Goal: Task Accomplishment & Management: Manage account settings

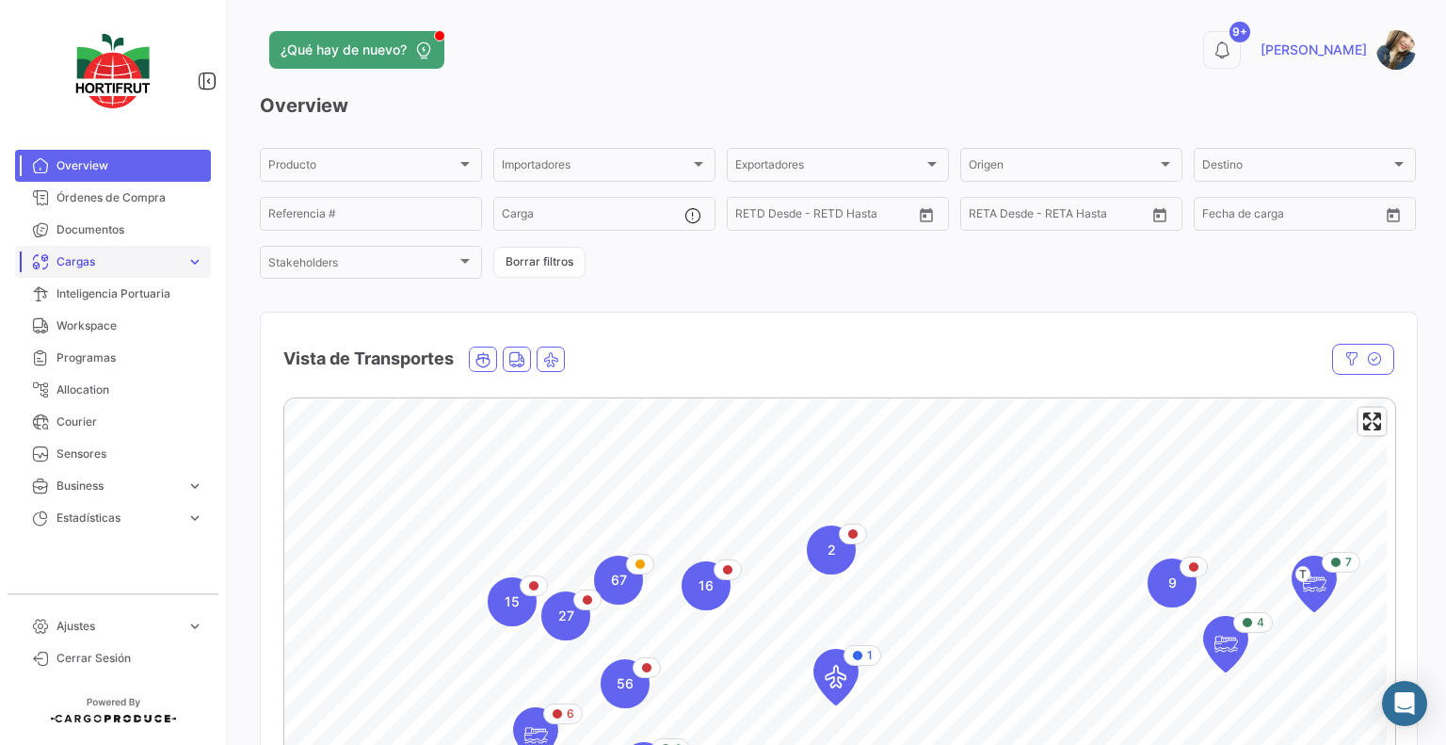
click at [158, 269] on span "Cargas" at bounding box center [117, 261] width 122 height 17
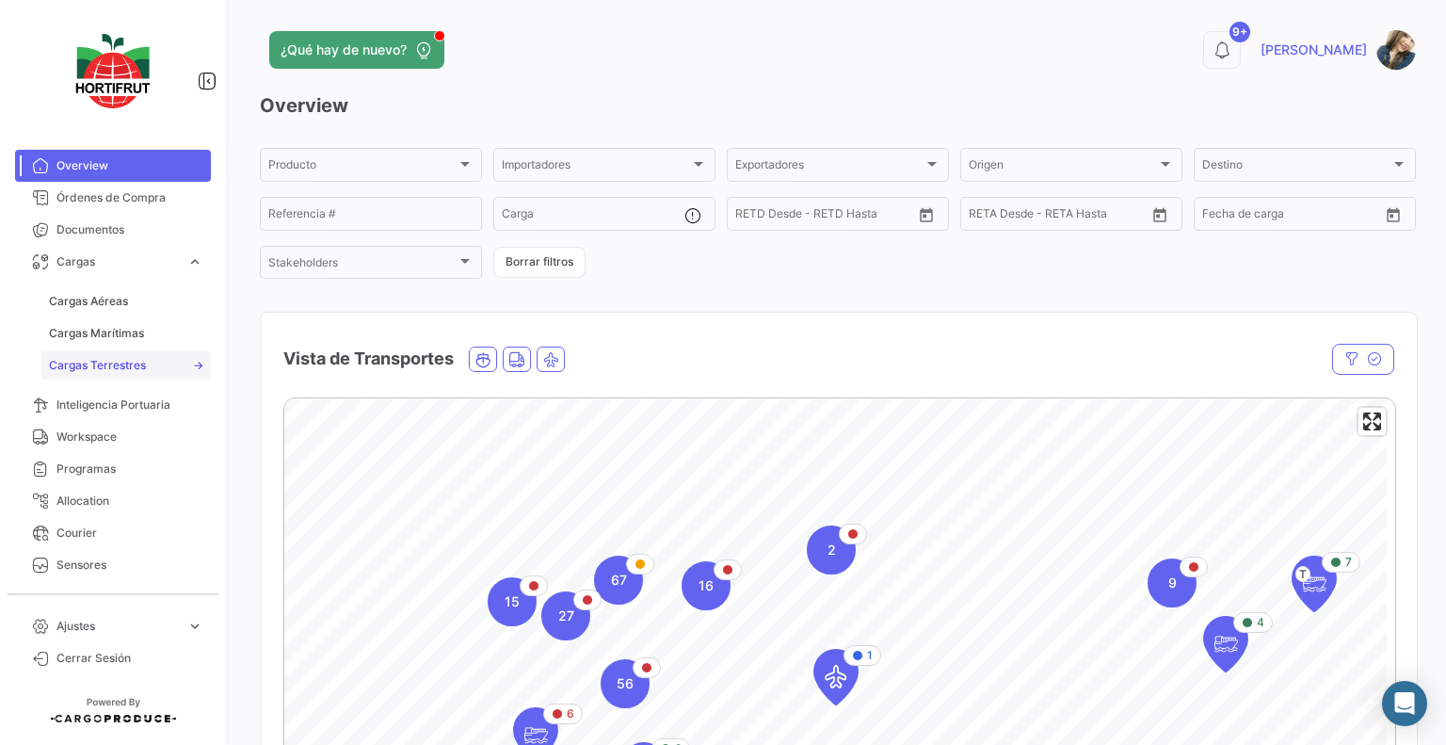
click at [115, 361] on span "Cargas Terrestres" at bounding box center [97, 365] width 97 height 17
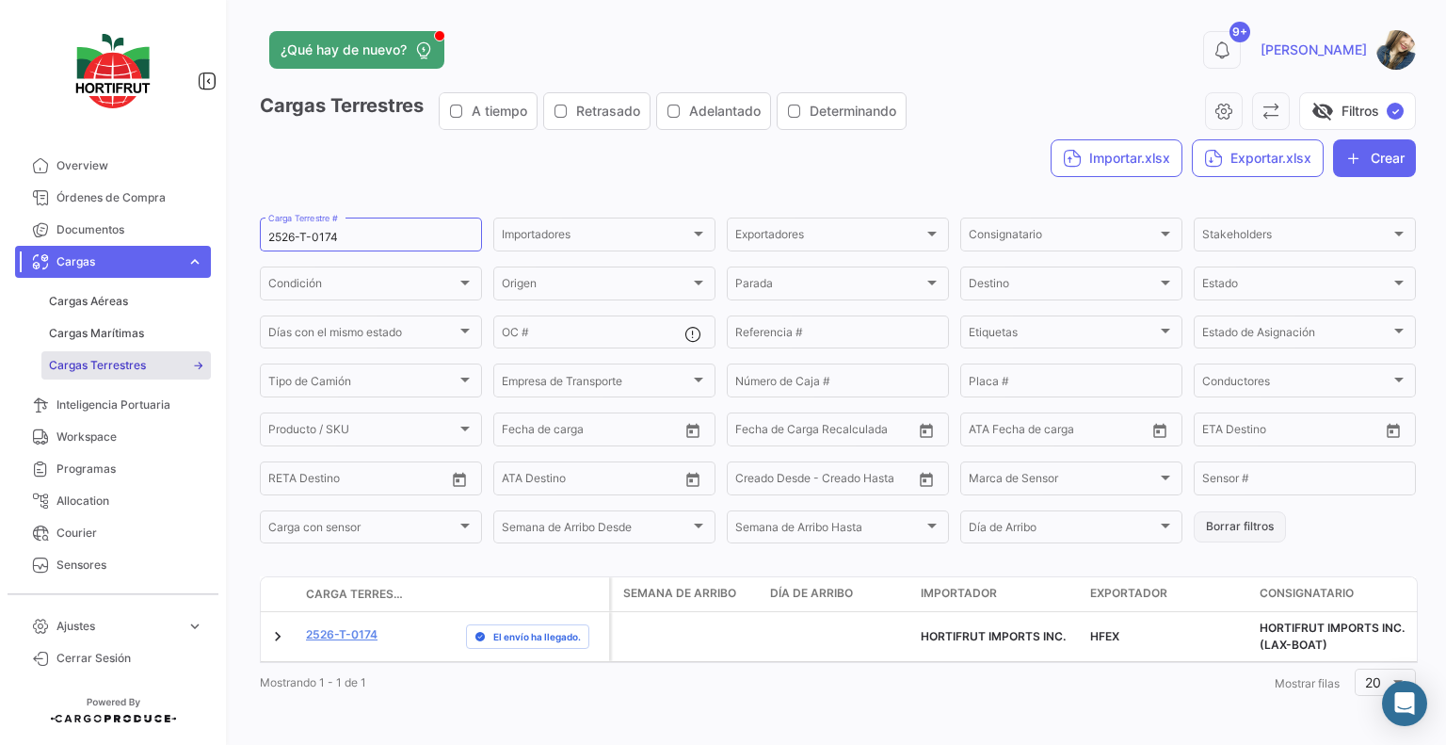
click at [1196, 527] on button "Borrar filtros" at bounding box center [1240, 526] width 92 height 31
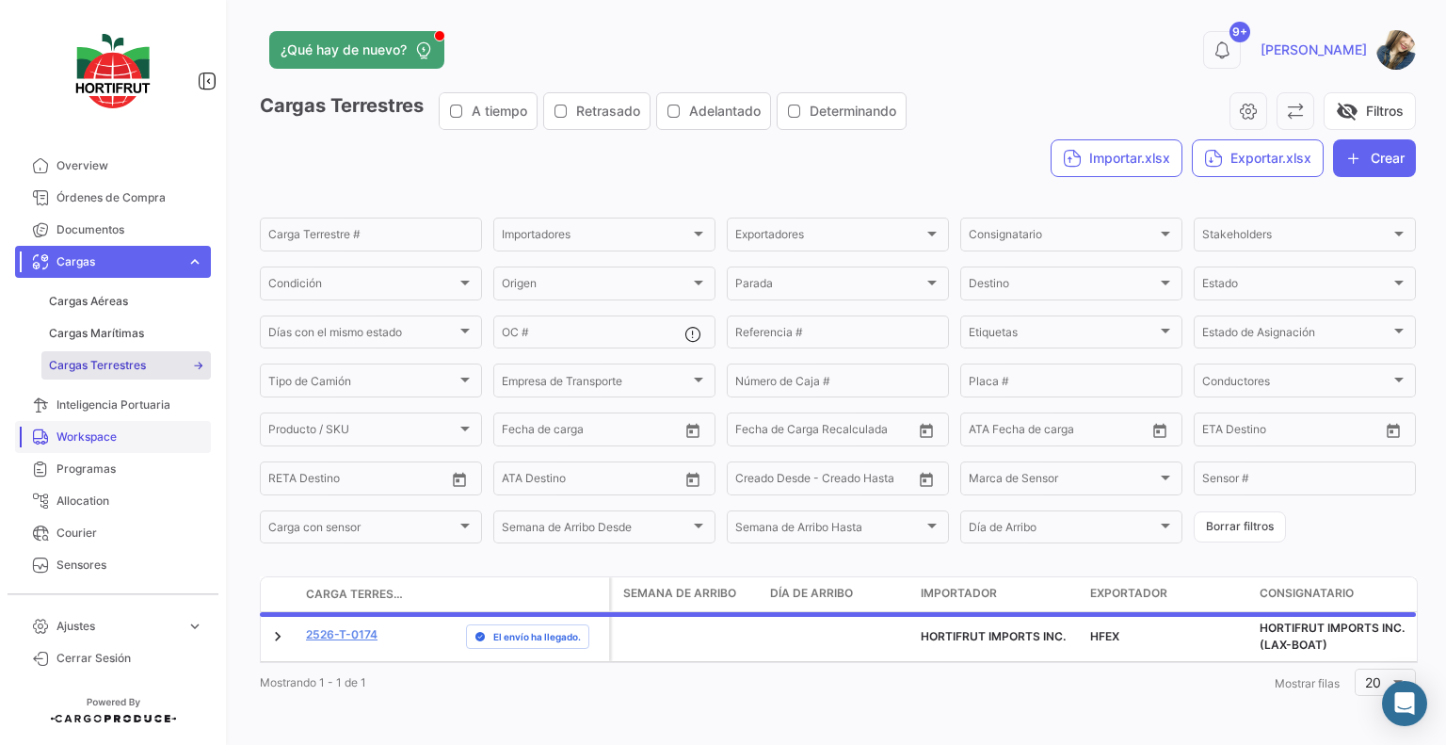
click at [111, 422] on link "Workspace" at bounding box center [113, 437] width 196 height 32
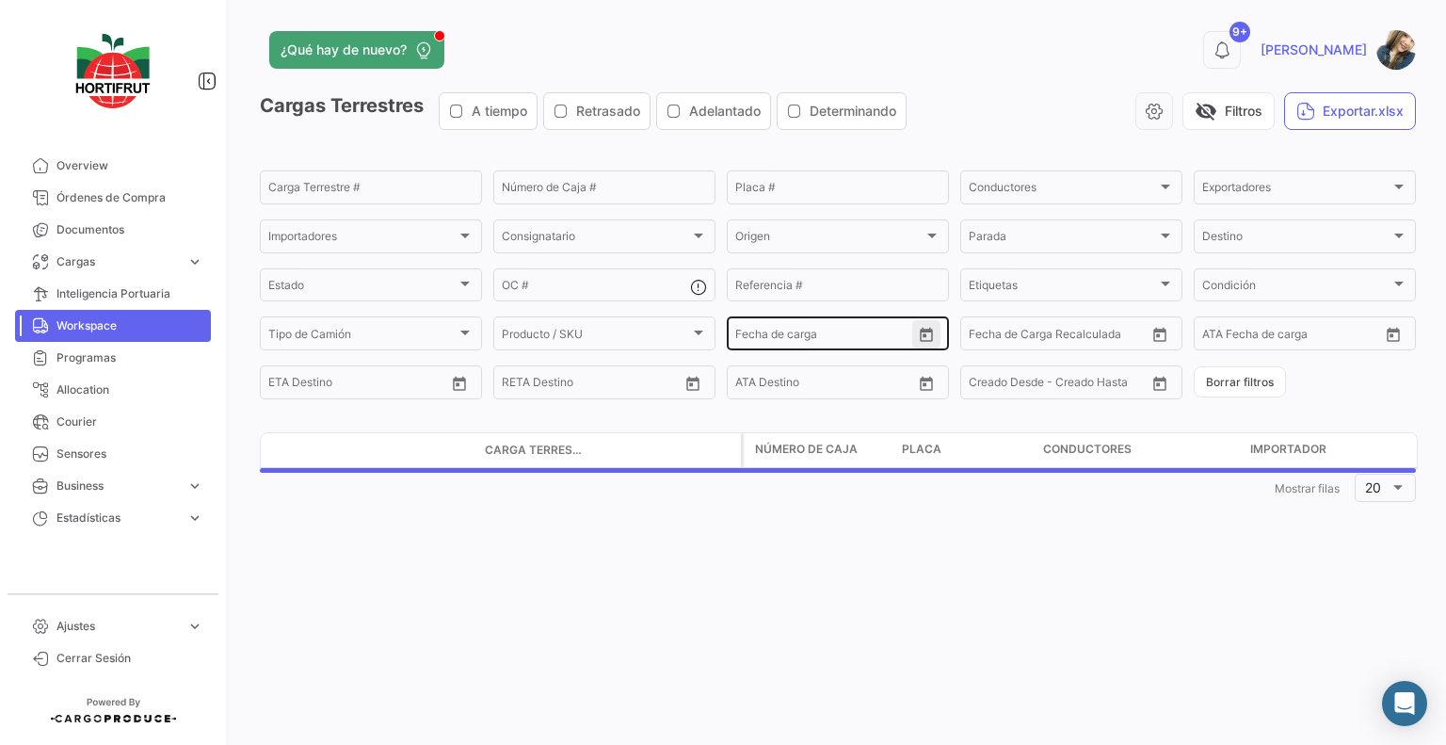
click at [923, 330] on icon "Open calendar" at bounding box center [926, 335] width 13 height 14
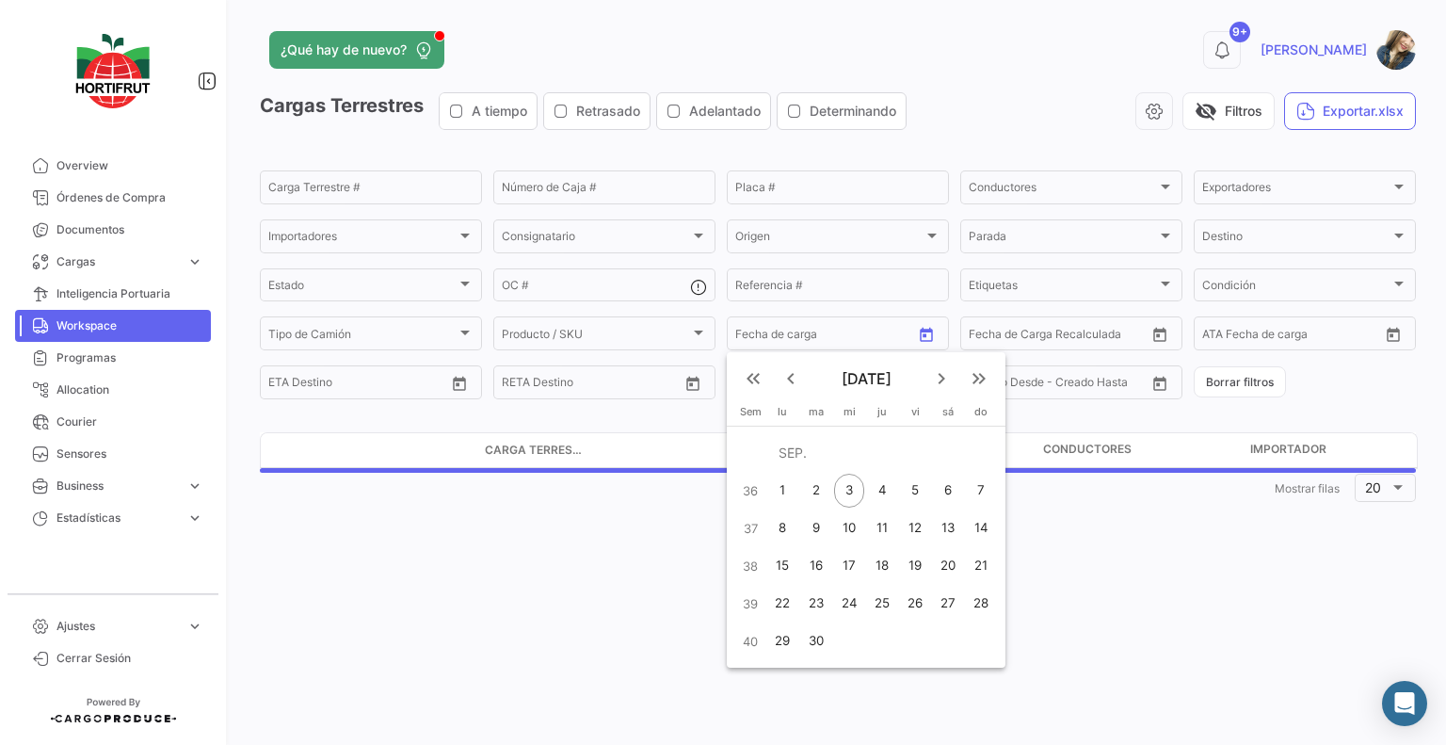
click at [882, 492] on div "4" at bounding box center [882, 491] width 29 height 34
type input "[DATE]"
click at [884, 492] on div "4" at bounding box center [882, 491] width 29 height 34
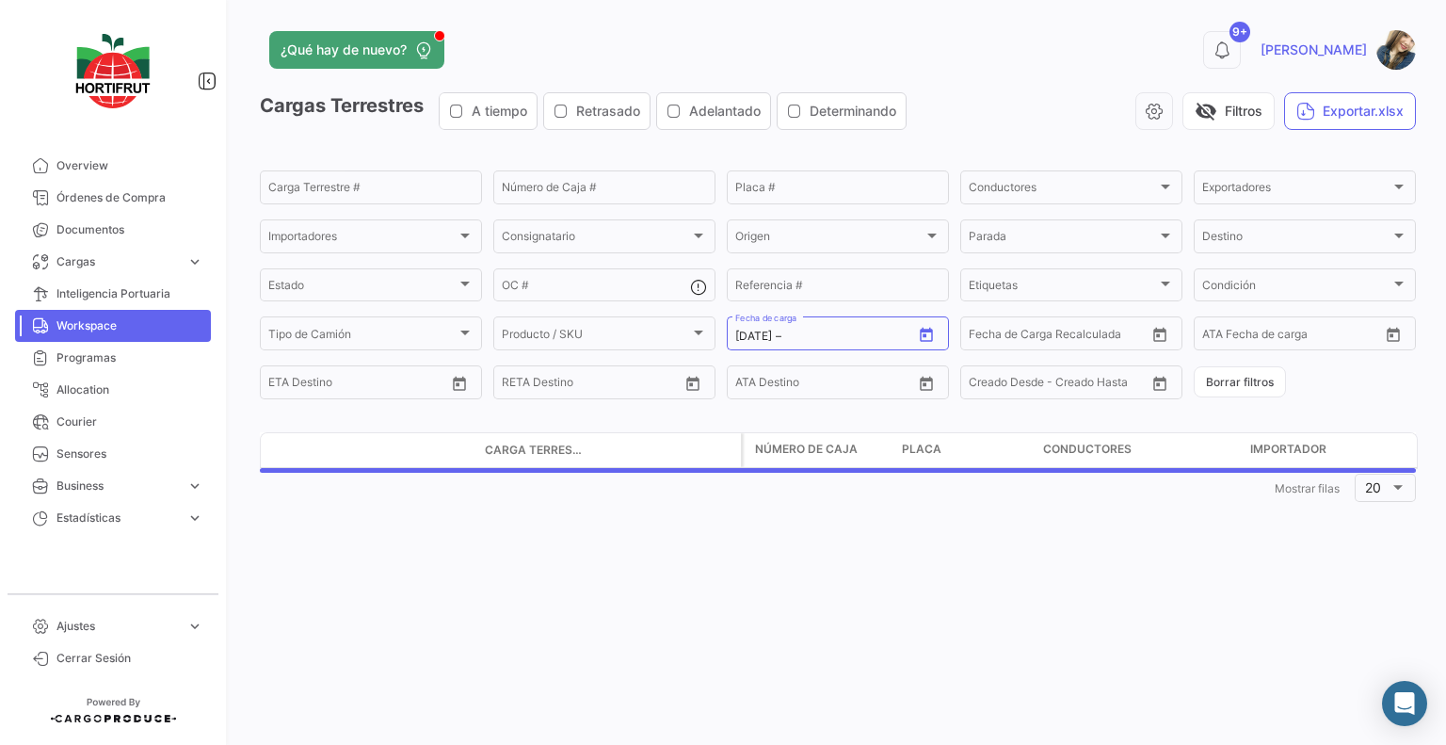
type input "[DATE]"
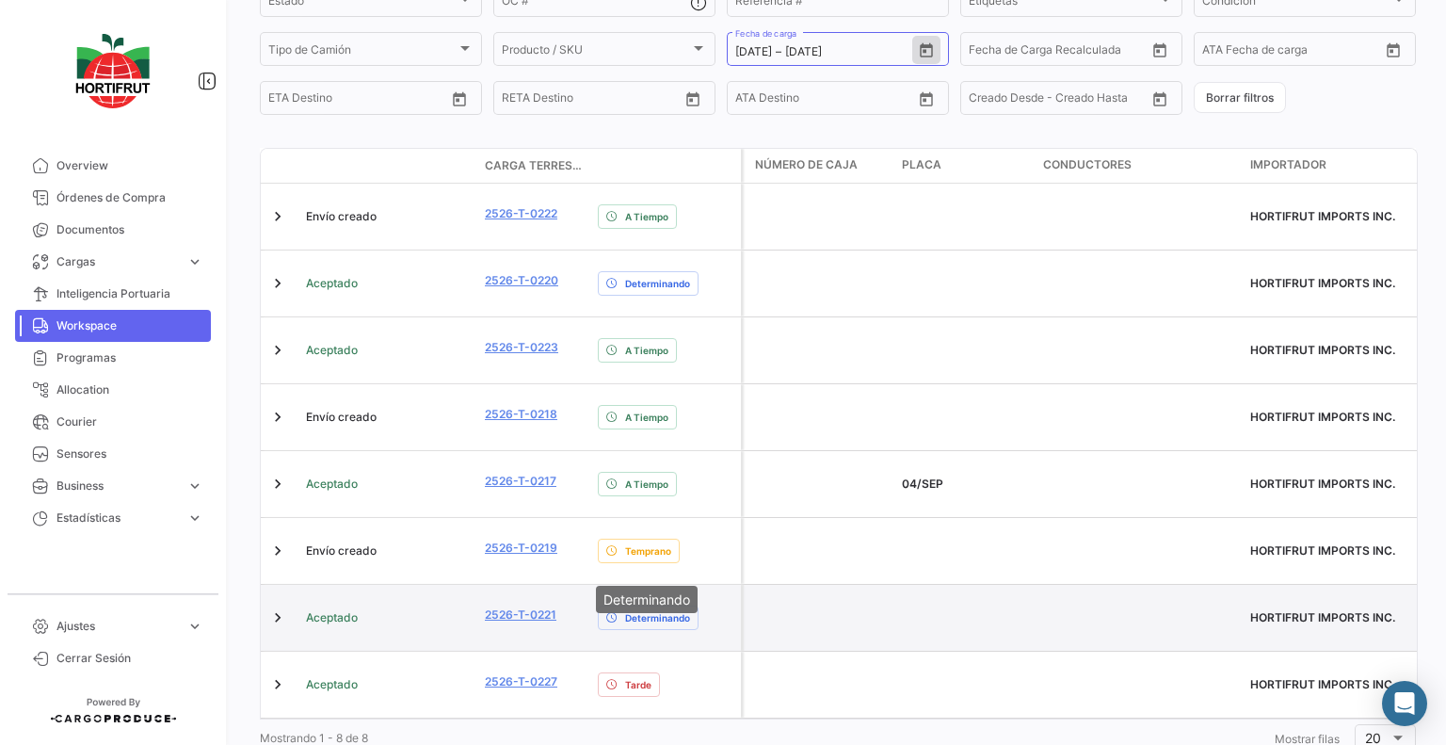
scroll to position [287, 0]
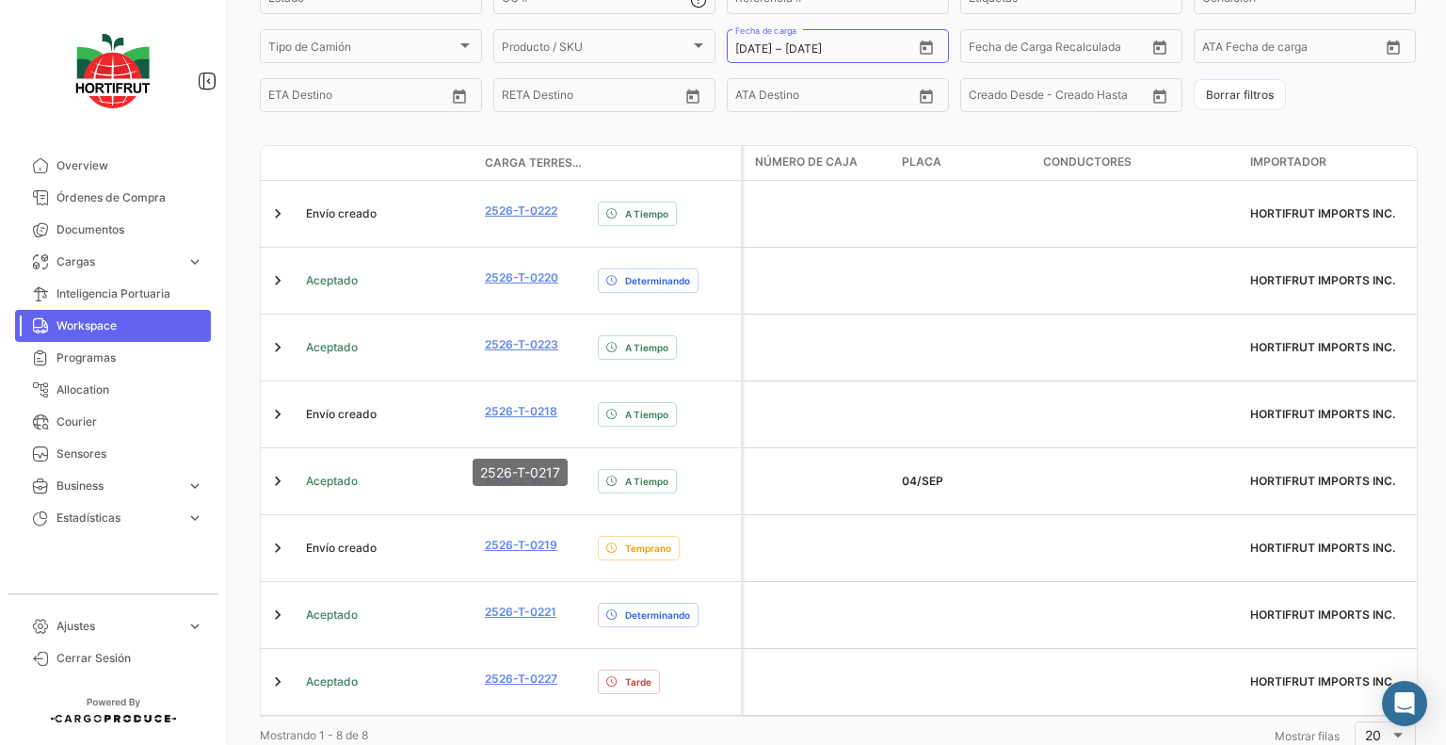
click at [546, 494] on mat-tooltip-component "2526-T-0217" at bounding box center [519, 472] width 121 height 54
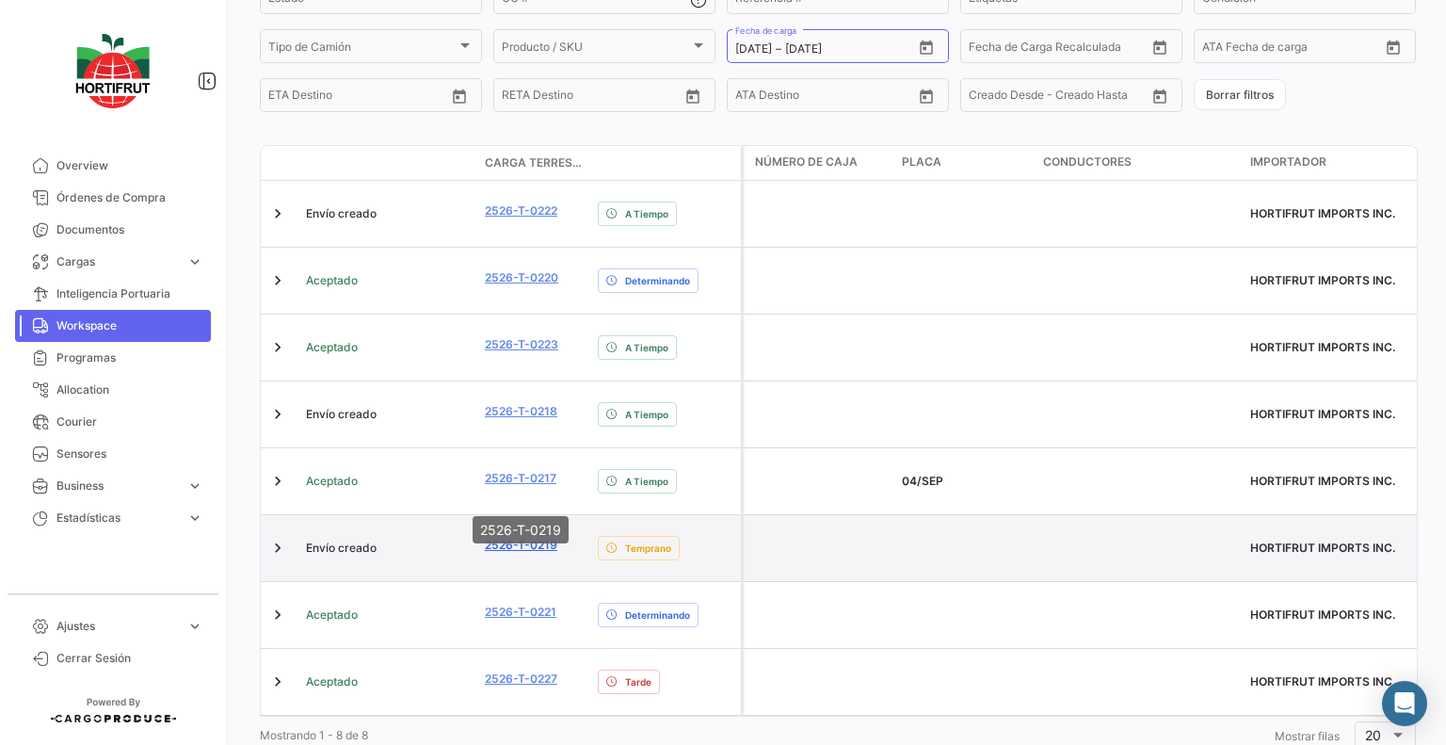
click at [557, 537] on link "2526-T-0219" at bounding box center [521, 545] width 72 height 17
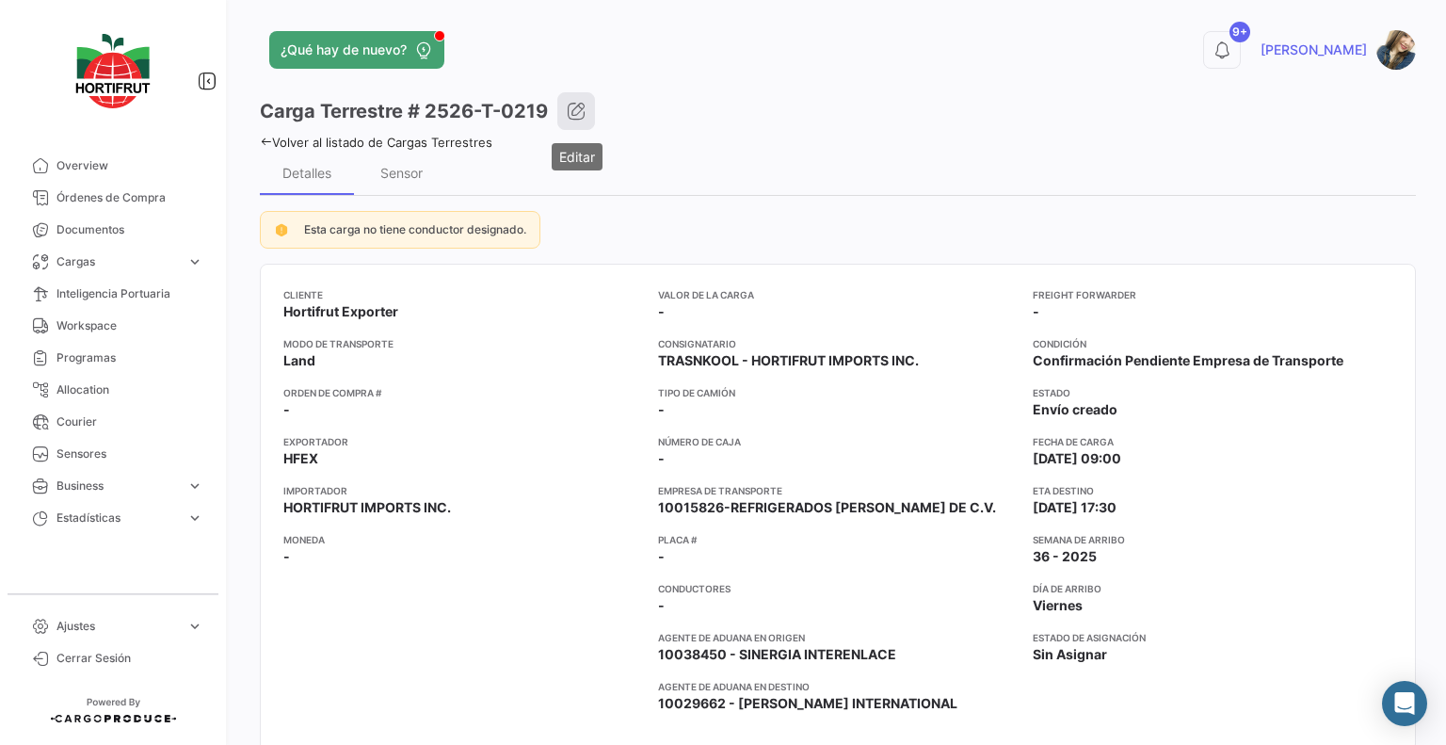
click at [574, 111] on icon "button" at bounding box center [576, 111] width 19 height 19
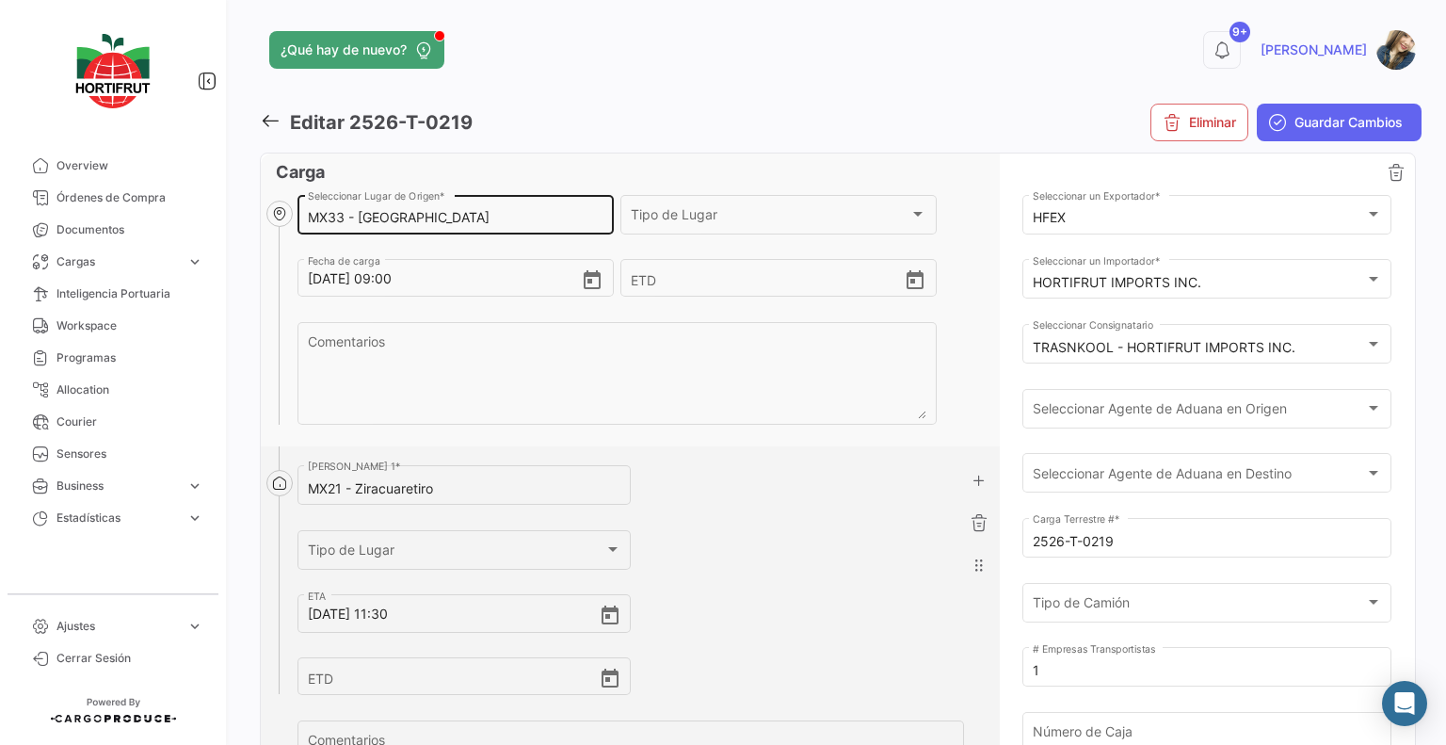
click at [572, 221] on input "MX33 - [GEOGRAPHIC_DATA]" at bounding box center [456, 218] width 296 height 16
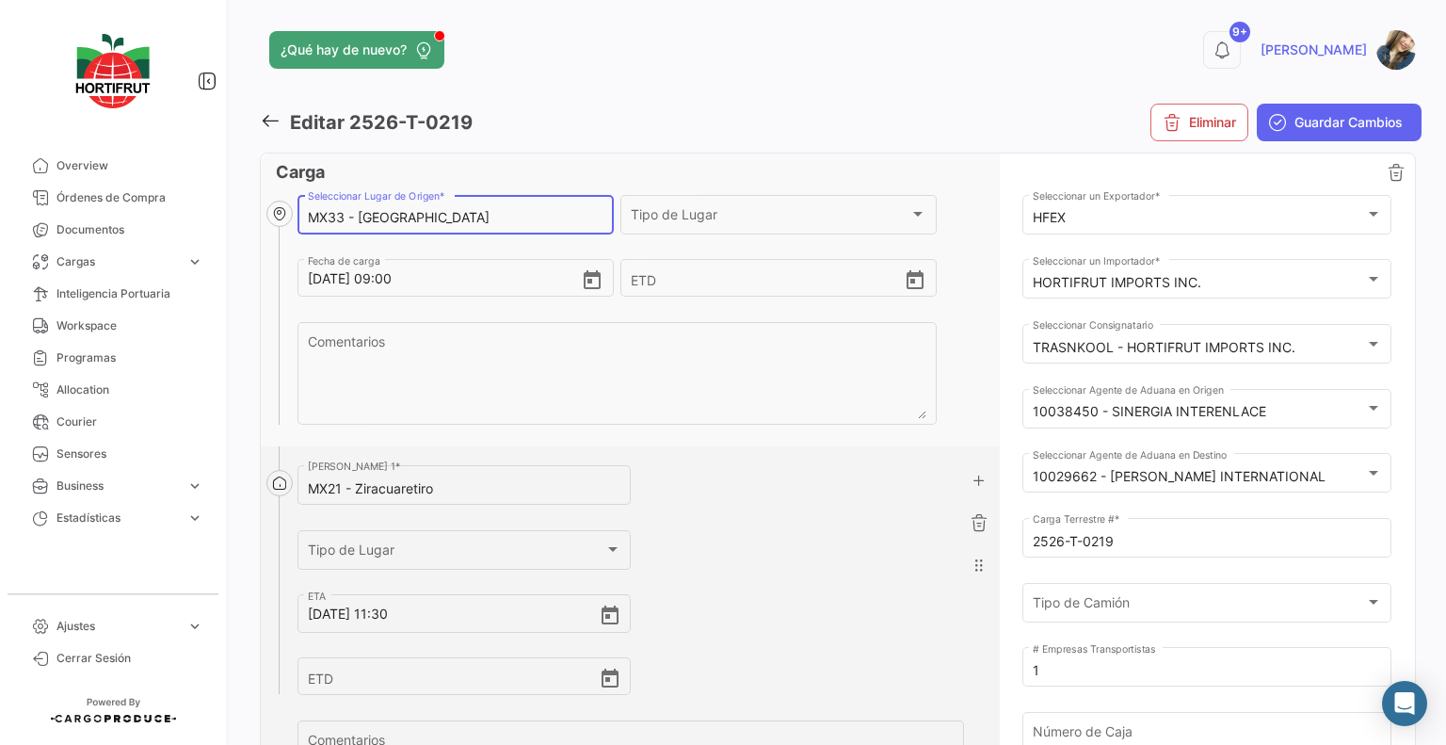
click at [572, 221] on input "MX33 - [GEOGRAPHIC_DATA]" at bounding box center [456, 218] width 296 height 16
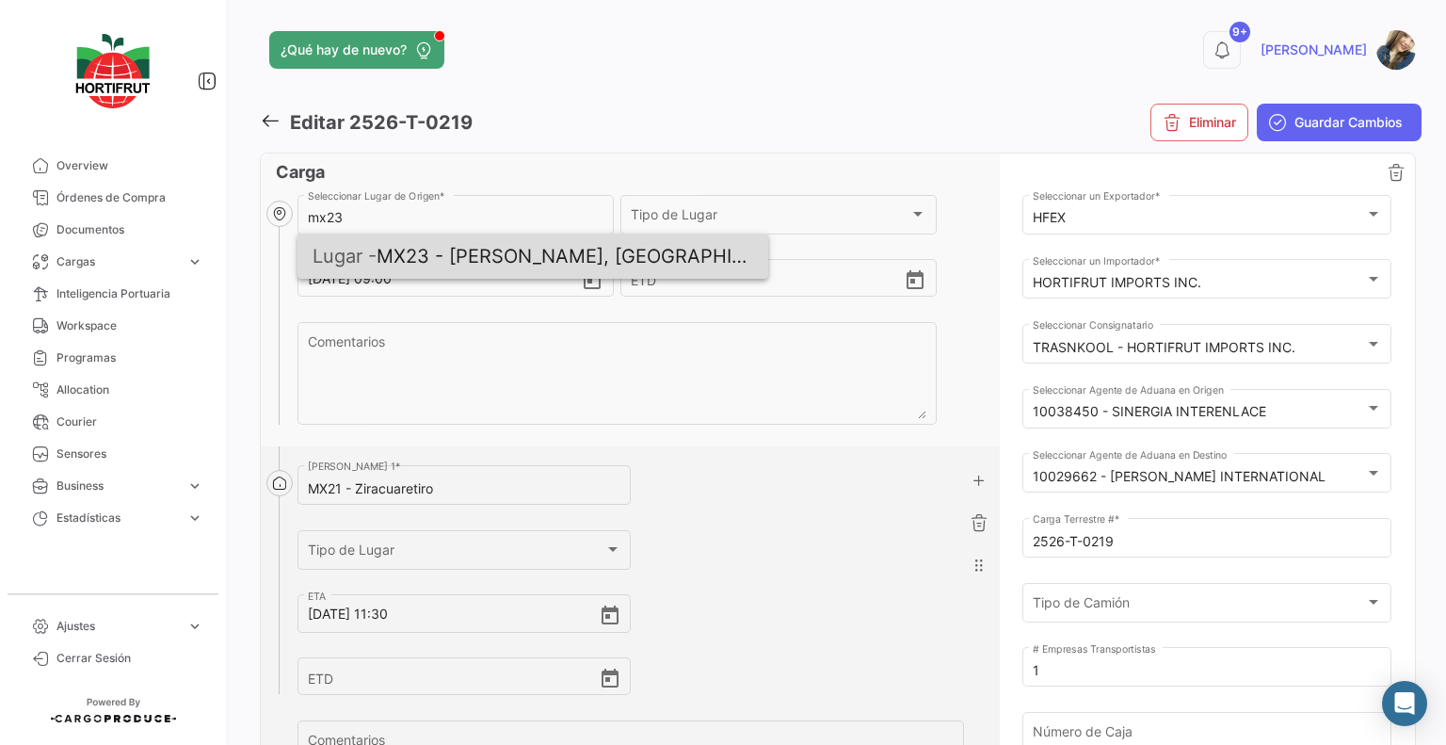
click at [567, 266] on span "Lugar - MX23 - [PERSON_NAME], [GEOGRAPHIC_DATA]" at bounding box center [533, 255] width 441 height 45
type input "MX23 - [PERSON_NAME], [GEOGRAPHIC_DATA]"
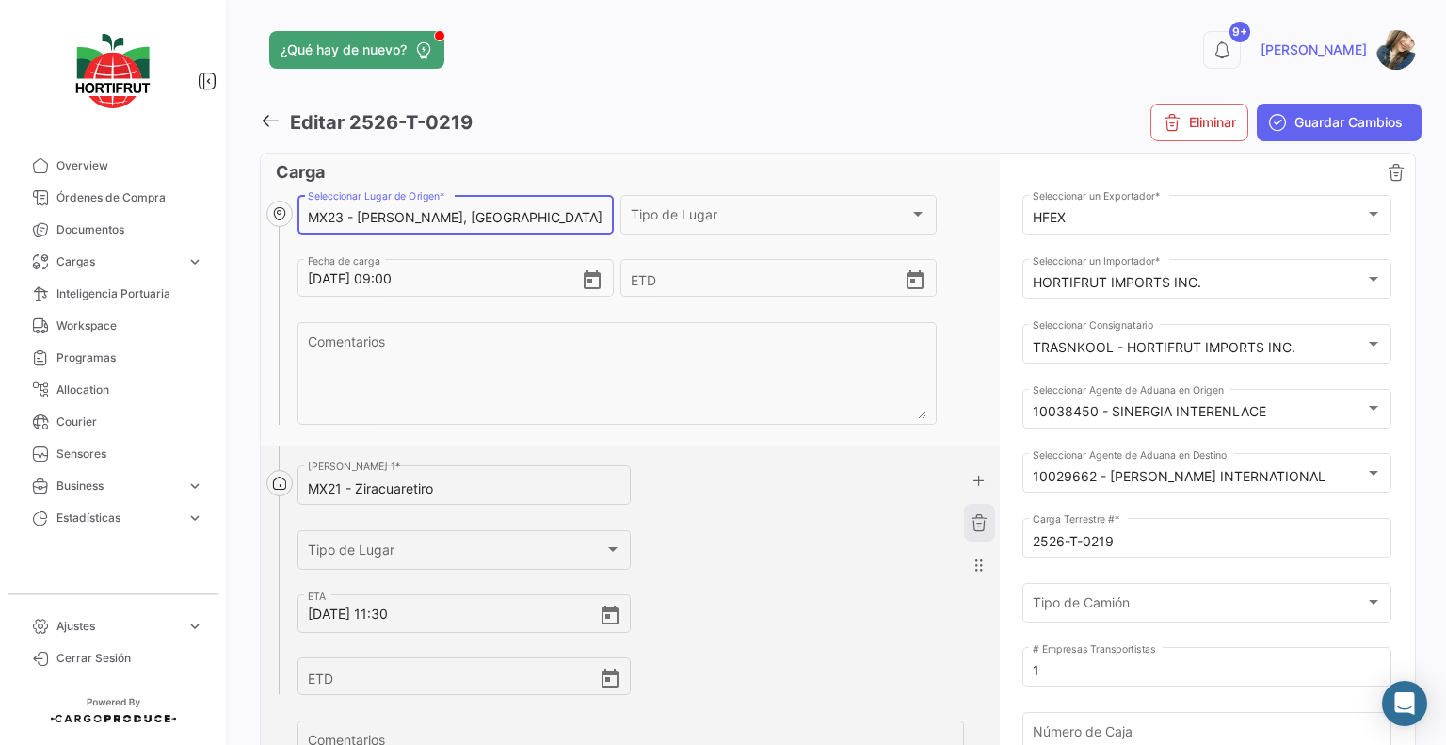
click at [985, 525] on button "button" at bounding box center [979, 523] width 30 height 38
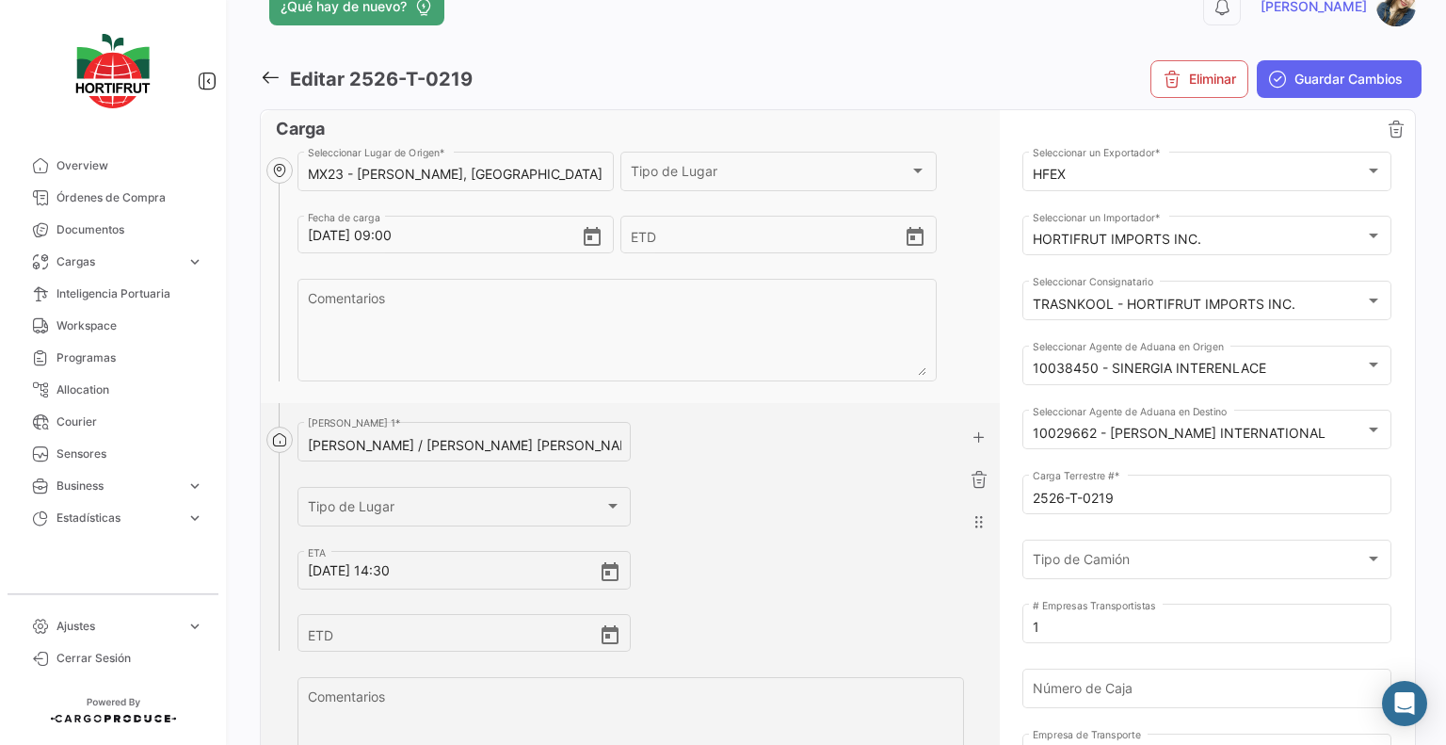
scroll to position [34, 0]
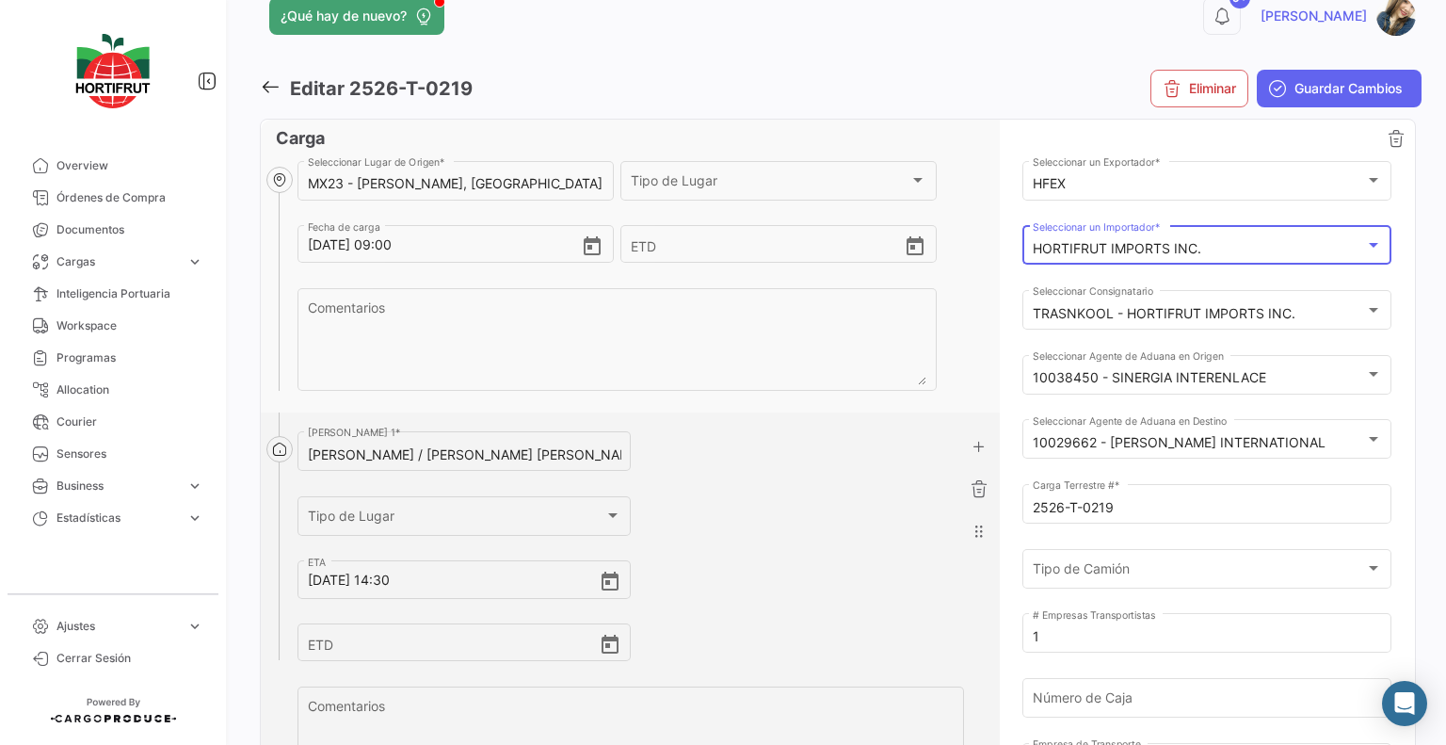
click at [1130, 251] on mat-select-trigger "HORTIFRUT IMPORTS INC." at bounding box center [1117, 248] width 169 height 16
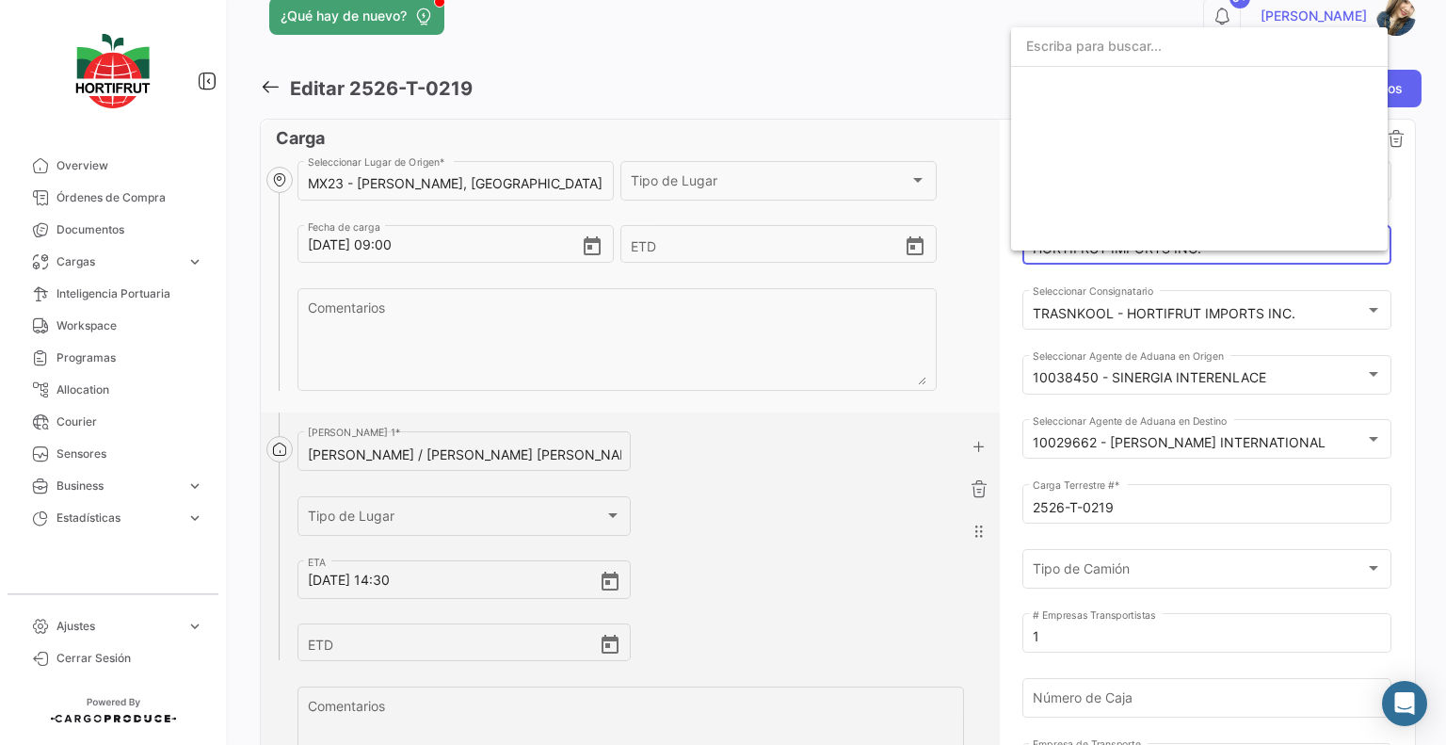
scroll to position [3046, 0]
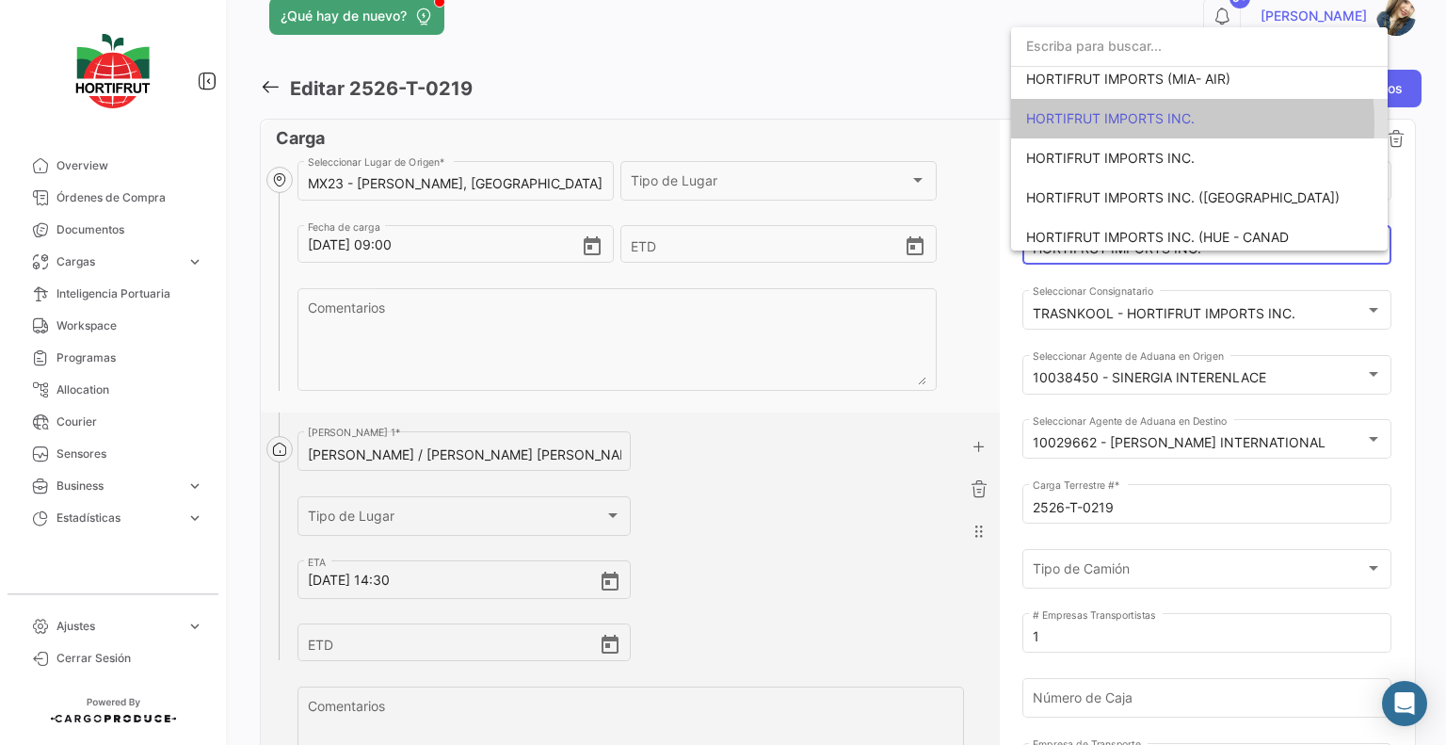
click at [1126, 122] on span "HORTIFRUT IMPORTS INC." at bounding box center [1110, 118] width 169 height 16
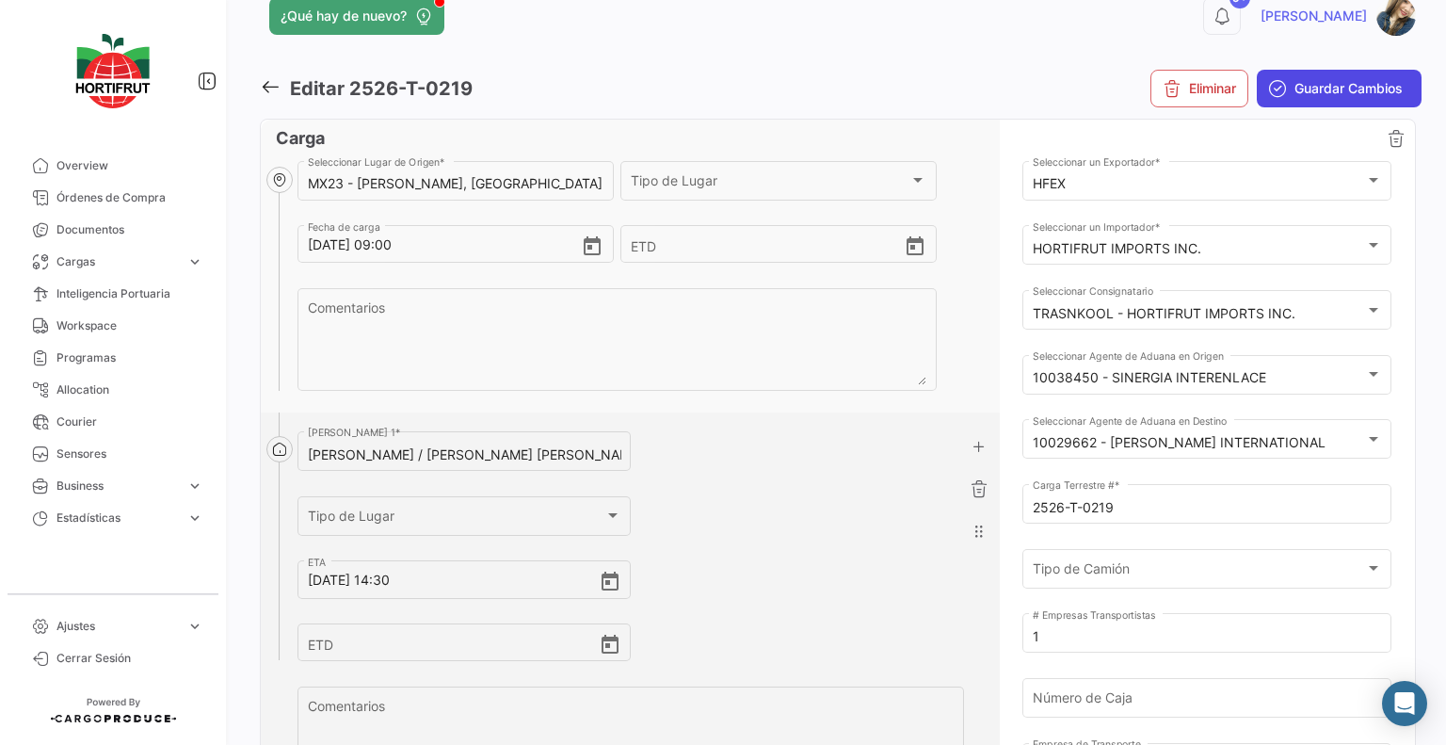
click at [1300, 100] on button "Guardar Cambios" at bounding box center [1339, 89] width 165 height 38
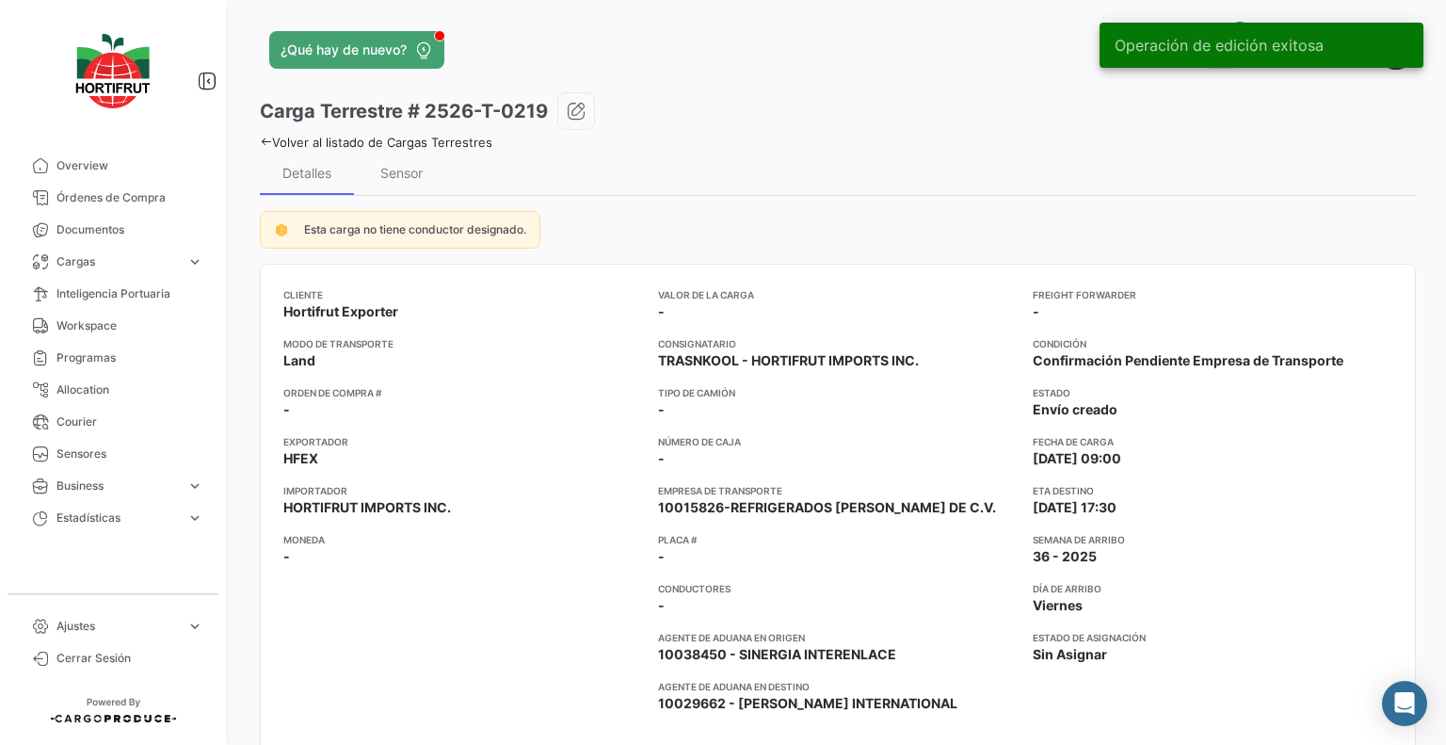
click at [455, 143] on link "Volver al listado de Cargas Terrestres" at bounding box center [376, 142] width 233 height 15
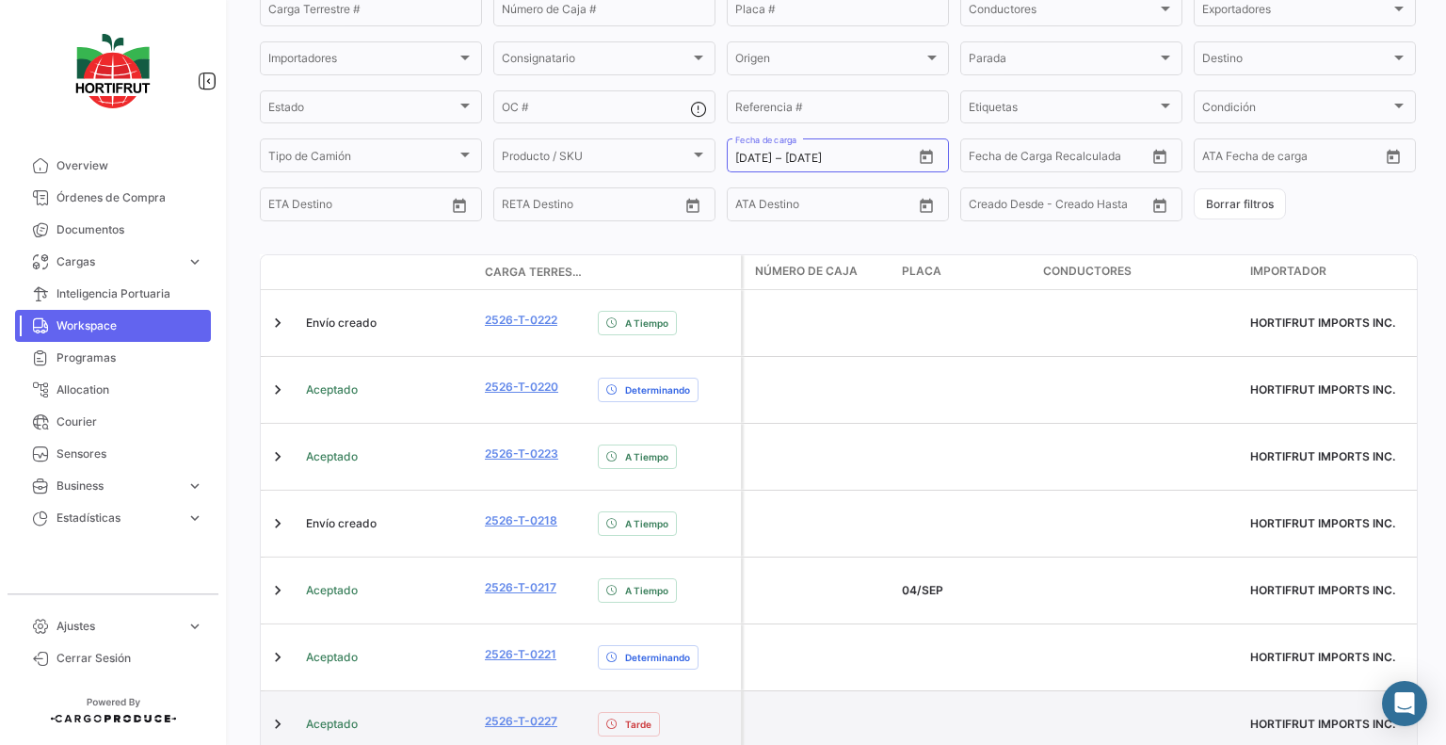
scroll to position [282, 0]
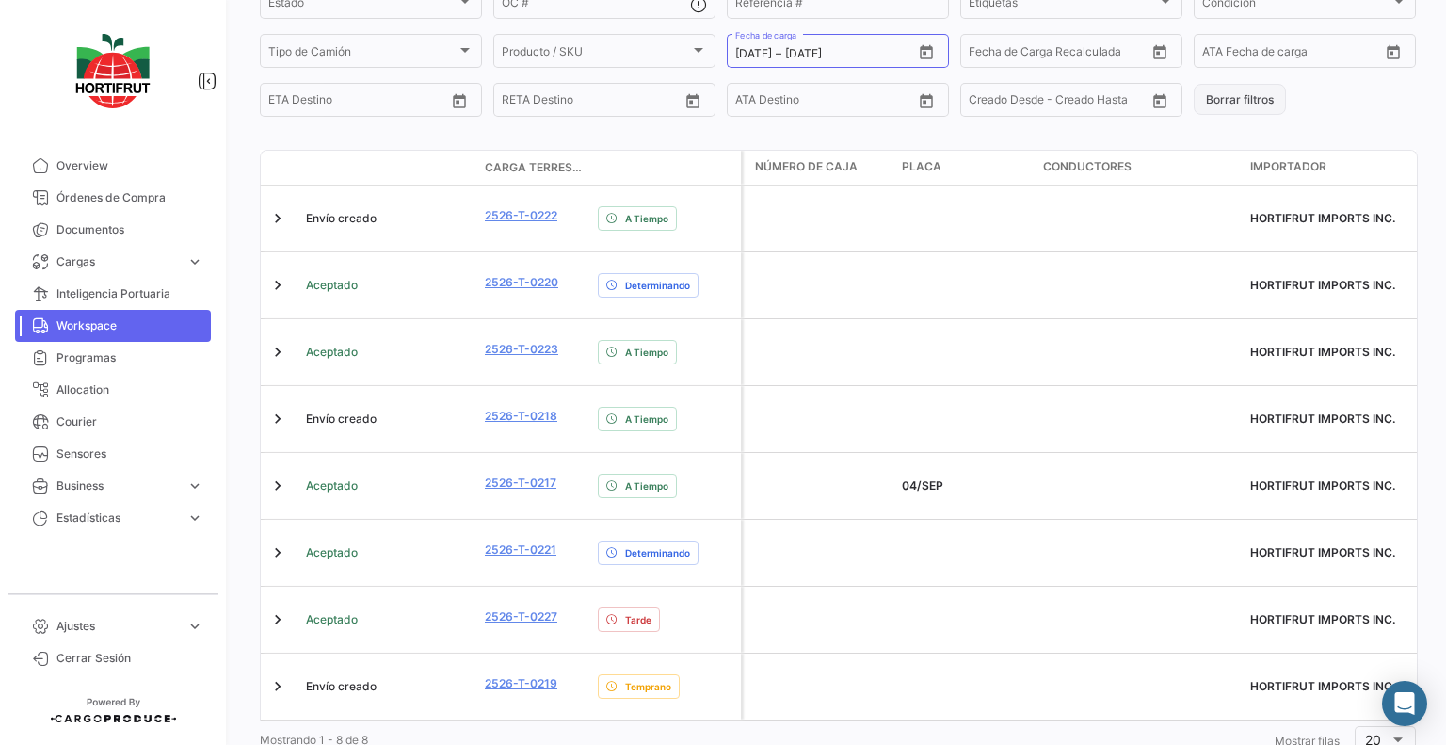
click at [1201, 109] on button "Borrar filtros" at bounding box center [1240, 99] width 92 height 31
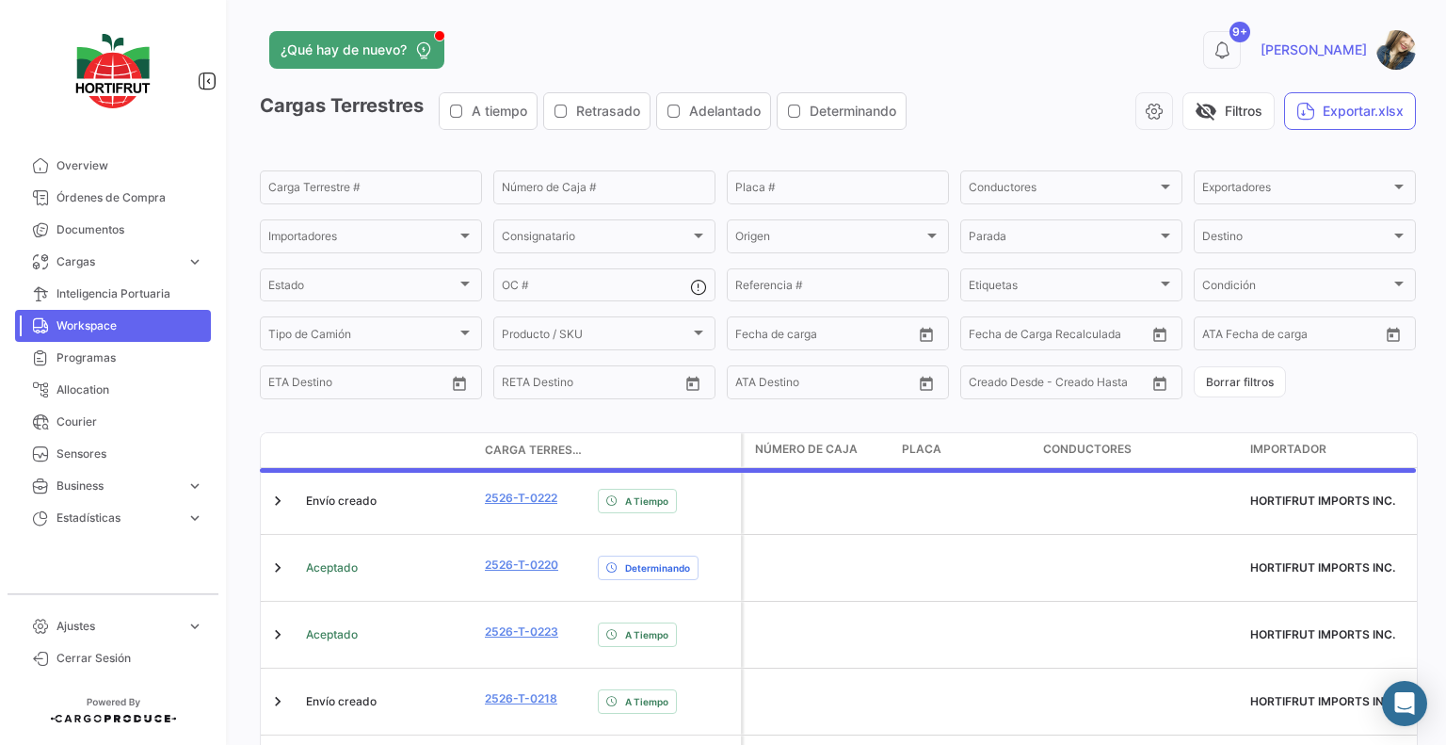
scroll to position [0, 0]
click at [370, 193] on input "Carga Terrestre #" at bounding box center [370, 190] width 205 height 13
paste input "2526-T-0263"
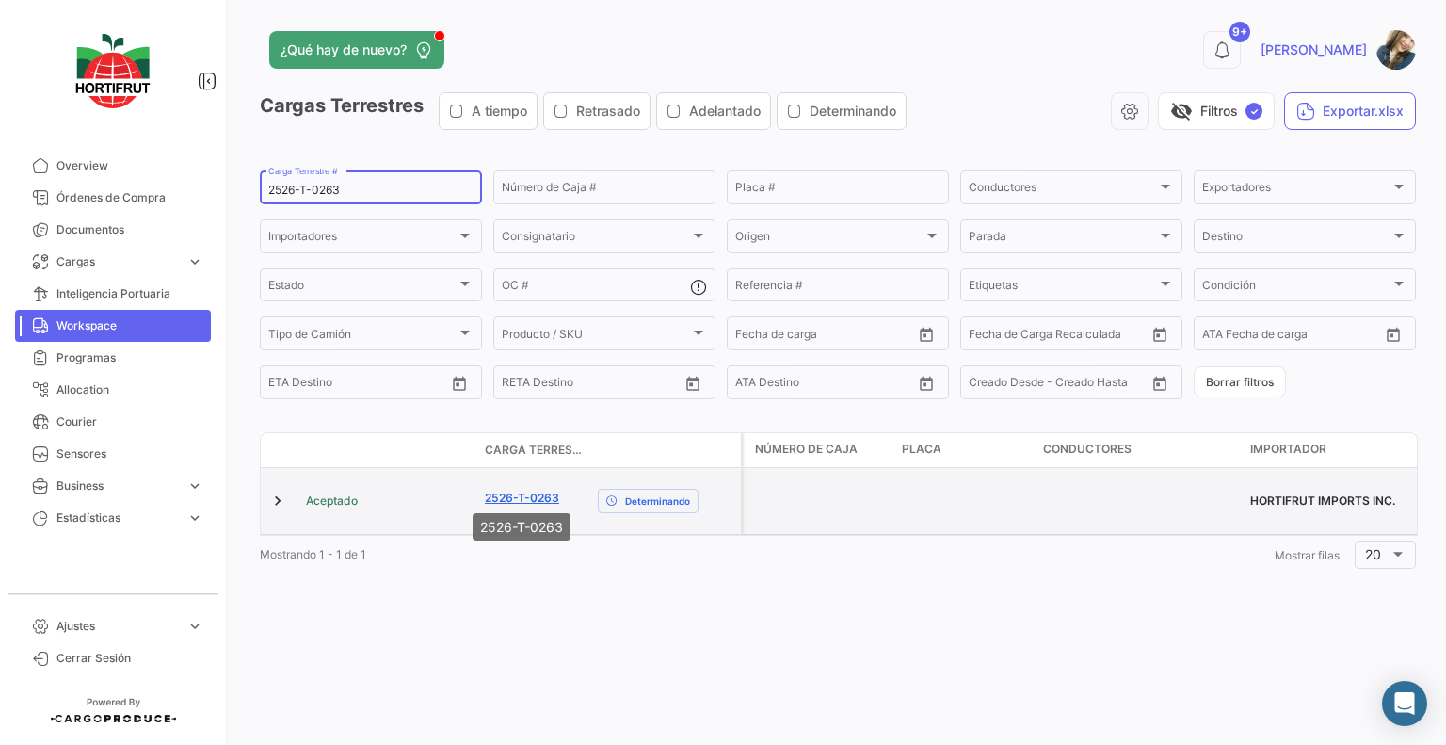
type input "2526-T-0263"
click at [501, 490] on link "2526-T-0263" at bounding box center [522, 498] width 74 height 17
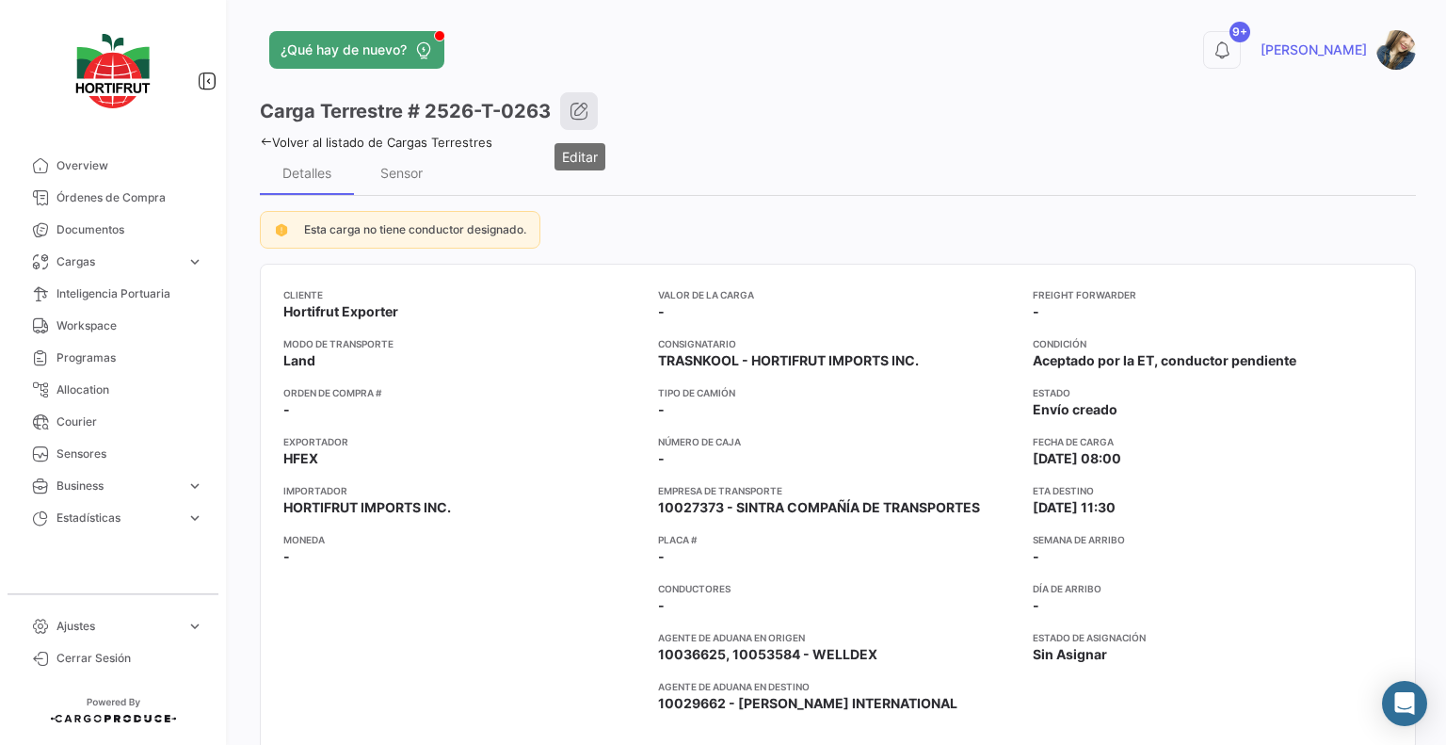
click at [588, 112] on icon "button" at bounding box center [579, 111] width 19 height 19
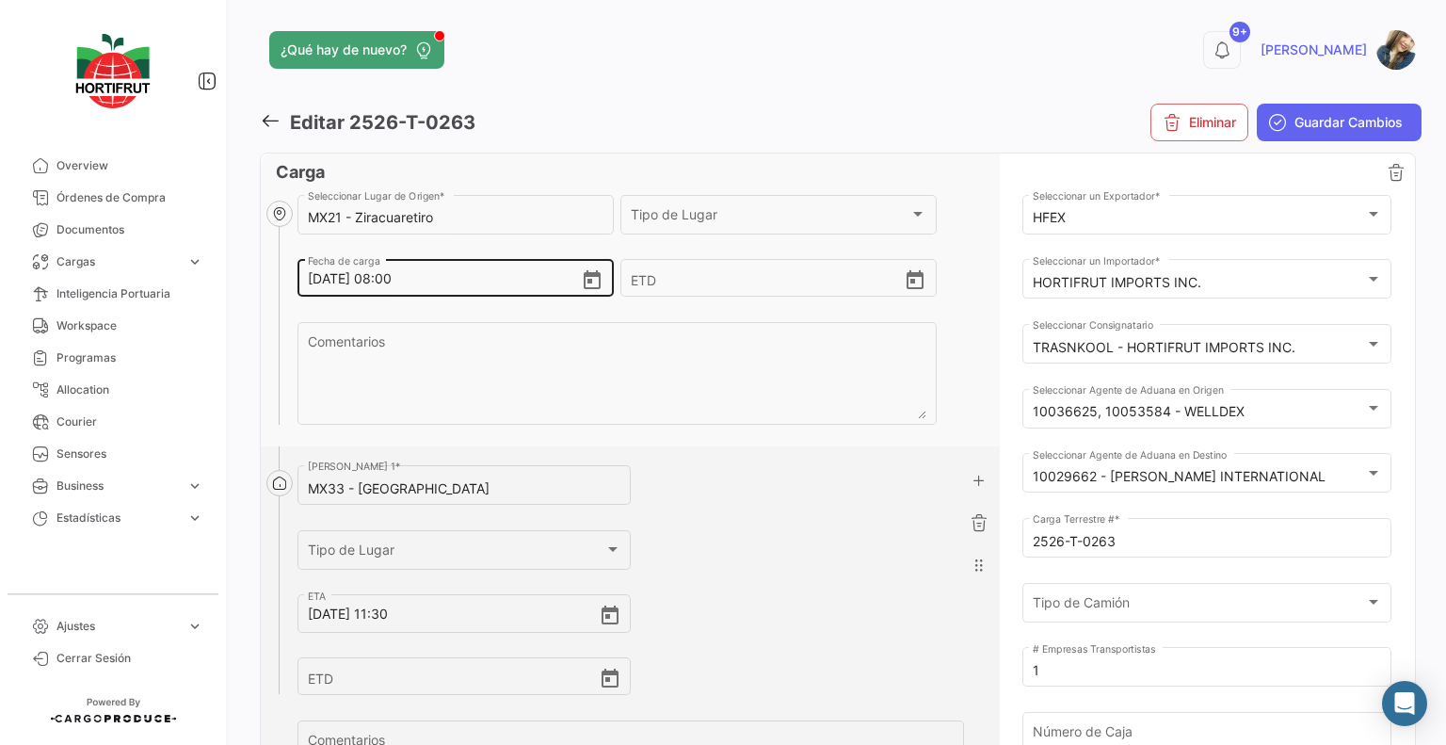
click at [591, 281] on icon "Open calendar" at bounding box center [592, 280] width 23 height 23
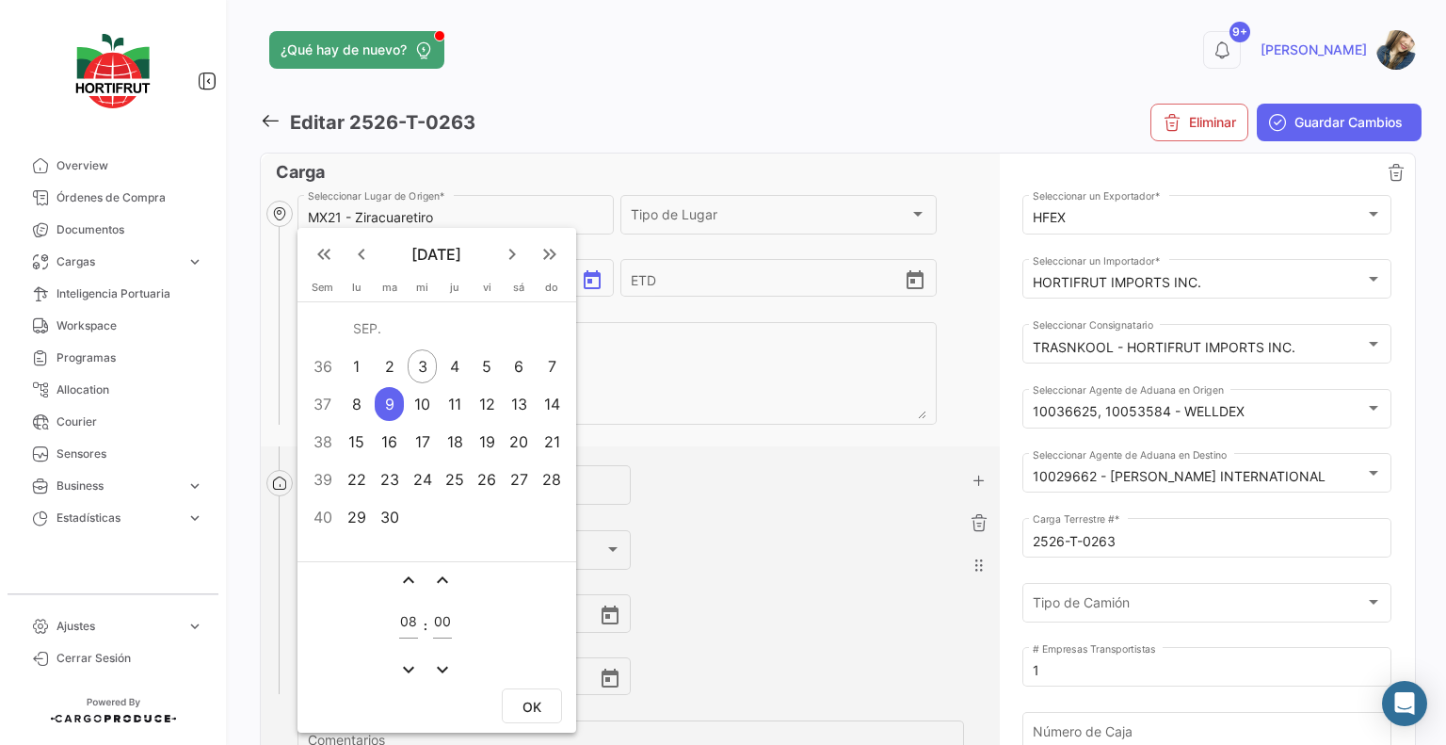
click at [445, 368] on div "4" at bounding box center [455, 366] width 29 height 34
click at [417, 625] on input "08" at bounding box center [408, 622] width 19 height 16
type input "09"
click at [513, 691] on button "OK" at bounding box center [532, 705] width 60 height 35
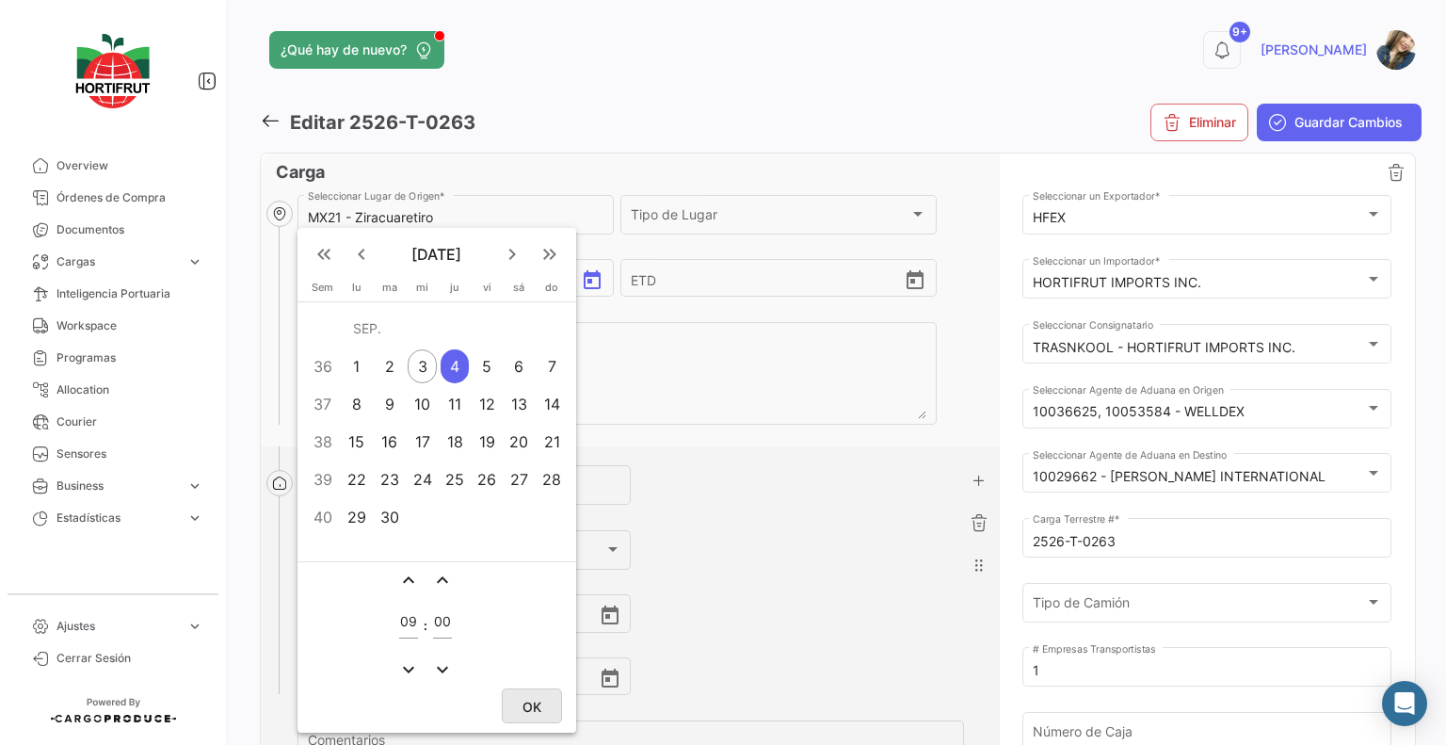
type input "[DATE] 09:00"
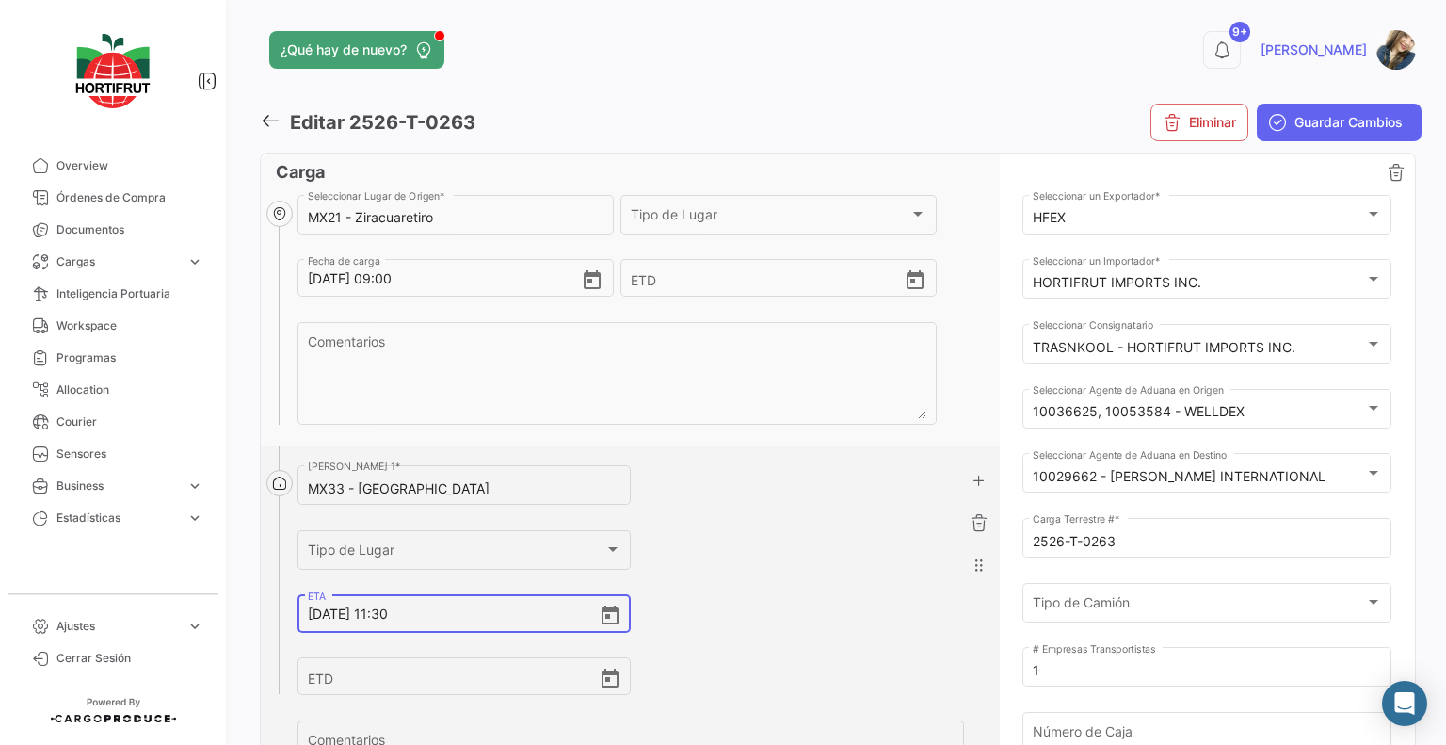
click at [383, 617] on input "[DATE] 11:30" at bounding box center [453, 614] width 291 height 66
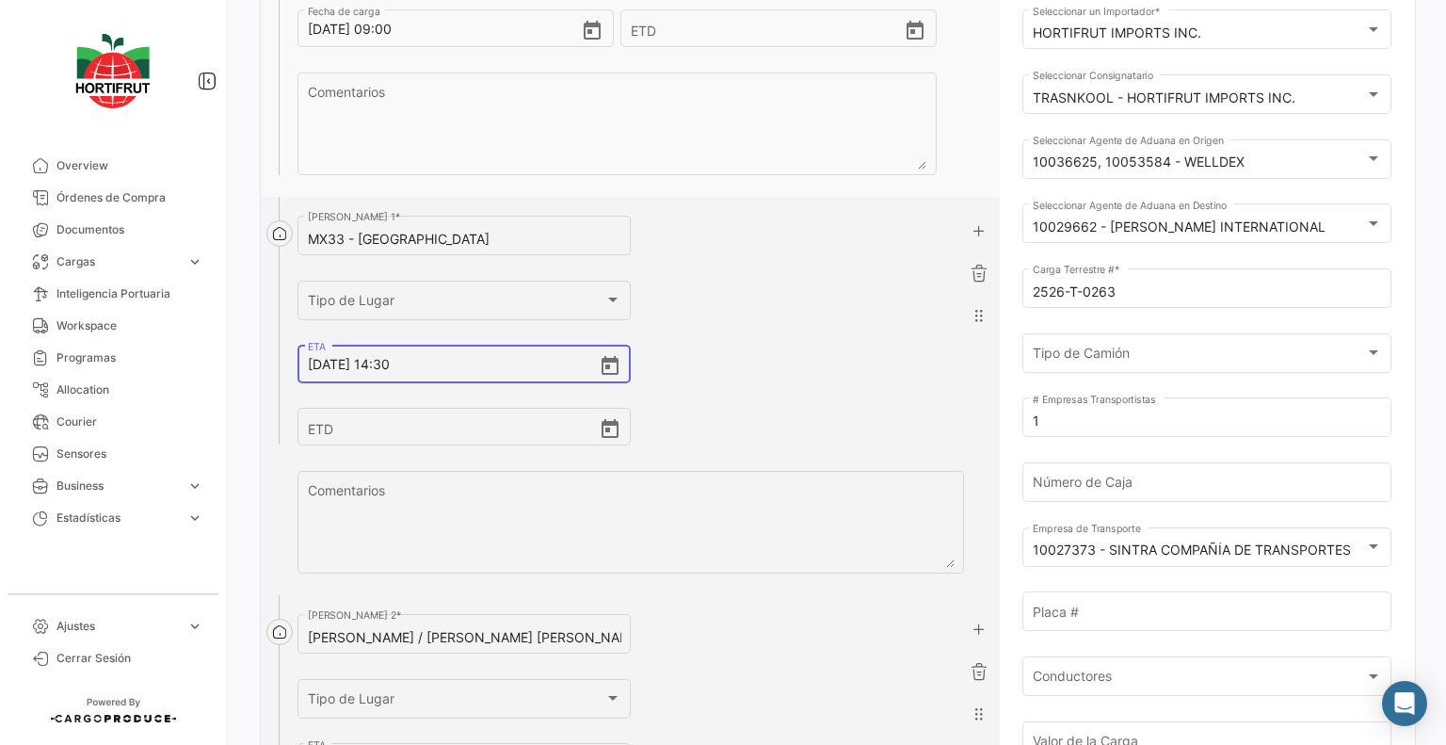
scroll to position [282, 0]
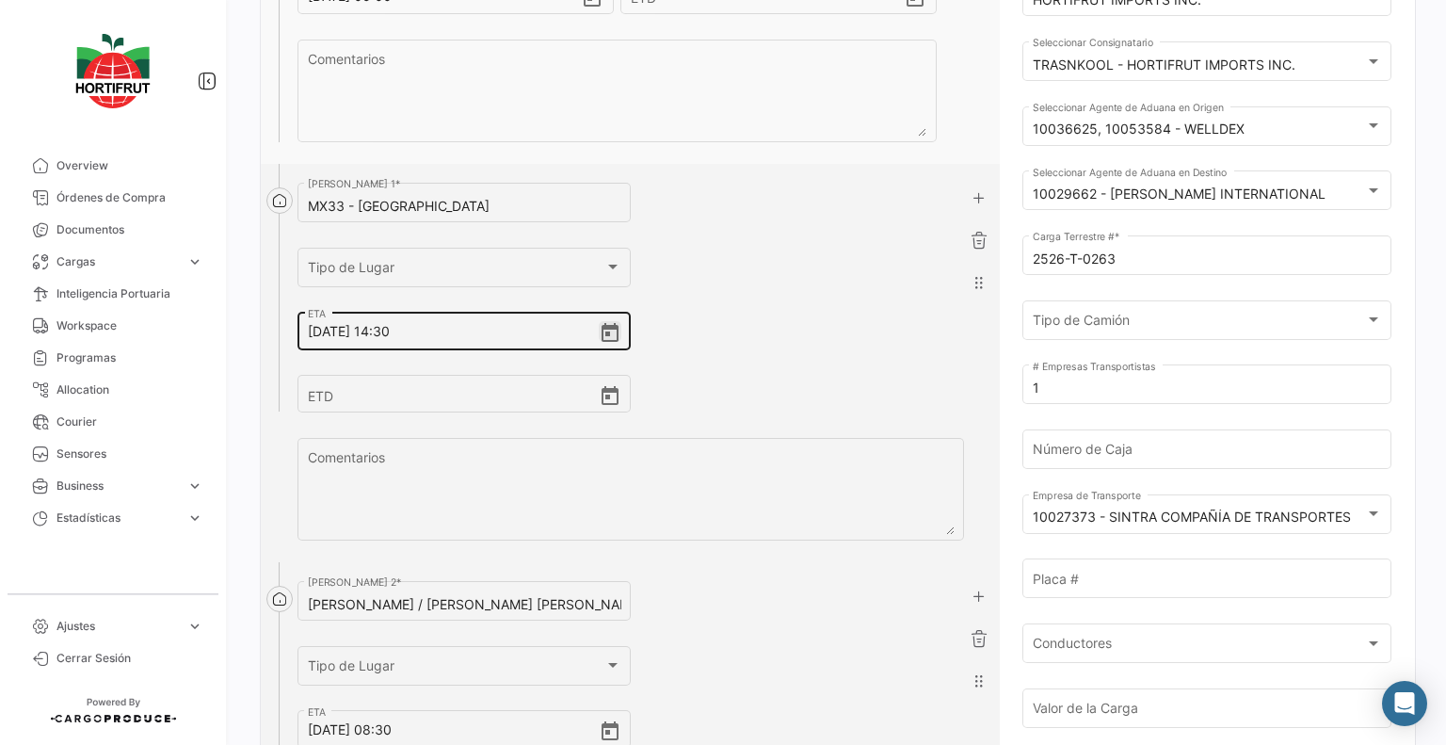
click at [610, 332] on icon "Open calendar" at bounding box center [610, 333] width 23 height 23
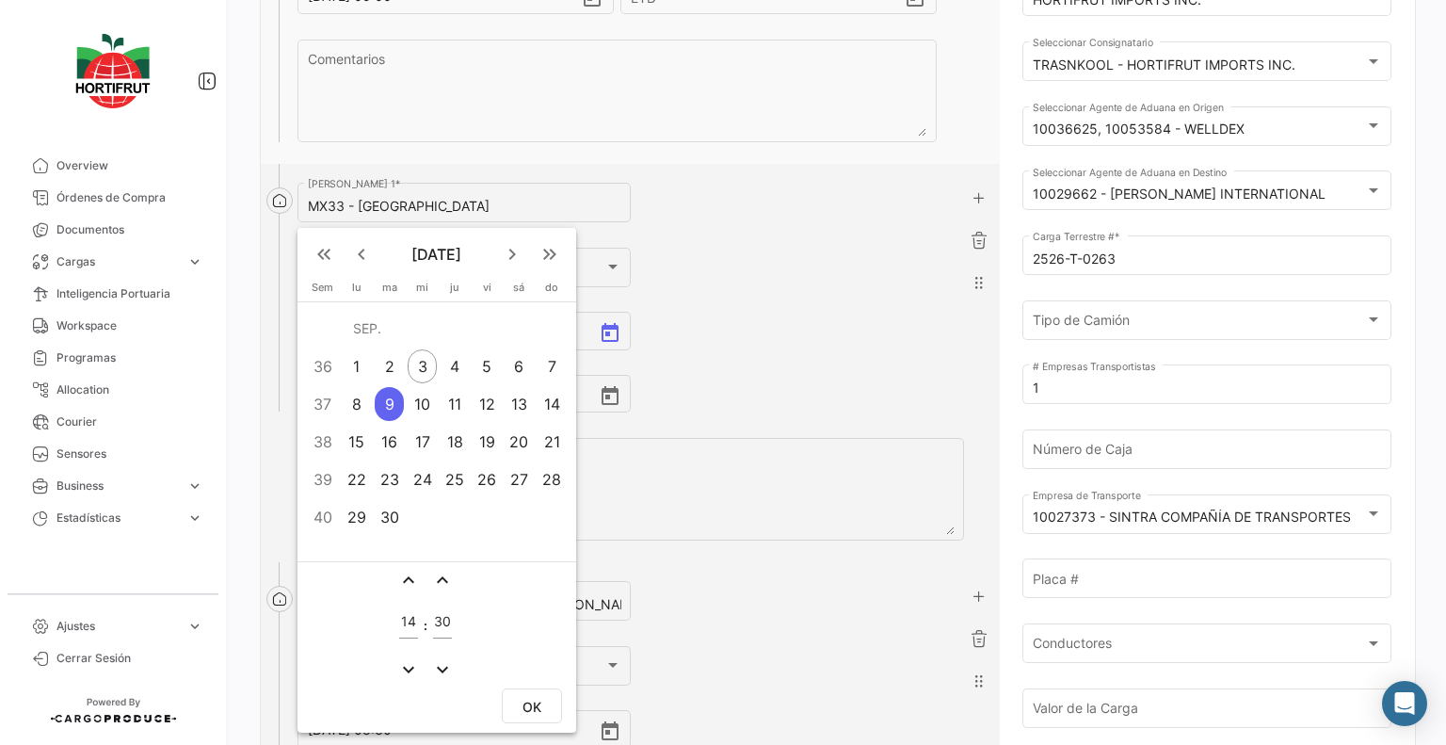
click at [459, 378] on div "4" at bounding box center [455, 366] width 29 height 34
click at [514, 694] on button "OK" at bounding box center [532, 705] width 60 height 35
type input "[DATE] 14:30"
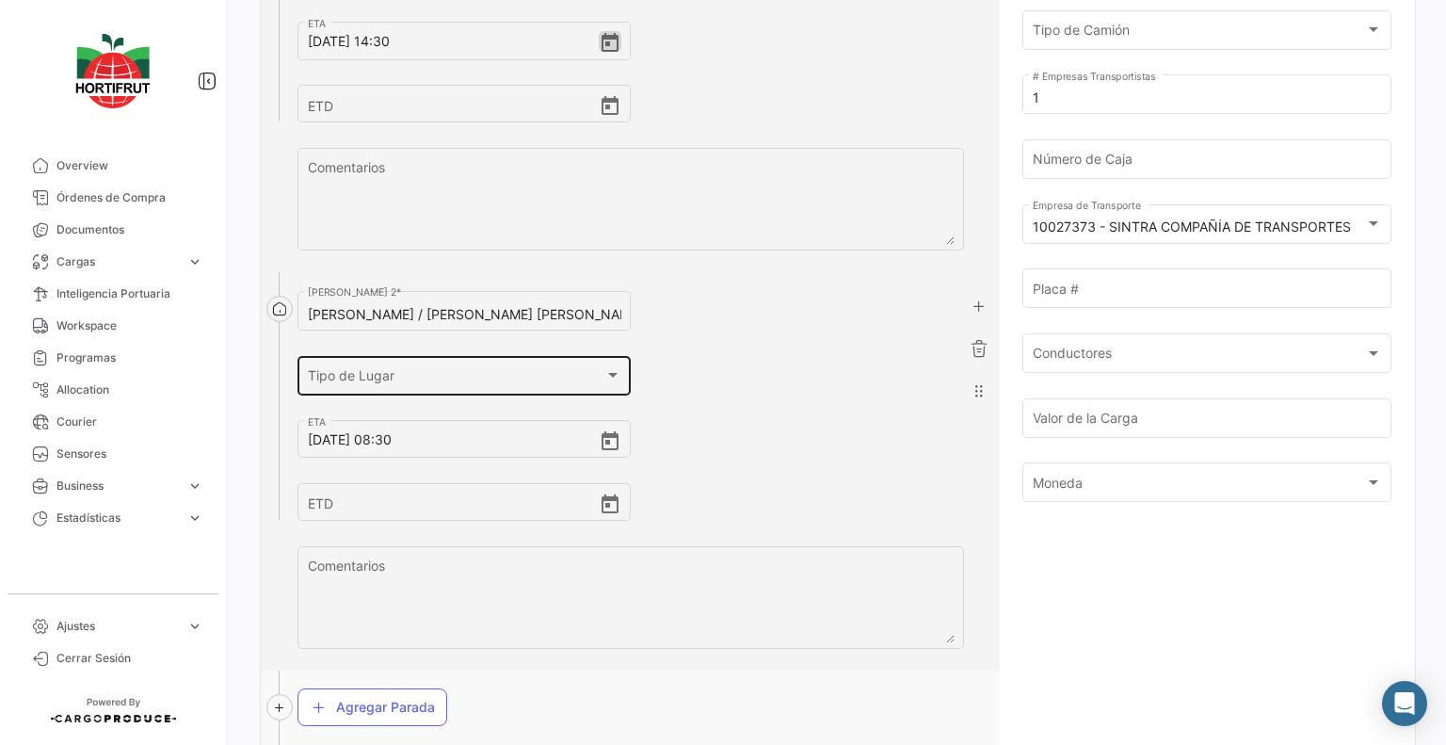
scroll to position [753, 0]
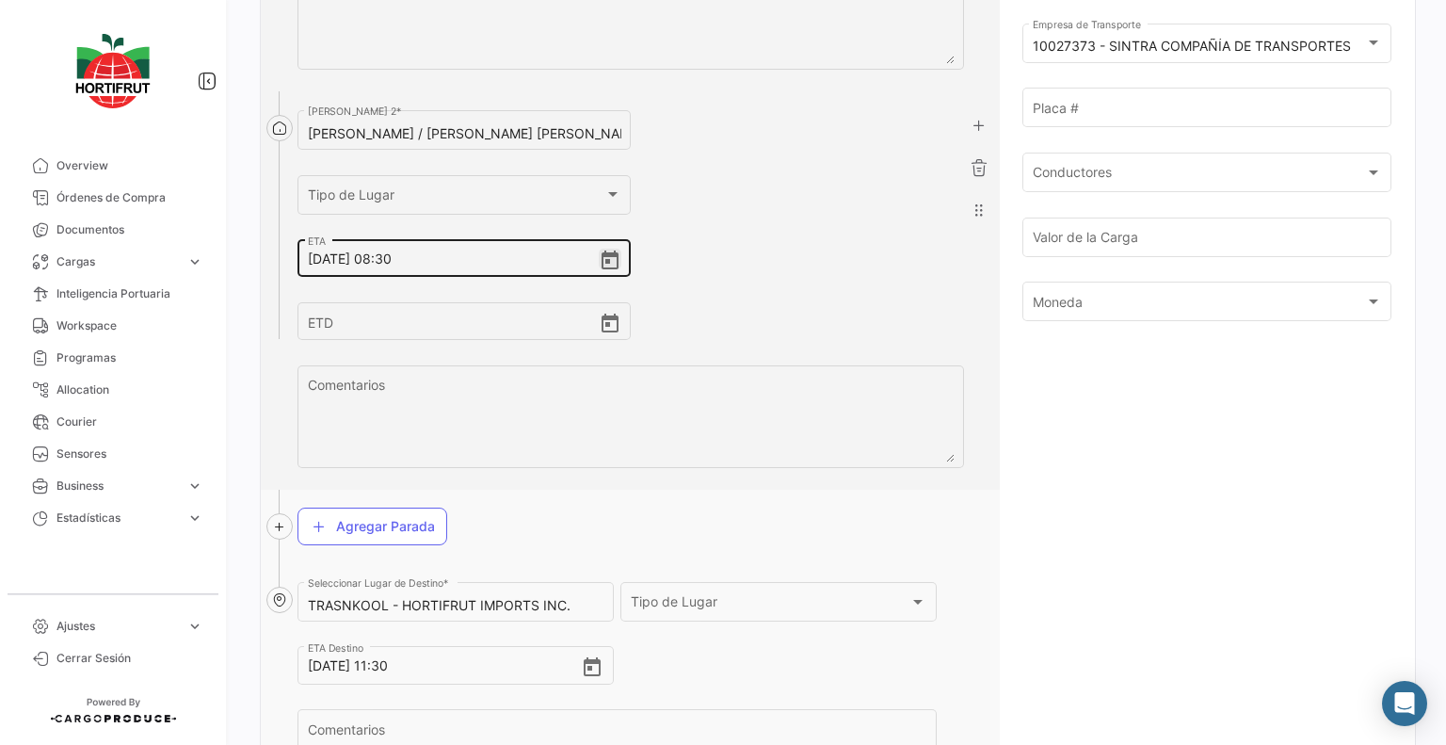
click at [602, 263] on icon "Open calendar" at bounding box center [610, 259] width 17 height 19
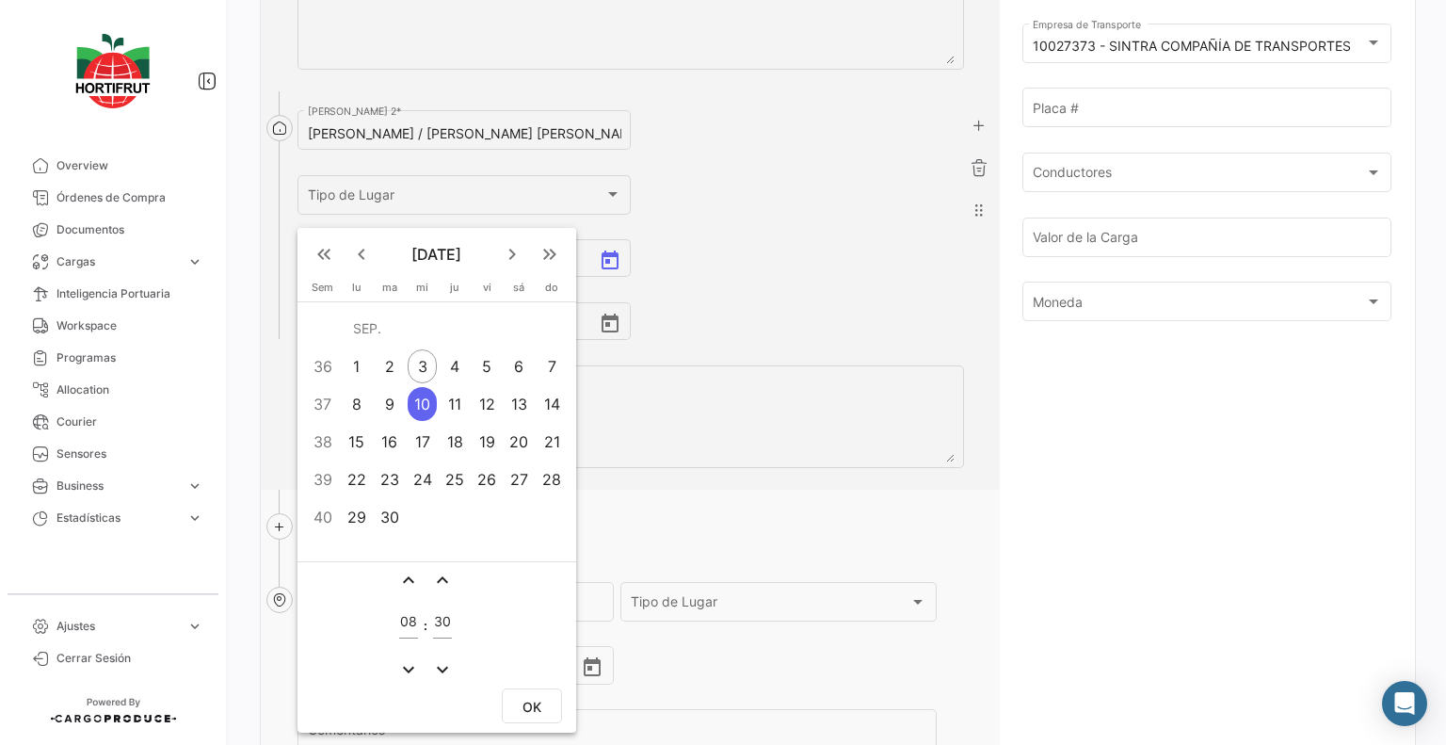
click at [488, 361] on div "5" at bounding box center [487, 366] width 29 height 34
click at [516, 698] on button "OK" at bounding box center [532, 705] width 60 height 35
type input "[DATE] 08:30"
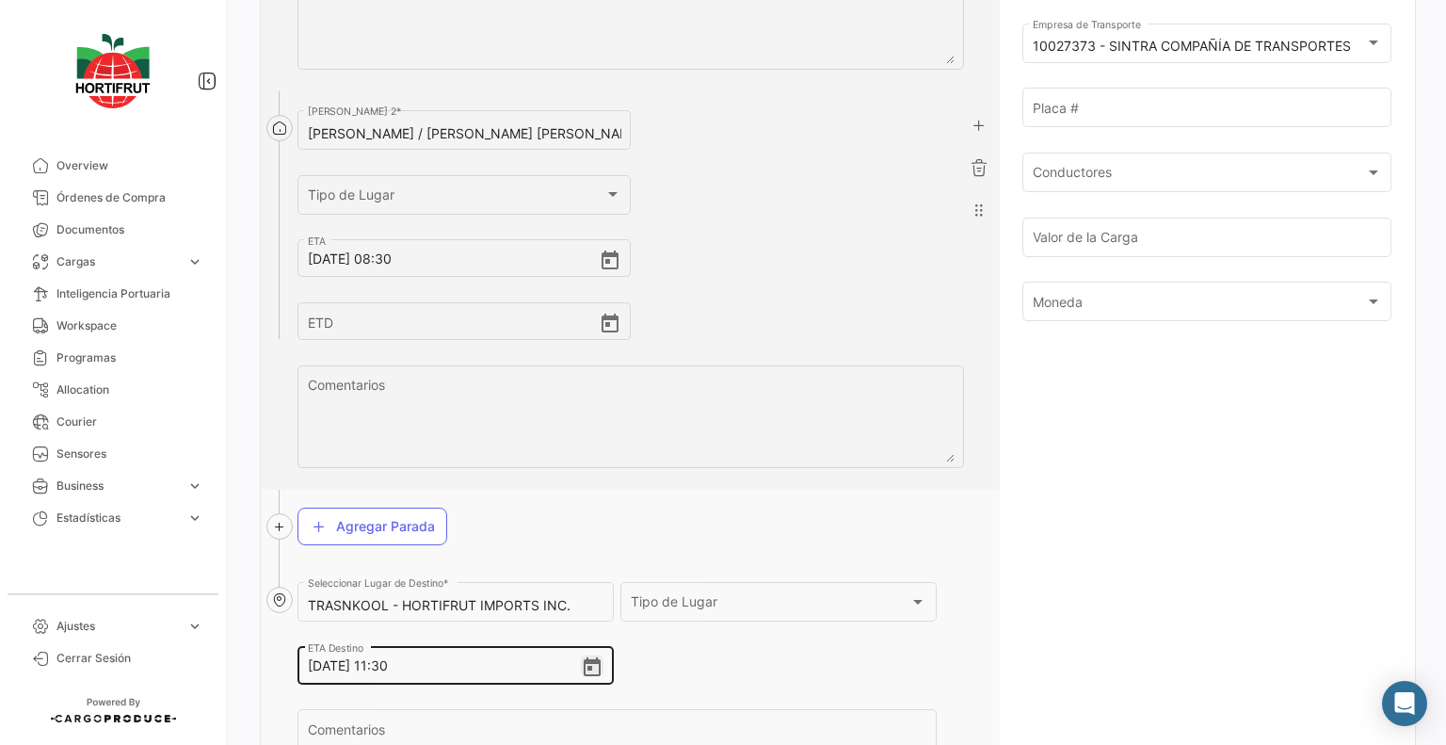
click at [582, 658] on icon "Open calendar" at bounding box center [592, 667] width 23 height 23
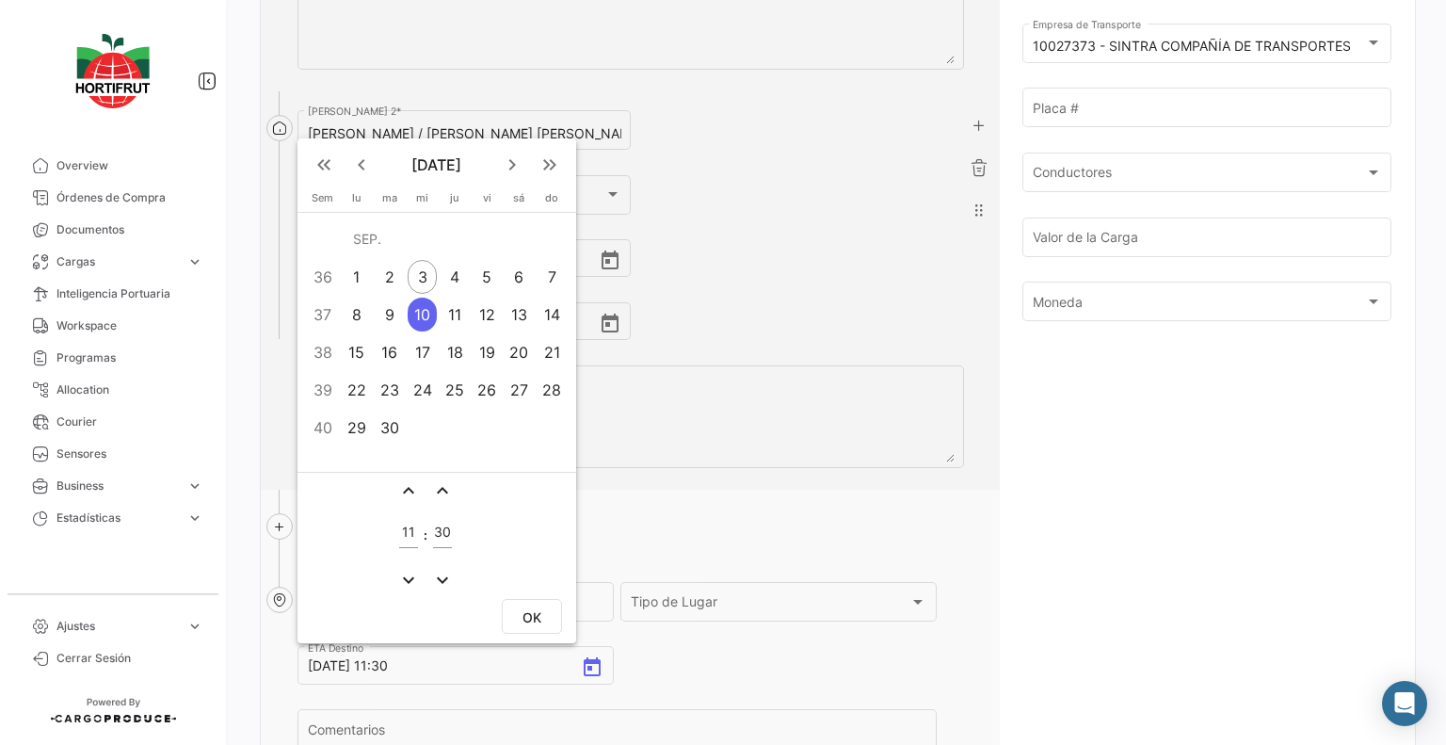
click at [486, 284] on div "5" at bounding box center [487, 277] width 29 height 34
click at [543, 610] on button "OK" at bounding box center [532, 616] width 60 height 35
type input "[DATE] 11:30"
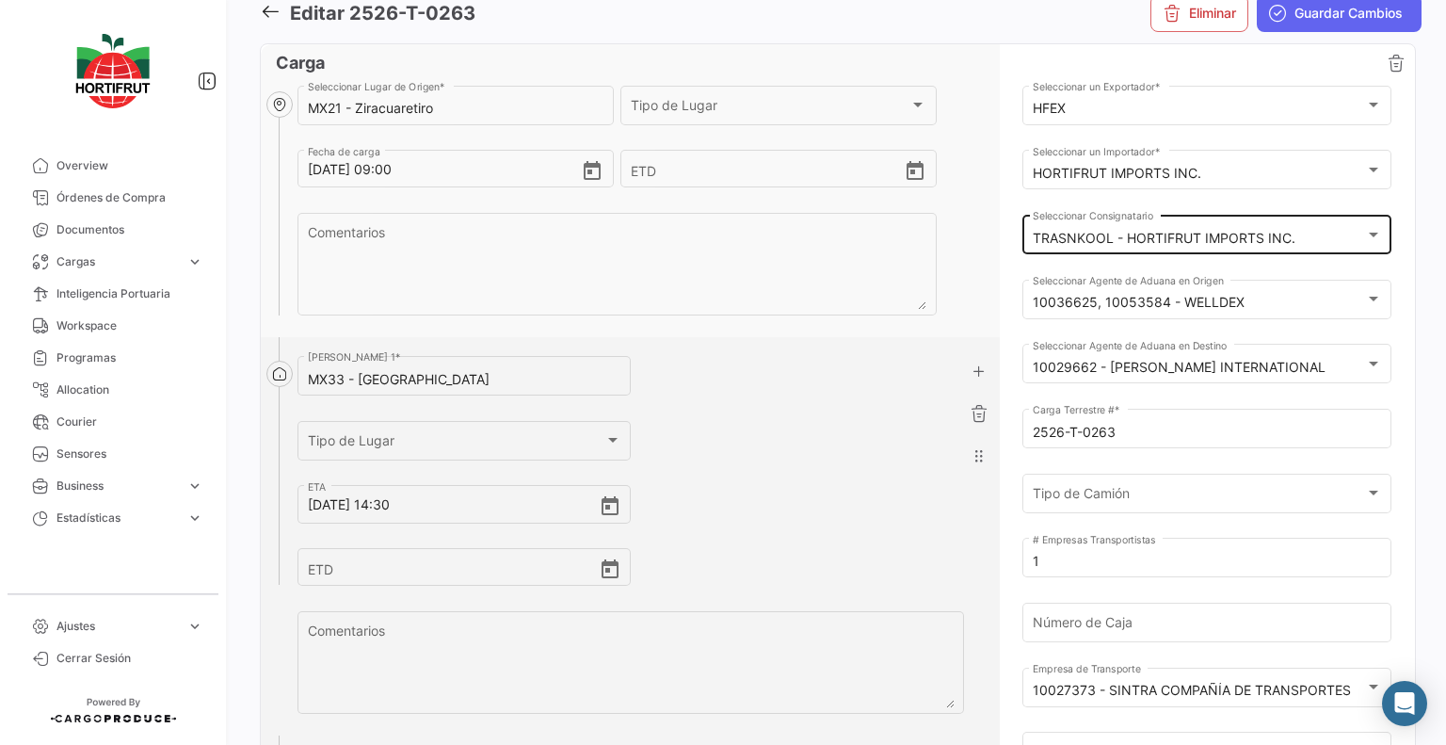
scroll to position [0, 0]
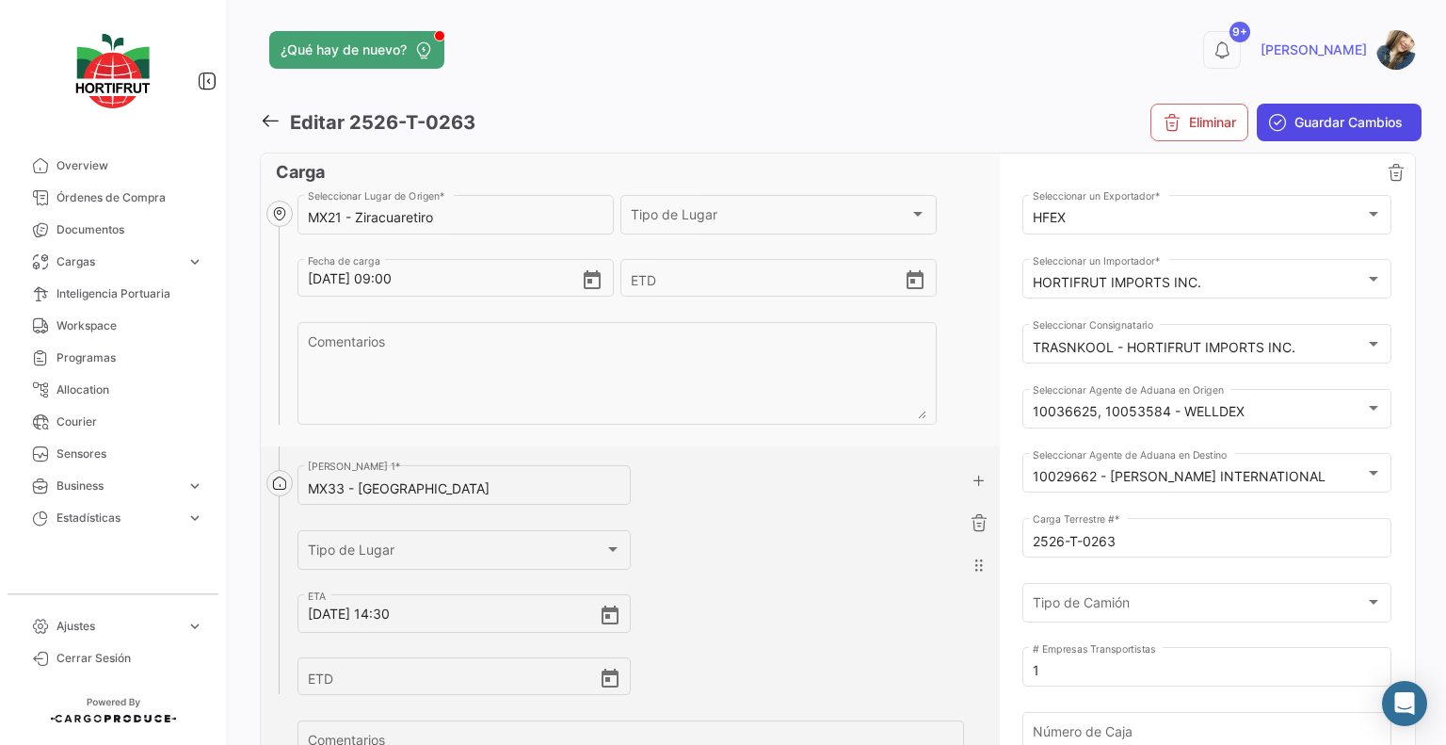
click at [1294, 130] on span "Guardar Cambios" at bounding box center [1348, 122] width 108 height 19
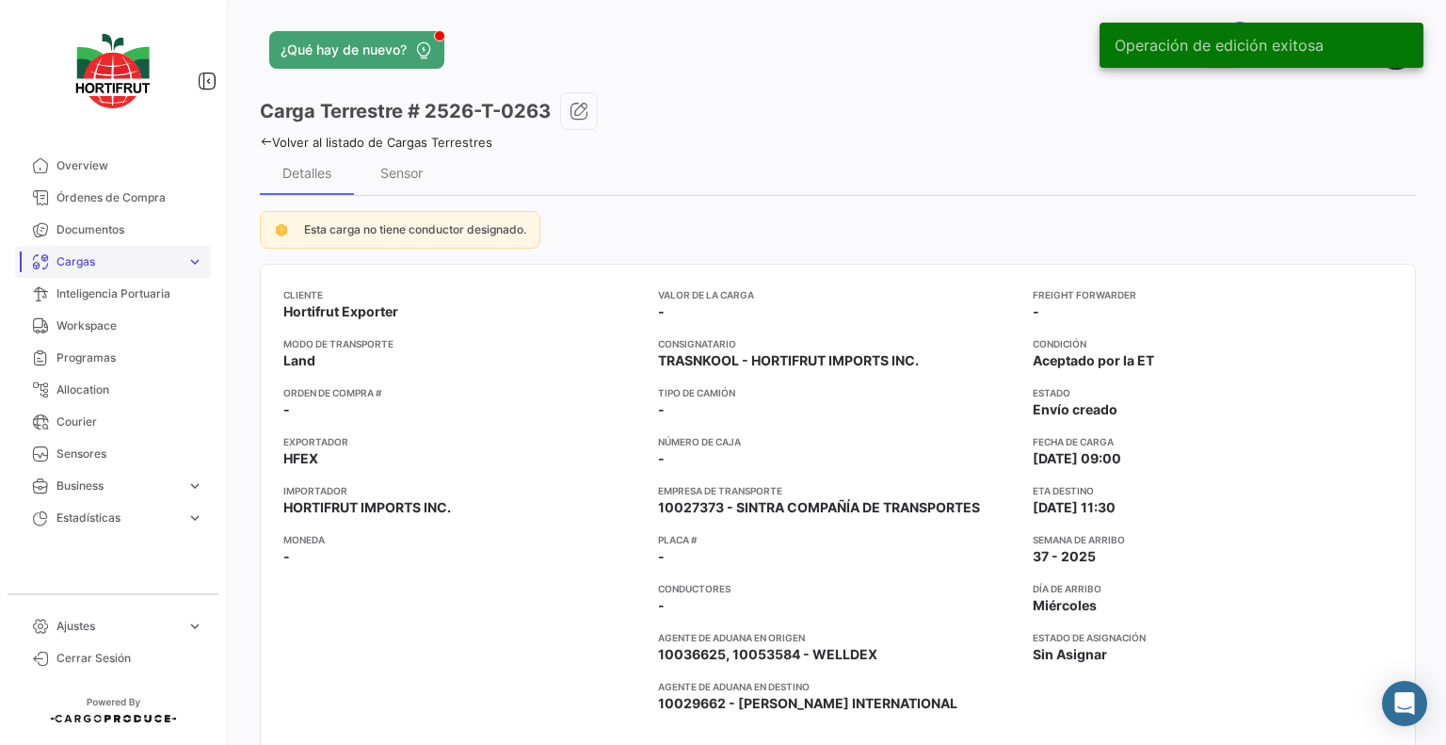
click at [118, 266] on span "Cargas" at bounding box center [117, 261] width 122 height 17
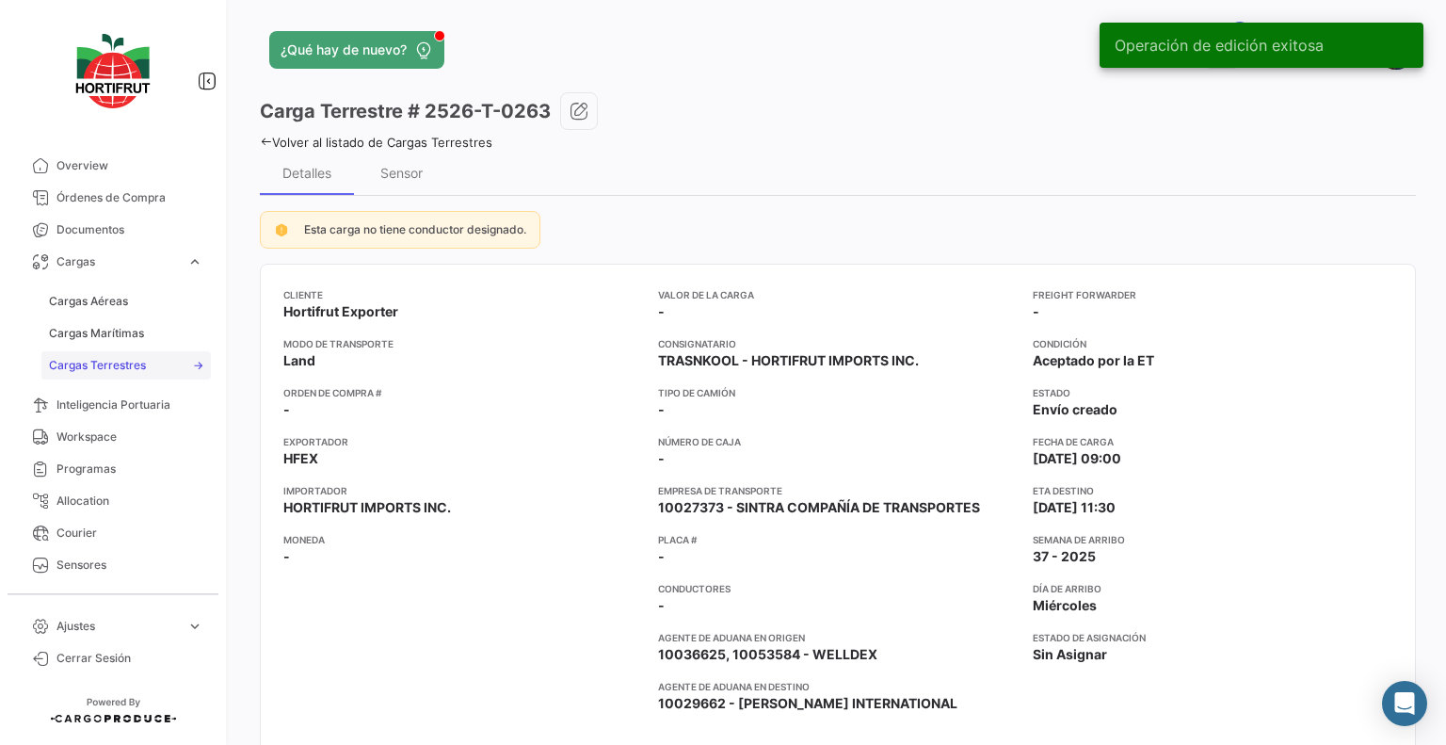
click at [113, 357] on span "Cargas Terrestres" at bounding box center [97, 365] width 97 height 17
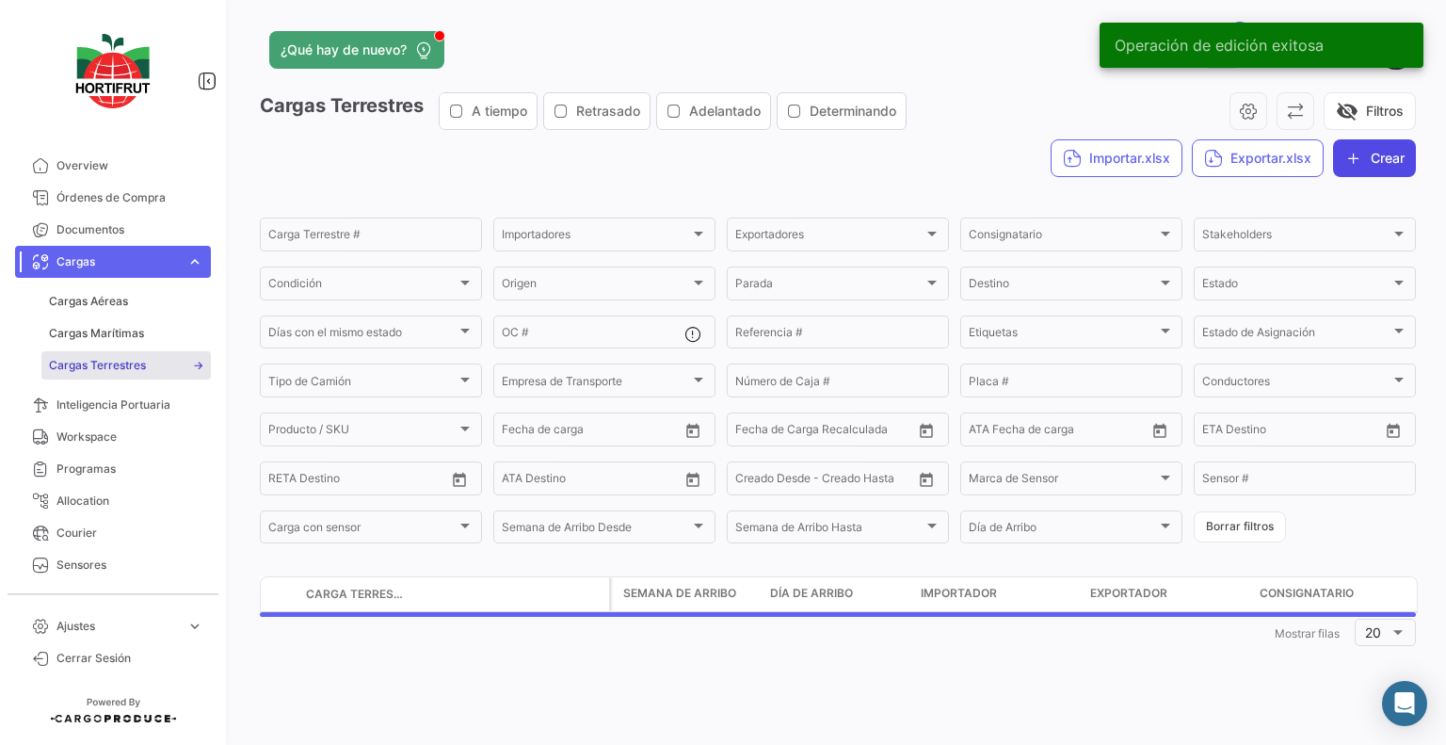
click at [1356, 155] on icon "button" at bounding box center [1353, 158] width 19 height 19
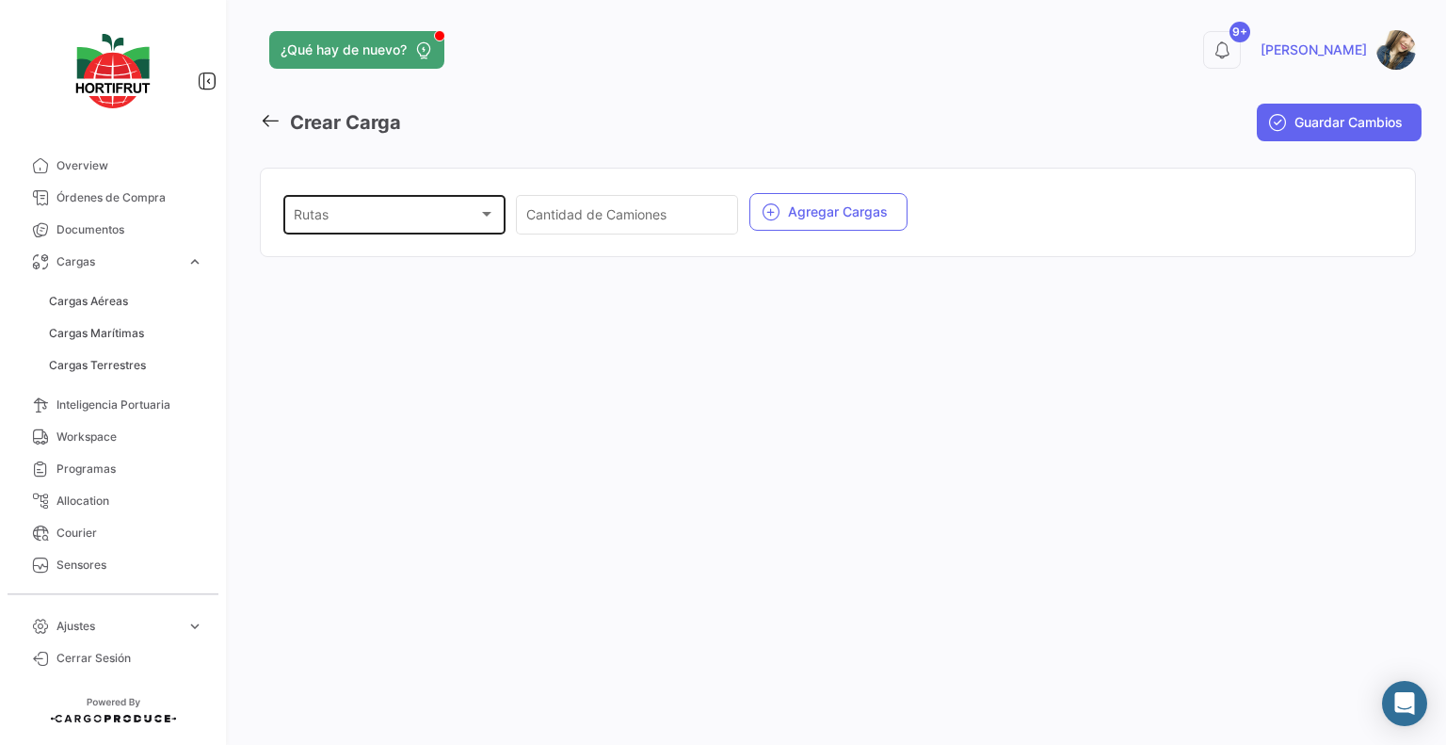
click at [473, 225] on div "Rutas" at bounding box center [386, 218] width 185 height 16
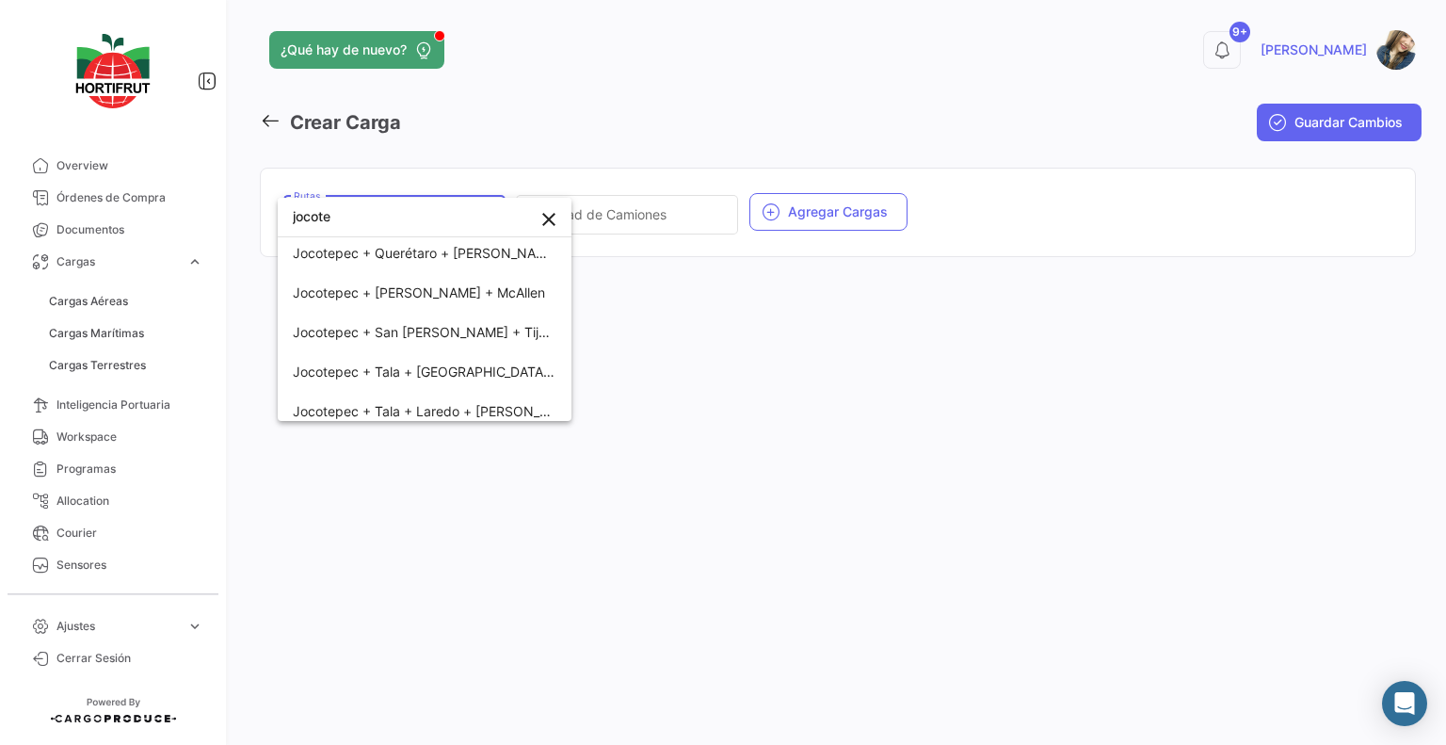
scroll to position [1035, 0]
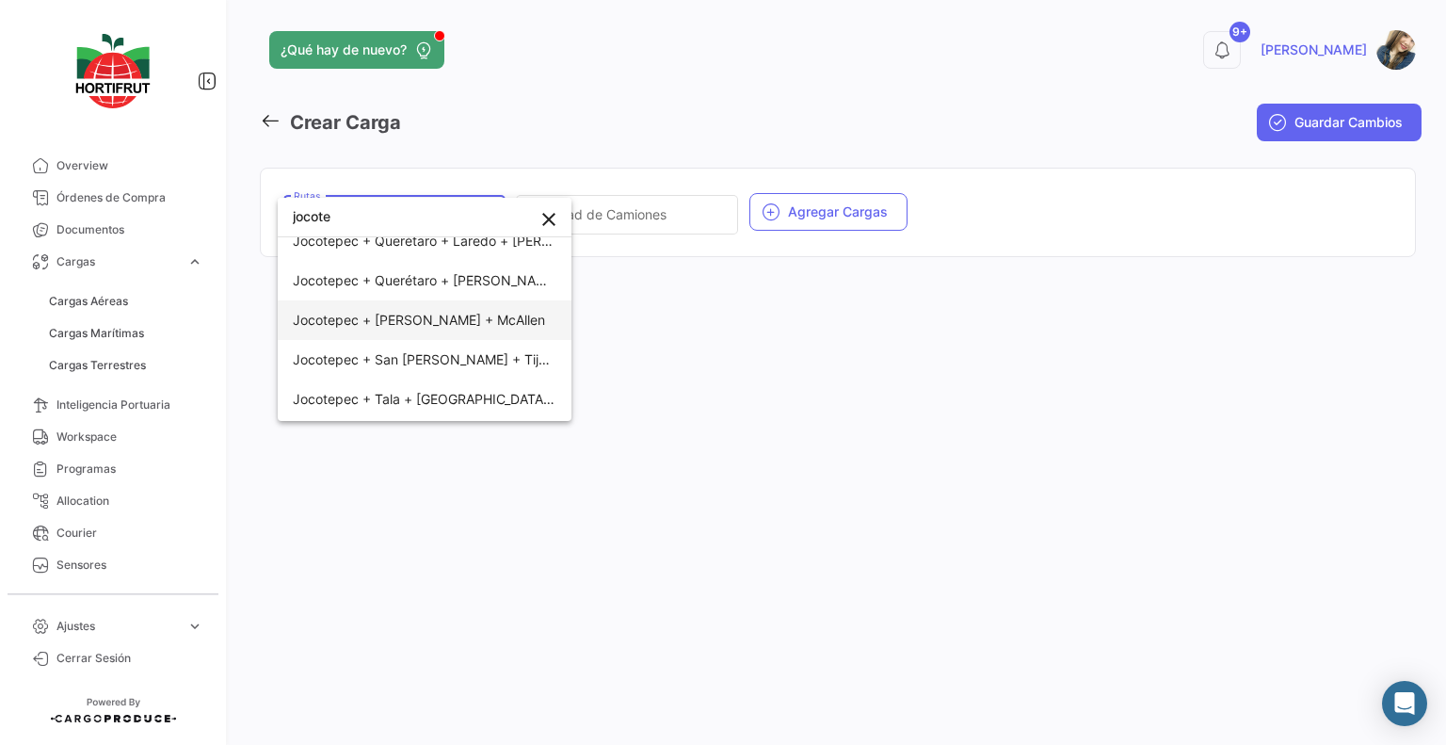
type input "jocote"
click at [449, 329] on span "Jocotepec + [PERSON_NAME] + McAllen" at bounding box center [425, 320] width 264 height 40
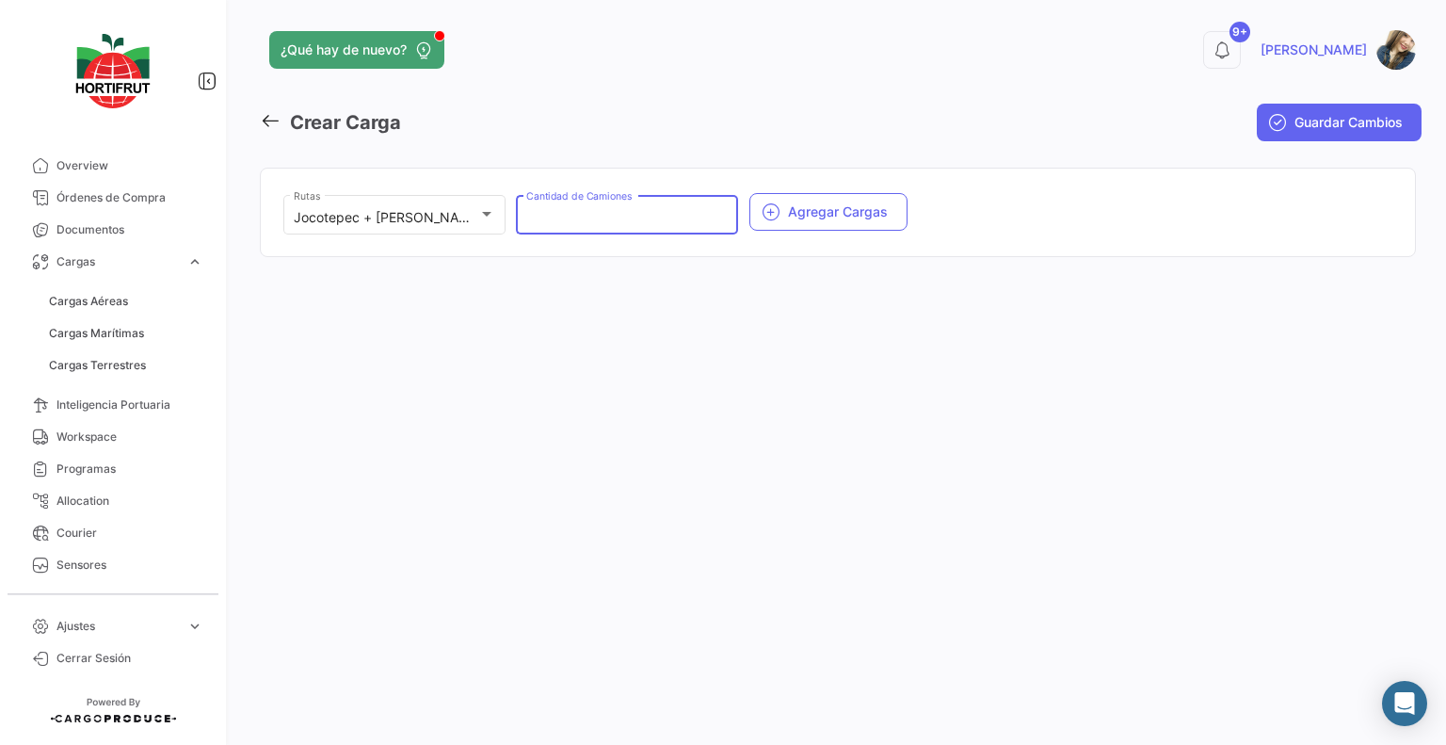
click at [594, 210] on input "Cantidad de Camiones" at bounding box center [627, 218] width 202 height 16
type input "1"
click at [827, 224] on button "Agregar Cargas" at bounding box center [828, 212] width 158 height 38
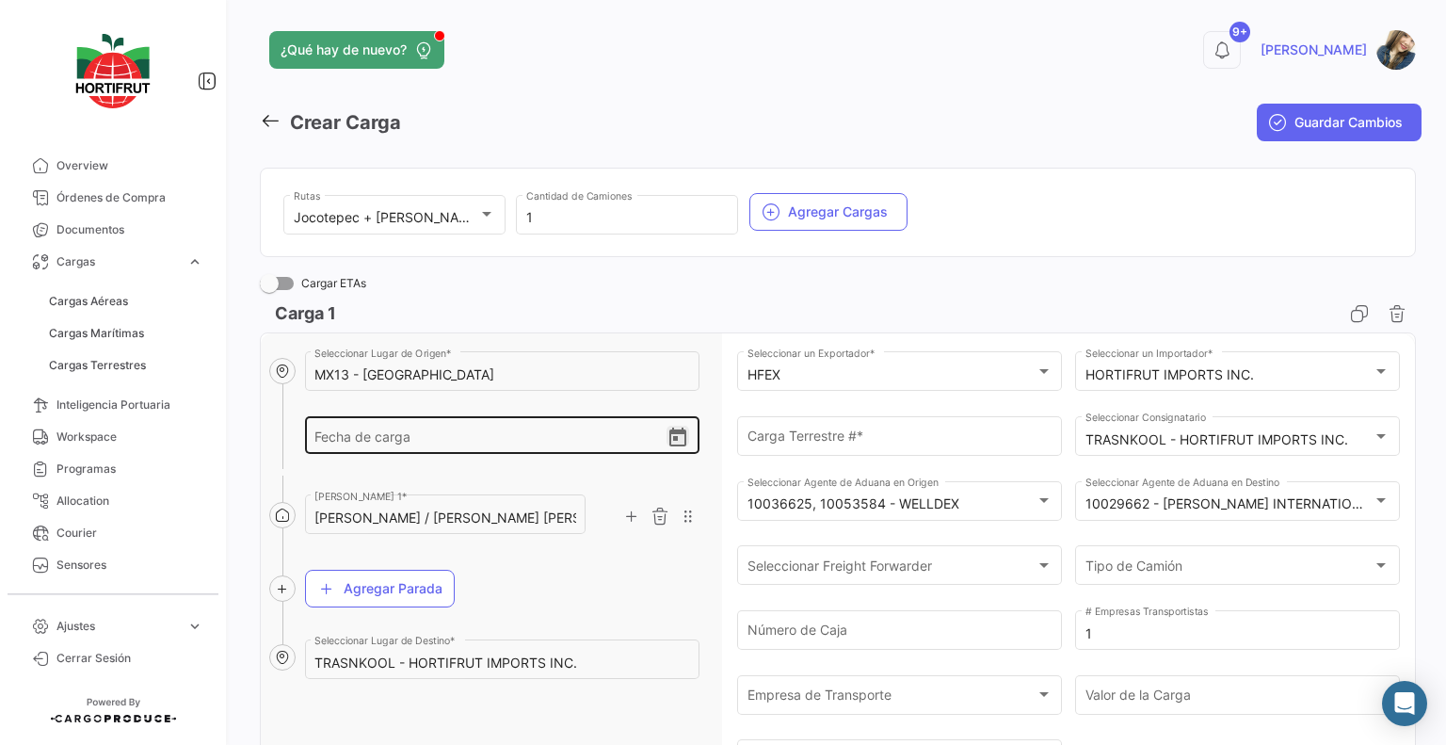
click at [668, 440] on icon "Open calendar" at bounding box center [677, 437] width 23 height 23
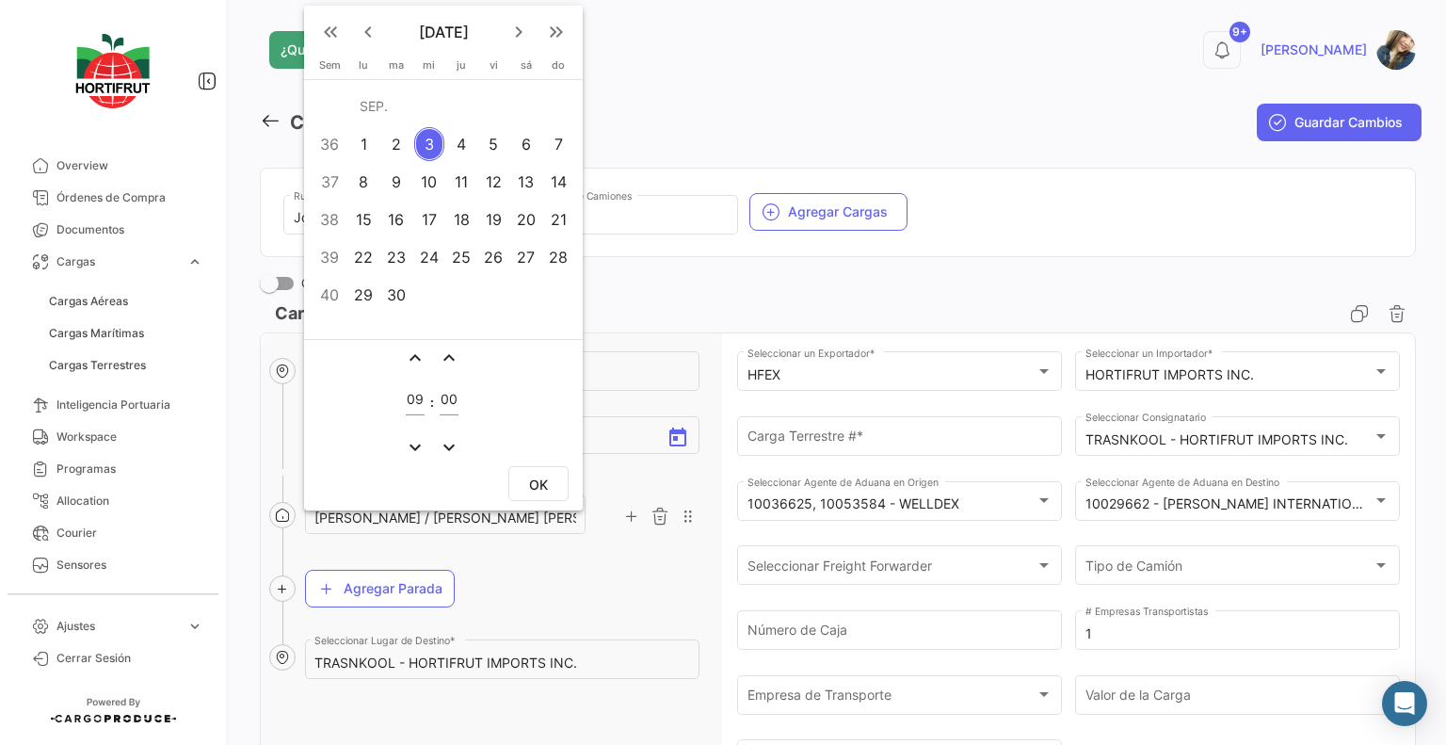
click at [453, 150] on div "4" at bounding box center [461, 144] width 29 height 34
click at [420, 397] on input "09" at bounding box center [415, 400] width 19 height 16
type input "14"
click at [523, 471] on button "OK" at bounding box center [538, 483] width 60 height 35
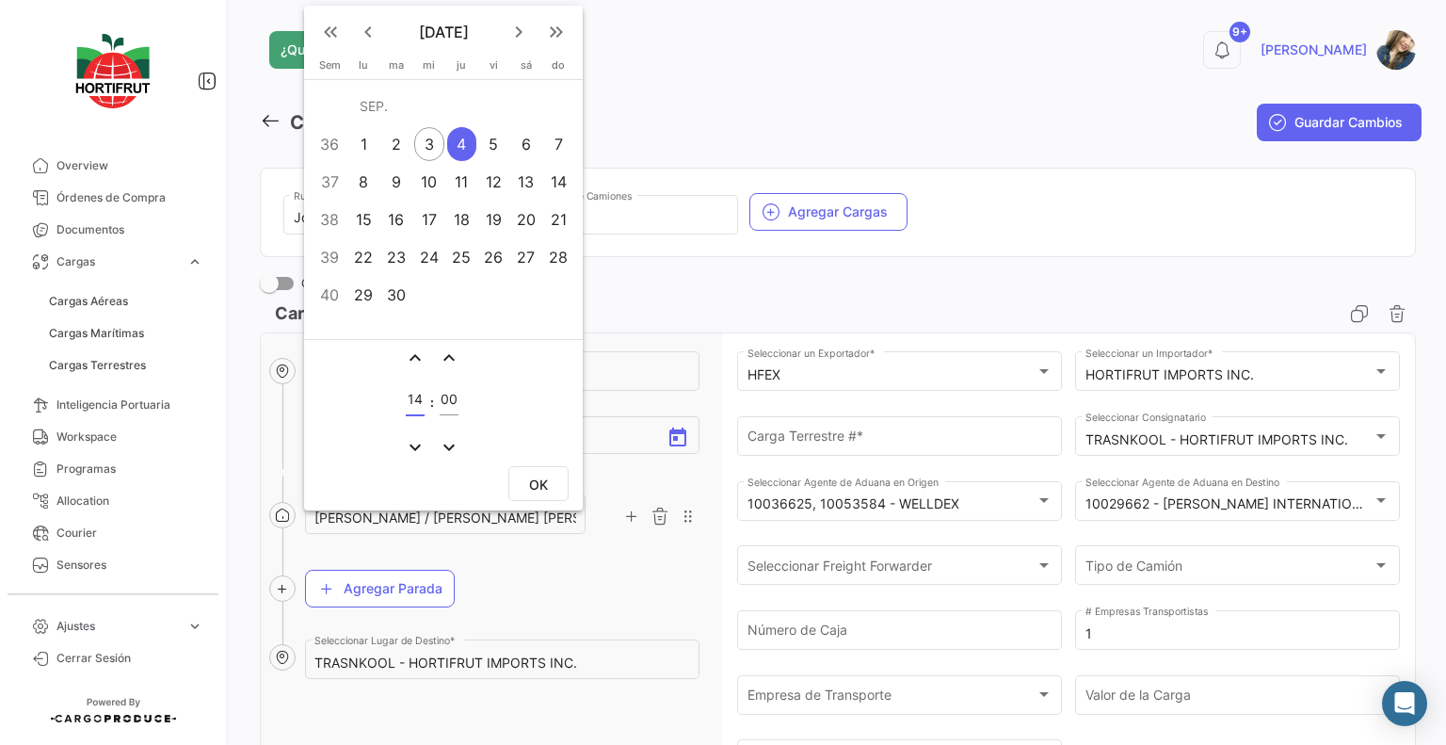
type input "[DATE] 14:00"
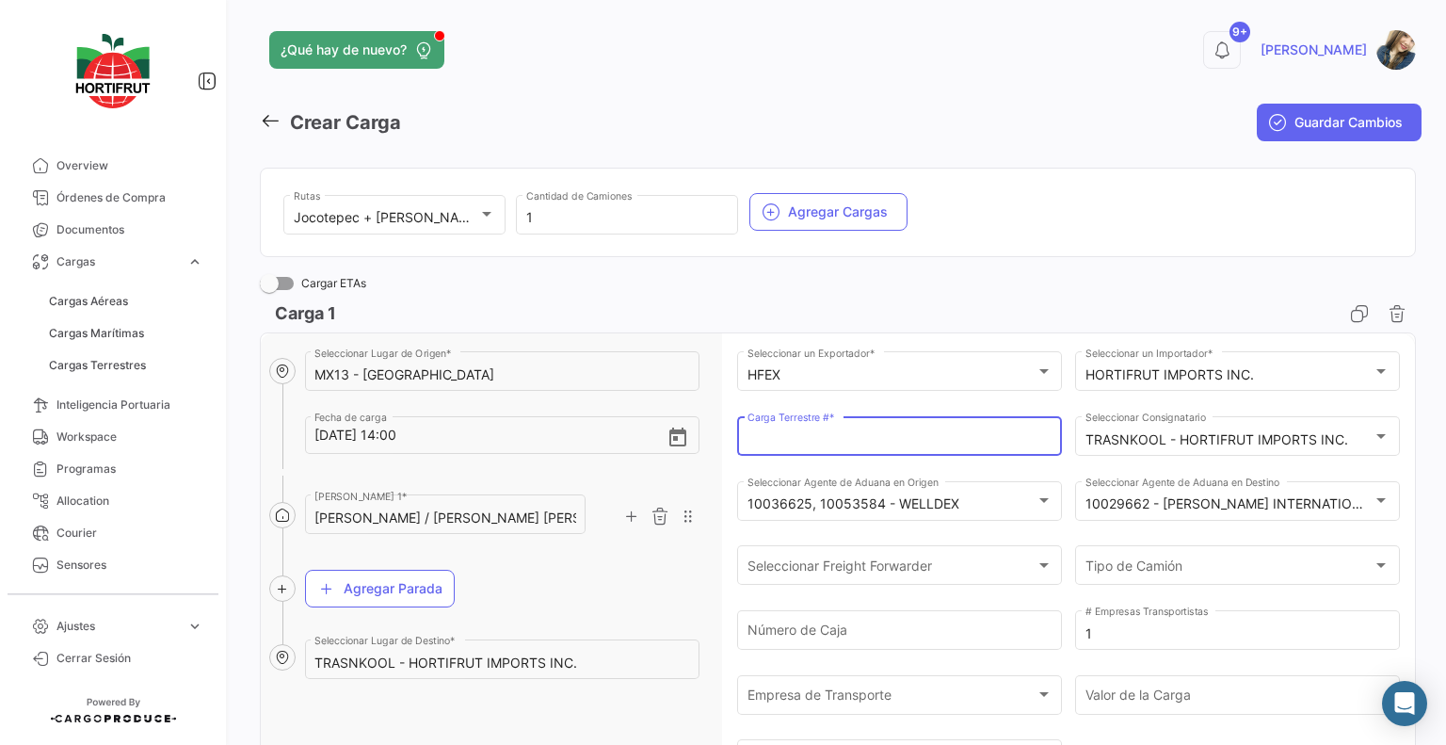
click at [770, 439] on input "Carga Terrestre # *" at bounding box center [899, 440] width 305 height 16
paste input "2526-T-0307"
type input "2526-T-0307"
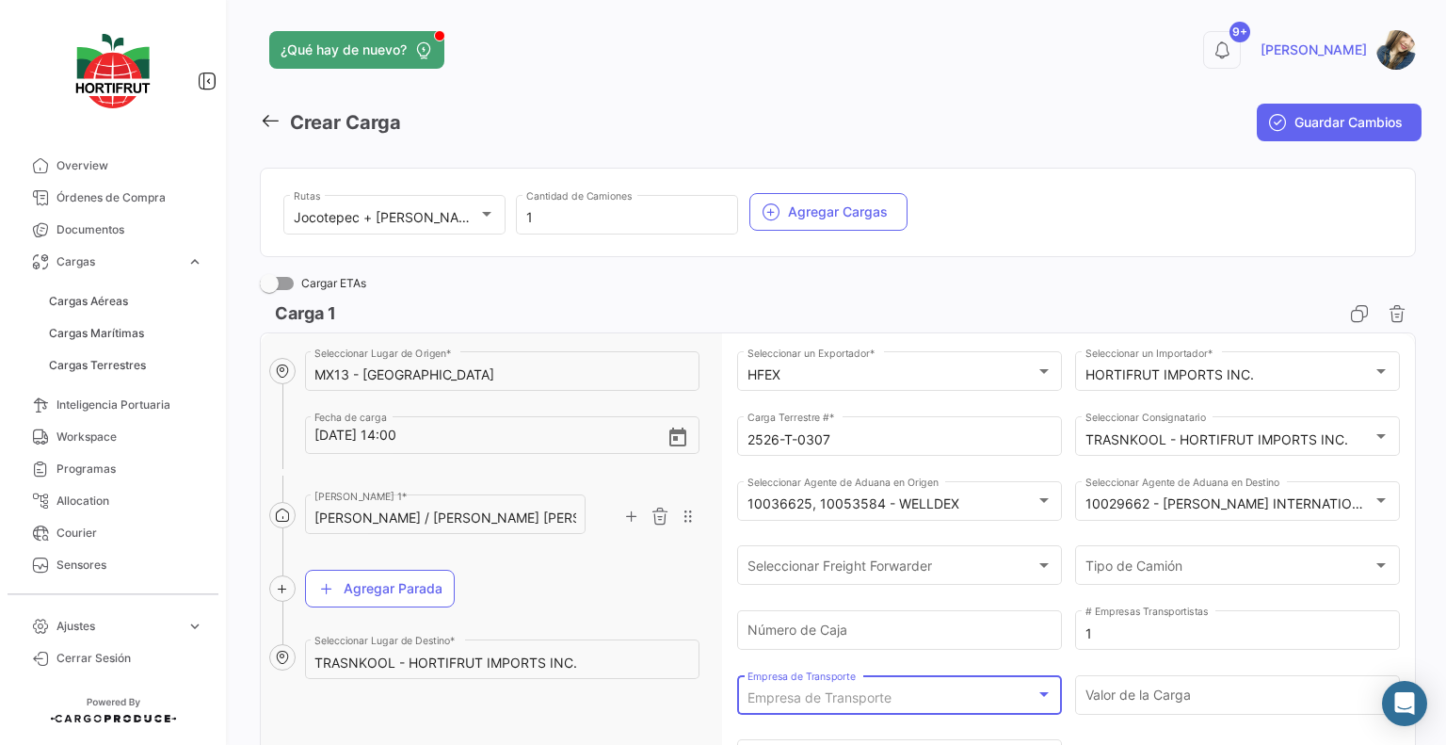
click at [827, 689] on span "Empresa de Transporte" at bounding box center [819, 697] width 144 height 16
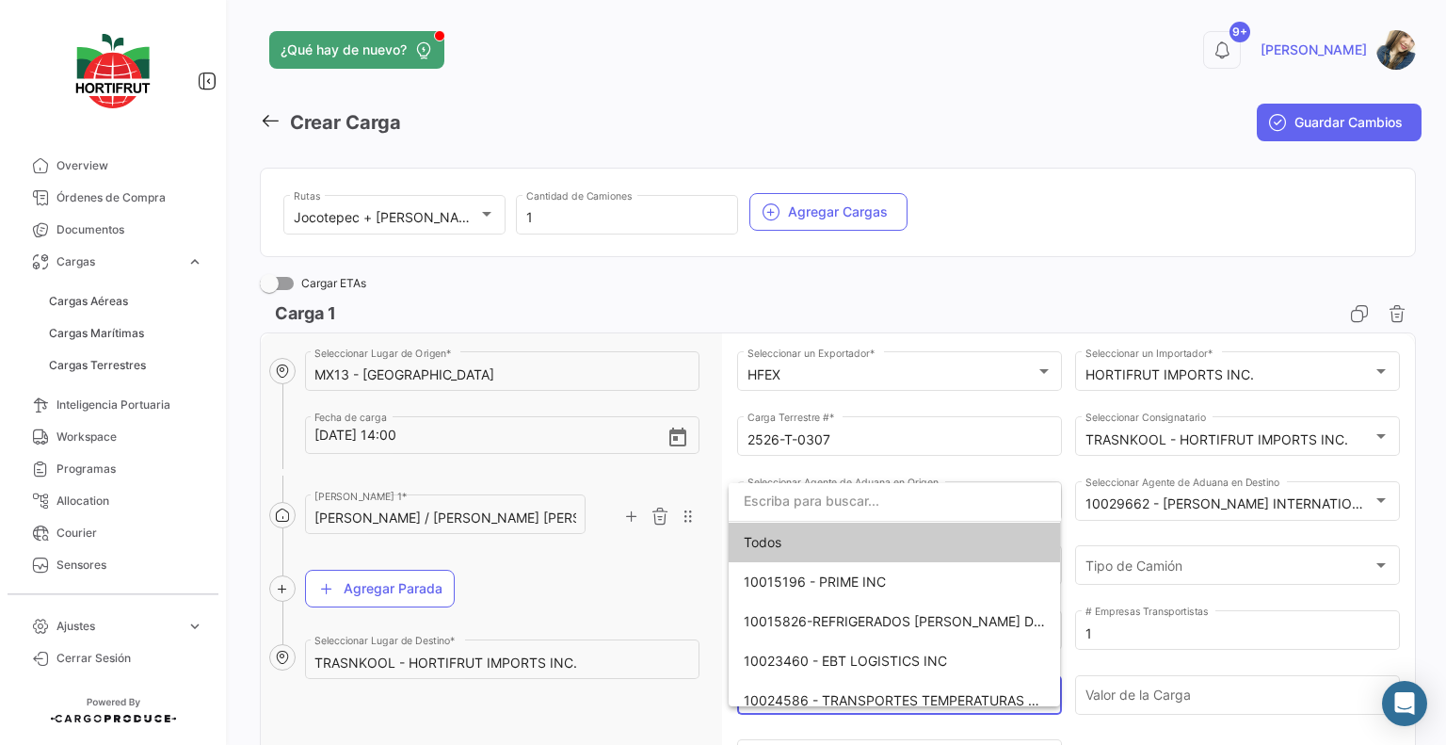
click at [861, 511] on input "dropdown search" at bounding box center [895, 501] width 332 height 40
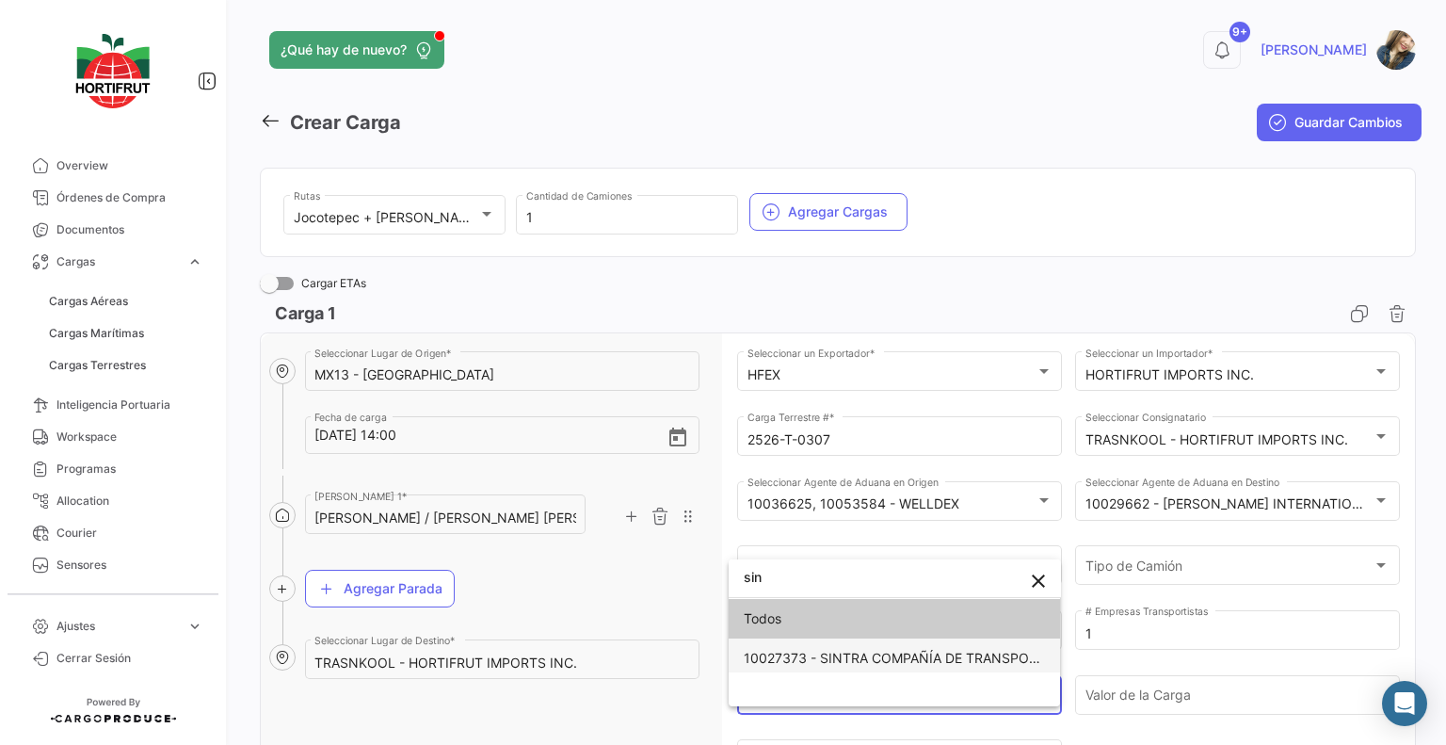
type input "sin"
click at [923, 667] on span "10027373 - SINTRA COMPAÑÍA DE TRANSPORTES" at bounding box center [895, 658] width 302 height 40
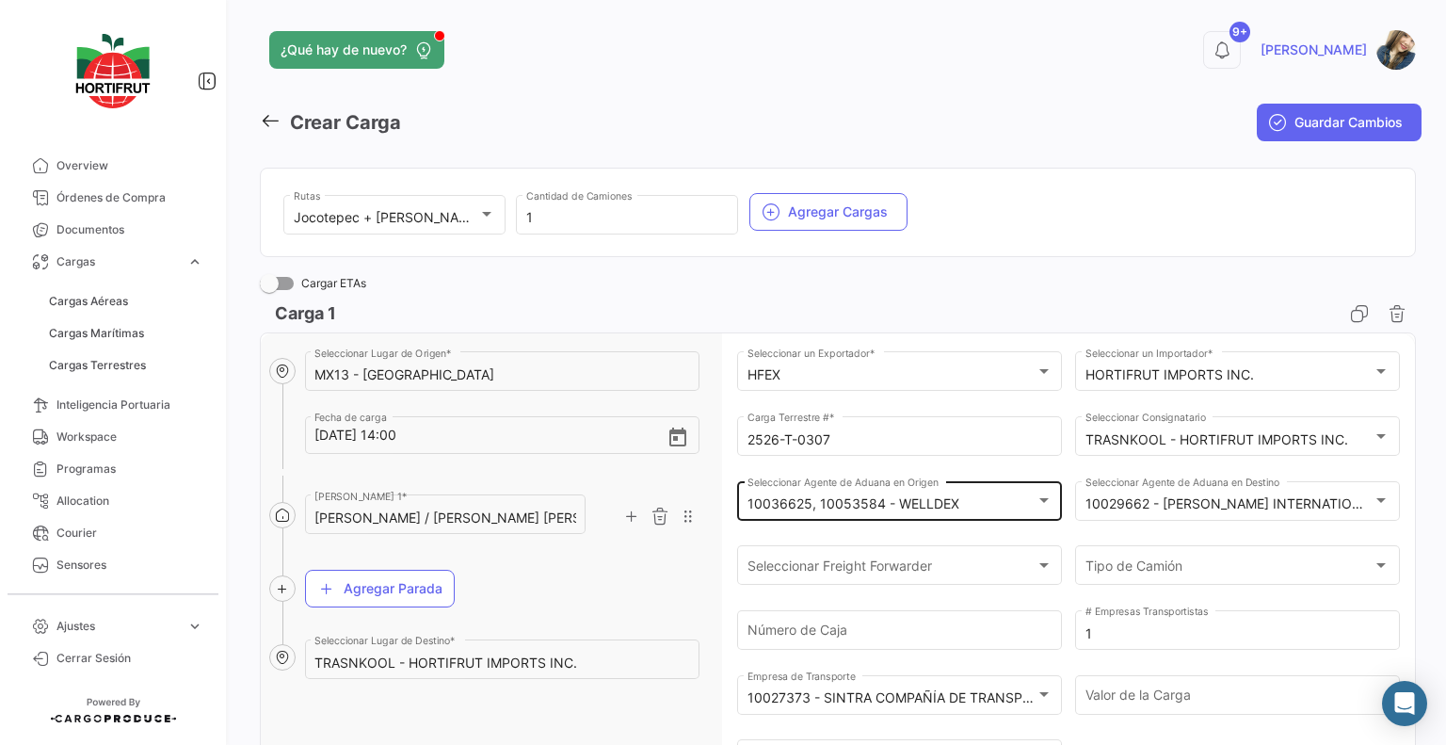
click at [907, 515] on div "10036625, 10053584 - WELLDEX Seleccionar Agente de Aduana en Origen" at bounding box center [899, 498] width 305 height 43
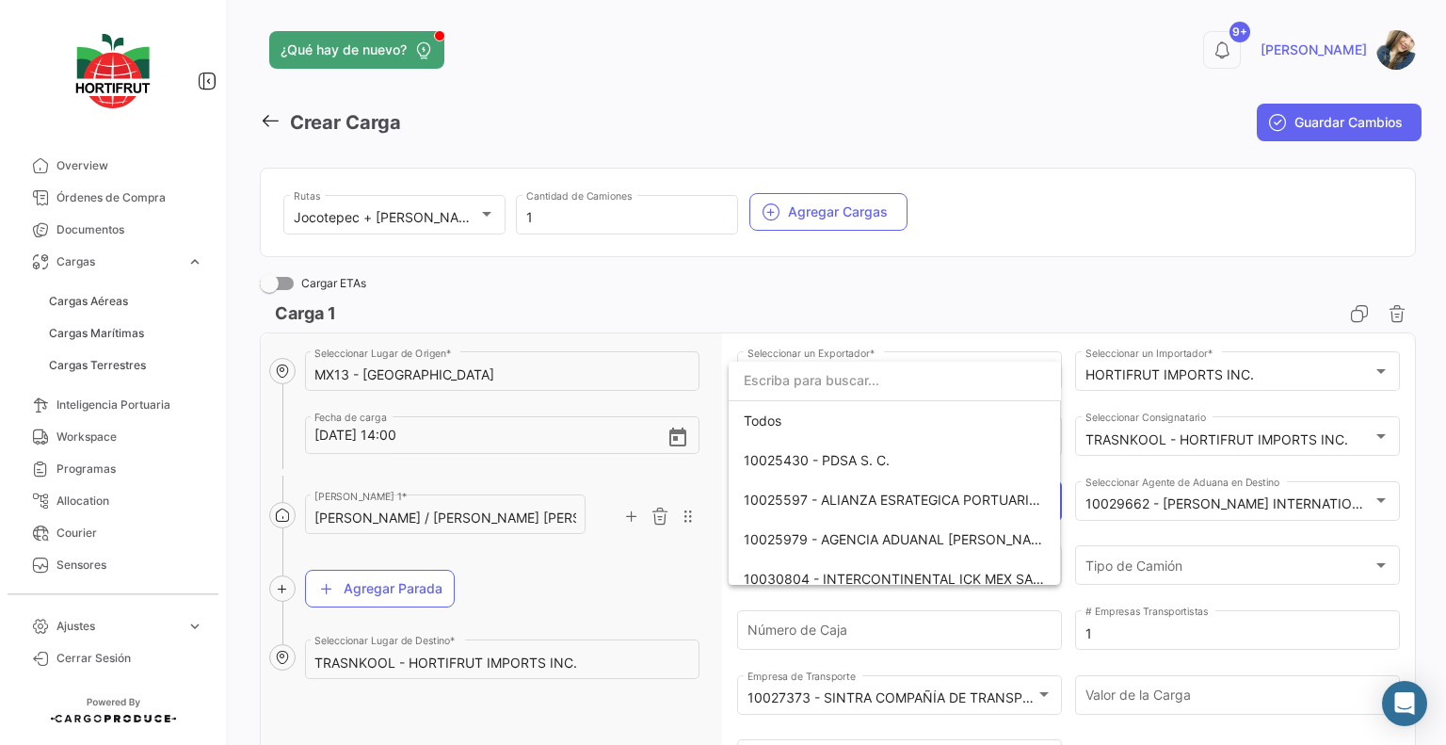
scroll to position [93, 0]
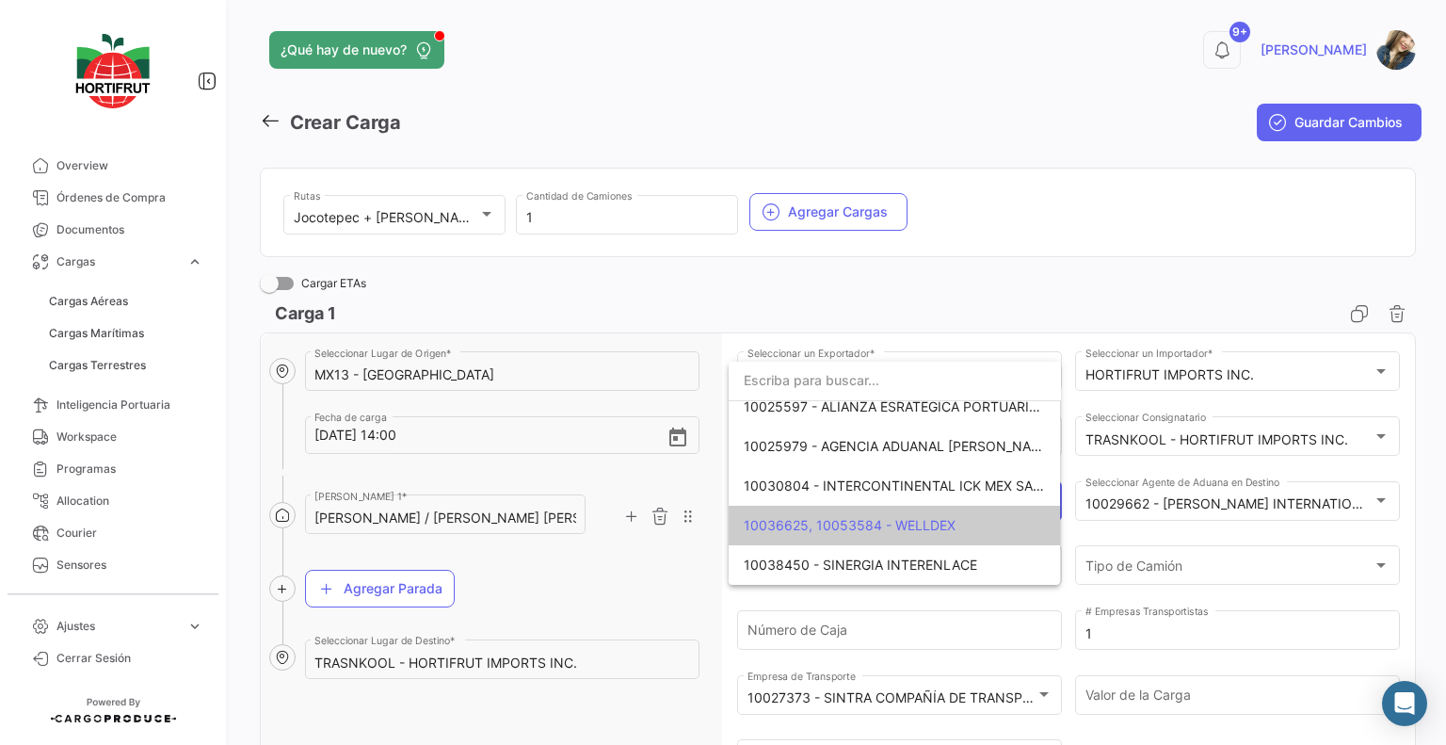
click at [907, 381] on input "dropdown search" at bounding box center [895, 381] width 332 height 40
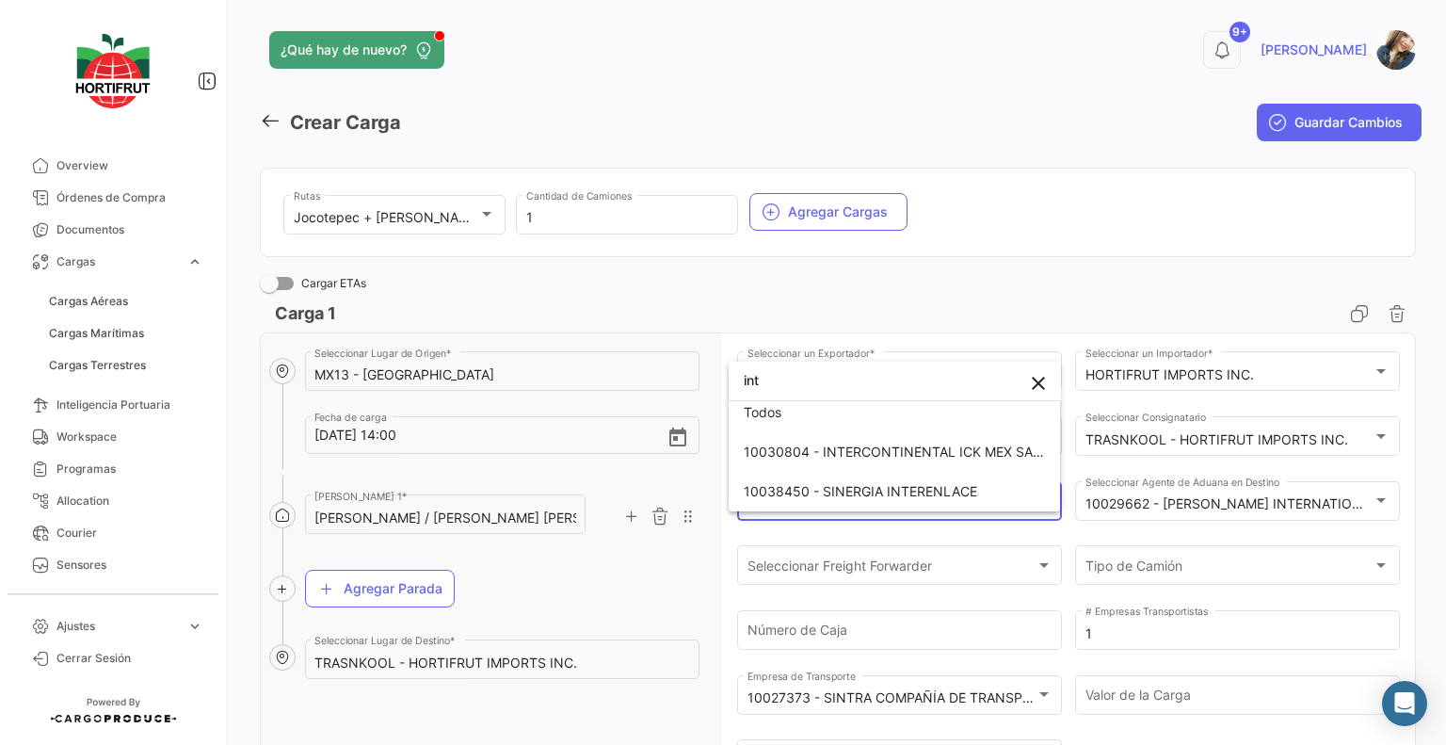
scroll to position [8, 0]
type input "int"
click at [934, 496] on span "10038450 - SINERGIA INTERENLACE" at bounding box center [860, 491] width 233 height 16
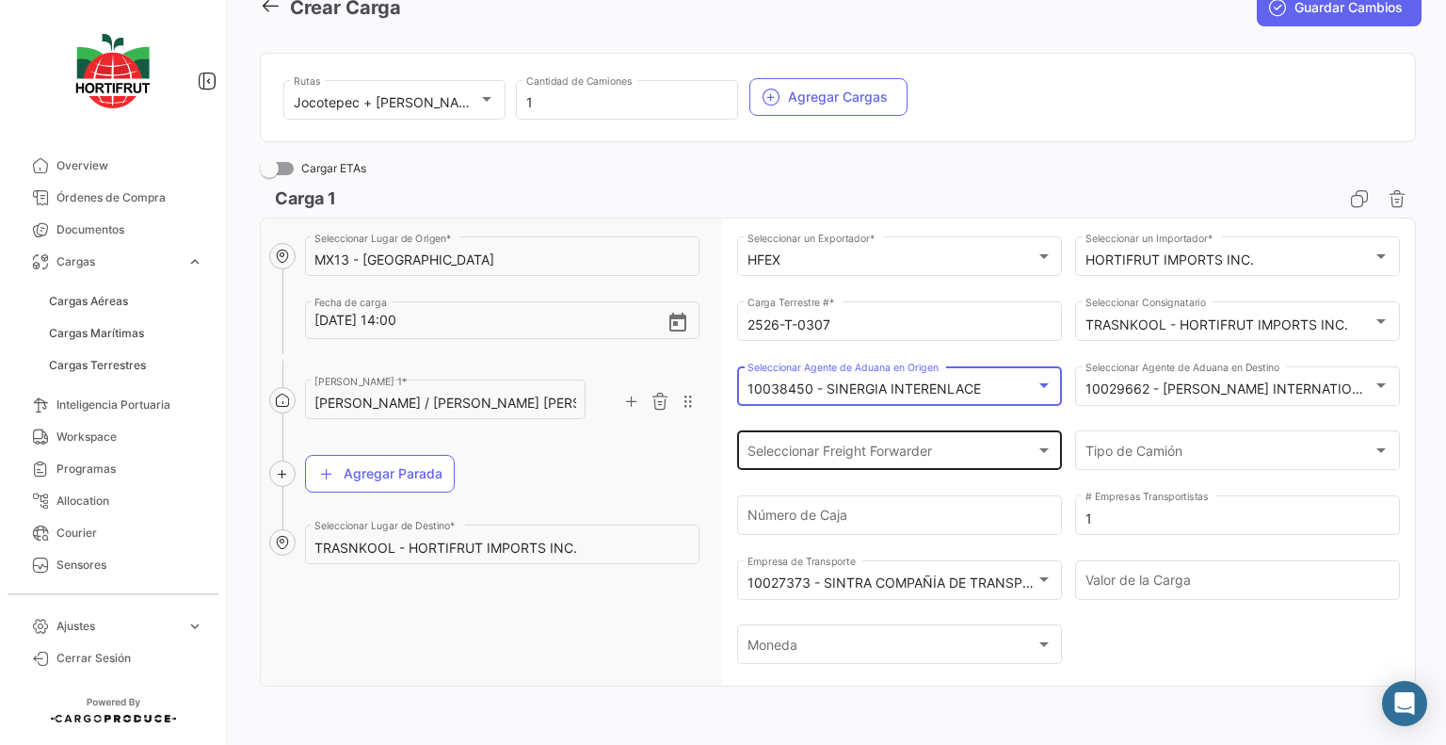
scroll to position [117, 0]
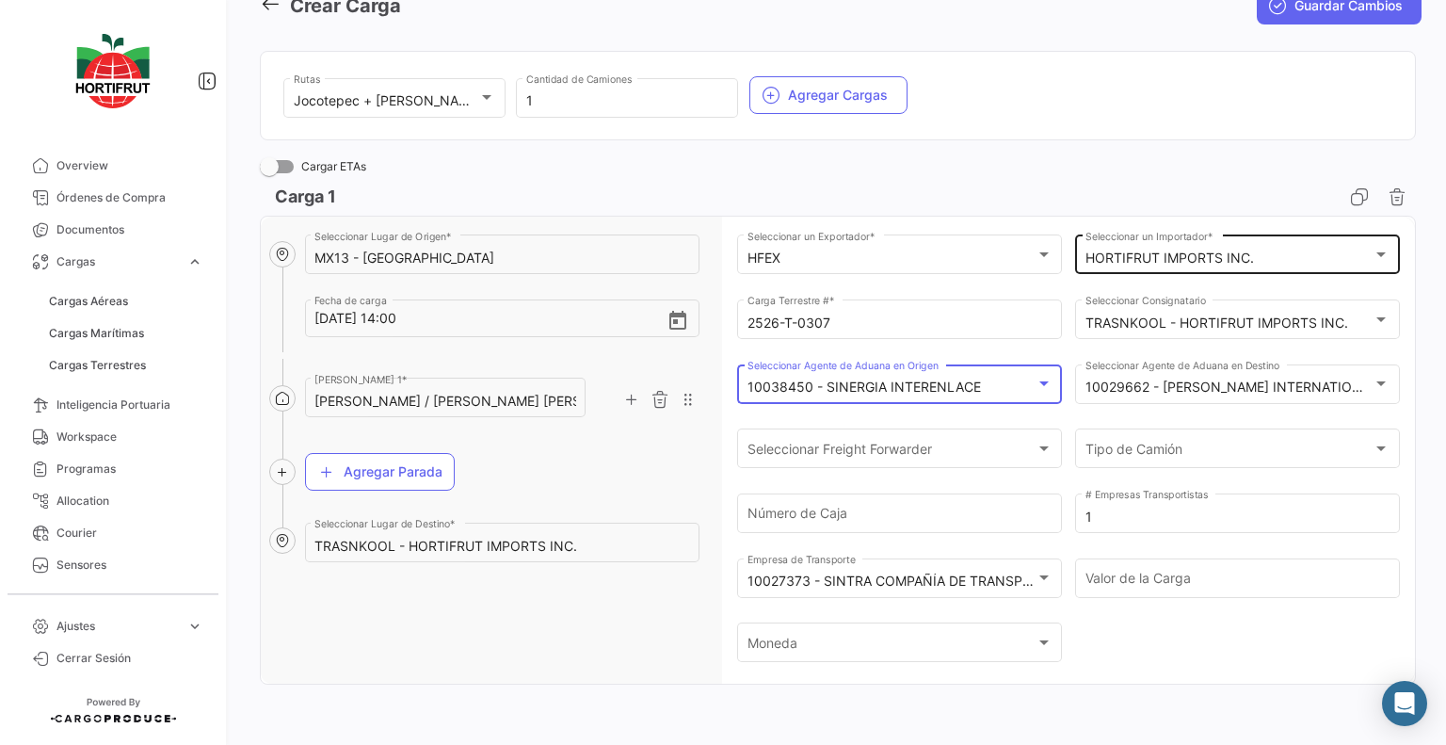
click at [1139, 259] on mat-select-trigger "HORTIFRUT IMPORTS INC." at bounding box center [1169, 257] width 169 height 16
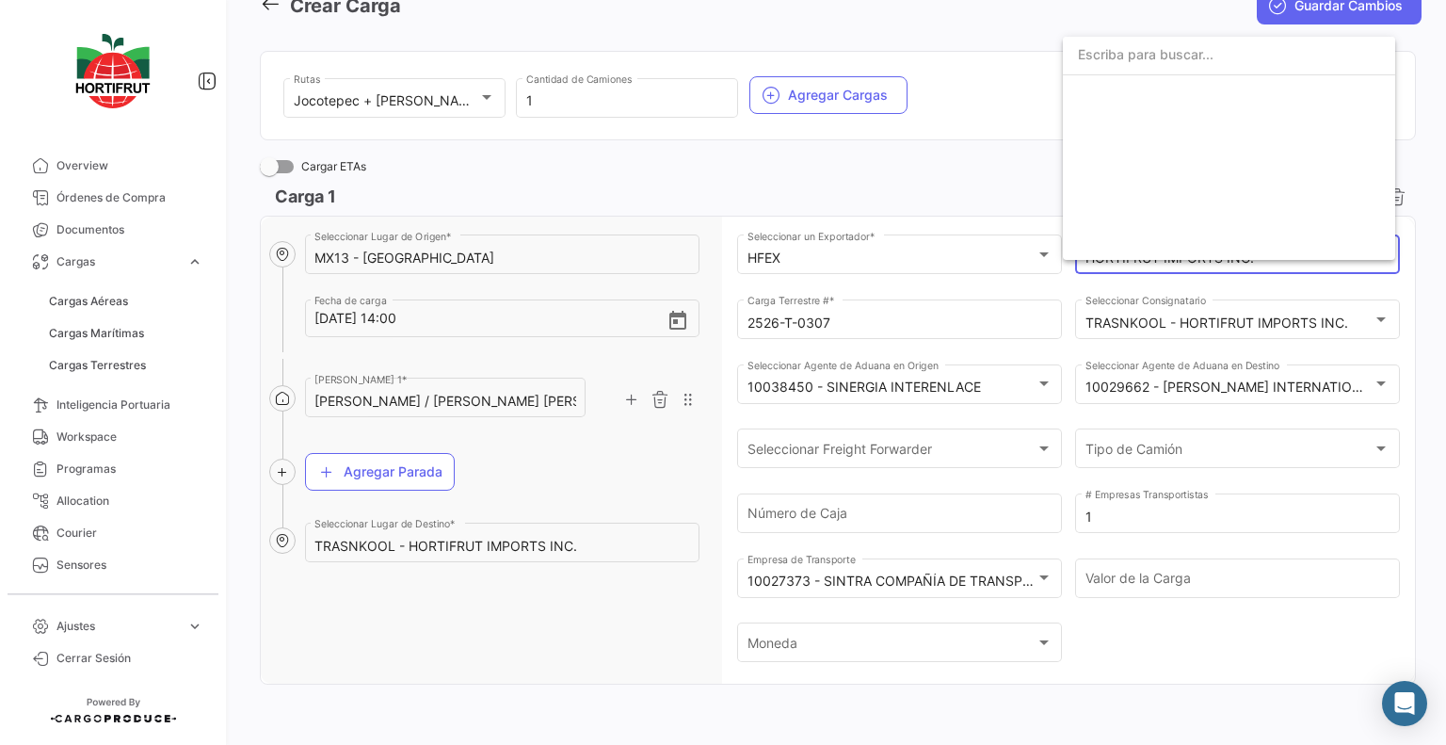
scroll to position [3046, 0]
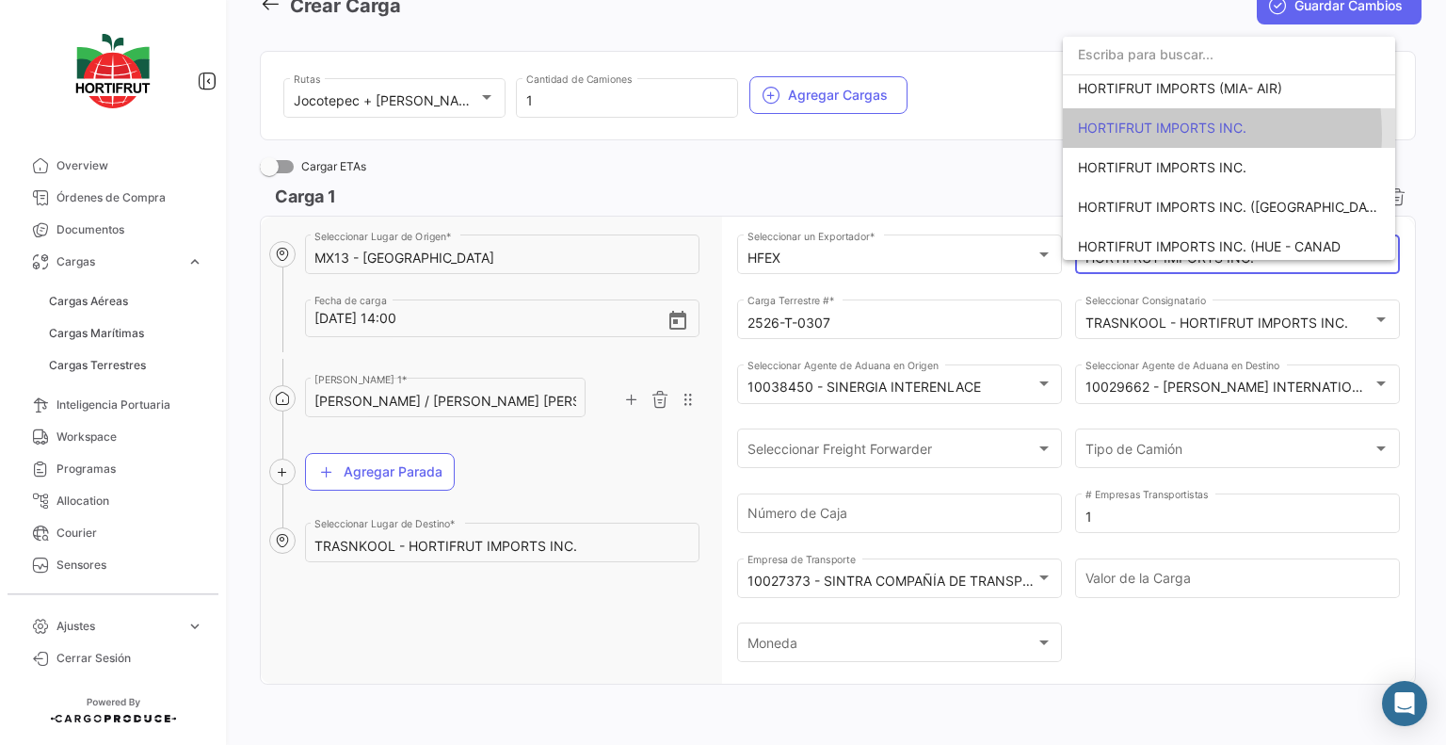
click at [1164, 132] on span "HORTIFRUT IMPORTS INC." at bounding box center [1162, 128] width 169 height 16
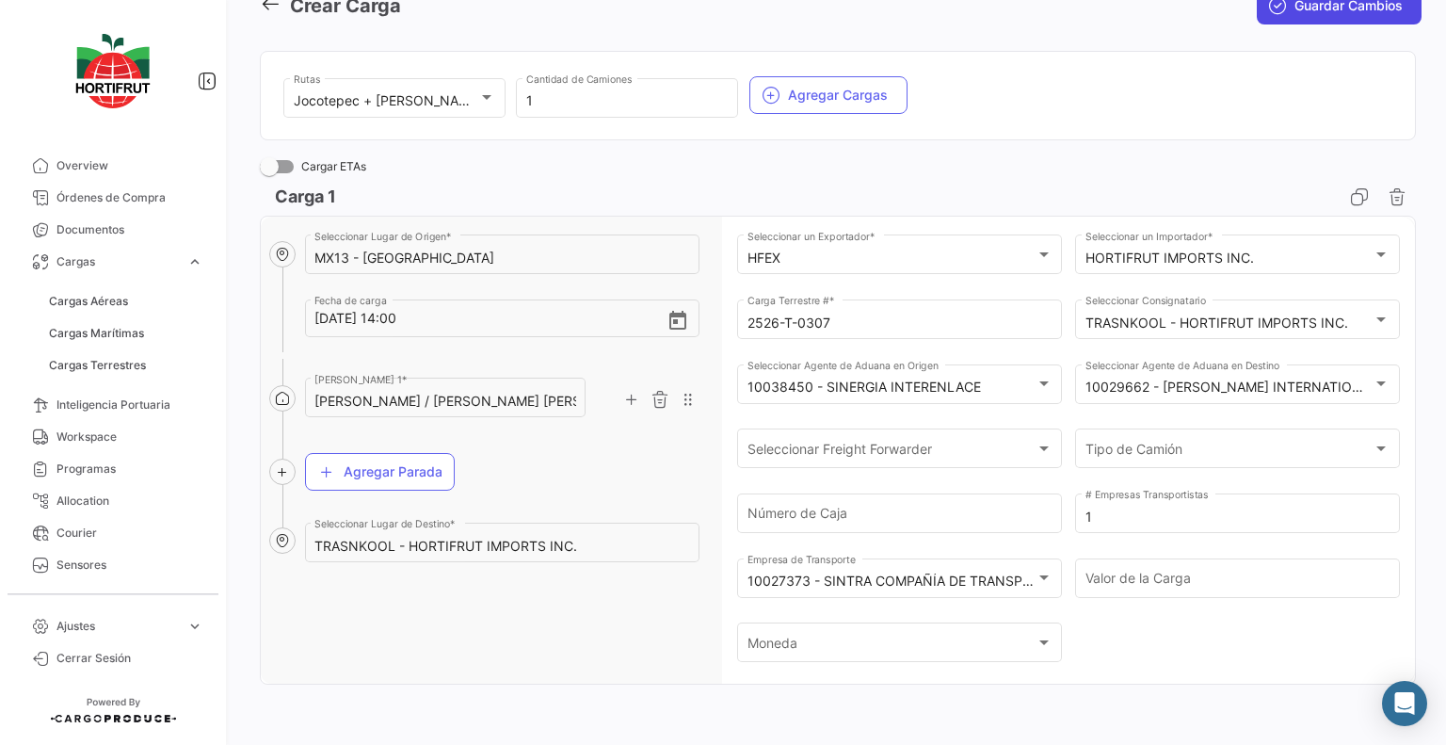
click at [1268, 14] on icon "submit" at bounding box center [1277, 5] width 19 height 19
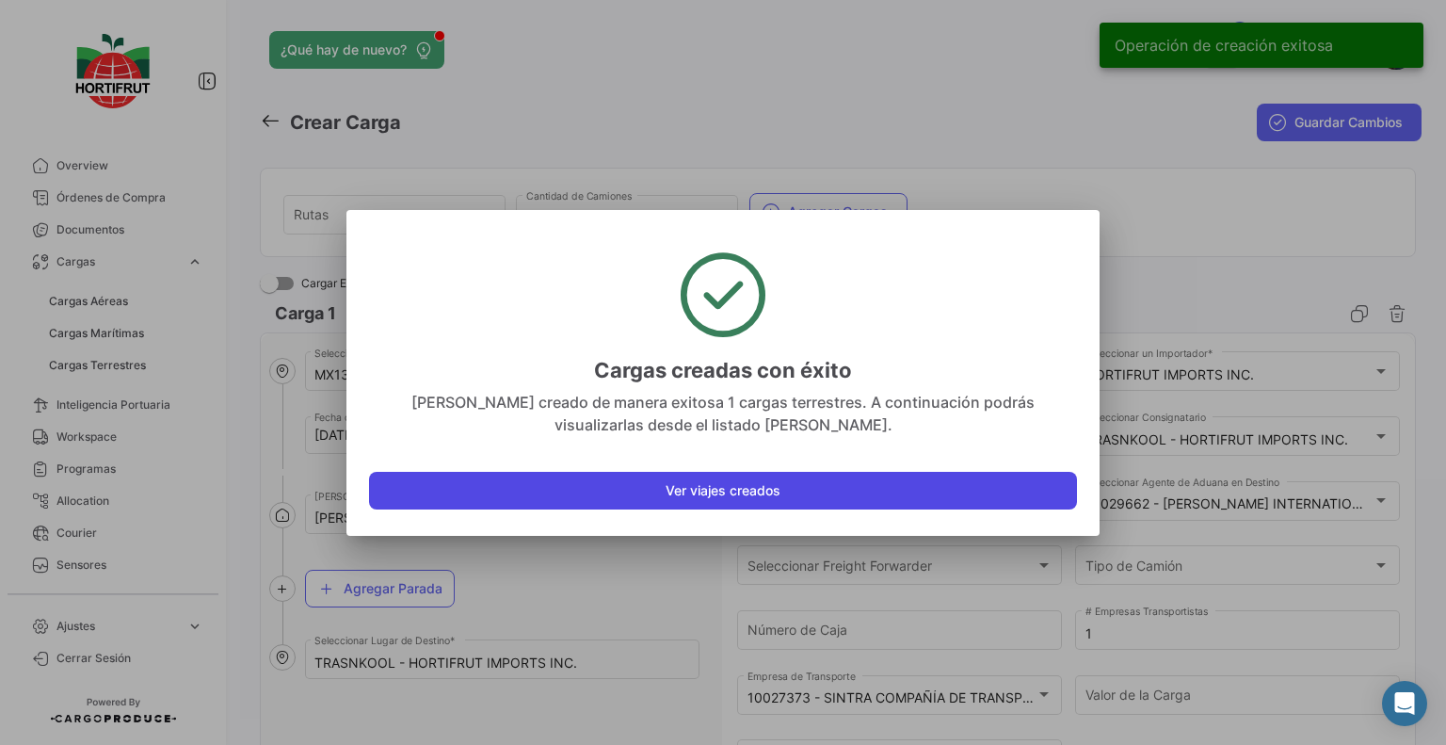
click at [723, 502] on button "Ver viajes creados" at bounding box center [723, 491] width 708 height 38
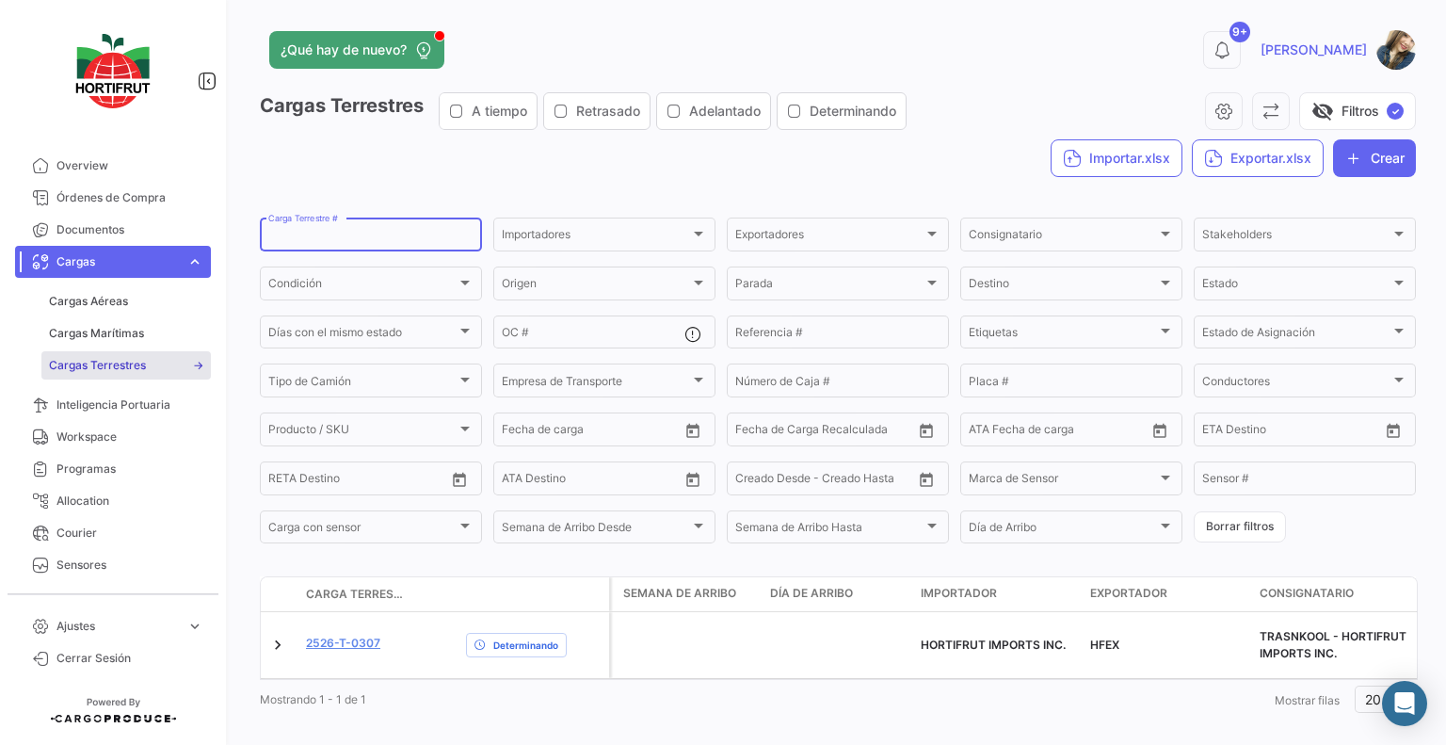
click at [422, 244] on input "Carga Terrestre #" at bounding box center [370, 237] width 205 height 13
paste input "2526-T-0229"
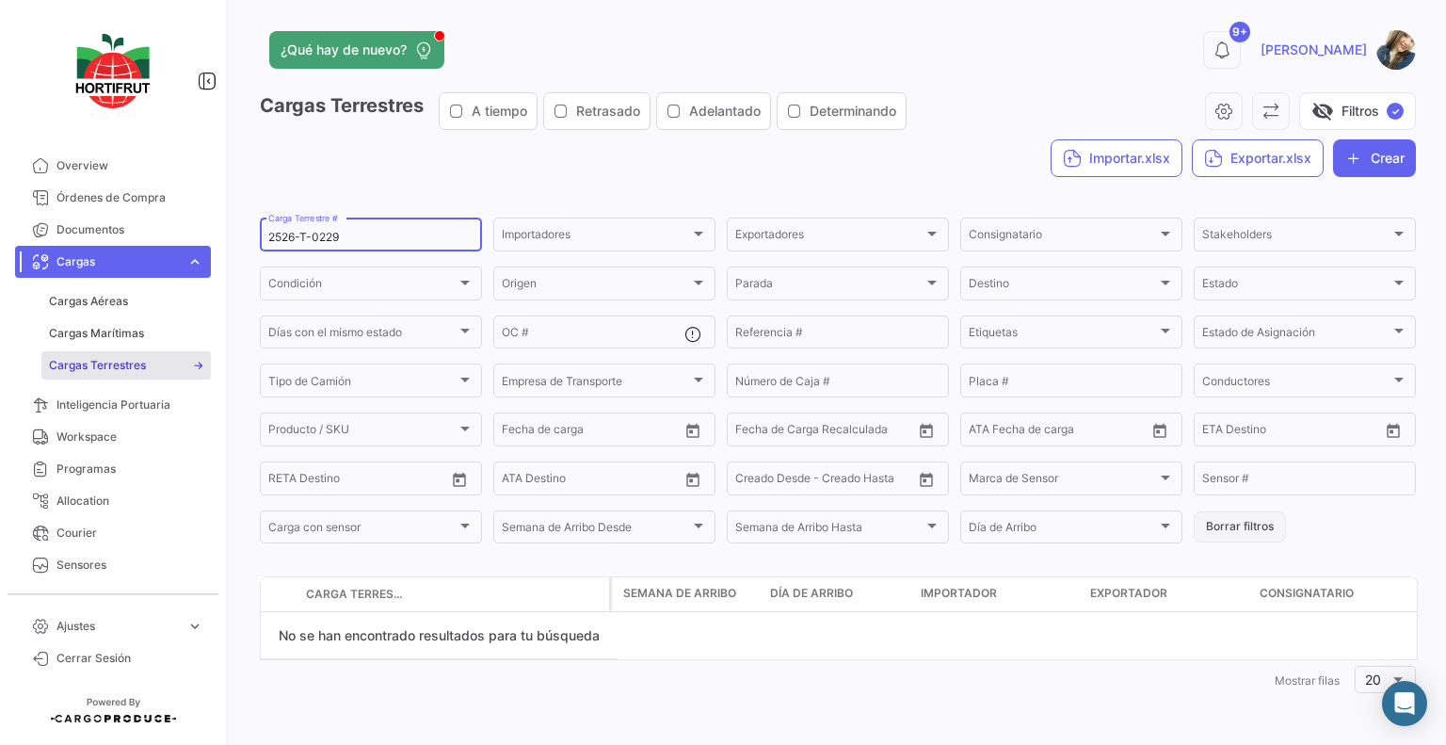
type input "2526-T-0229"
click at [1233, 538] on button "Borrar filtros" at bounding box center [1240, 526] width 92 height 31
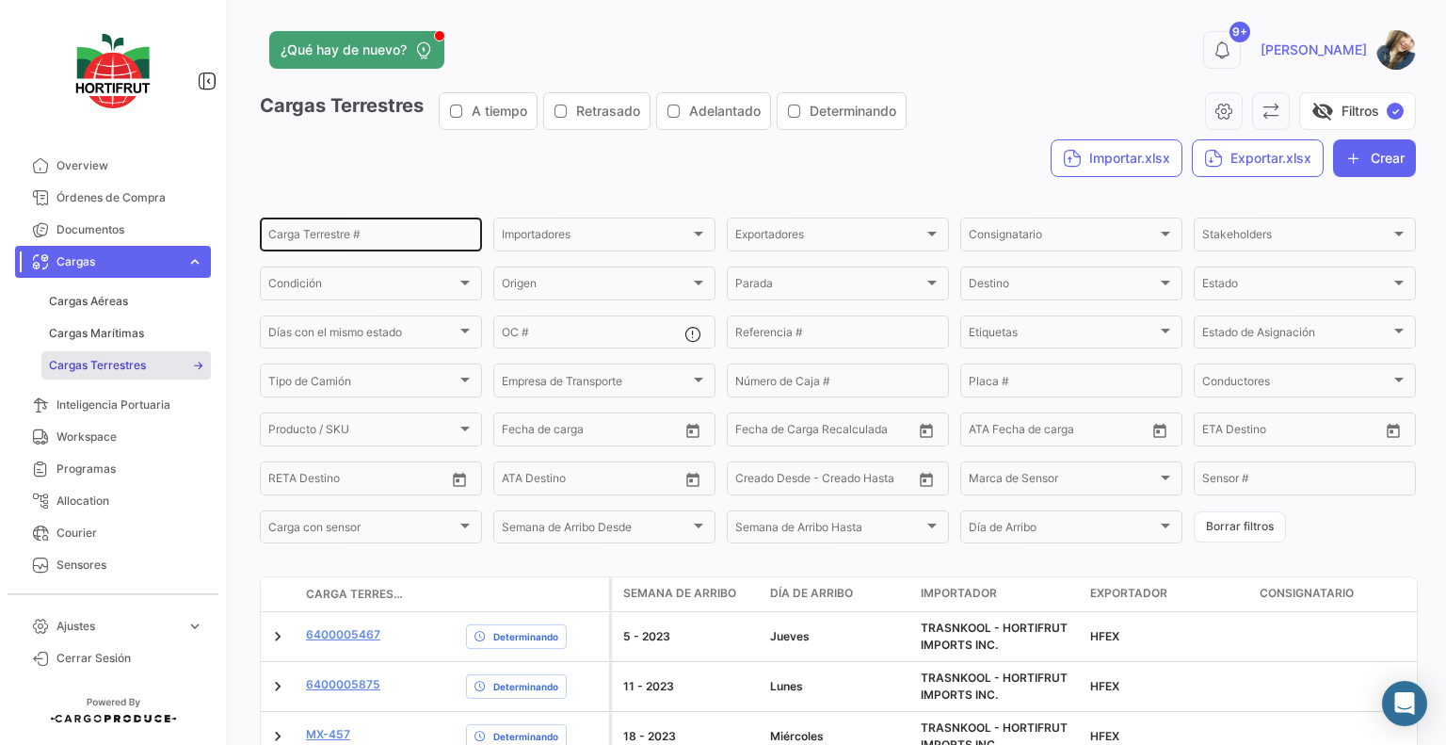
click at [384, 241] on input "Carga Terrestre #" at bounding box center [370, 237] width 205 height 13
paste input "2526-T-0229"
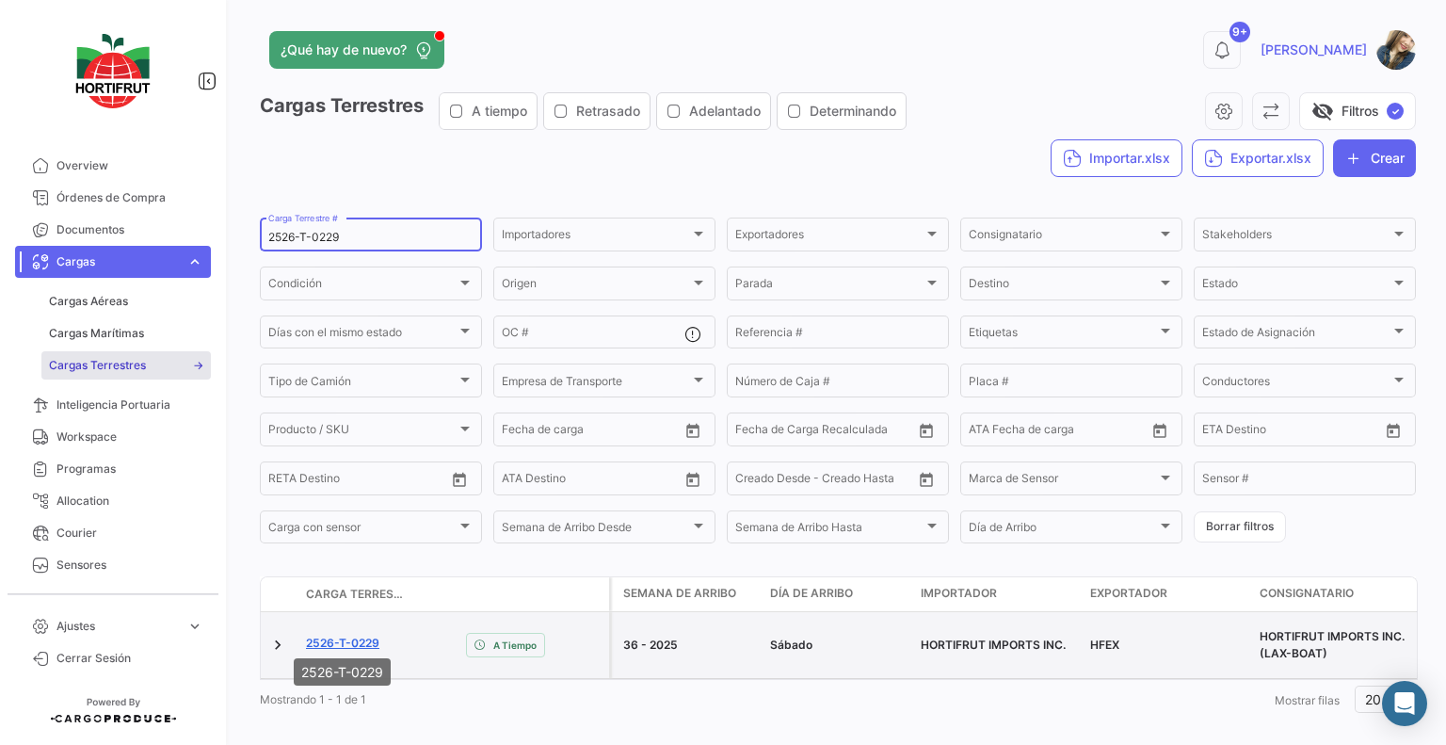
type input "2526-T-0229"
click at [373, 636] on link "2526-T-0229" at bounding box center [342, 642] width 73 height 17
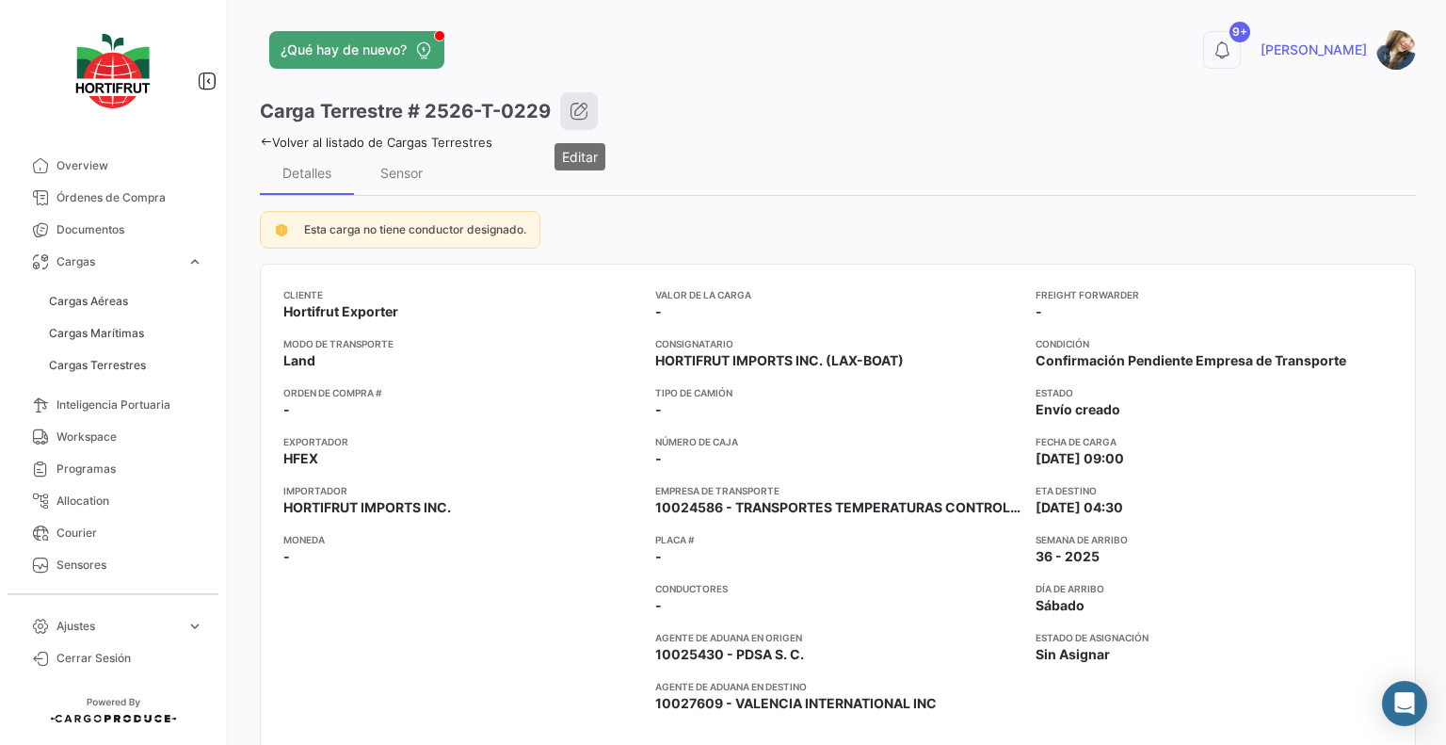
click at [590, 112] on button "button" at bounding box center [579, 111] width 38 height 38
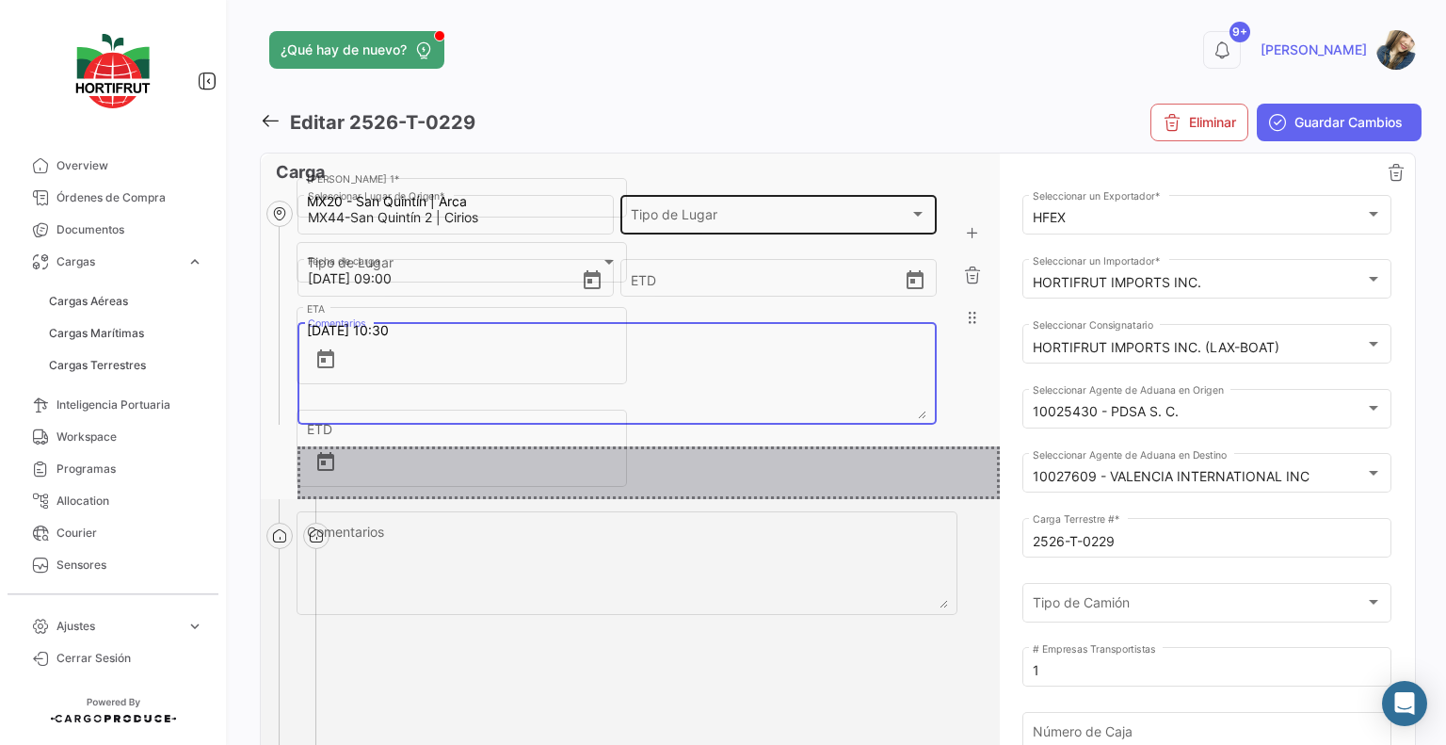
drag, startPoint x: 696, startPoint y: 458, endPoint x: 695, endPoint y: 211, distance: 247.6
type input "MX20 - San Quintín | Arca"
type input "MX44-San Quintín 2 | Cirios"
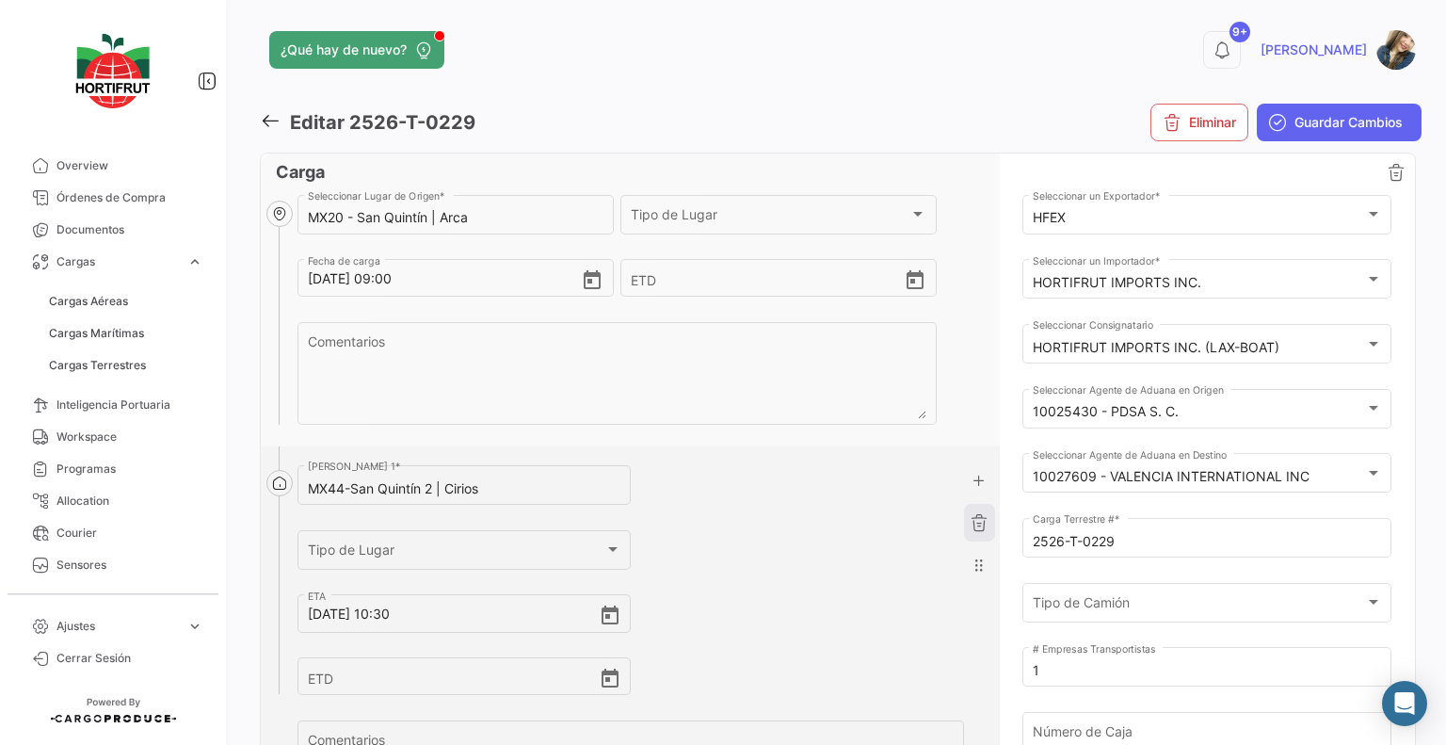
click at [970, 529] on icon "button" at bounding box center [979, 522] width 19 height 19
click at [585, 289] on icon "Open calendar" at bounding box center [592, 280] width 23 height 23
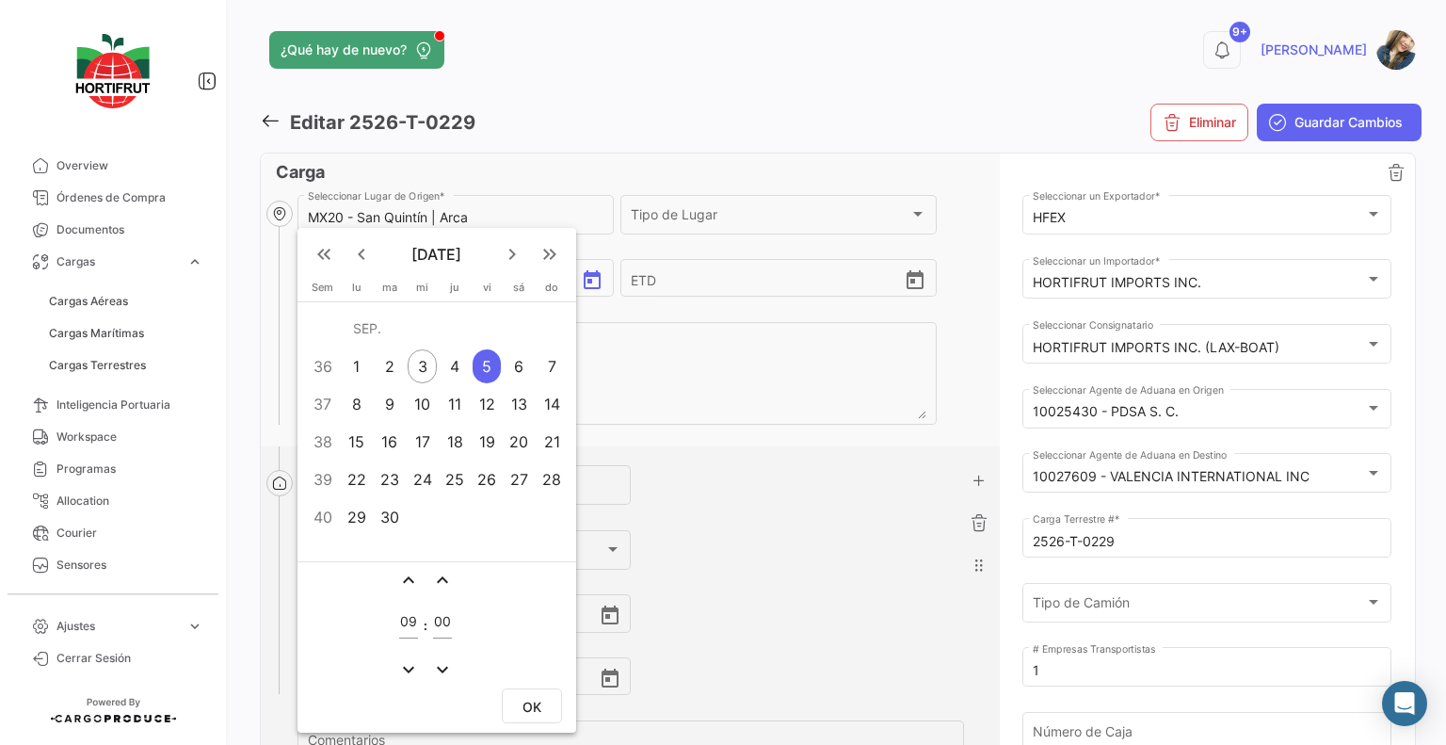
click at [448, 362] on div "4" at bounding box center [455, 366] width 29 height 34
click at [522, 712] on span "OK" at bounding box center [531, 706] width 19 height 16
type input "[DATE] 09:00"
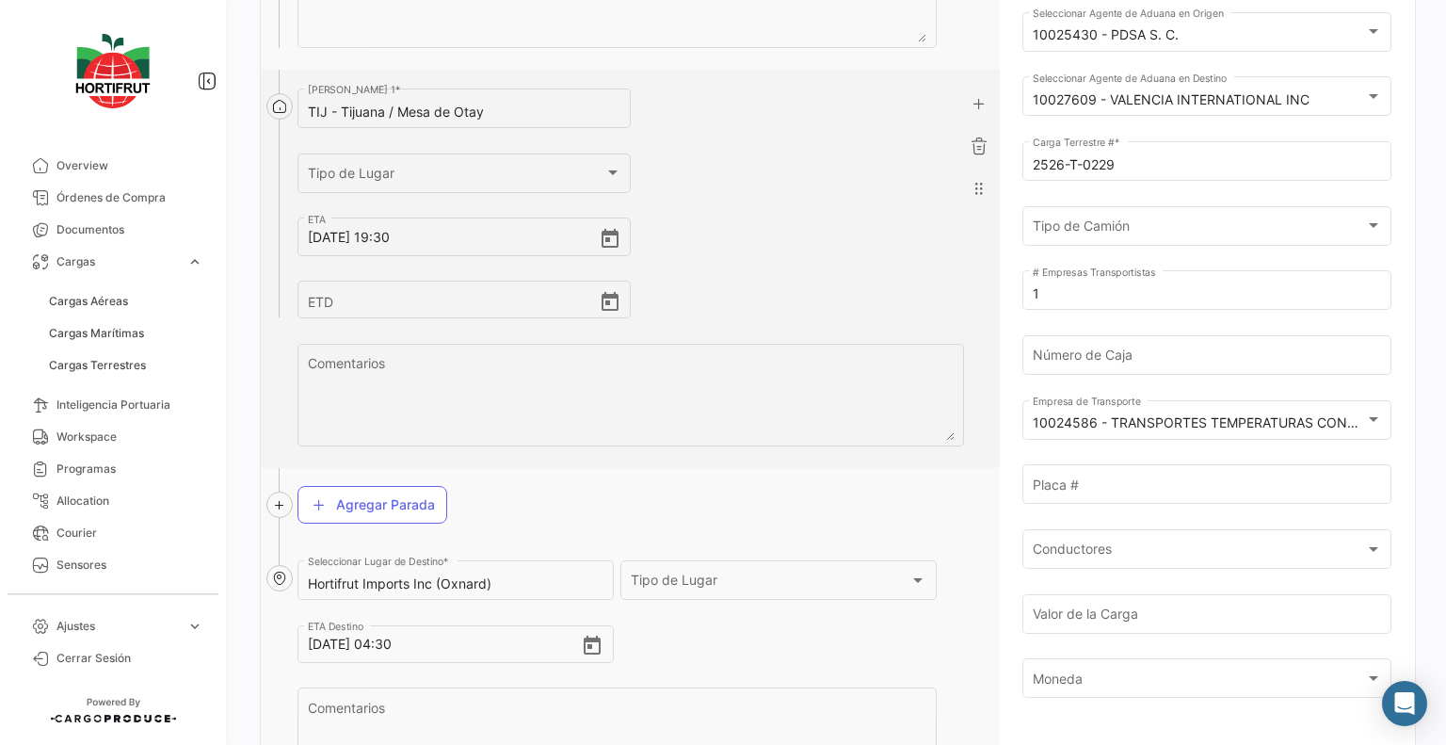
scroll to position [471, 0]
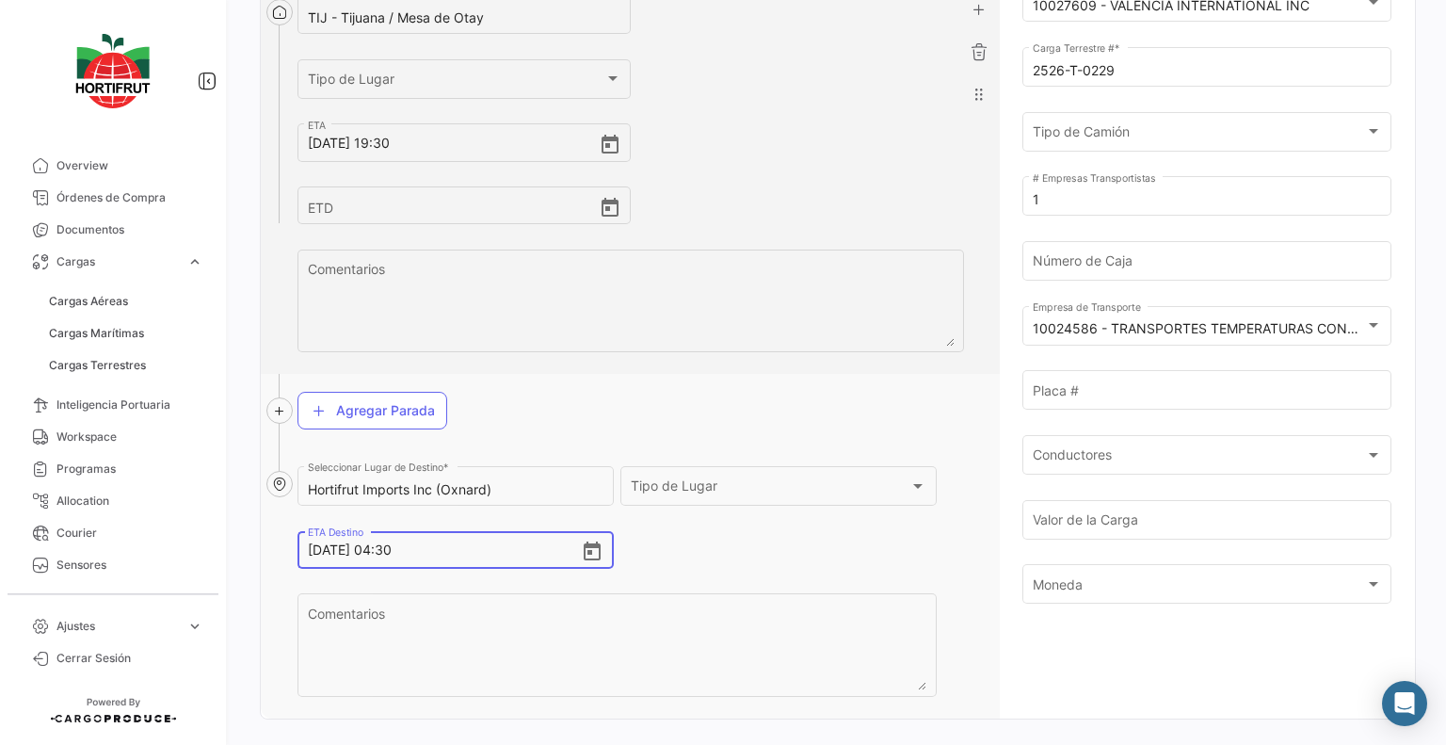
click at [390, 553] on input "[DATE] 04:30" at bounding box center [444, 550] width 273 height 66
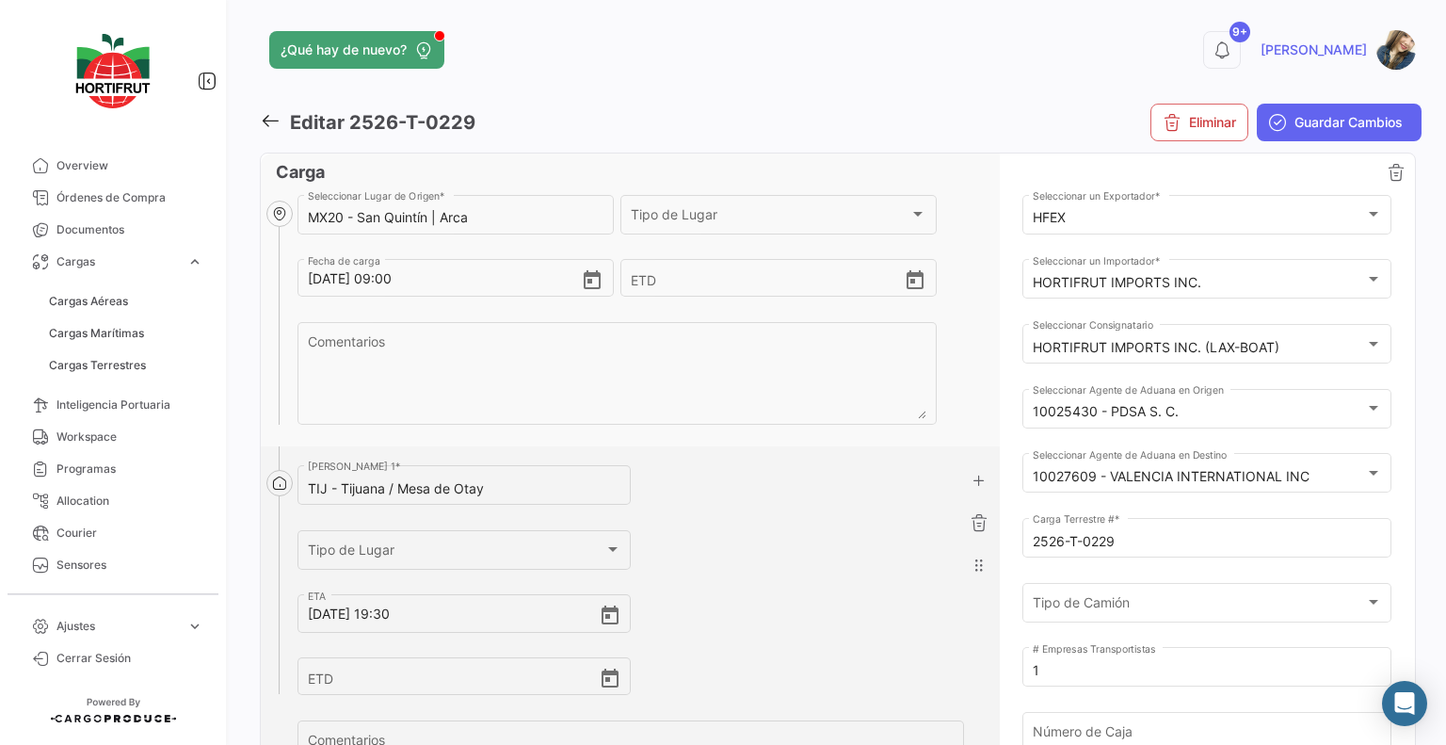
scroll to position [282, 0]
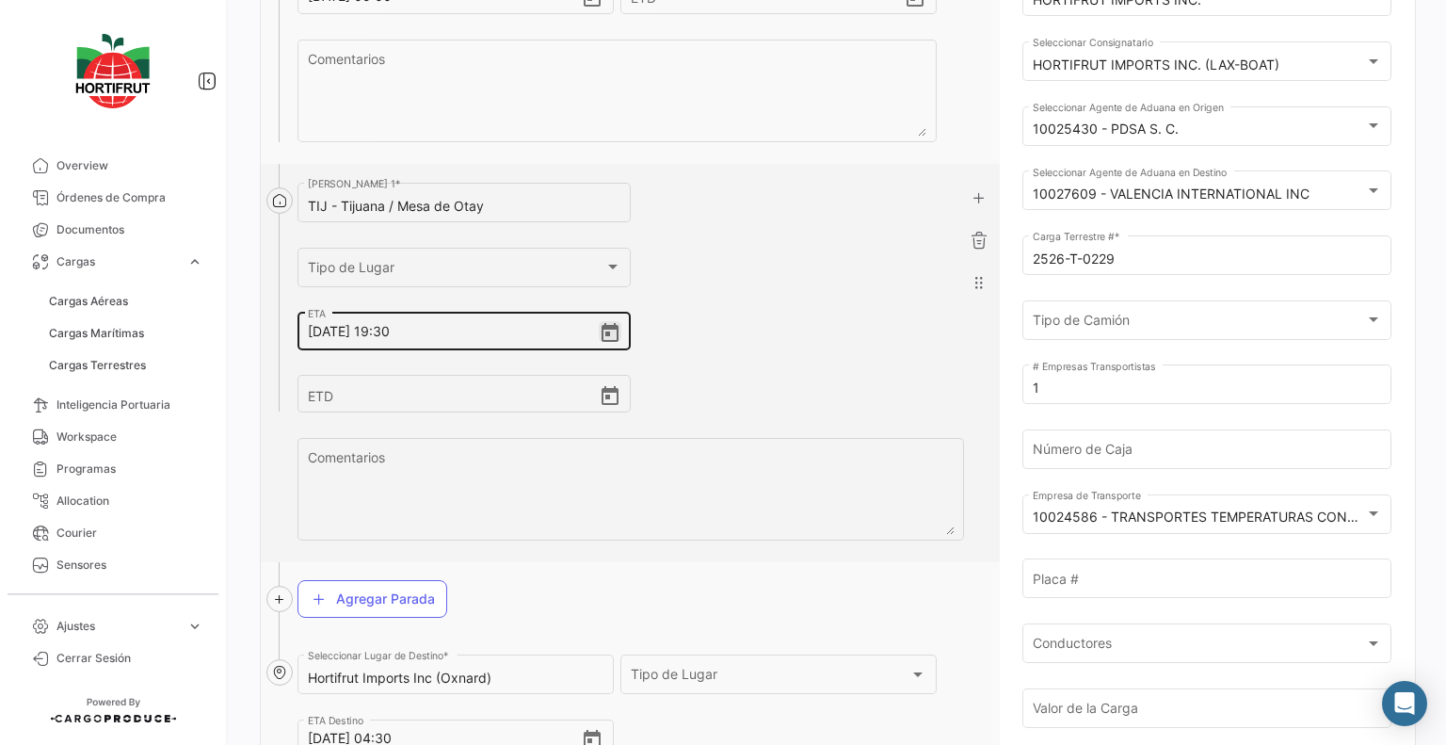
click at [600, 332] on icon "Open calendar" at bounding box center [610, 333] width 23 height 23
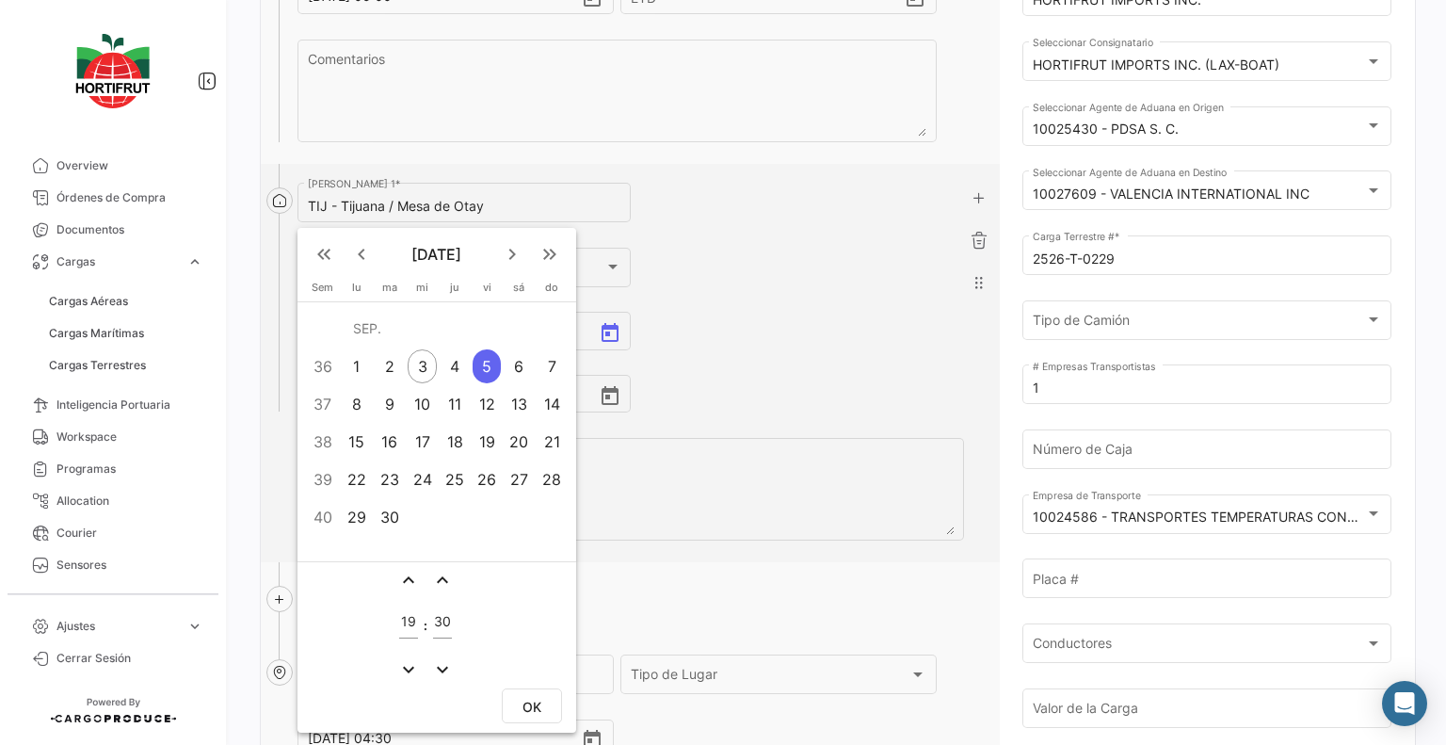
click at [459, 357] on div "4" at bounding box center [455, 366] width 29 height 34
click at [541, 700] on button "OK" at bounding box center [532, 705] width 60 height 35
type input "[DATE] 19:30"
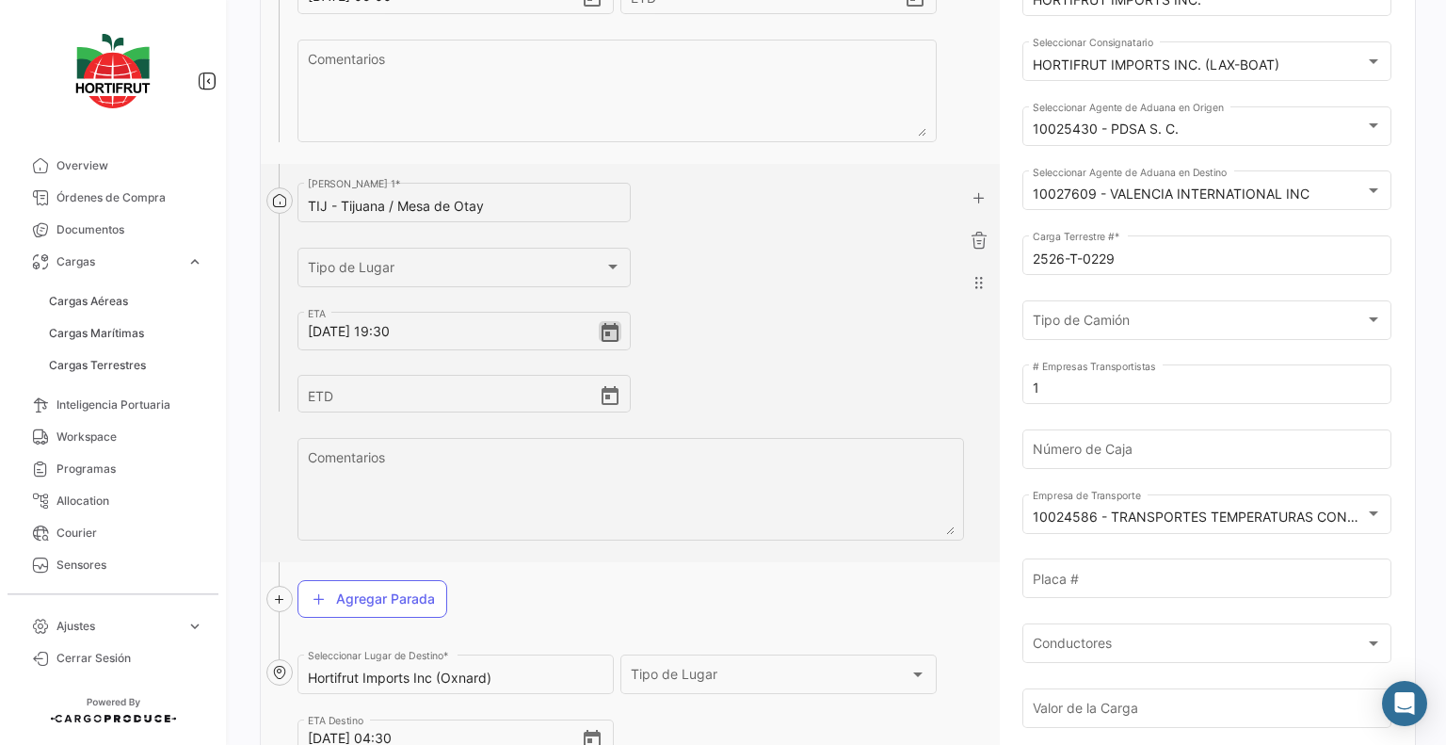
scroll to position [505, 0]
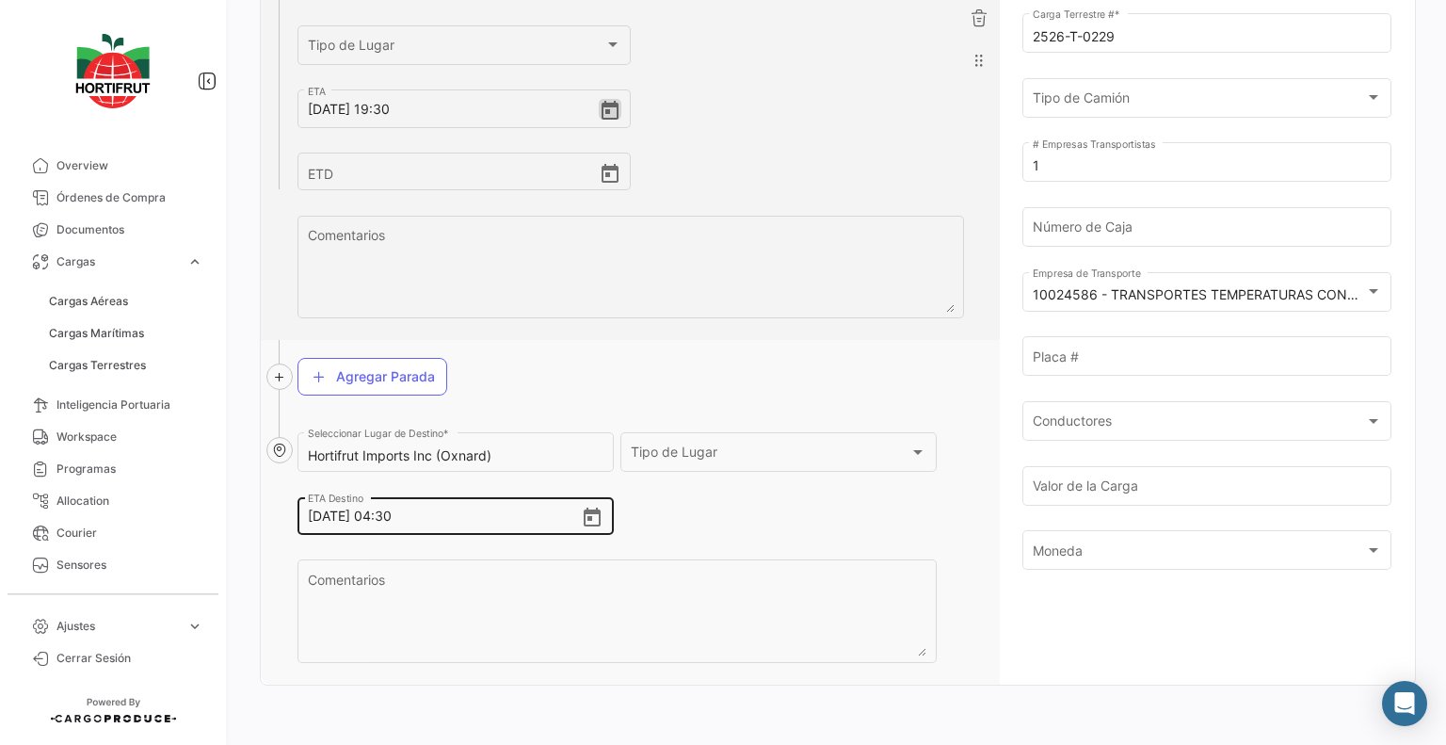
click at [592, 519] on icon "Open calendar" at bounding box center [592, 517] width 23 height 23
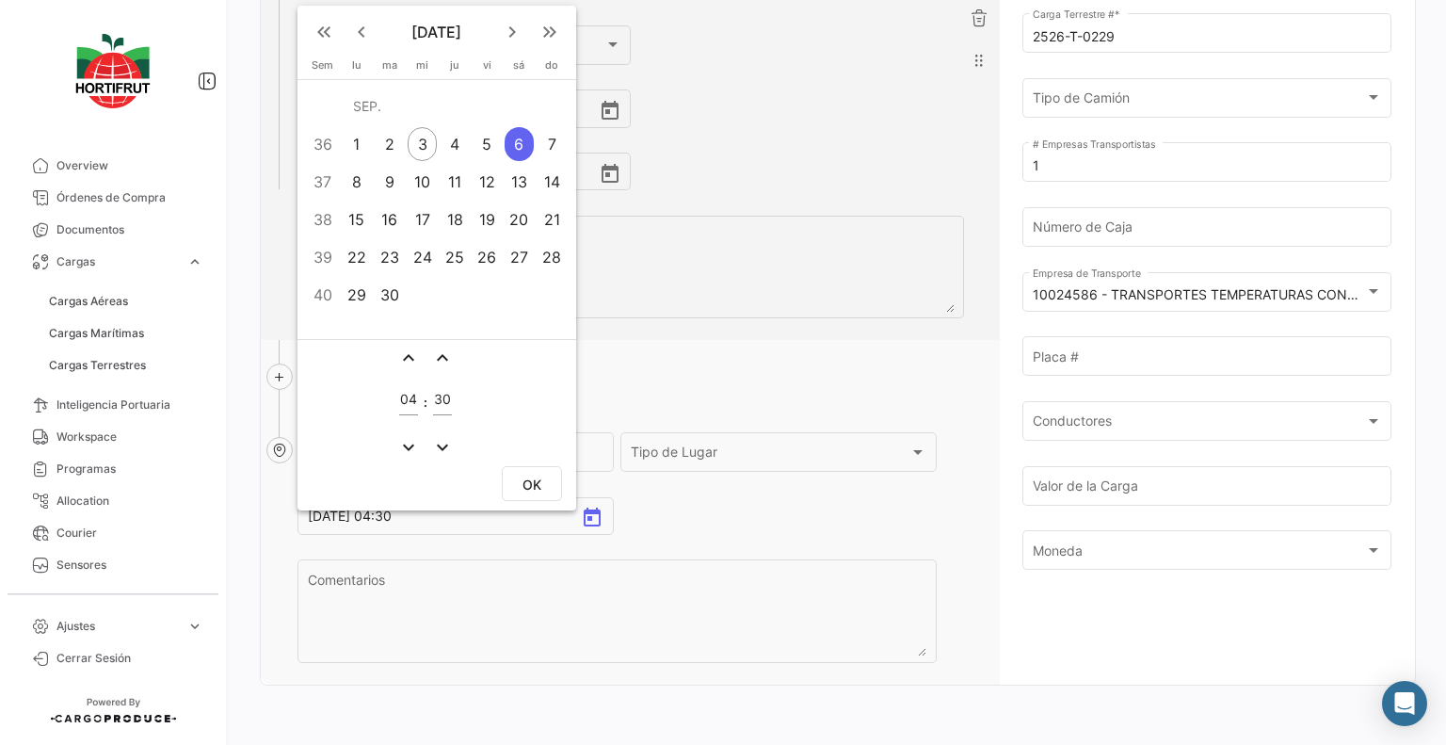
click at [474, 150] on div "5" at bounding box center [487, 144] width 29 height 34
click at [517, 483] on button "OK" at bounding box center [532, 483] width 60 height 35
type input "[DATE] 04:30"
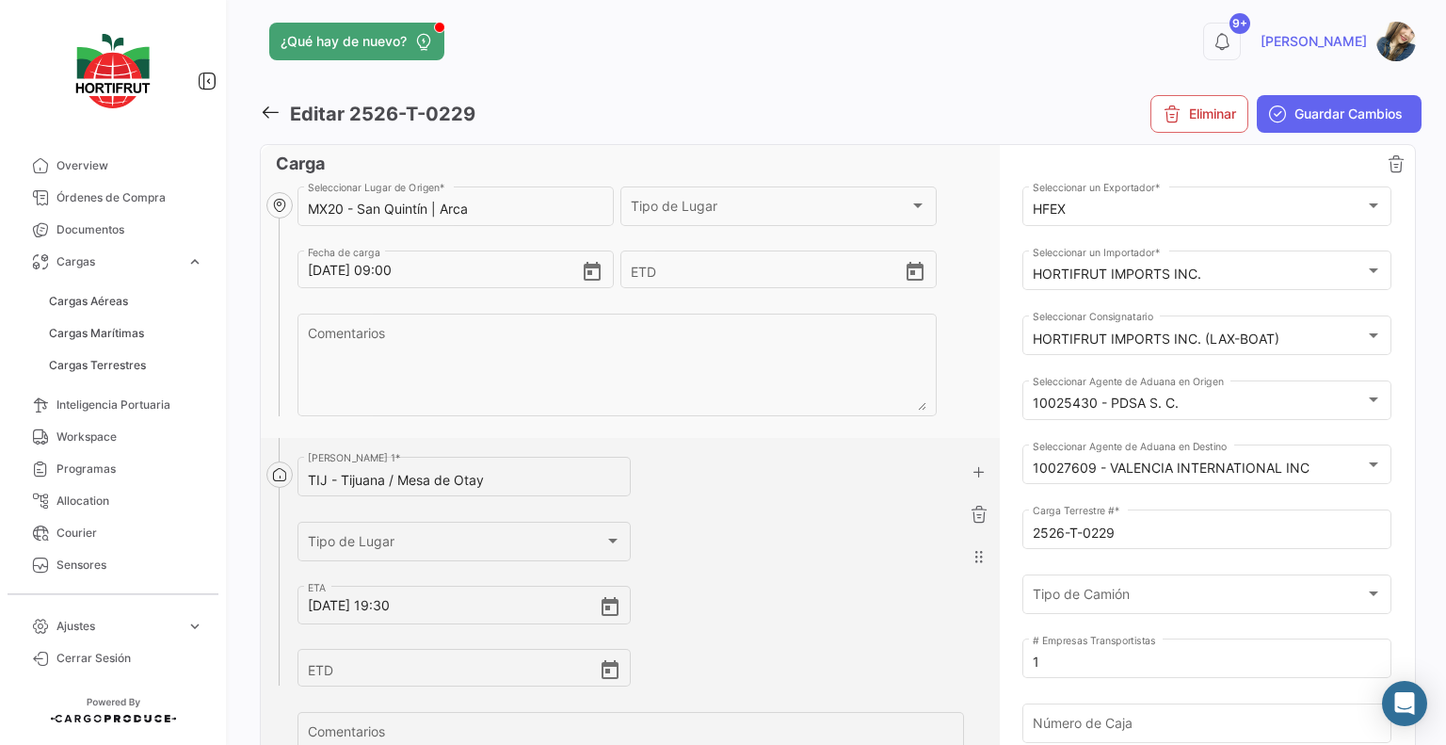
scroll to position [0, 0]
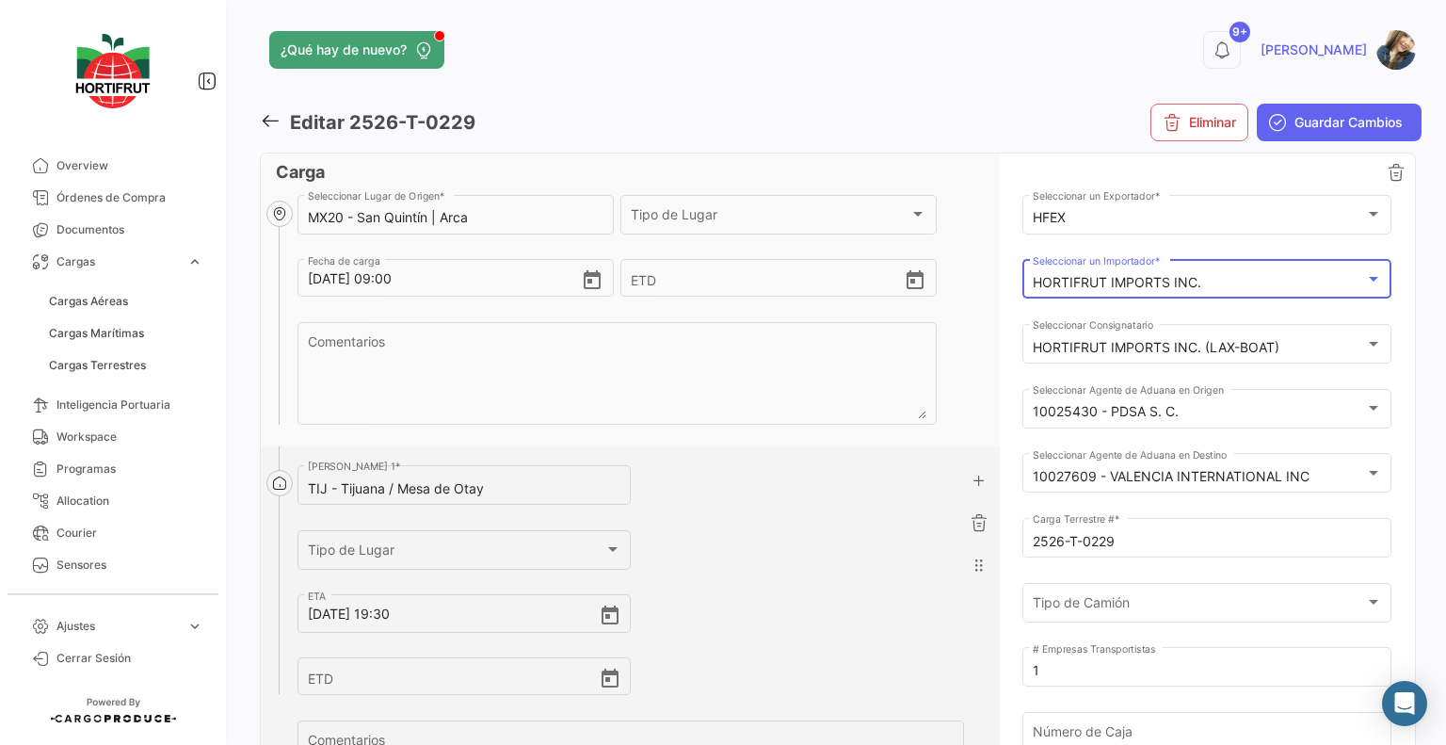
click at [1126, 289] on mat-select-trigger "HORTIFRUT IMPORTS INC." at bounding box center [1117, 282] width 169 height 16
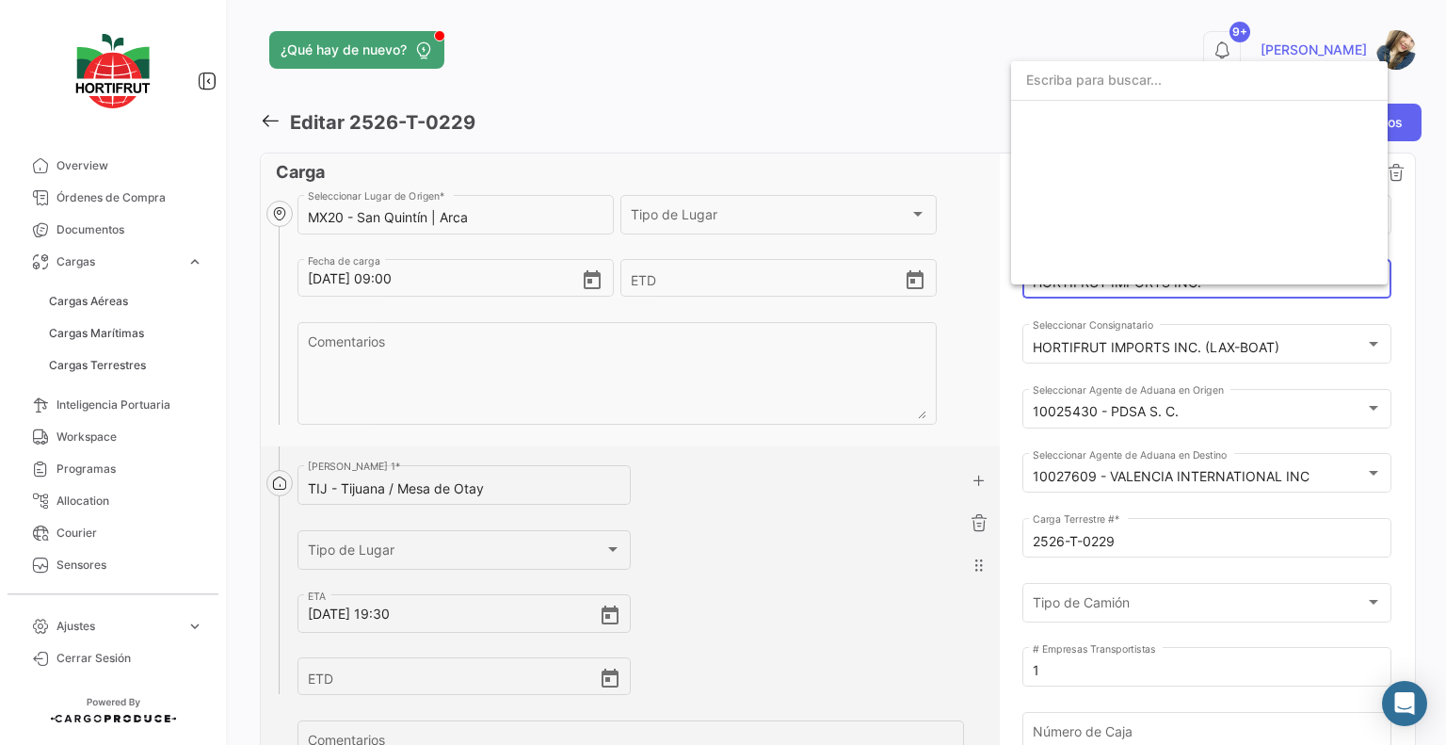
scroll to position [3046, 0]
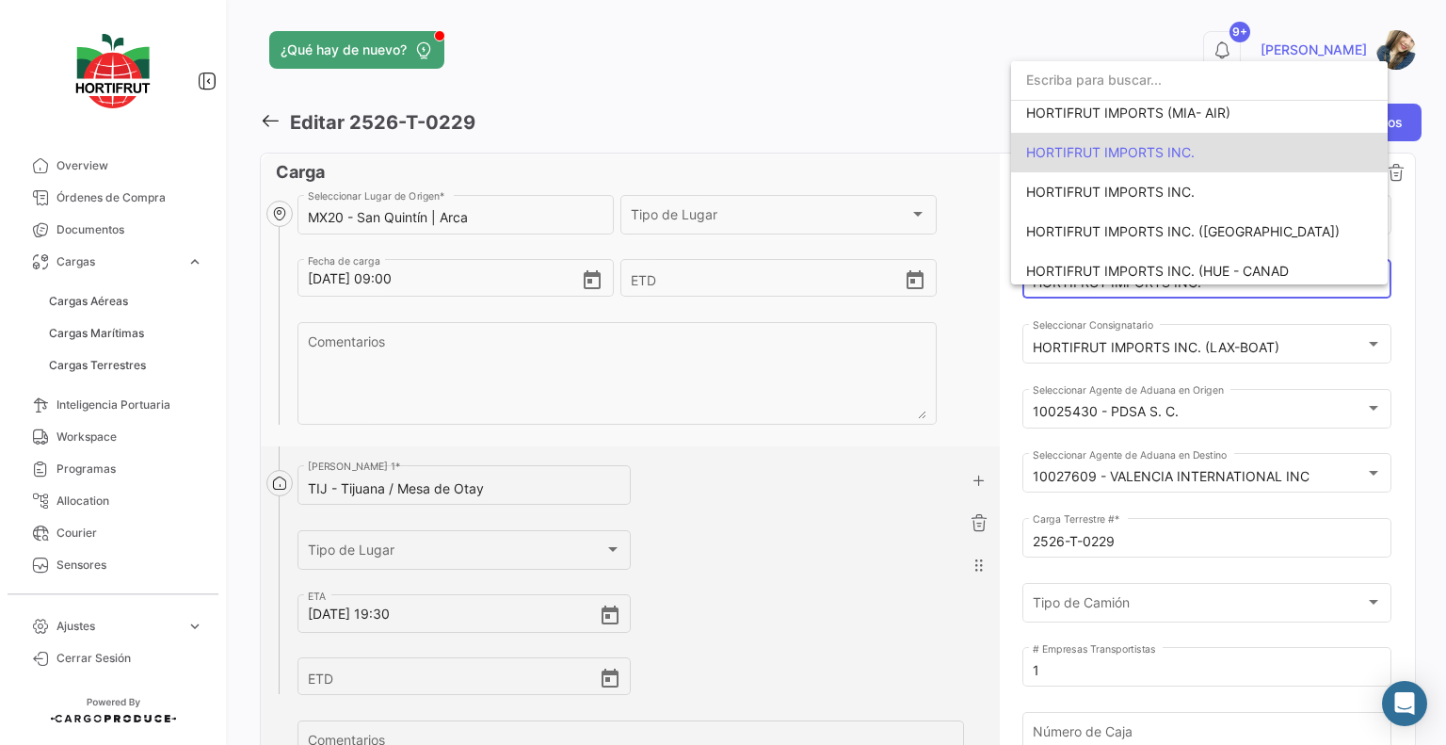
click at [1122, 157] on span "HORTIFRUT IMPORTS INC." at bounding box center [1110, 152] width 169 height 16
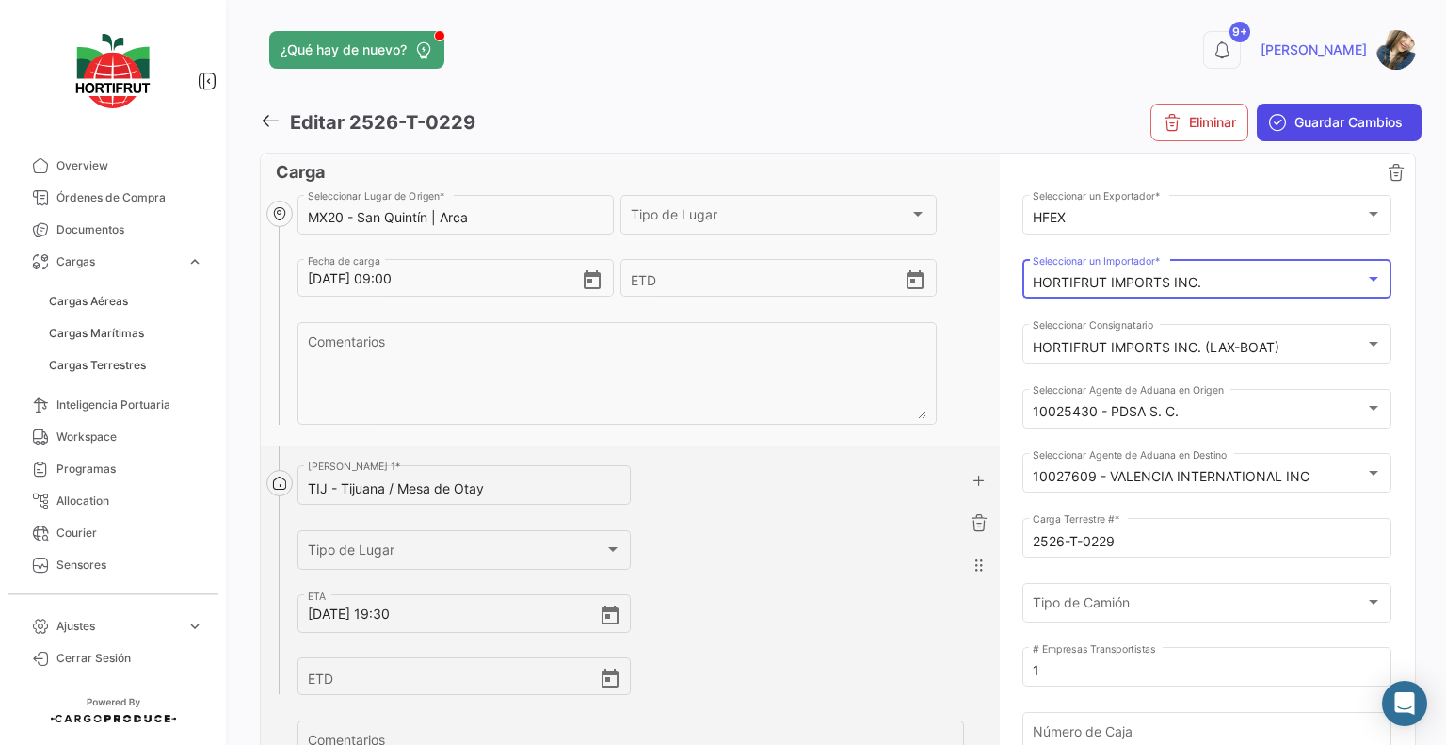
click at [1306, 122] on span "Guardar Cambios" at bounding box center [1348, 122] width 108 height 19
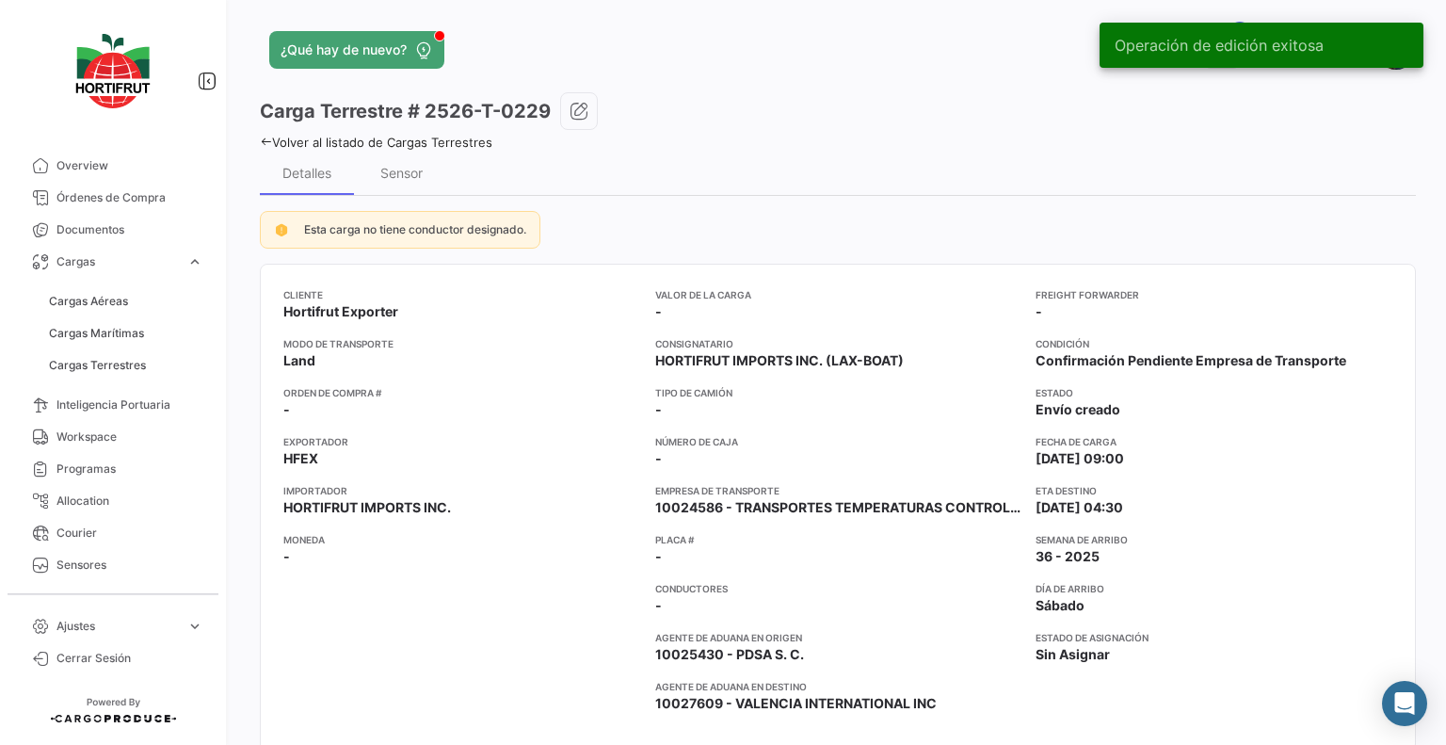
click at [470, 143] on link "Volver al listado de Cargas Terrestres" at bounding box center [376, 142] width 233 height 15
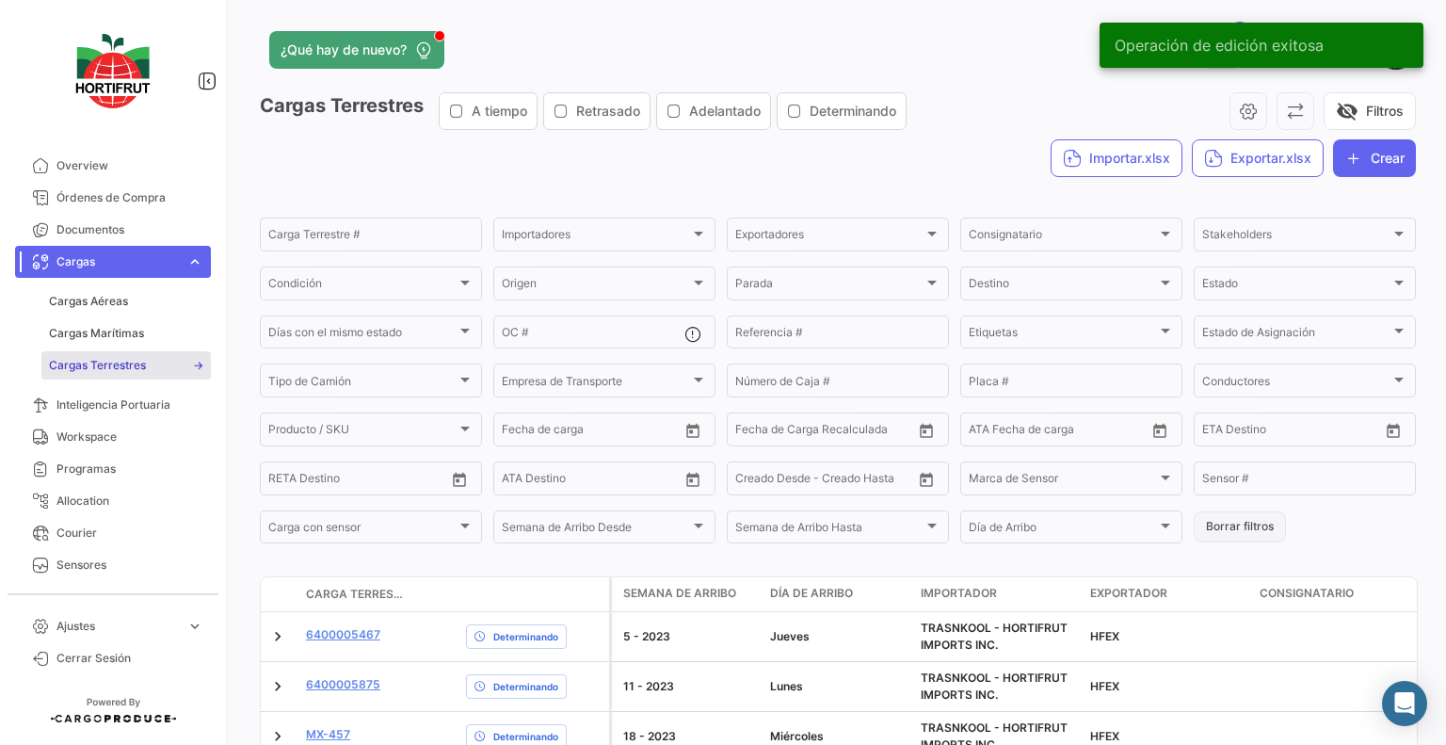
click at [1220, 515] on button "Borrar filtros" at bounding box center [1240, 526] width 92 height 31
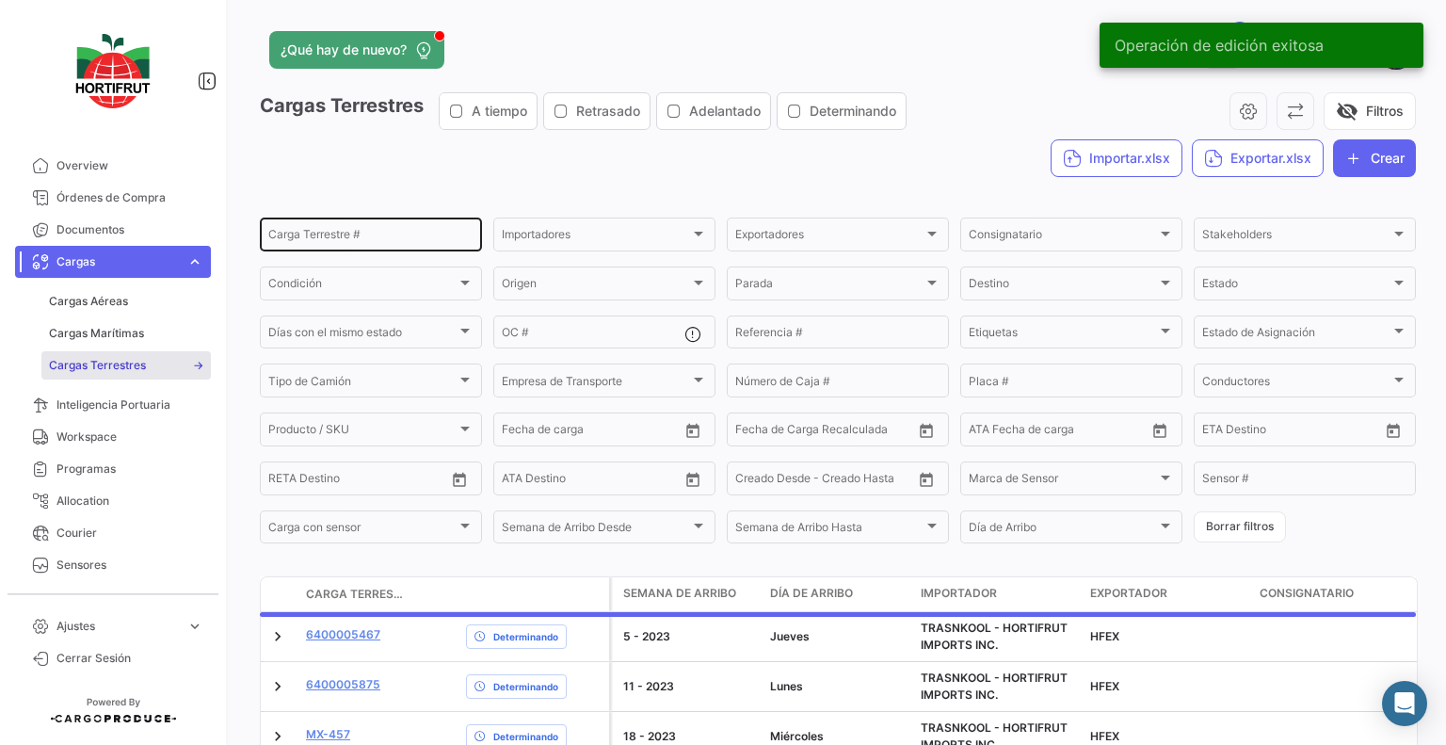
click at [369, 239] on input "Carga Terrestre #" at bounding box center [370, 237] width 205 height 13
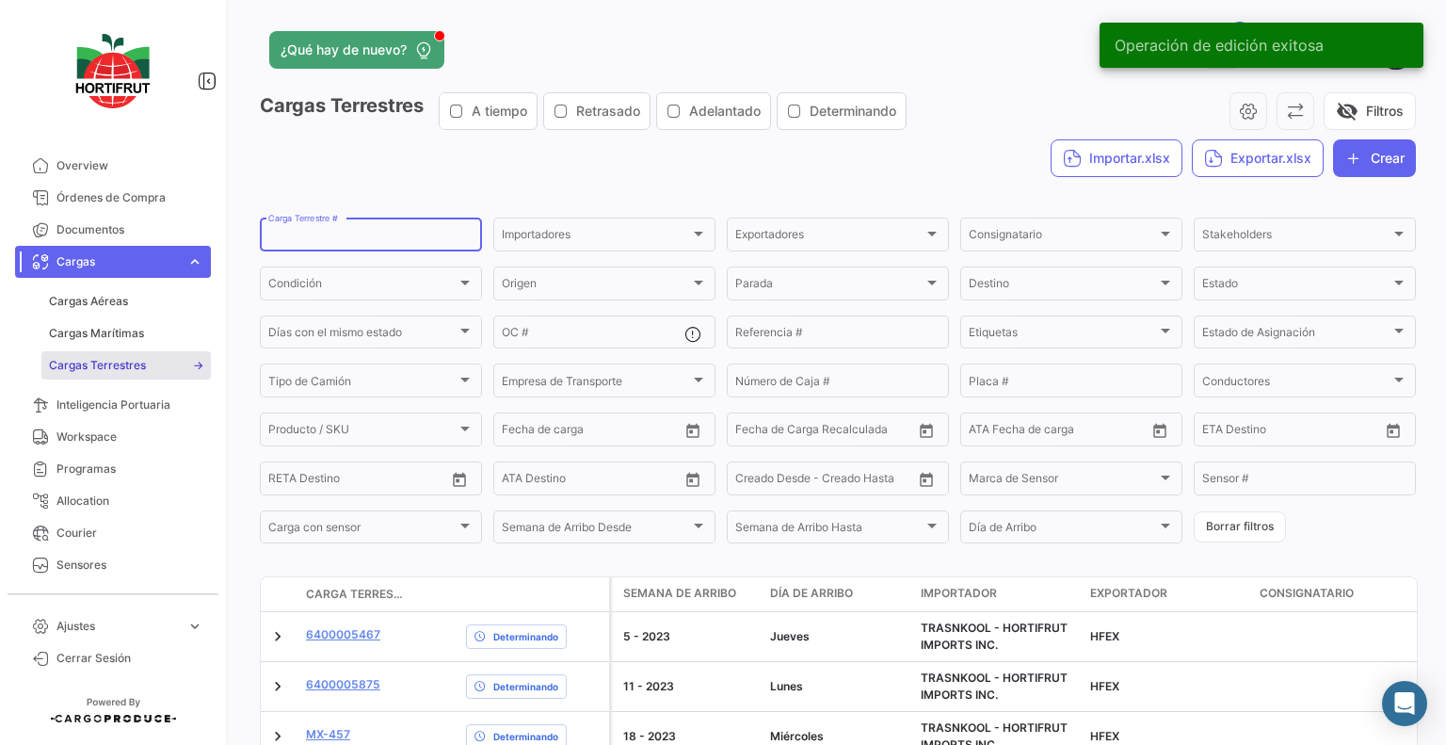
paste input "2526-T-0222"
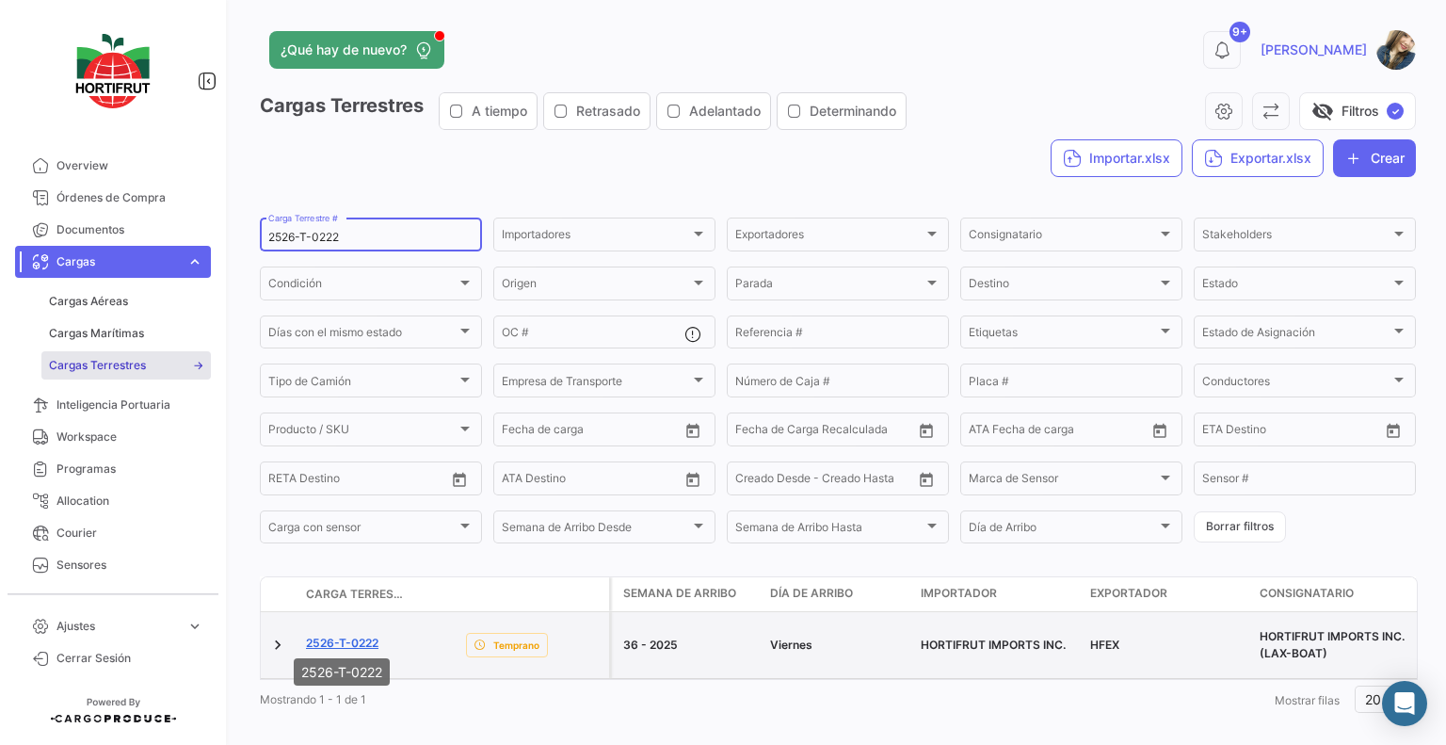
type input "2526-T-0222"
click at [378, 634] on link "2526-T-0222" at bounding box center [342, 642] width 72 height 17
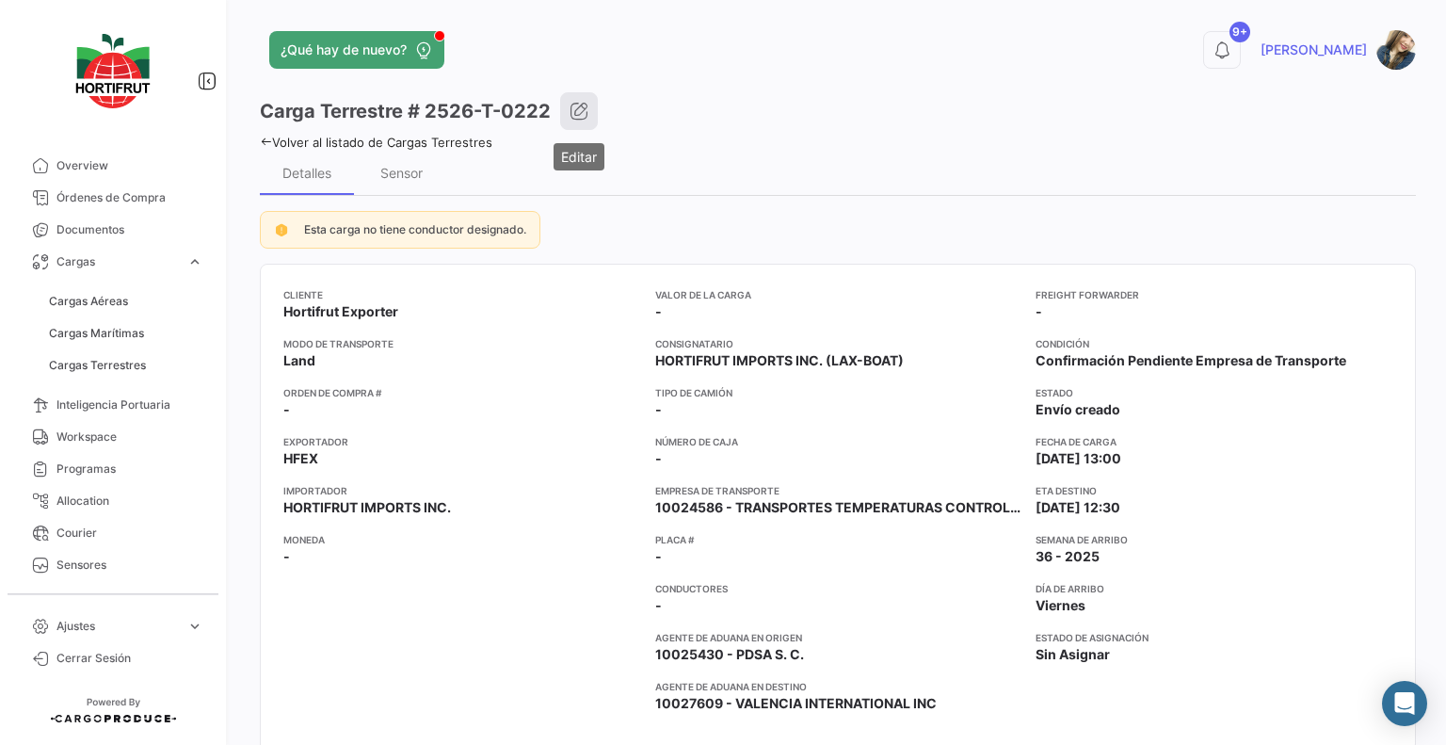
click at [576, 120] on icon "button" at bounding box center [579, 111] width 19 height 19
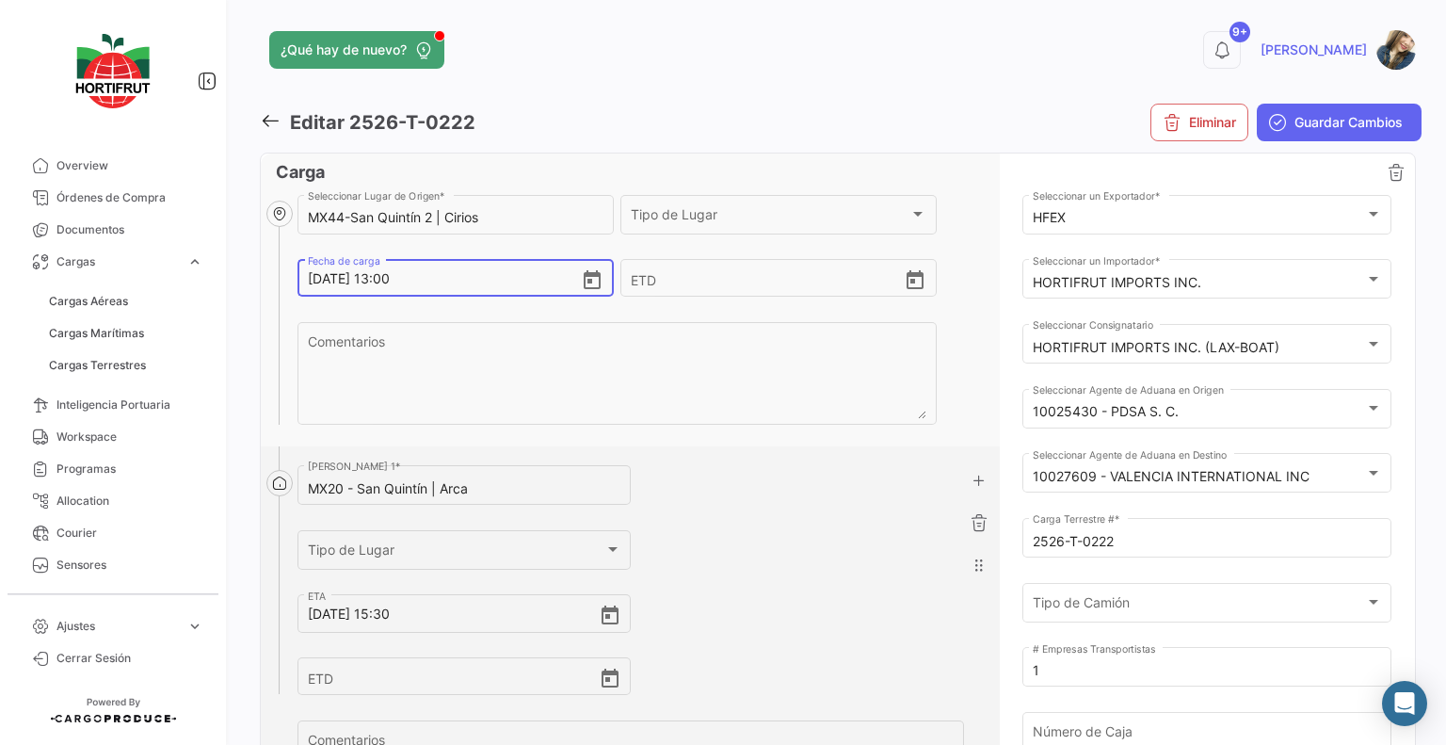
click at [384, 278] on input "[DATE] 13:00" at bounding box center [444, 279] width 273 height 66
type input "[DATE] 12:00"
click at [388, 613] on input "[DATE] 15:30" at bounding box center [453, 614] width 291 height 66
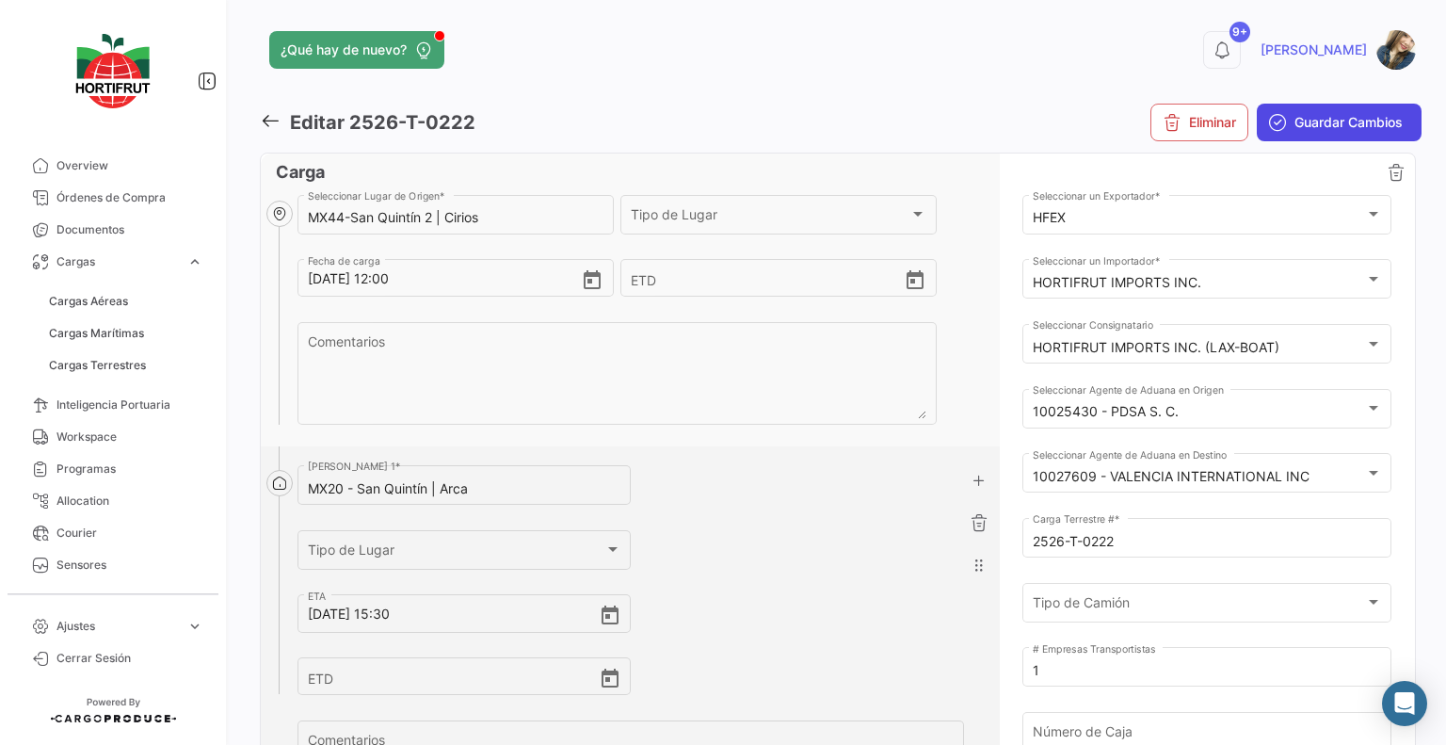
click at [1294, 131] on span "Guardar Cambios" at bounding box center [1348, 122] width 108 height 19
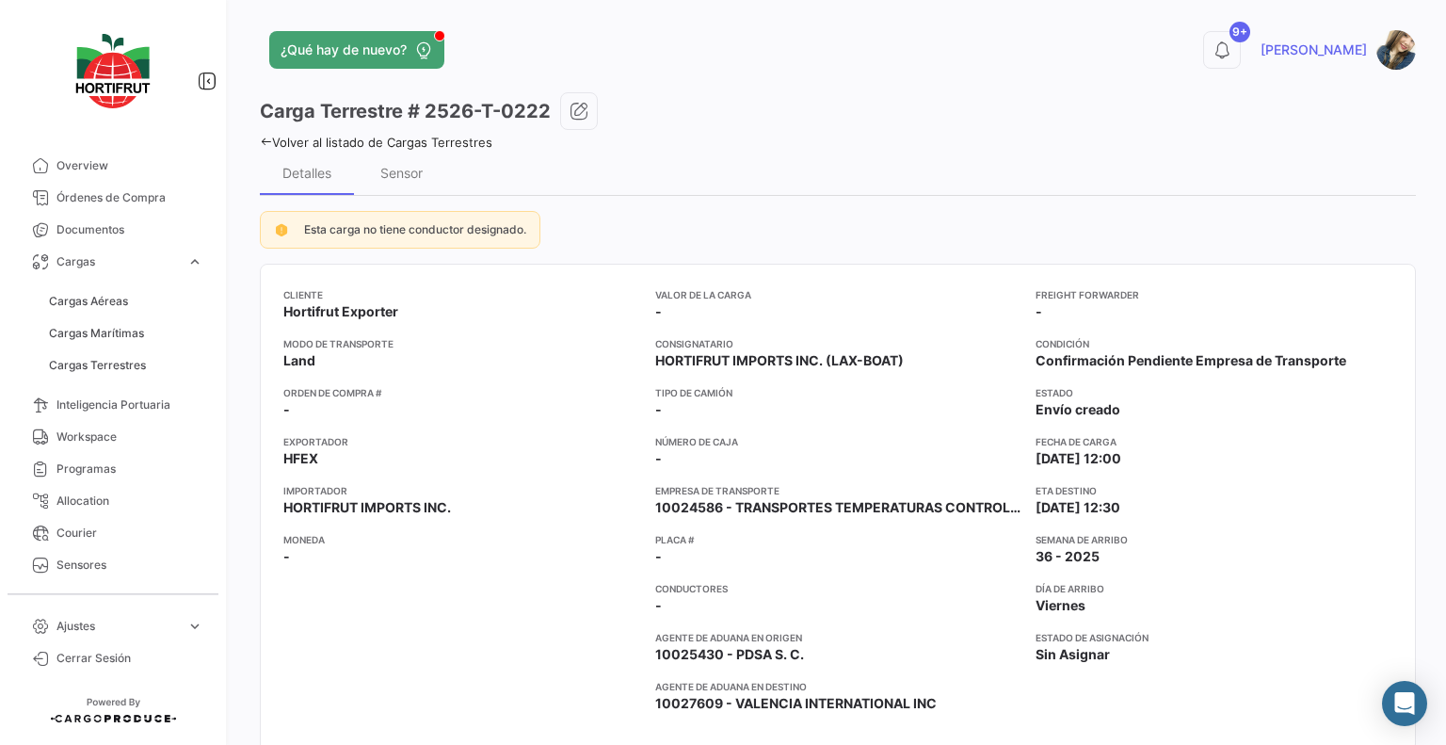
click at [448, 137] on link "Volver al listado de Cargas Terrestres" at bounding box center [376, 142] width 233 height 15
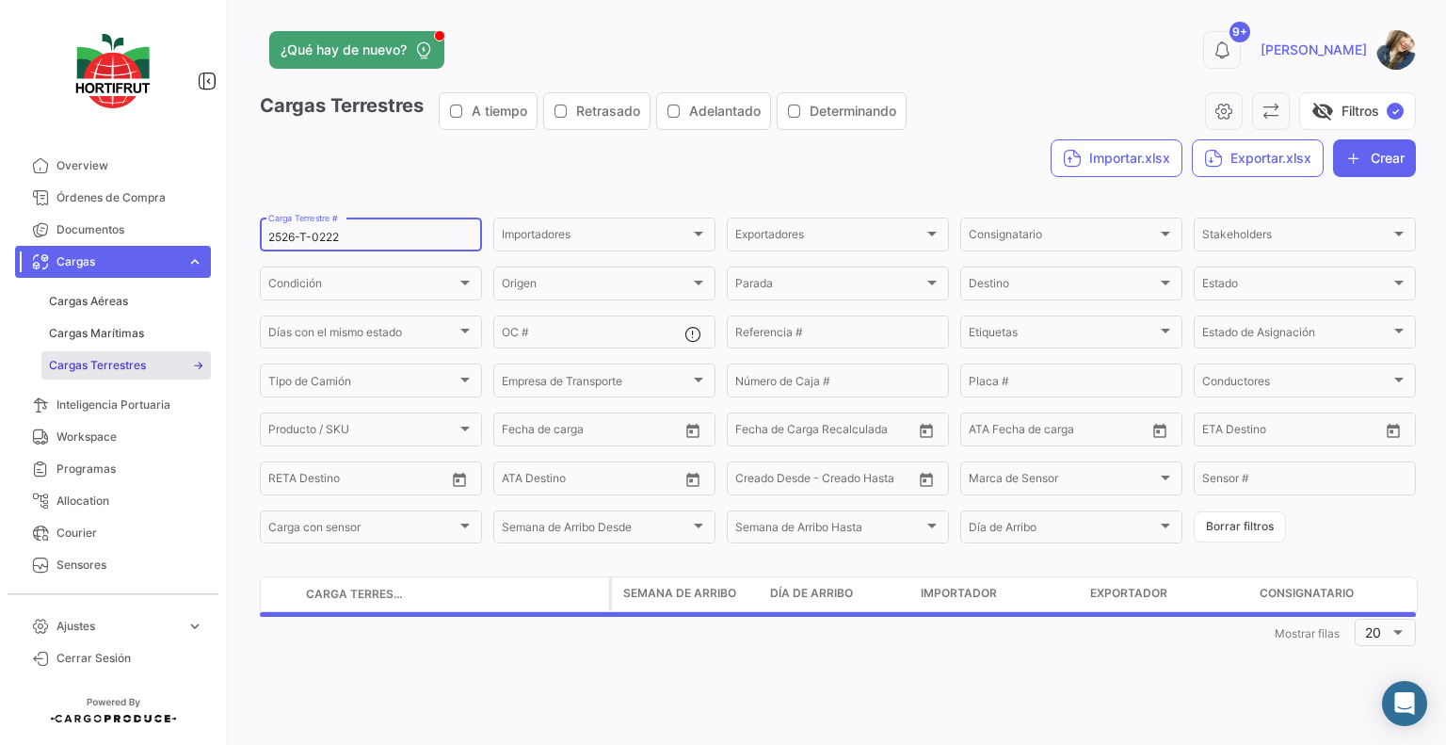
click at [357, 236] on input "2526-T-0222" at bounding box center [370, 237] width 205 height 13
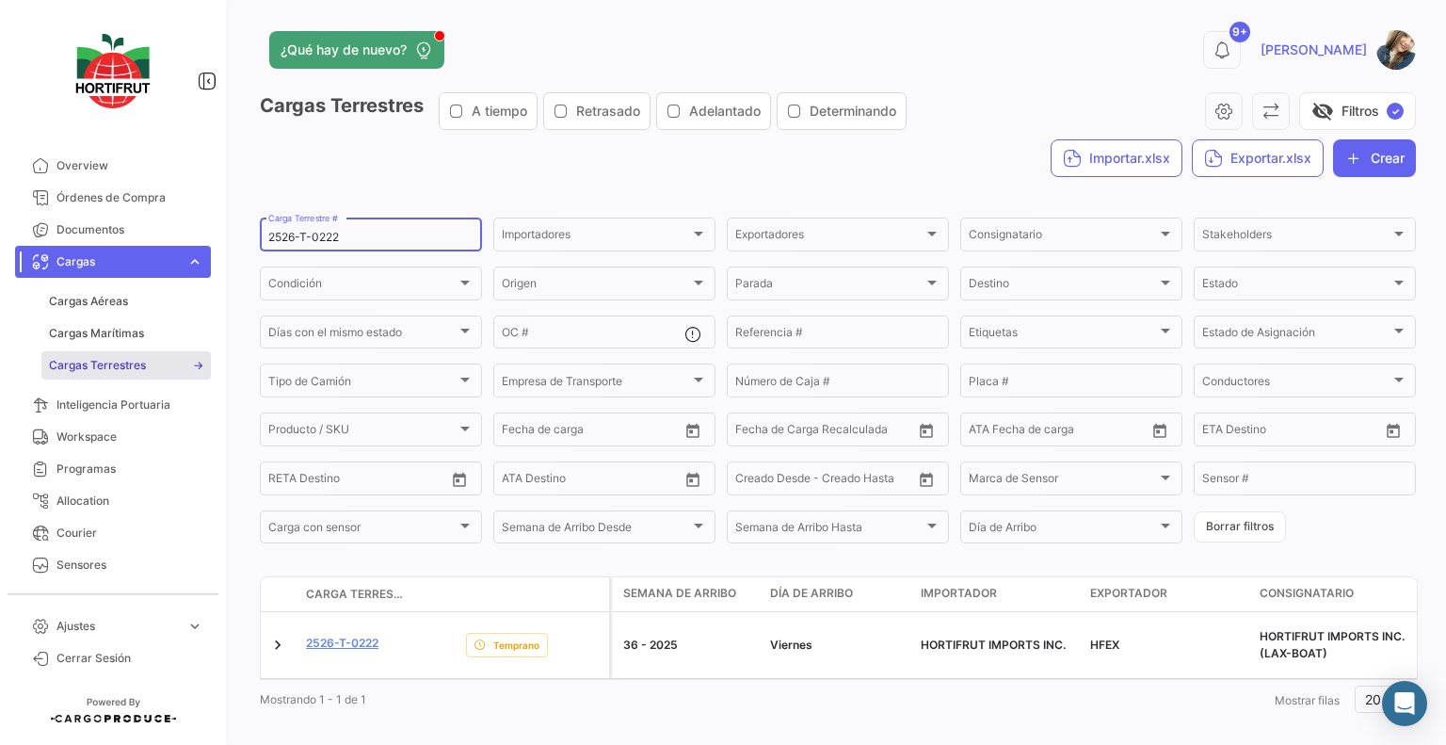
click at [357, 236] on input "2526-T-0222" at bounding box center [370, 237] width 205 height 13
paste input "69"
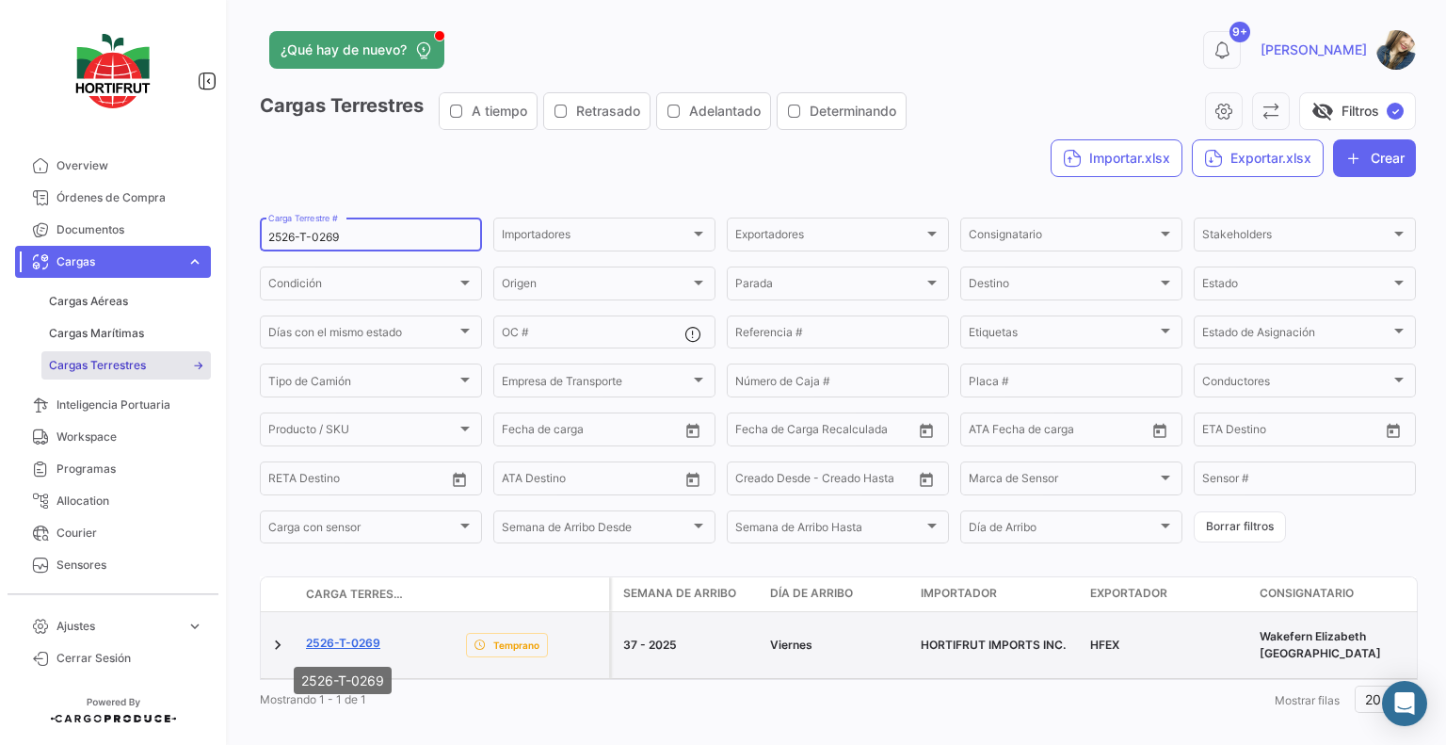
type input "2526-T-0269"
click at [331, 641] on link "2526-T-0269" at bounding box center [343, 642] width 74 height 17
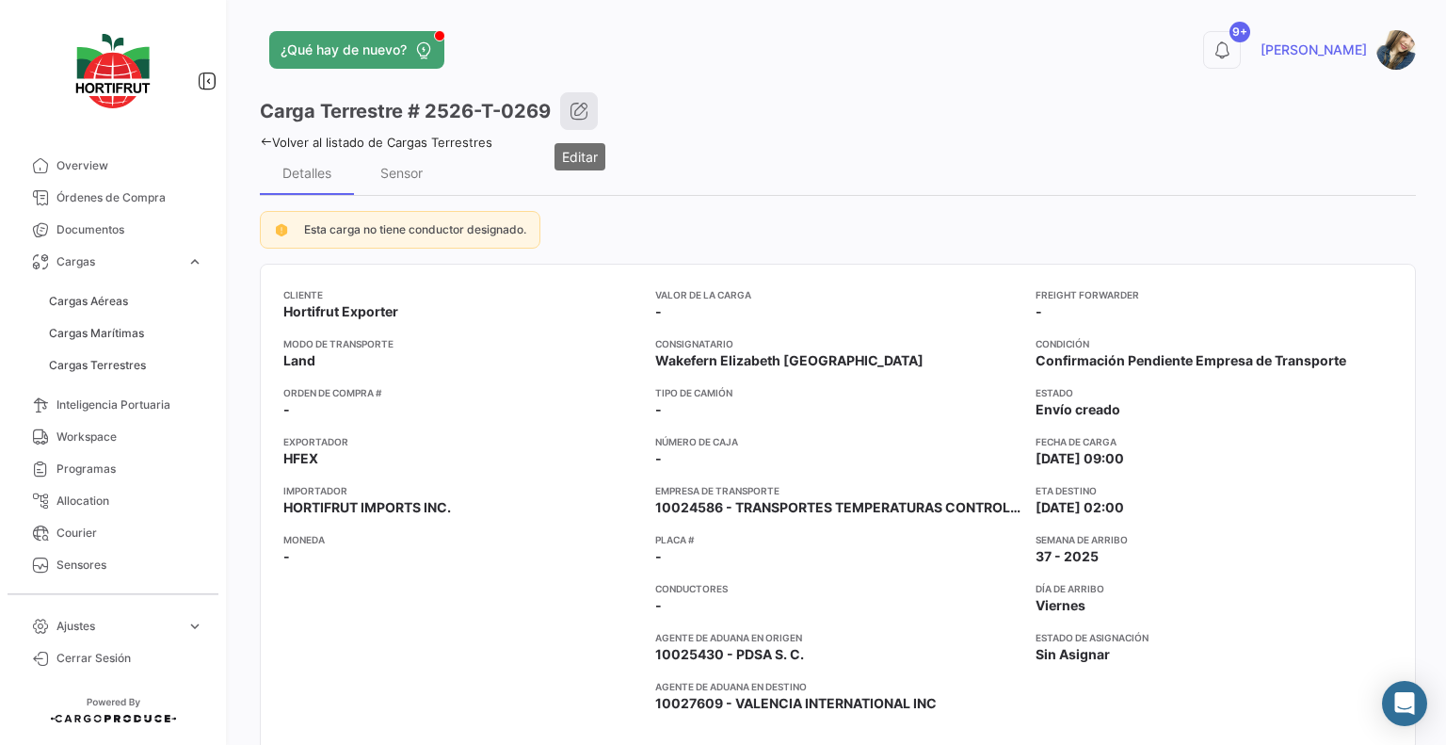
click at [570, 107] on icon "button" at bounding box center [579, 111] width 19 height 19
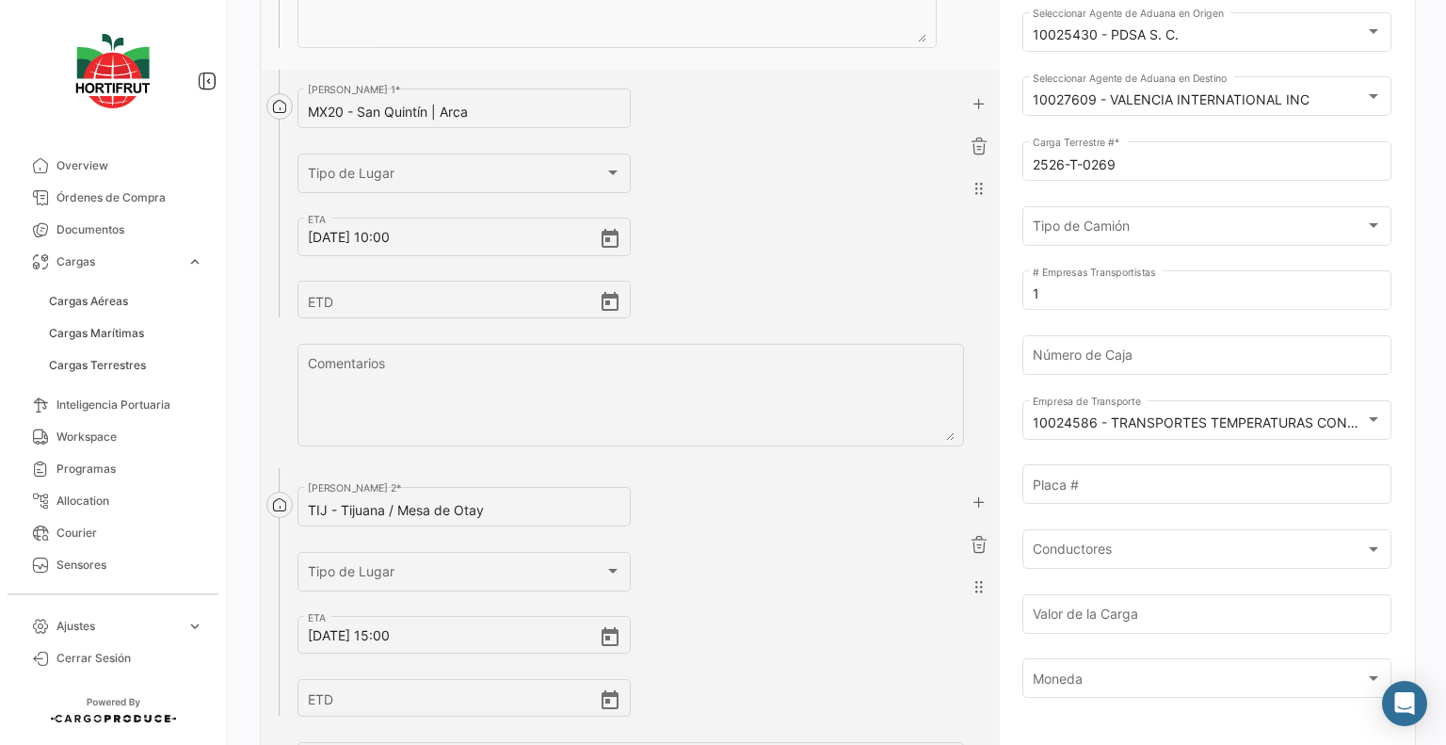
scroll to position [282, 0]
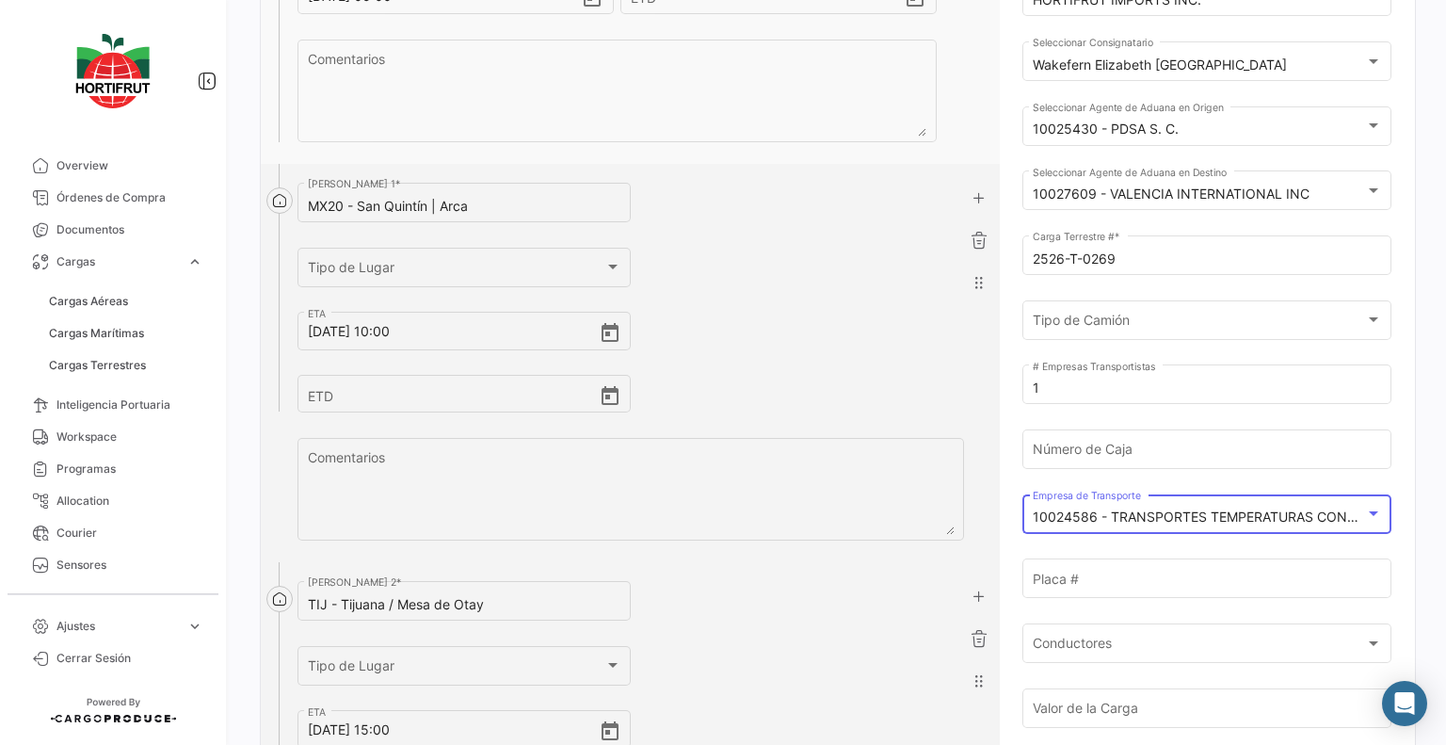
click at [1203, 518] on mat-select-trigger "10024586 - TRANSPORTES TEMPERATURAS CONTROLADAS SA DE CV" at bounding box center [1257, 516] width 448 height 16
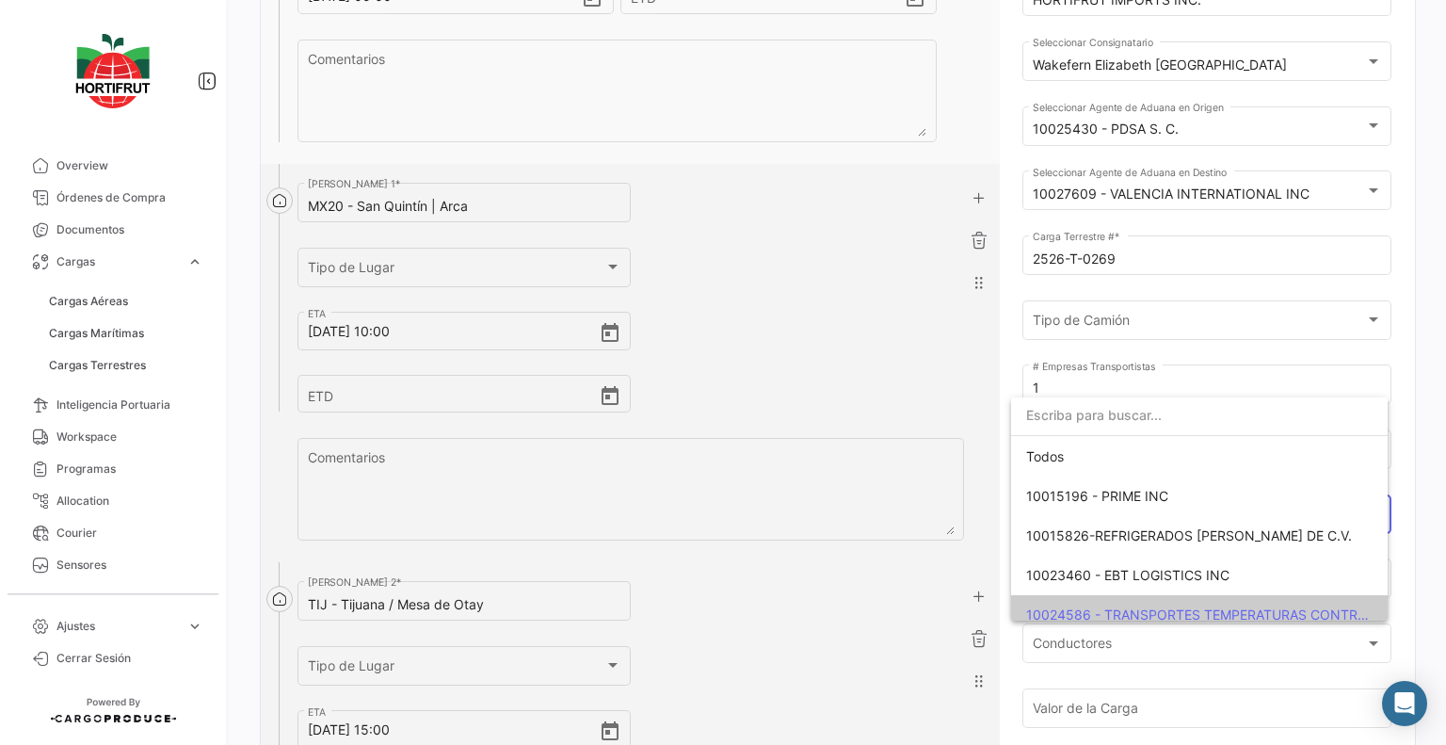
scroll to position [109, 0]
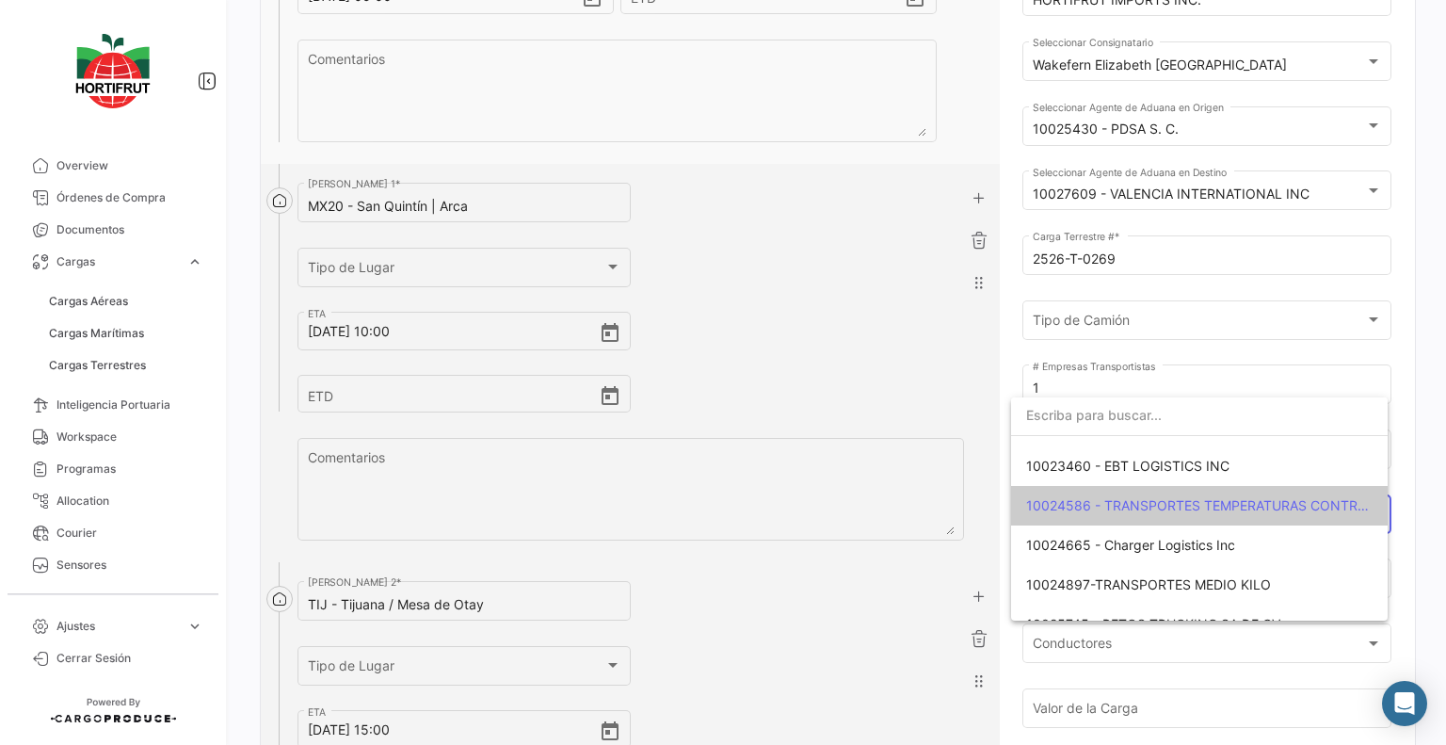
click at [1137, 422] on input "dropdown search" at bounding box center [1199, 415] width 377 height 40
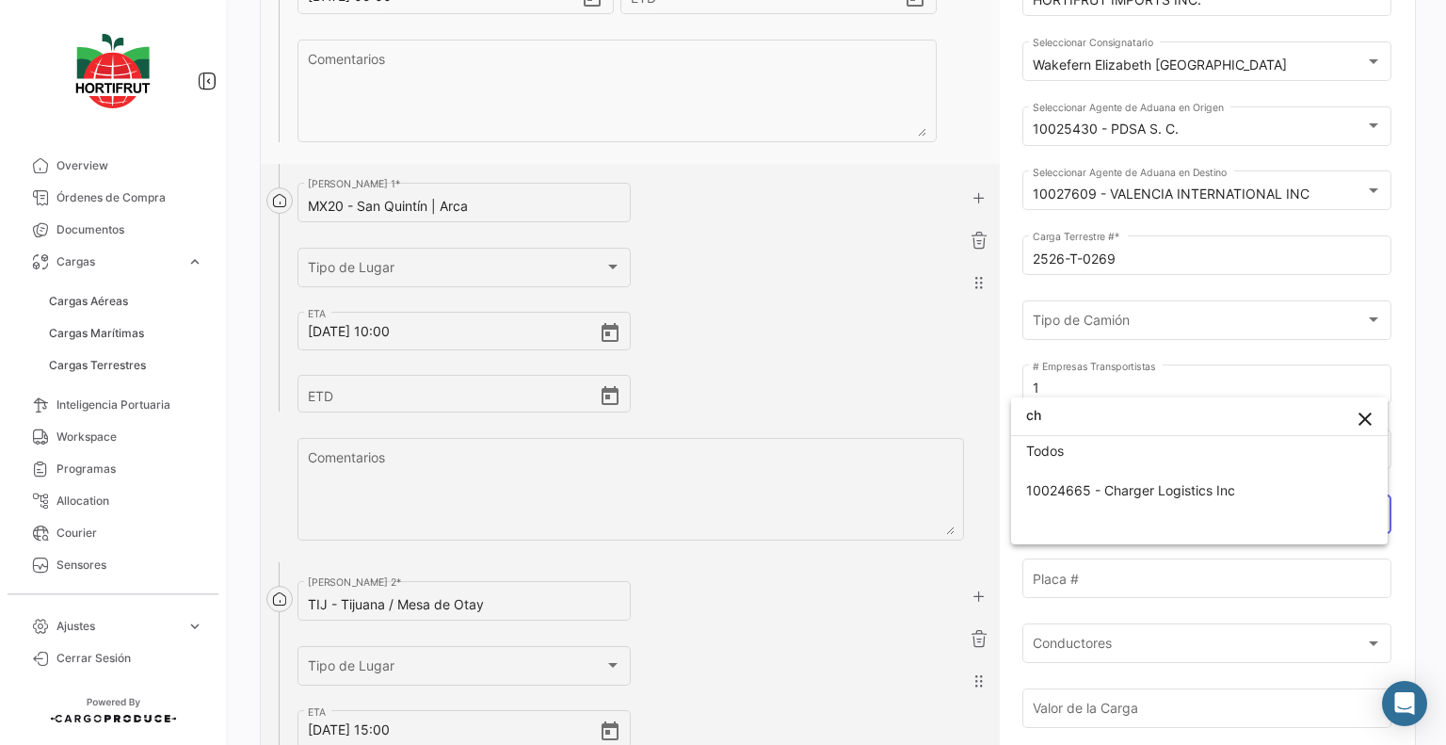
scroll to position [5, 0]
type input "char"
click at [1143, 489] on span "10024665 - Charger Logistics Inc" at bounding box center [1130, 491] width 209 height 16
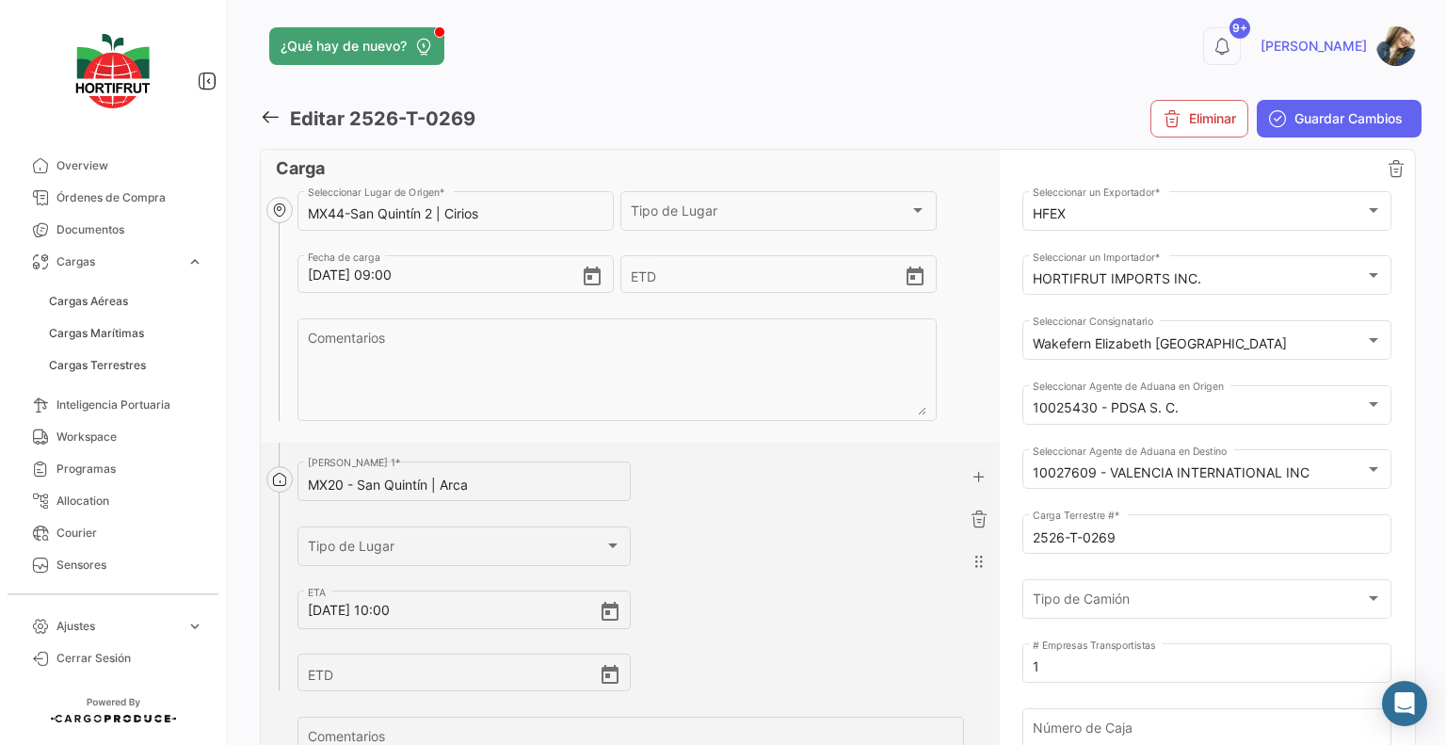
scroll to position [0, 0]
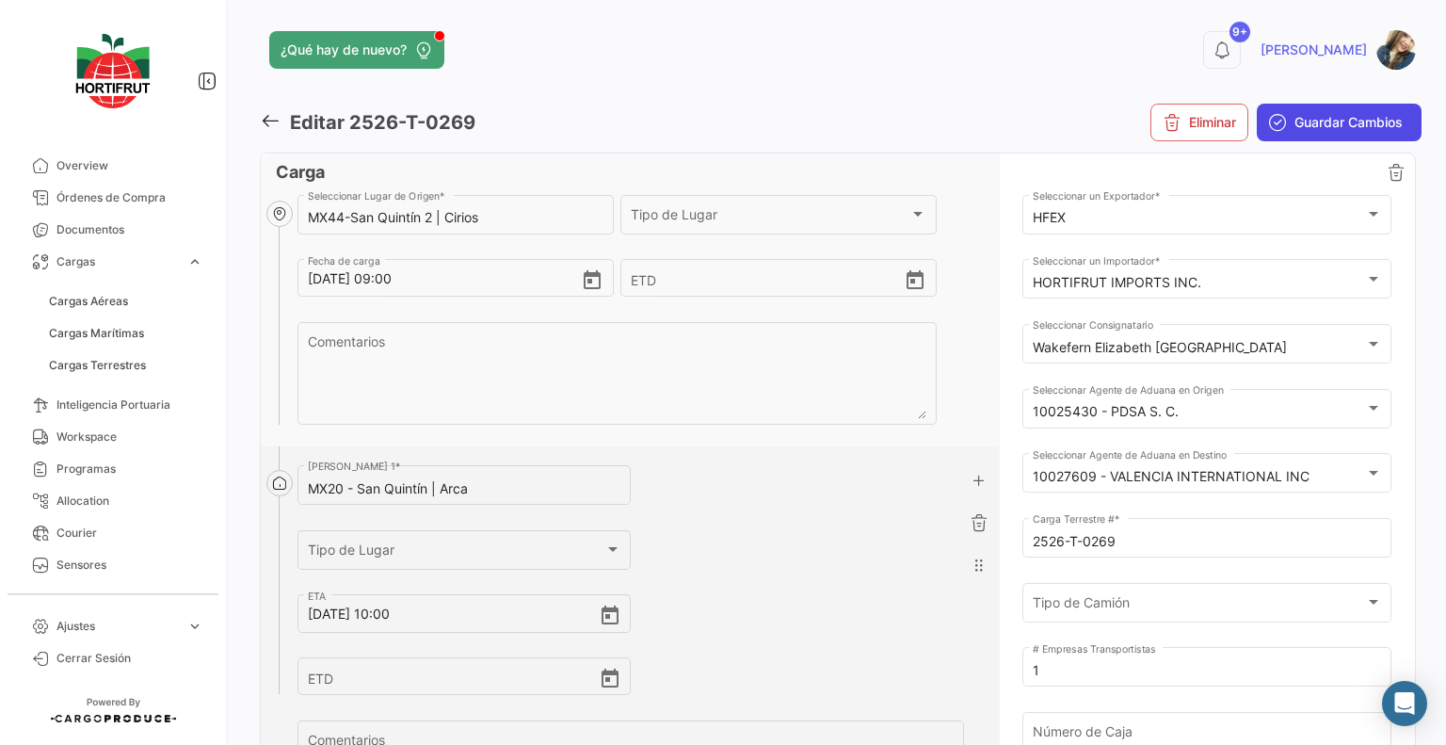
click at [1268, 127] on icon "submit" at bounding box center [1277, 122] width 19 height 19
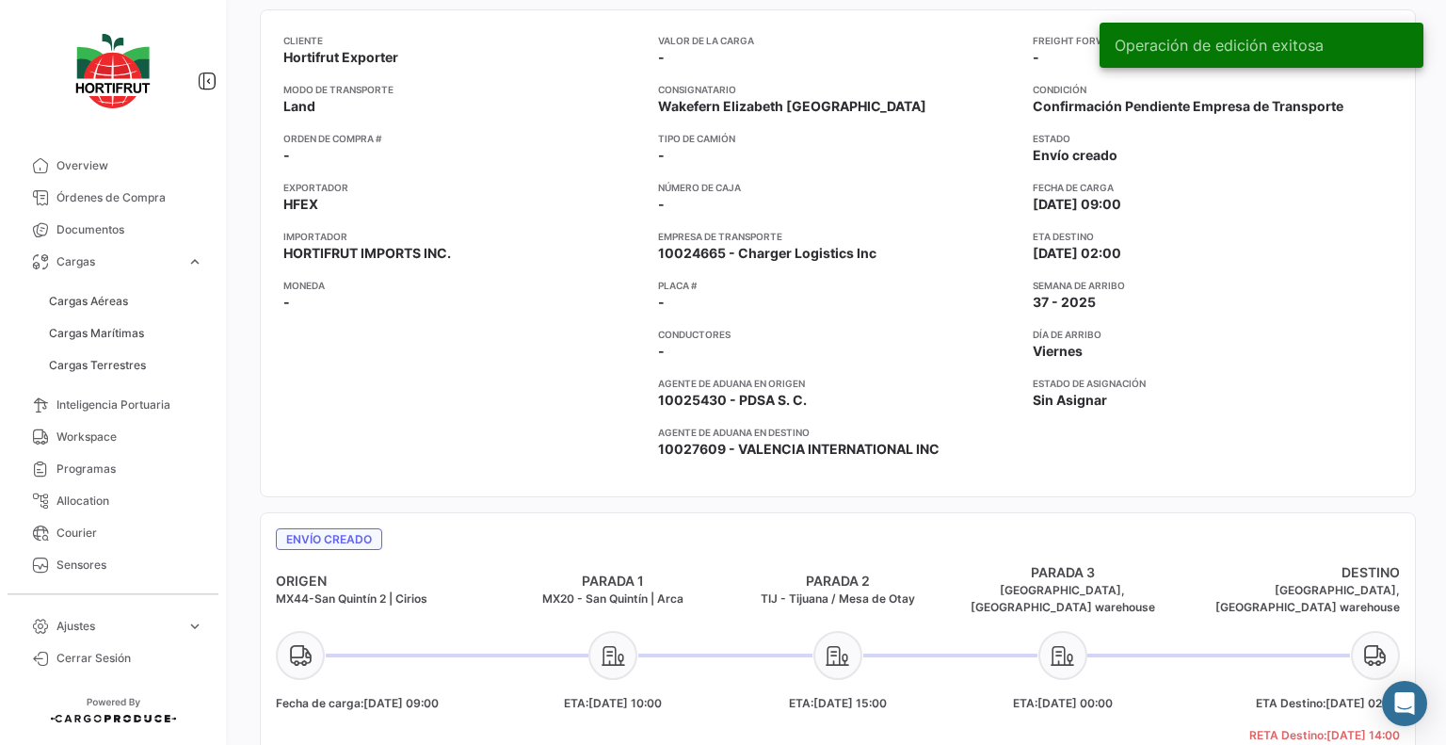
scroll to position [282, 0]
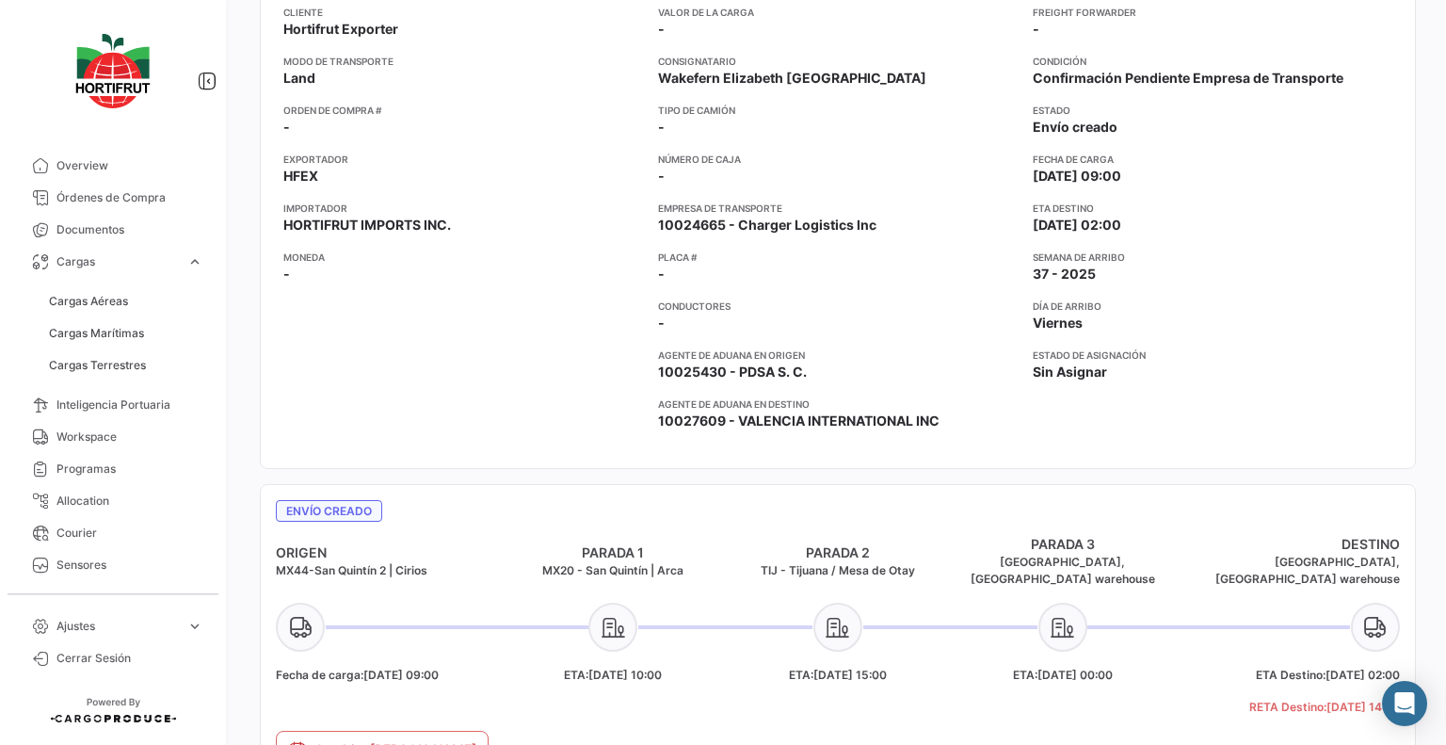
click at [154, 380] on span "Cargas Terrestres" at bounding box center [125, 365] width 169 height 32
click at [154, 375] on link "Cargas Terrestres" at bounding box center [125, 365] width 169 height 28
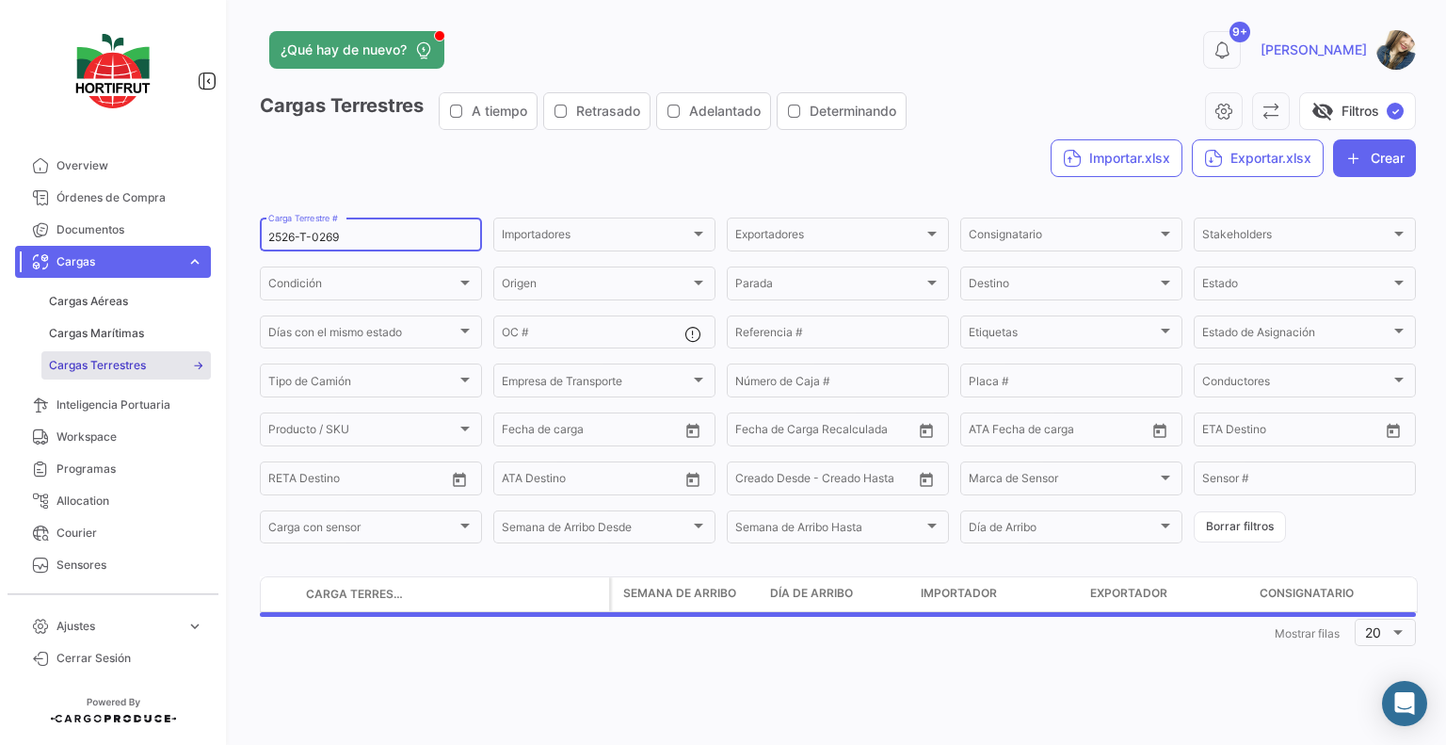
click at [338, 233] on input "2526-T-0269" at bounding box center [370, 237] width 205 height 13
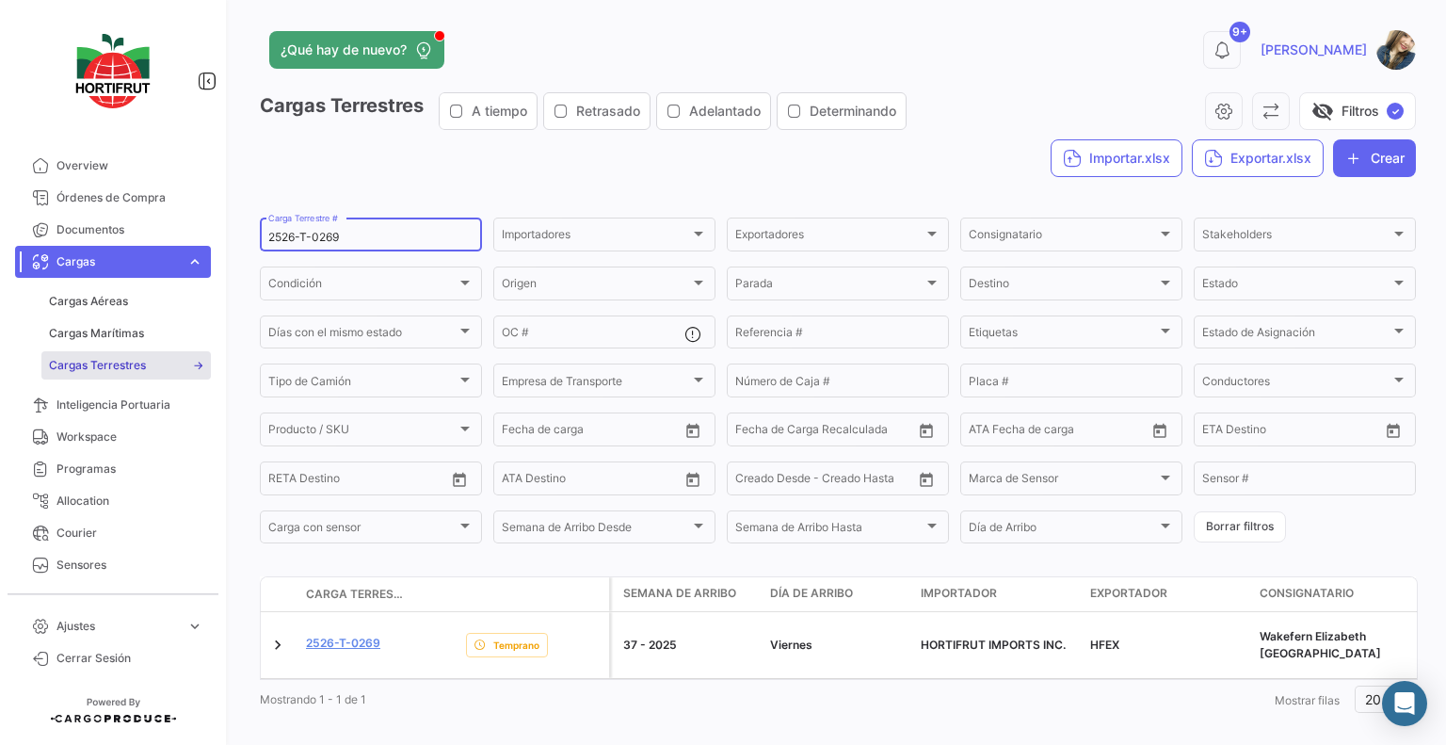
click at [338, 233] on input "2526-T-0269" at bounding box center [370, 237] width 205 height 13
paste input "81"
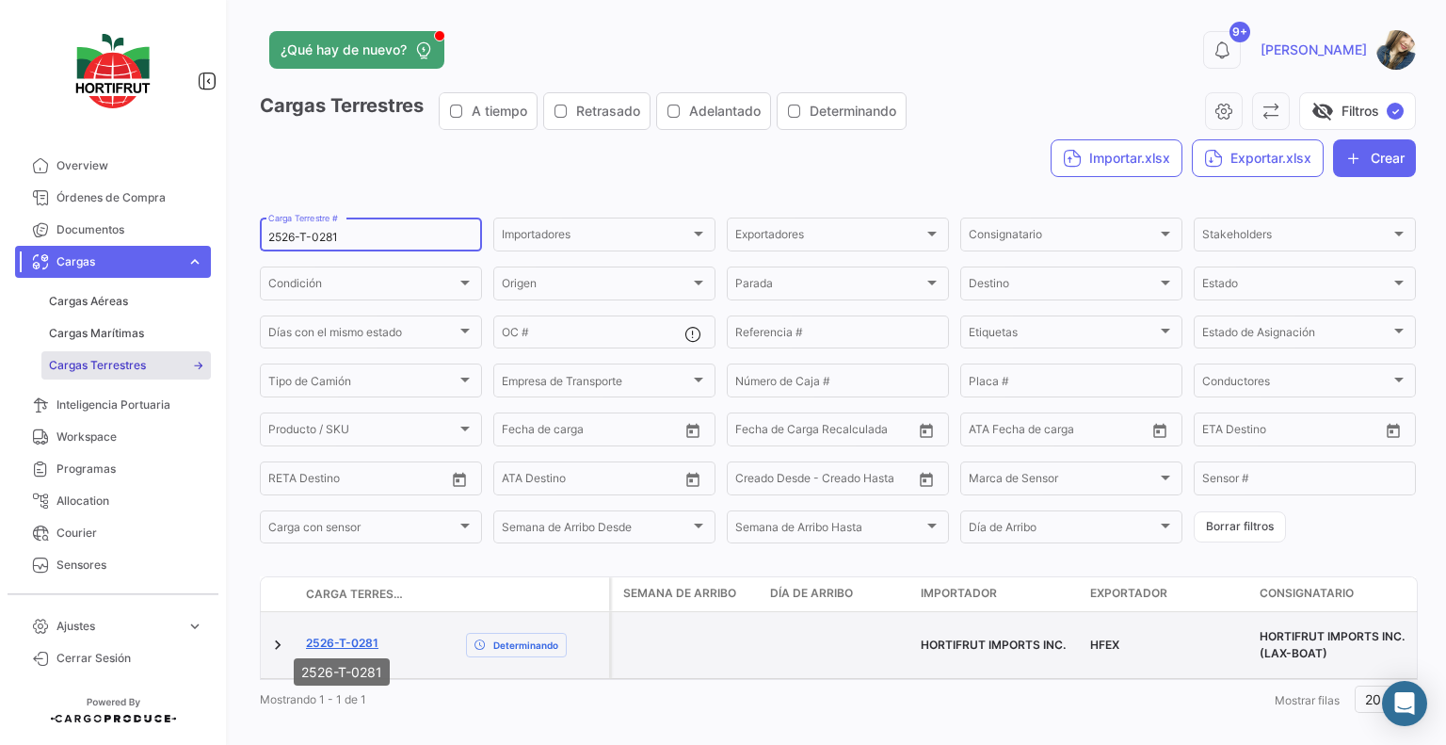
type input "2526-T-0281"
click at [375, 640] on link "2526-T-0281" at bounding box center [342, 642] width 72 height 17
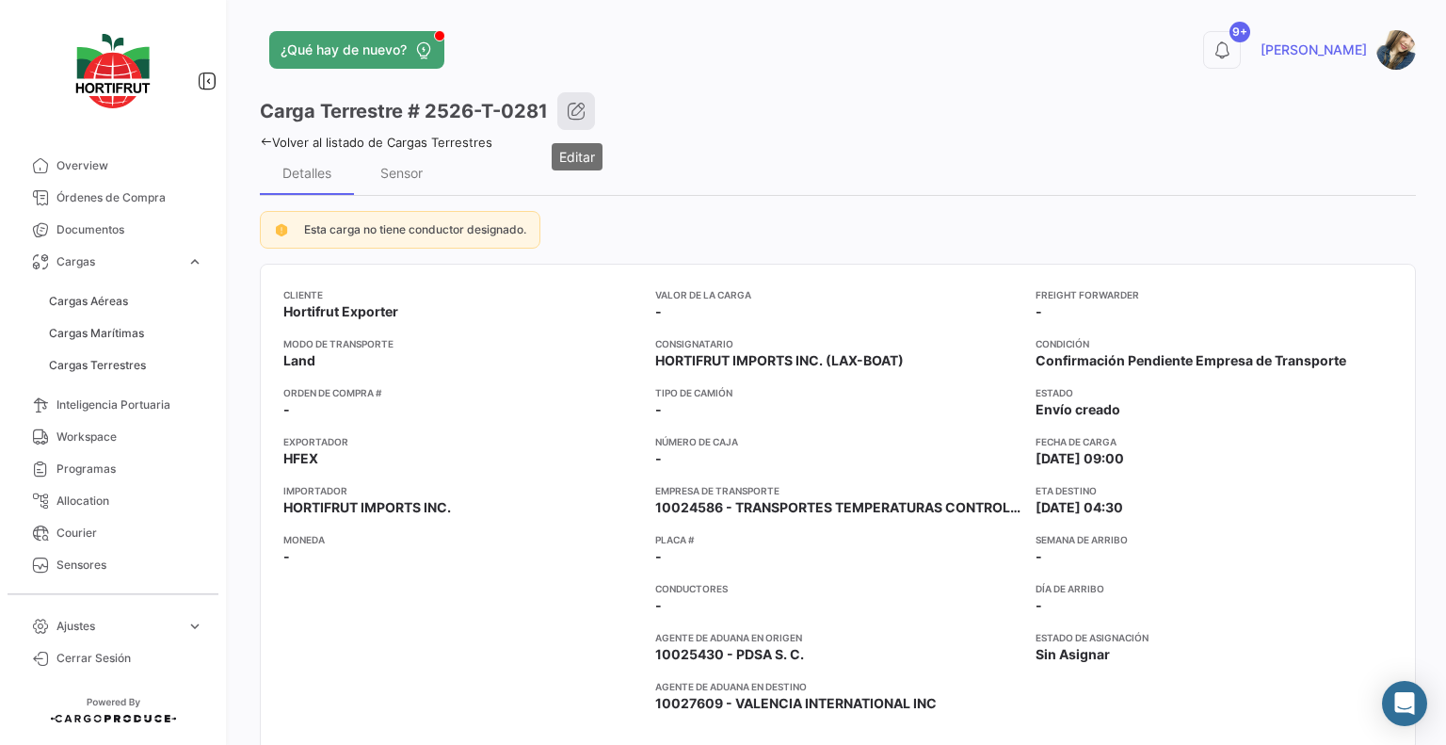
click at [568, 117] on icon "button" at bounding box center [576, 111] width 19 height 19
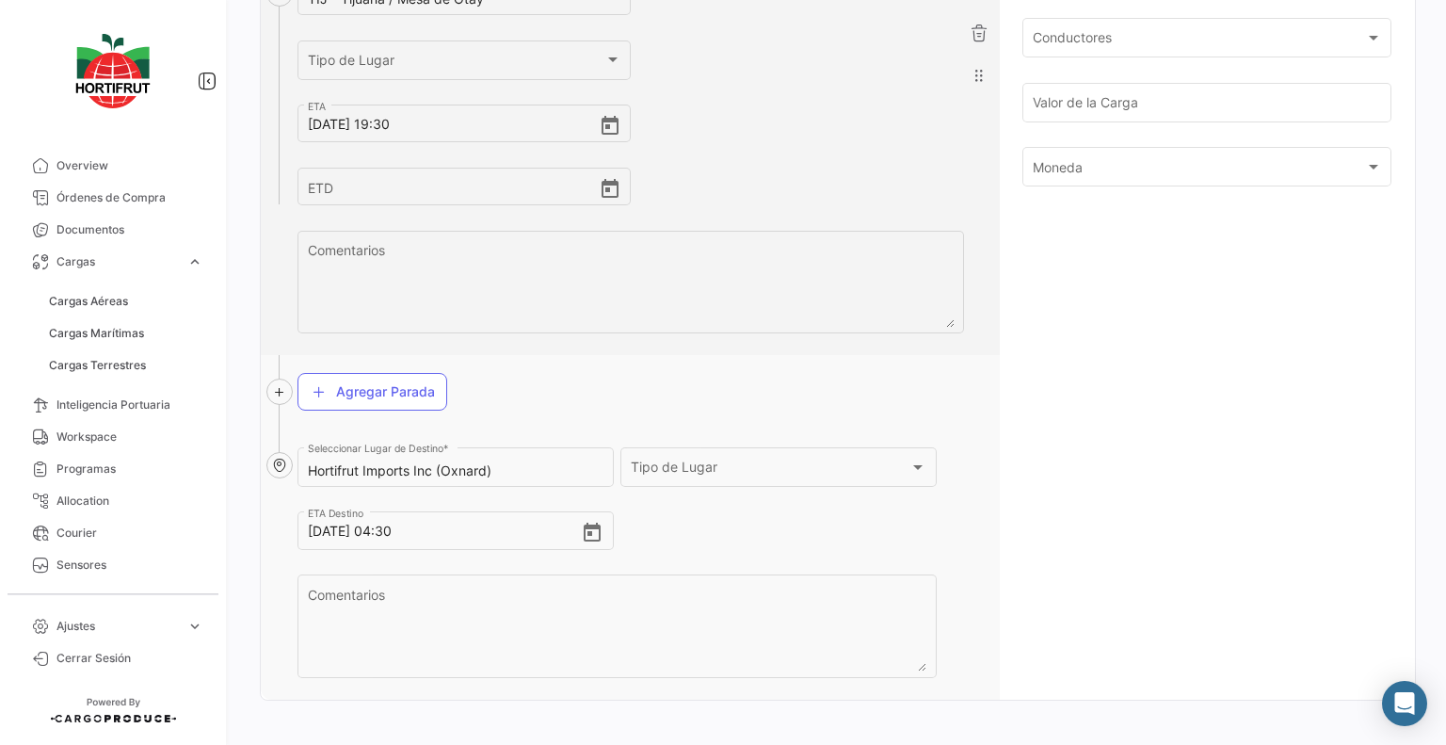
scroll to position [903, 0]
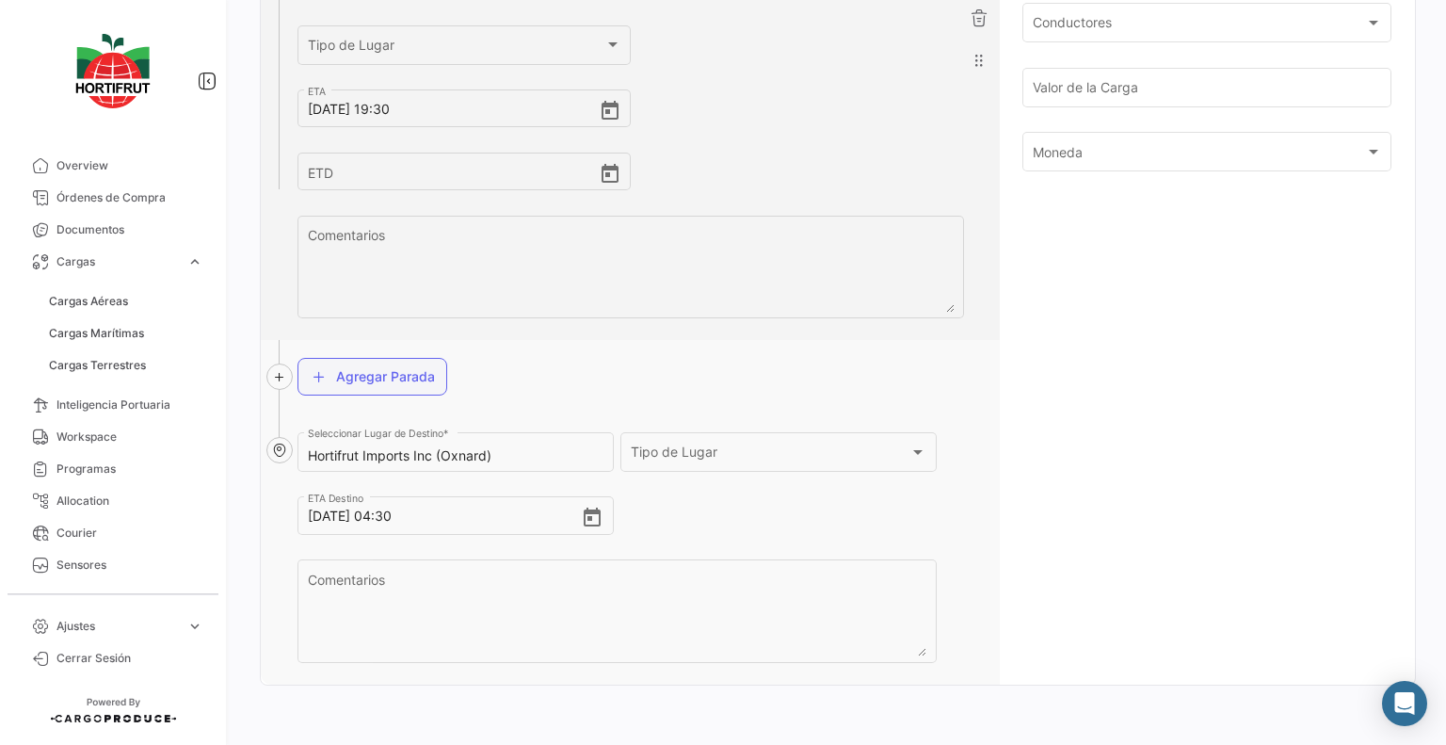
click at [408, 389] on button "Agregar Parada" at bounding box center [372, 377] width 150 height 38
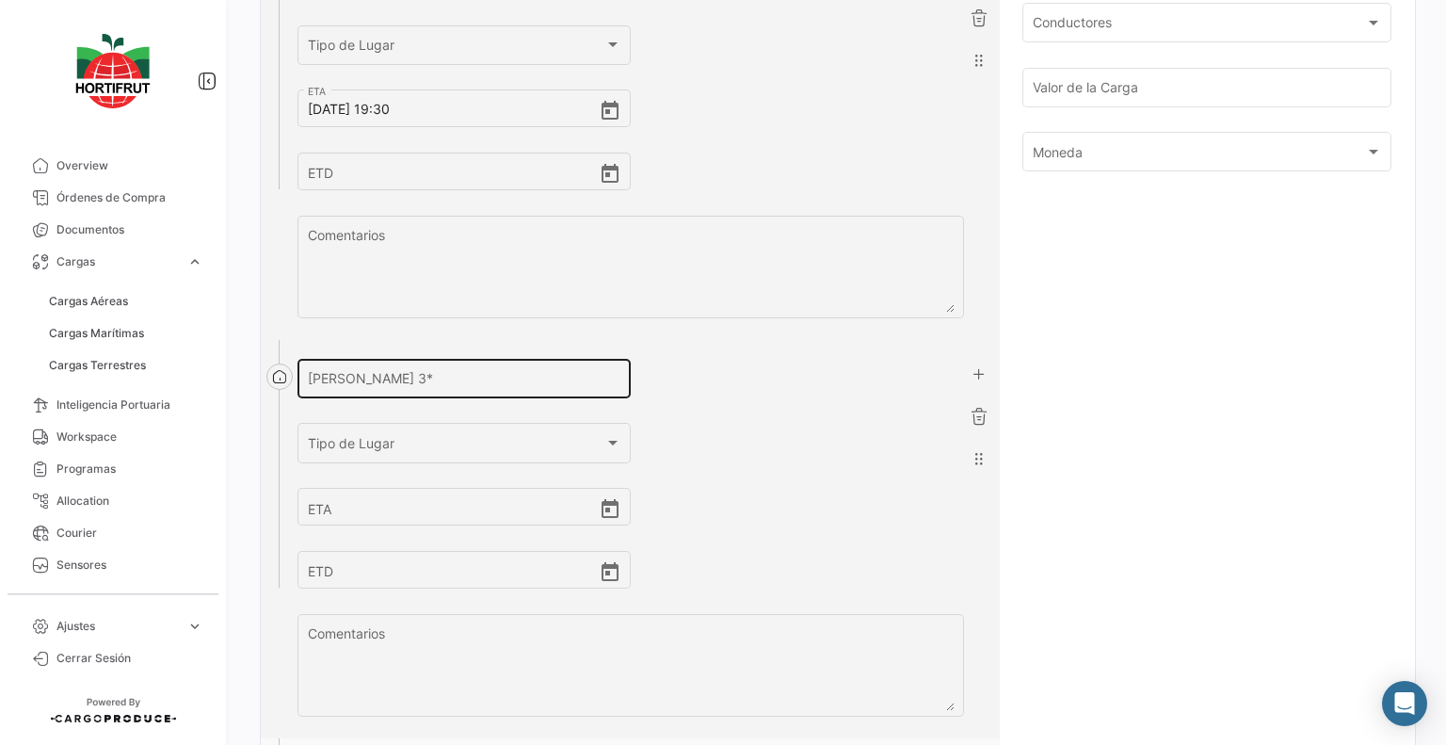
click at [587, 383] on input "[PERSON_NAME] 3 *" at bounding box center [464, 383] width 313 height 16
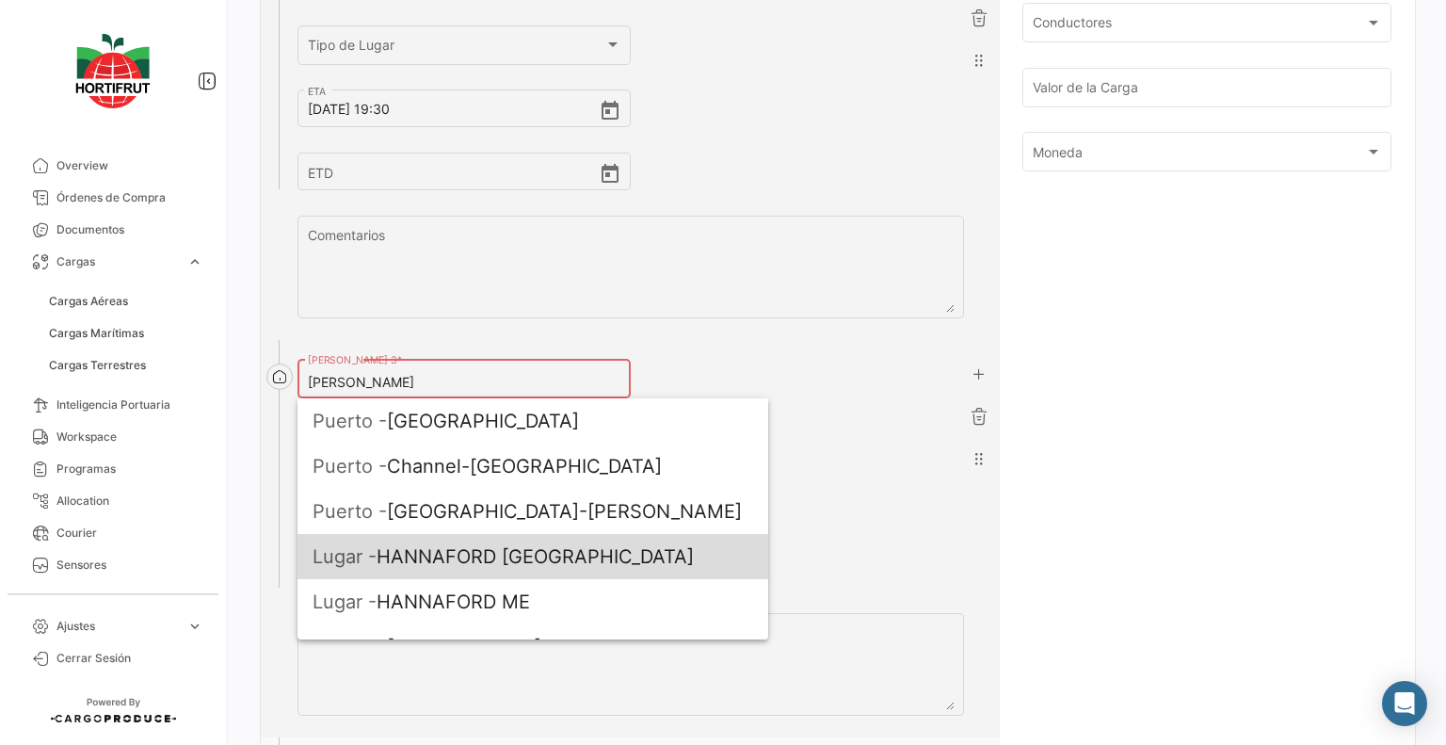
click at [580, 550] on span "[PERSON_NAME] [GEOGRAPHIC_DATA]" at bounding box center [533, 556] width 441 height 45
type input "HANNAFORD [GEOGRAPHIC_DATA]"
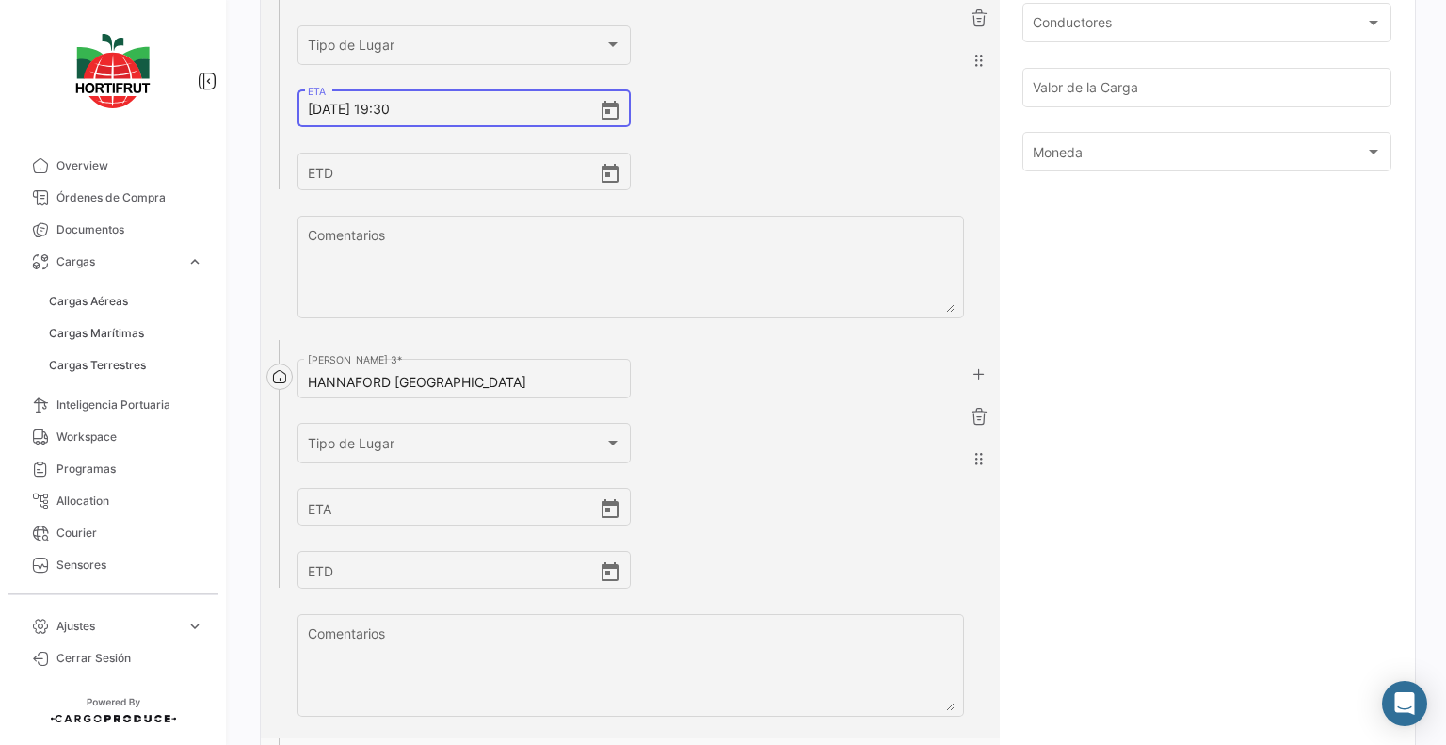
click at [463, 118] on input "[DATE] 19:30" at bounding box center [453, 109] width 291 height 66
click at [377, 527] on div "ETD" at bounding box center [464, 555] width 313 height 70
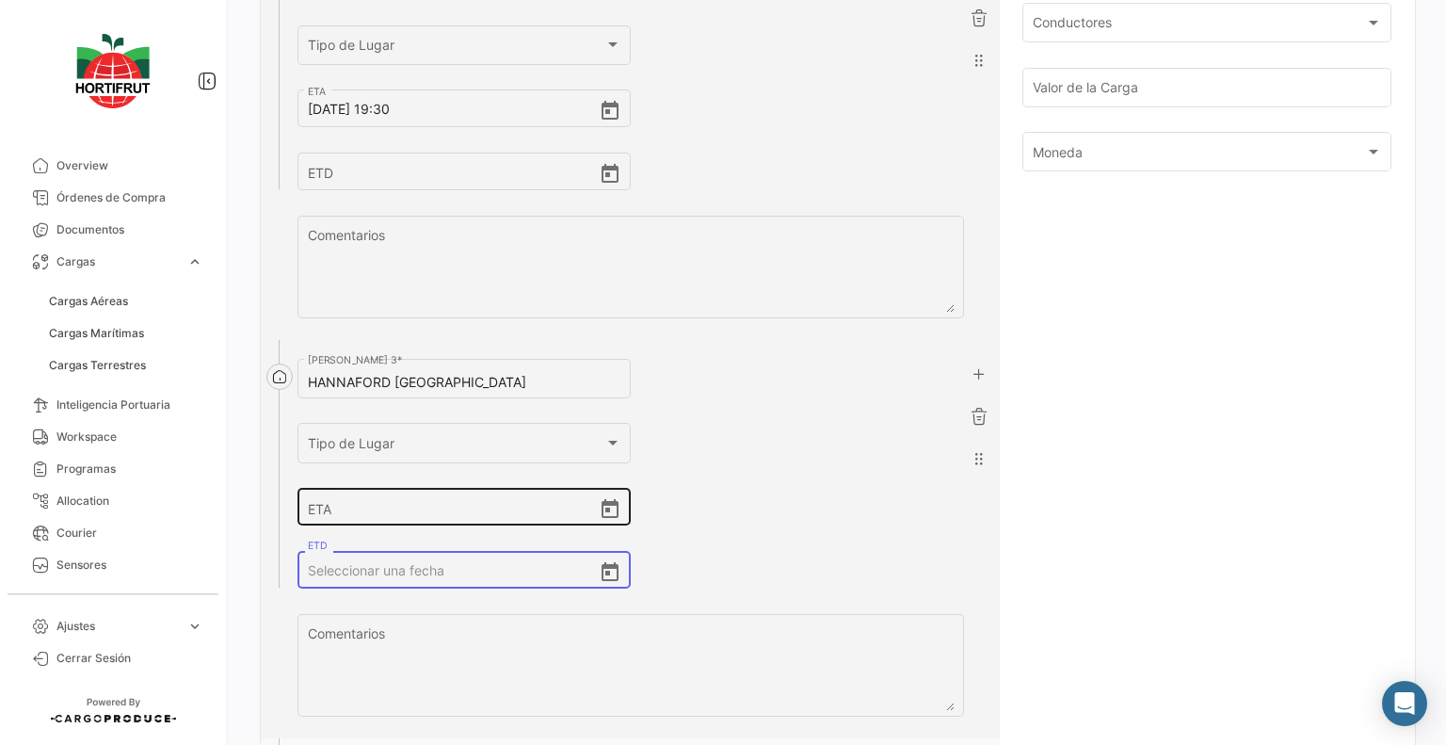
click at [375, 507] on input "ETA" at bounding box center [453, 507] width 291 height 66
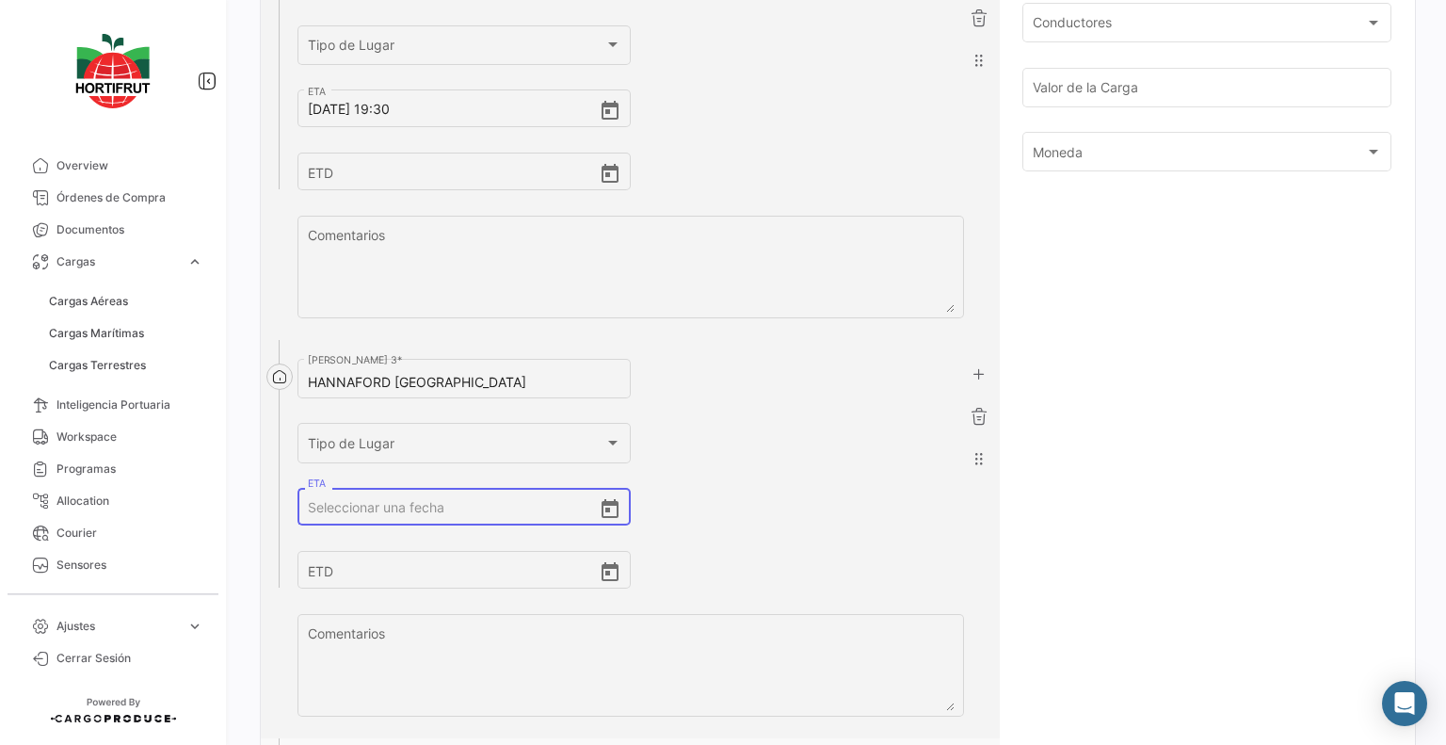
paste input "[DATE] 19:30"
click at [390, 507] on input "[DATE] 19:30" at bounding box center [453, 507] width 291 height 66
click at [320, 507] on input "[DATE] 00:00" at bounding box center [453, 507] width 291 height 66
click at [456, 507] on input "[DATE] 00:00" at bounding box center [453, 507] width 291 height 66
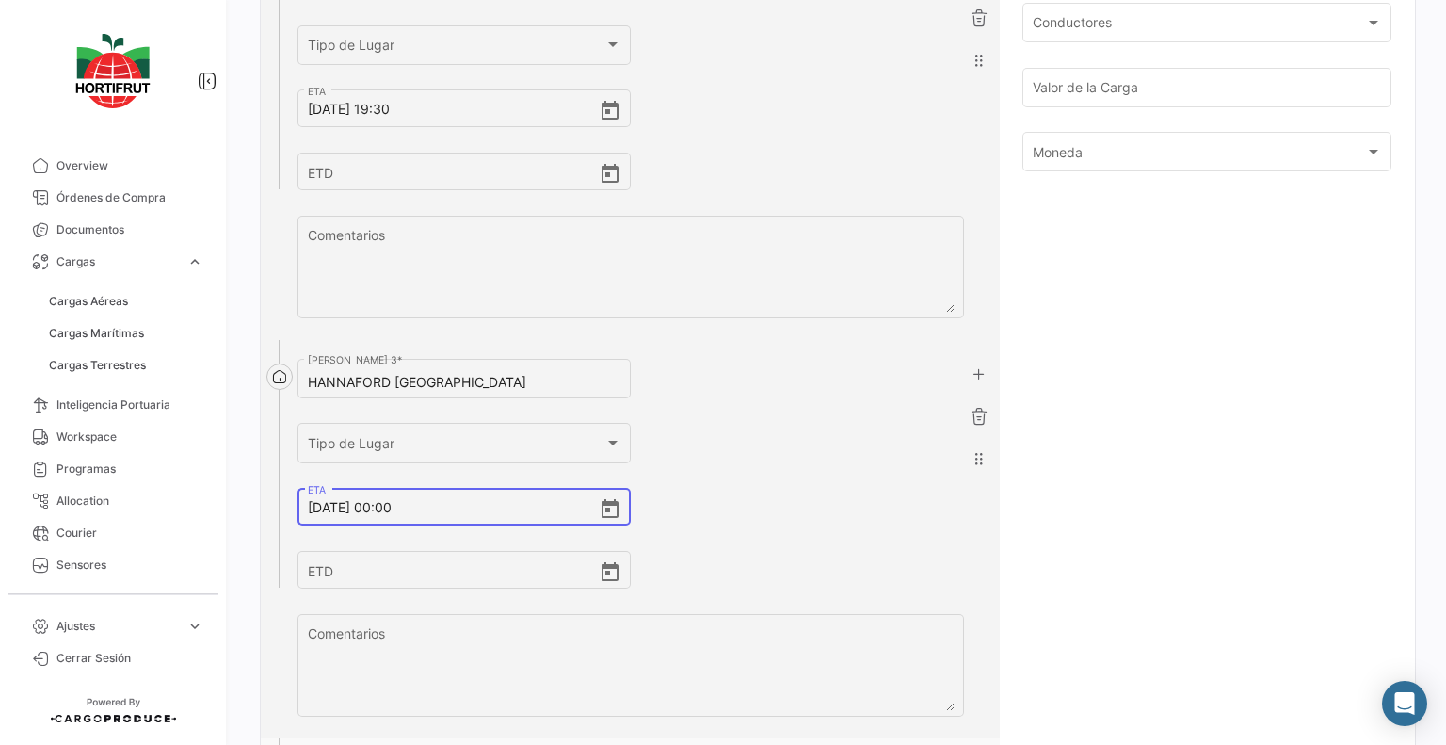
click at [456, 507] on input "[DATE] 00:00" at bounding box center [453, 507] width 291 height 66
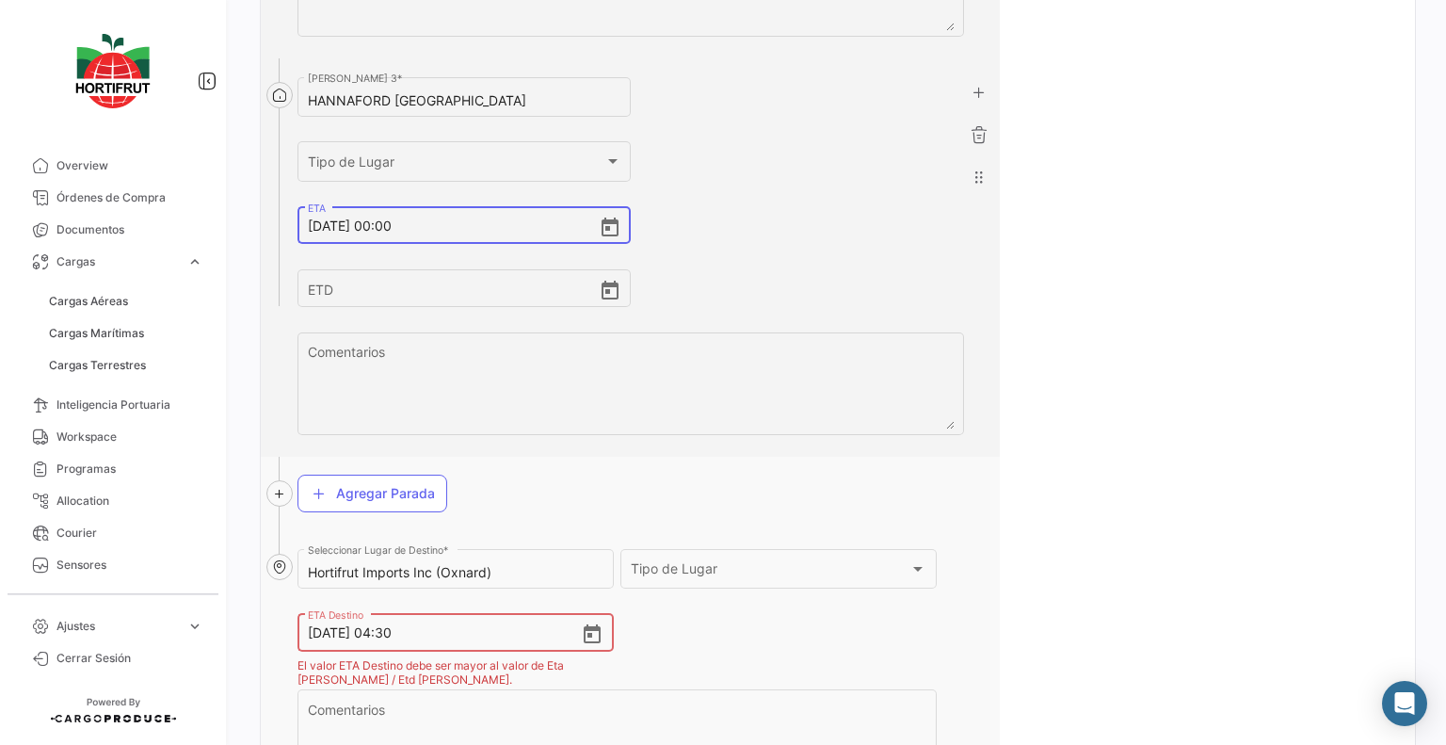
scroll to position [1185, 0]
type input "[DATE] 00:00"
click at [456, 628] on input "[DATE] 04:30" at bounding box center [444, 632] width 273 height 66
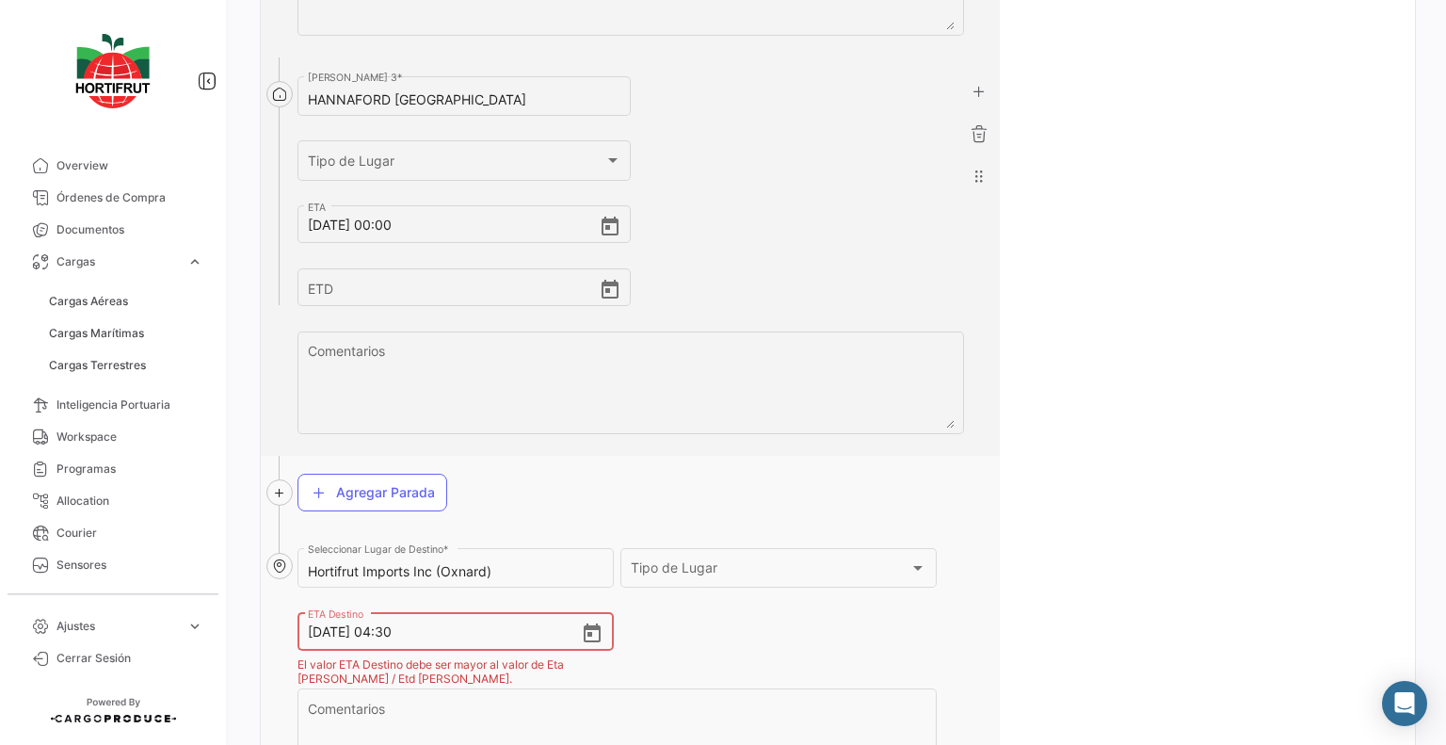
paste input "[DATE], 00:0"
click at [393, 628] on input "[DATE] 00:00" at bounding box center [444, 632] width 273 height 66
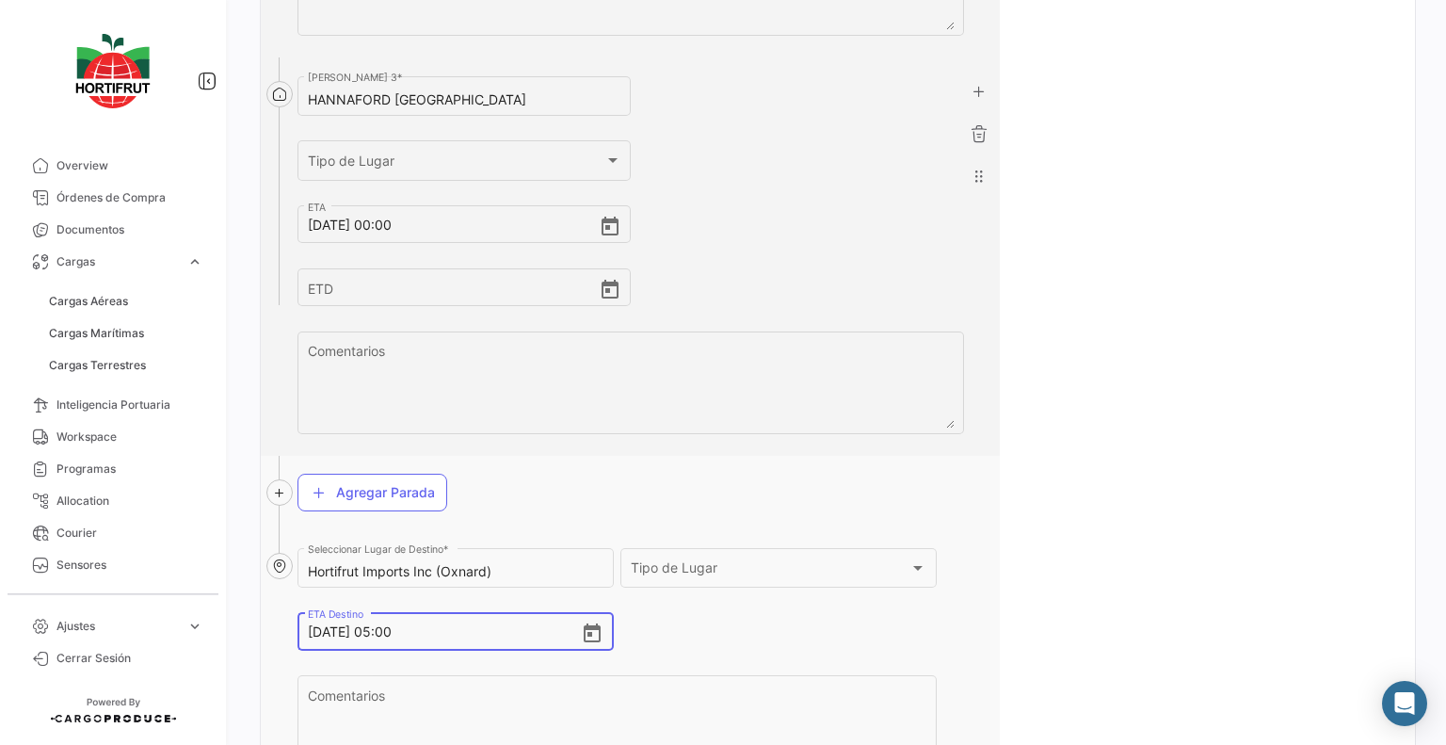
click at [323, 633] on input "[DATE] 05:00" at bounding box center [444, 632] width 273 height 66
type input "[DATE] 05:00"
click at [497, 567] on input "Hortifrut Imports Inc (Oxnard)" at bounding box center [456, 572] width 296 height 16
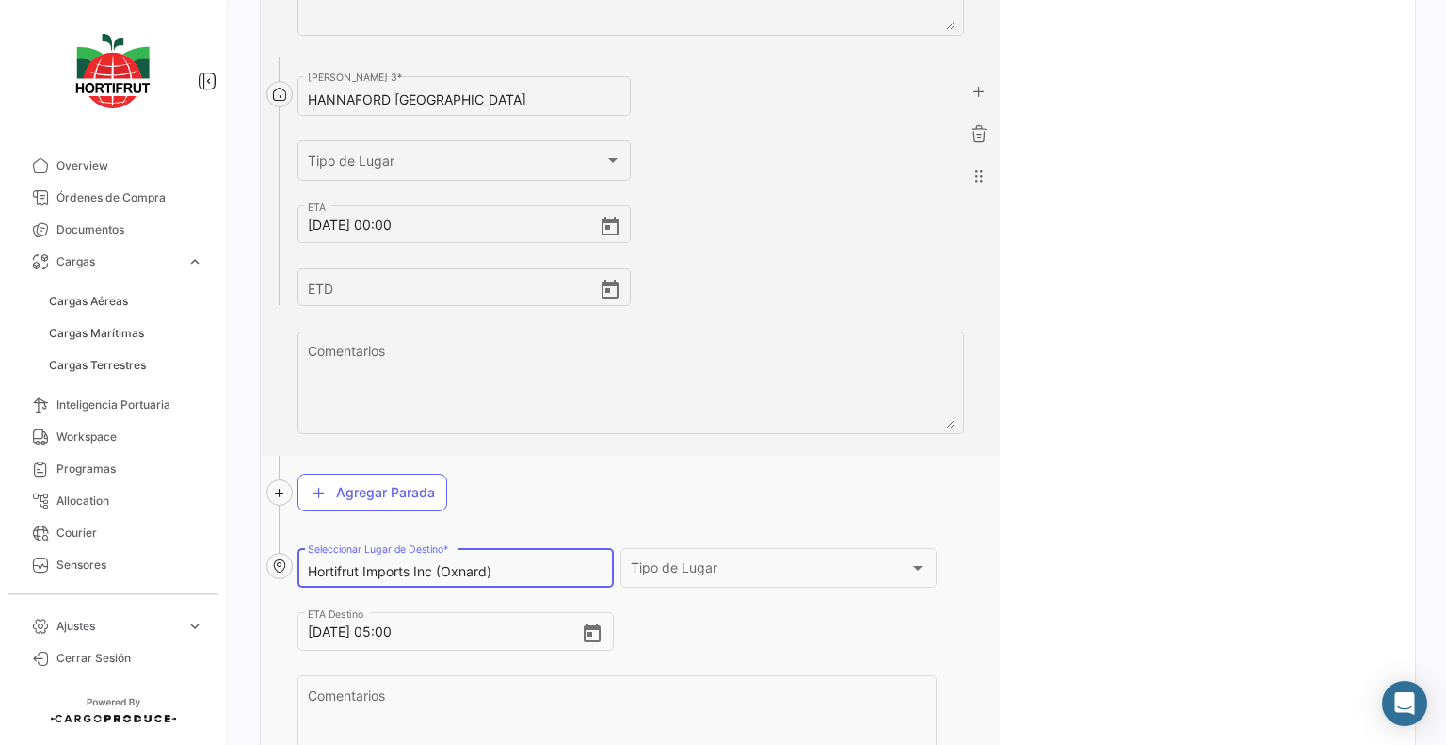
click at [497, 567] on input "Hortifrut Imports Inc (Oxnard)" at bounding box center [456, 572] width 296 height 16
click at [497, 567] on input "[US_STATE]" at bounding box center [456, 572] width 296 height 16
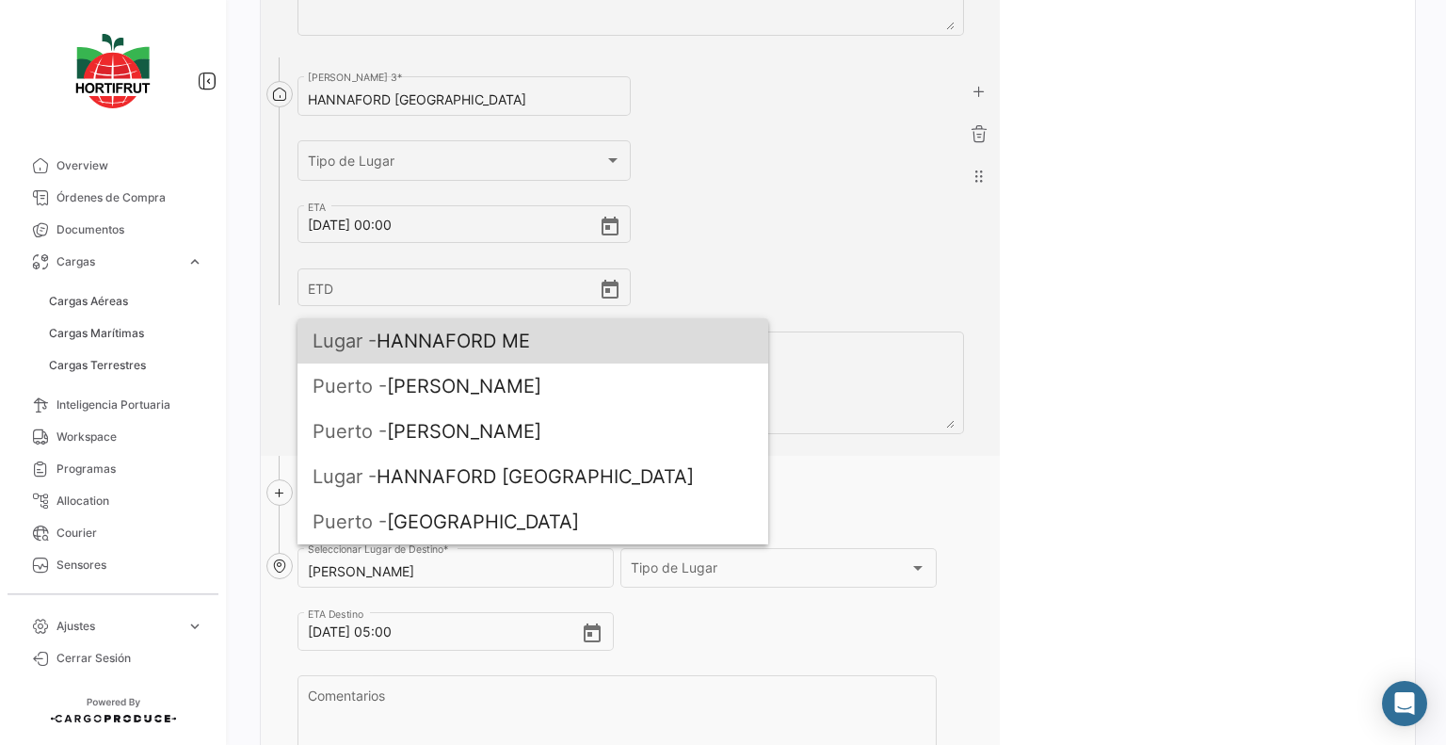
click at [516, 357] on span "[PERSON_NAME] ME" at bounding box center [533, 340] width 441 height 45
type input "HANNAFORD ME"
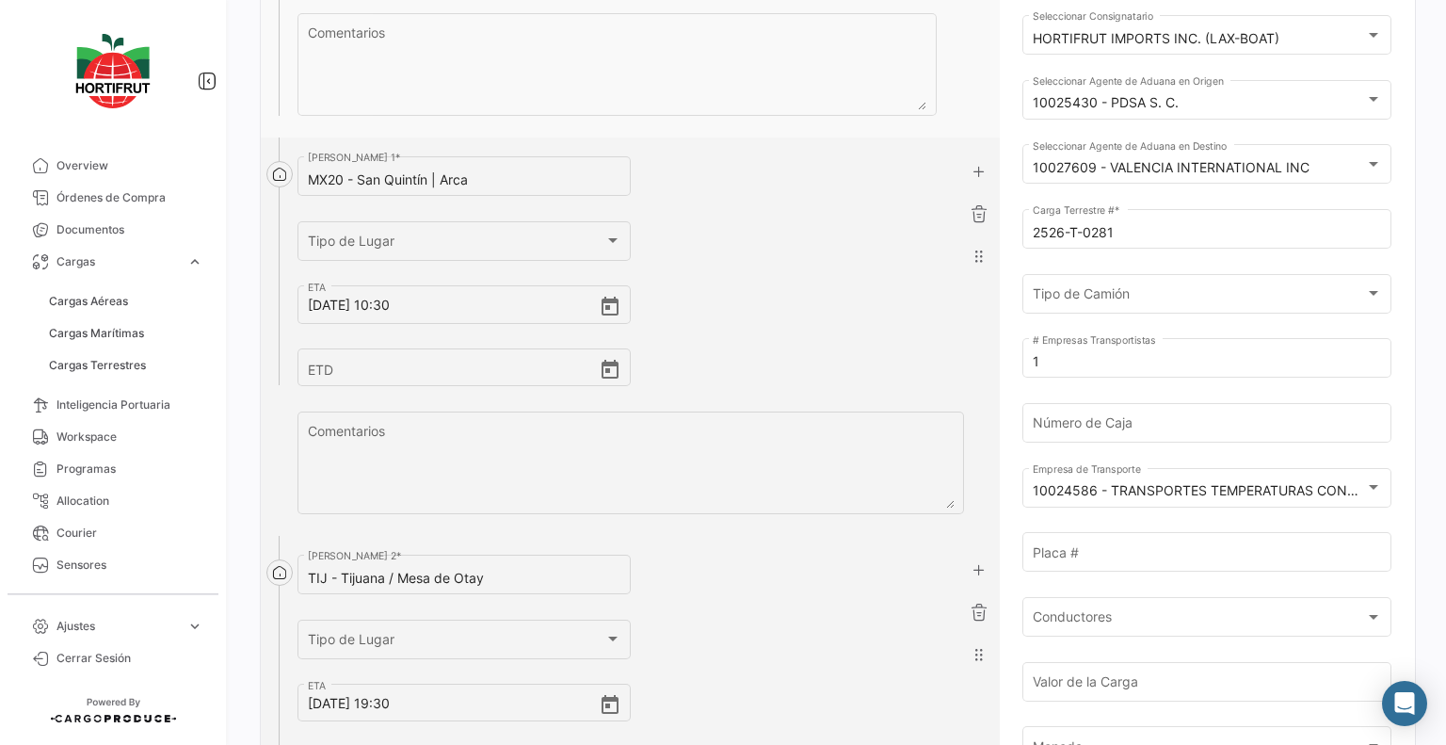
scroll to position [150, 0]
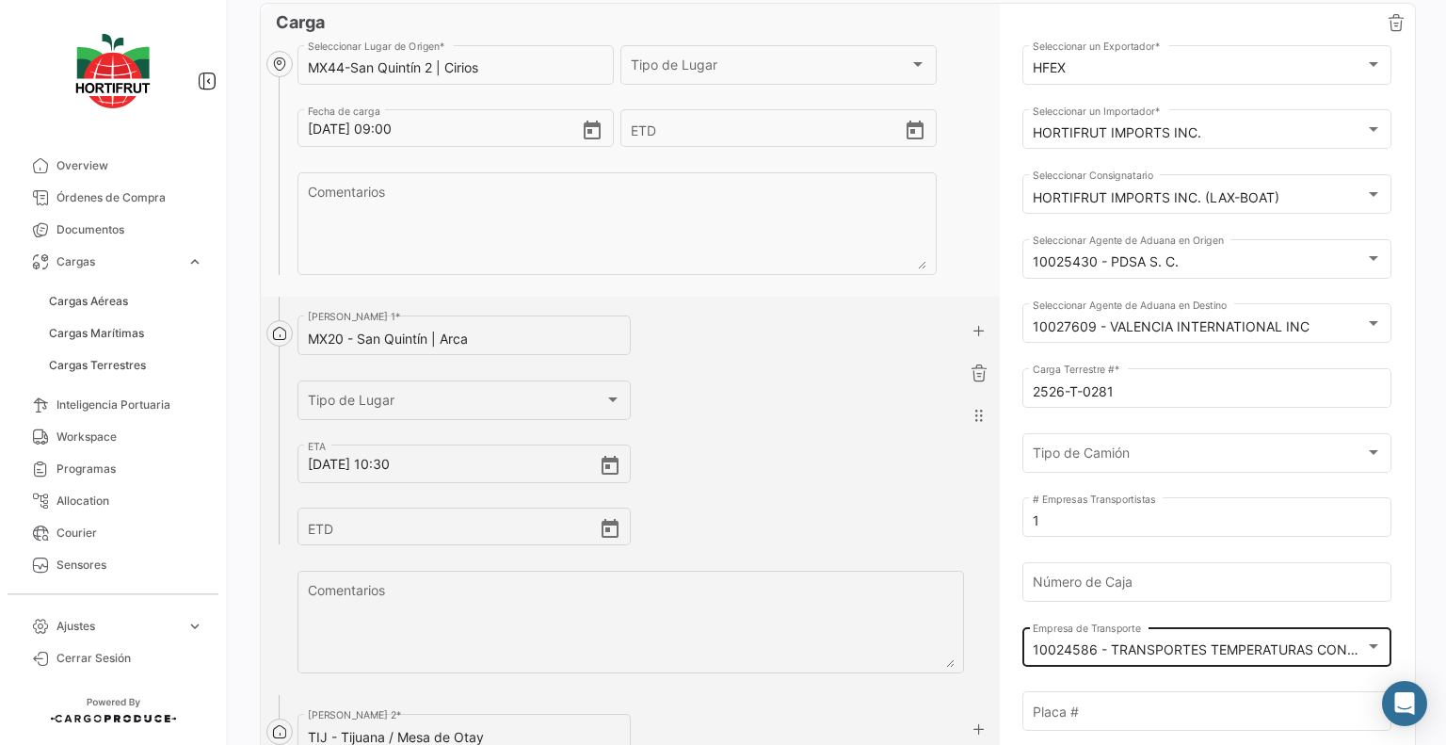
click at [1081, 650] on mat-select-trigger "10024586 - TRANSPORTES TEMPERATURAS CONTROLADAS SA DE CV" at bounding box center [1257, 649] width 448 height 16
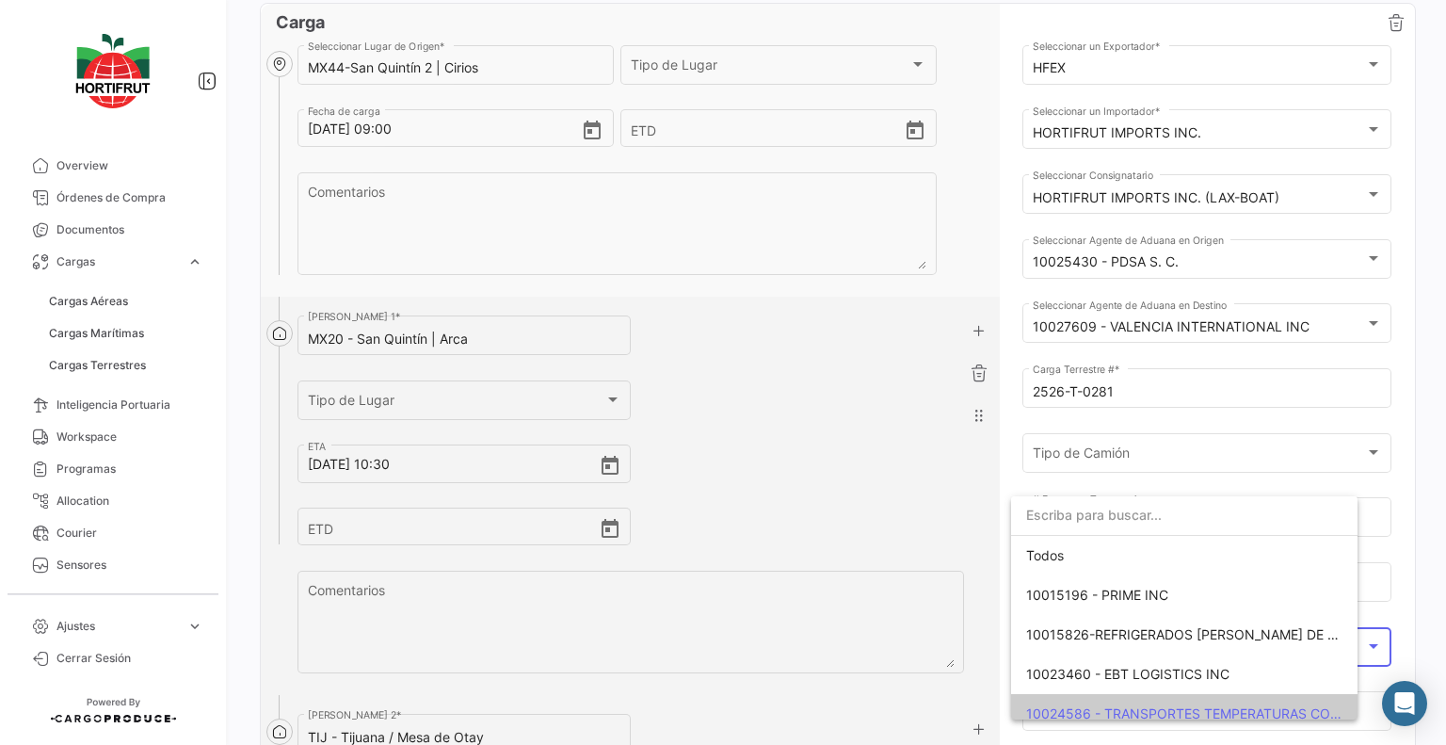
scroll to position [109, 0]
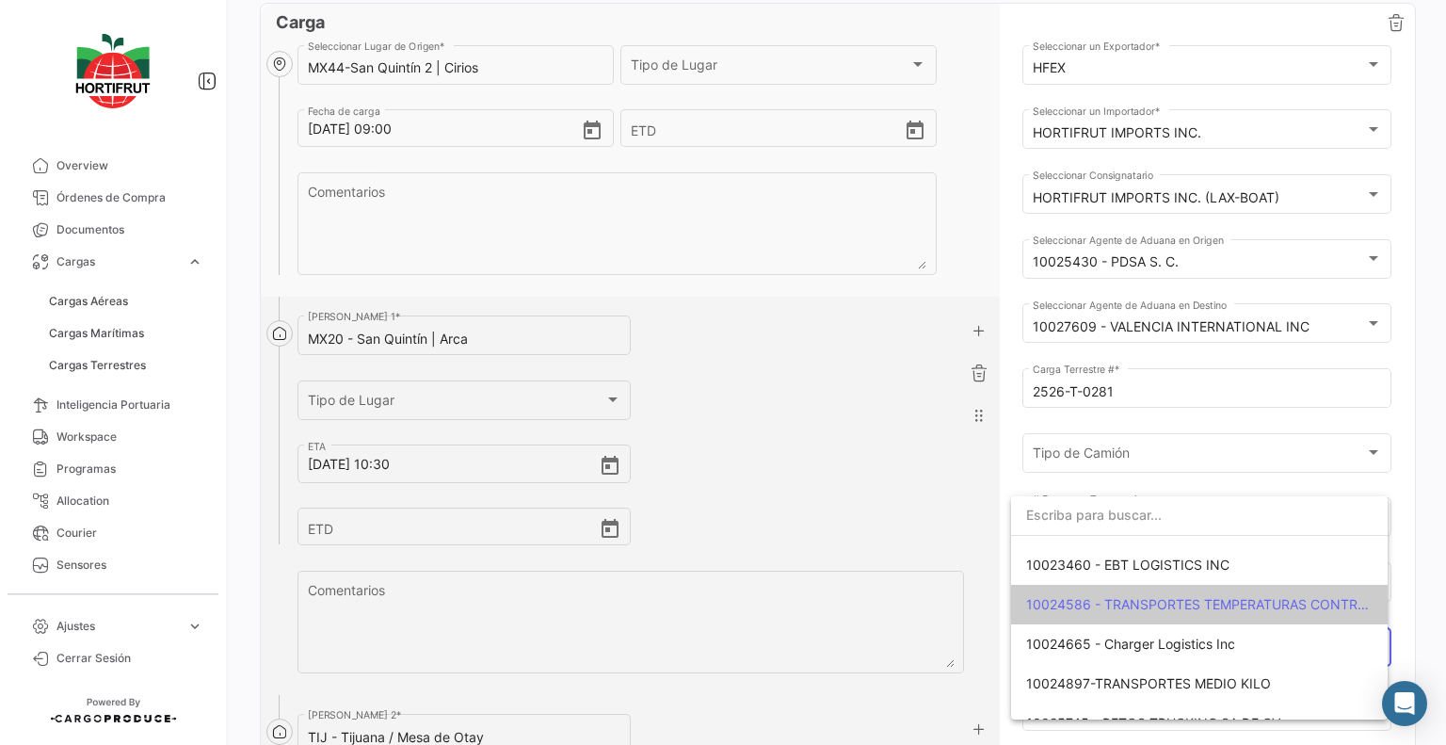
click at [1081, 511] on input "dropdown search" at bounding box center [1199, 515] width 377 height 40
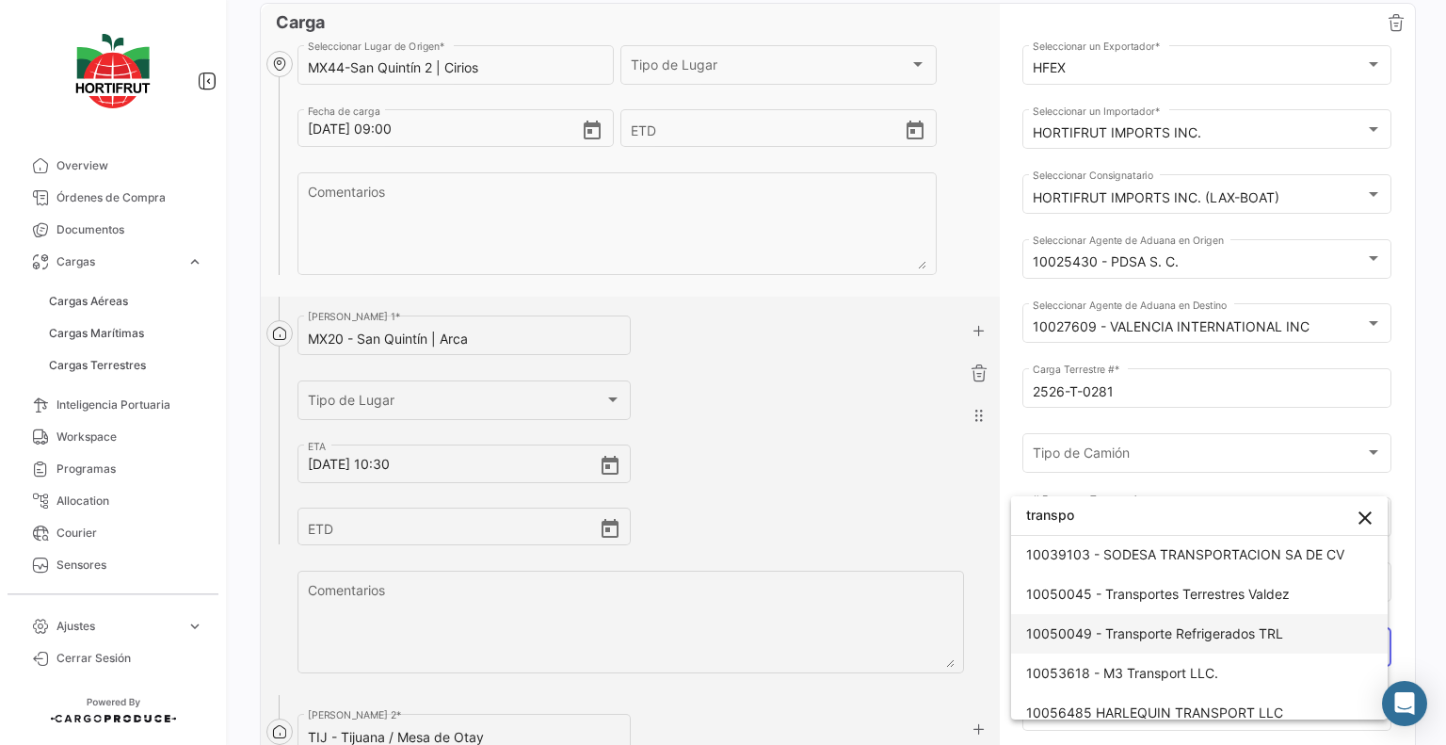
scroll to position [282, 0]
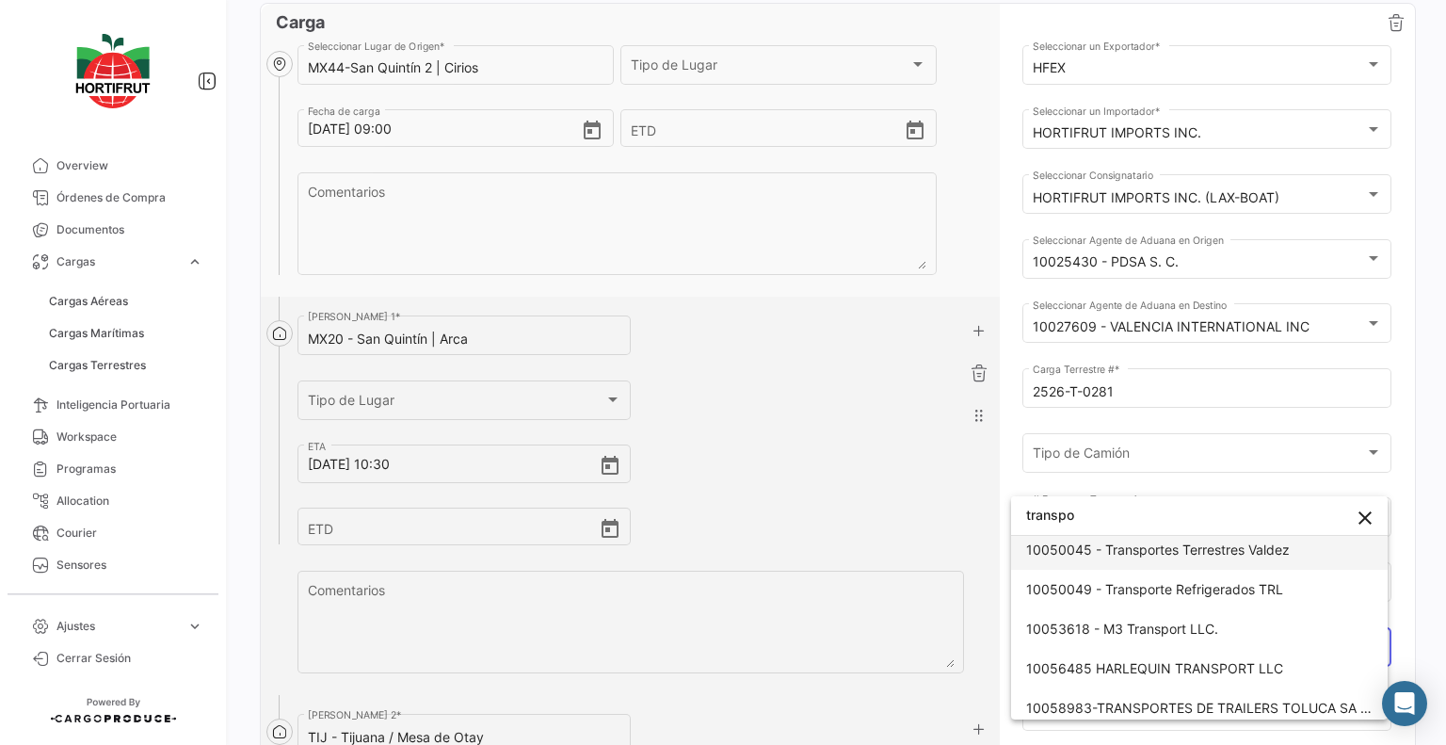
type input "transpo"
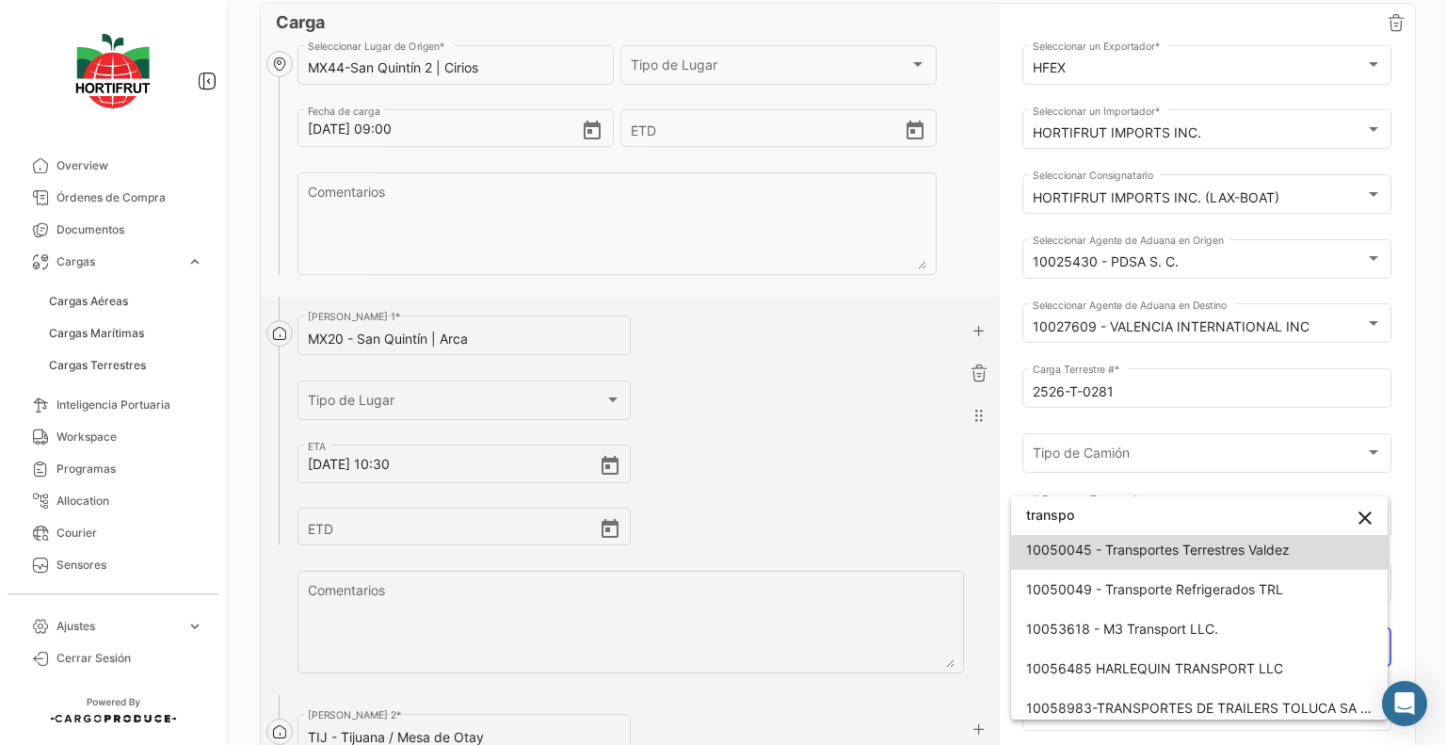
click at [1209, 564] on span "10050045 - Transportes Terrestres Valdez" at bounding box center [1199, 550] width 346 height 40
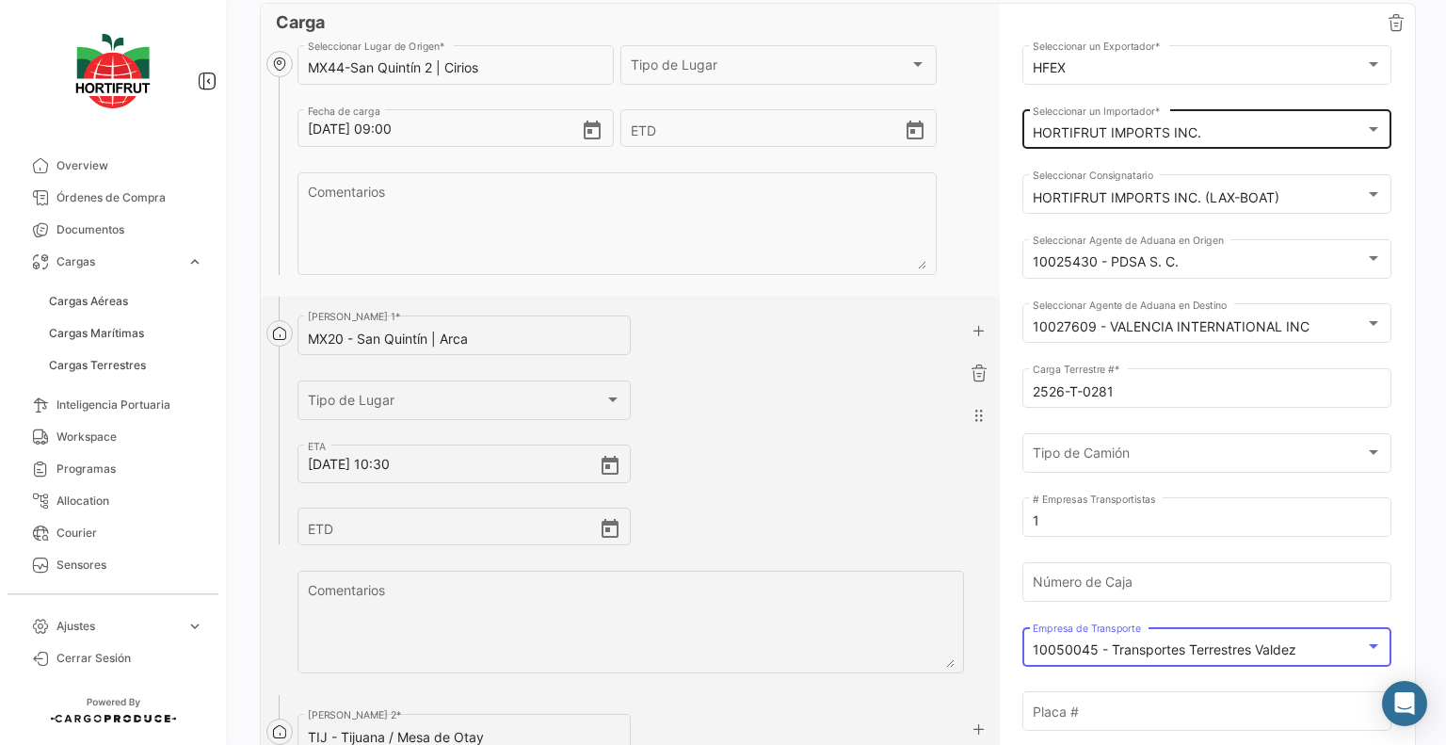
click at [1088, 139] on mat-select-trigger "HORTIFRUT IMPORTS INC." at bounding box center [1117, 132] width 169 height 16
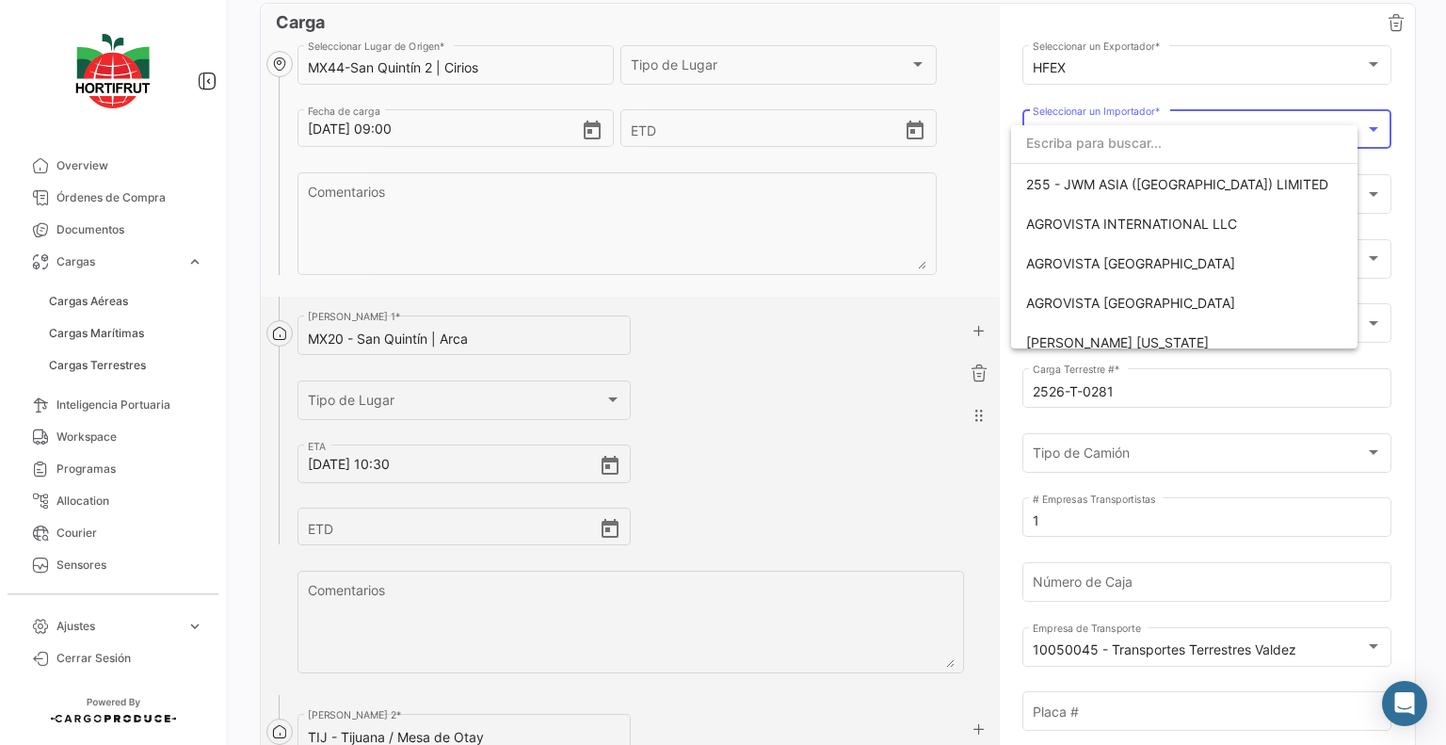
scroll to position [3046, 0]
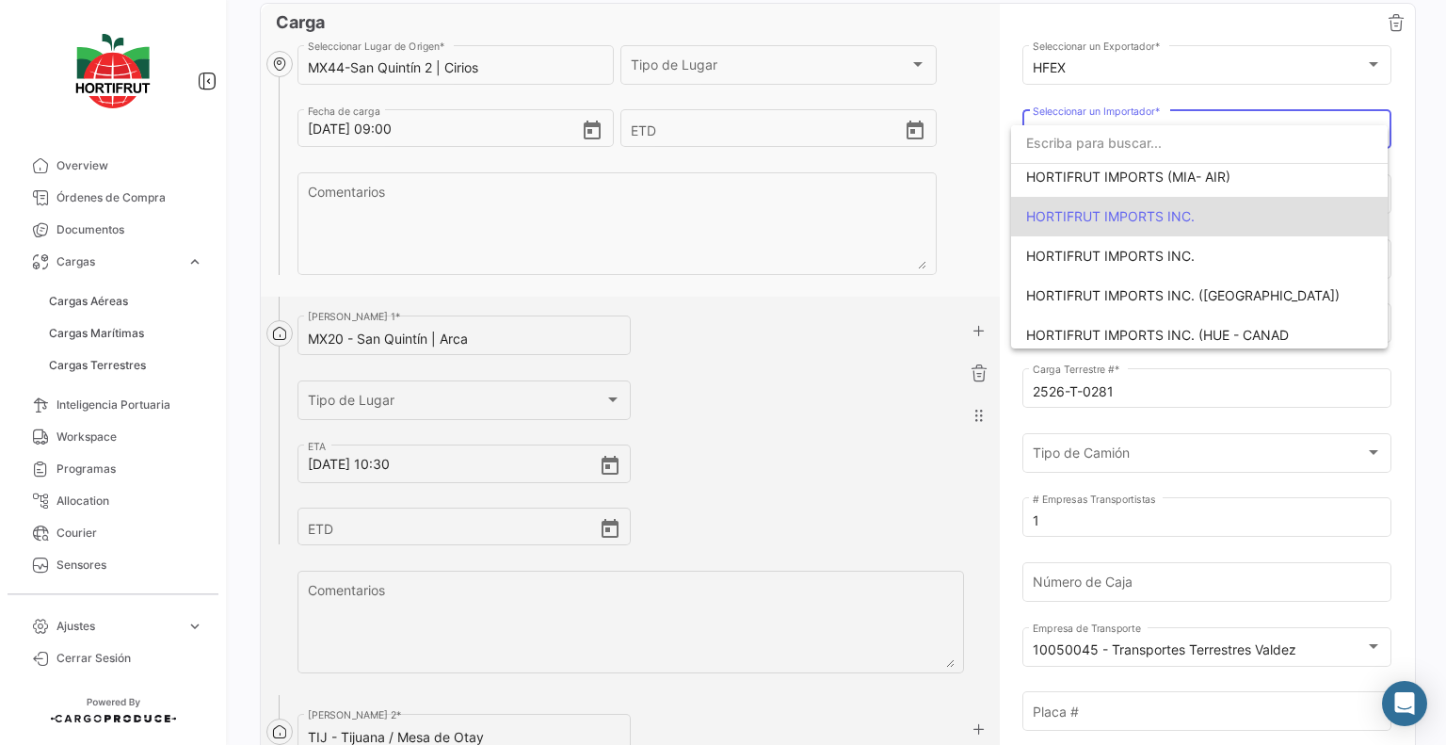
click at [1122, 214] on span "HORTIFRUT IMPORTS INC." at bounding box center [1110, 216] width 169 height 16
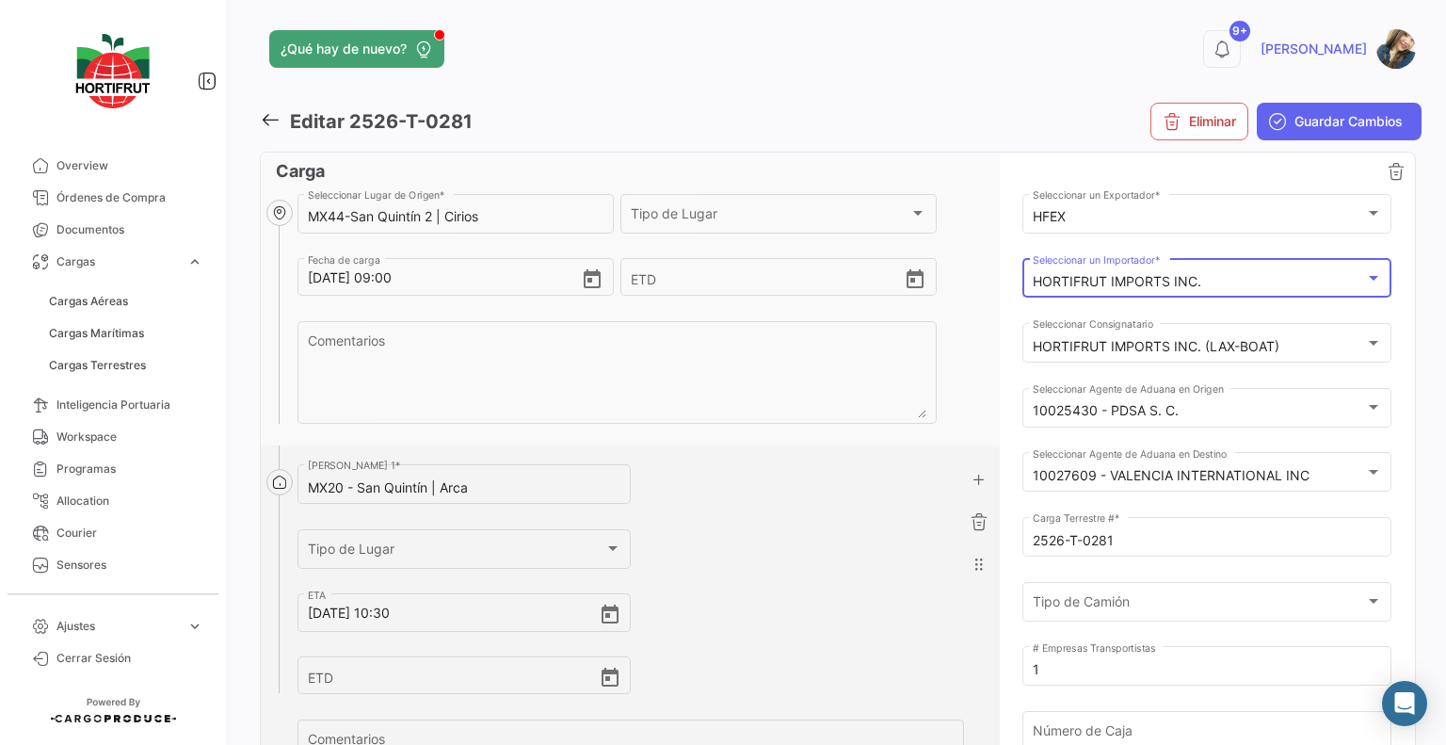
scroll to position [0, 0]
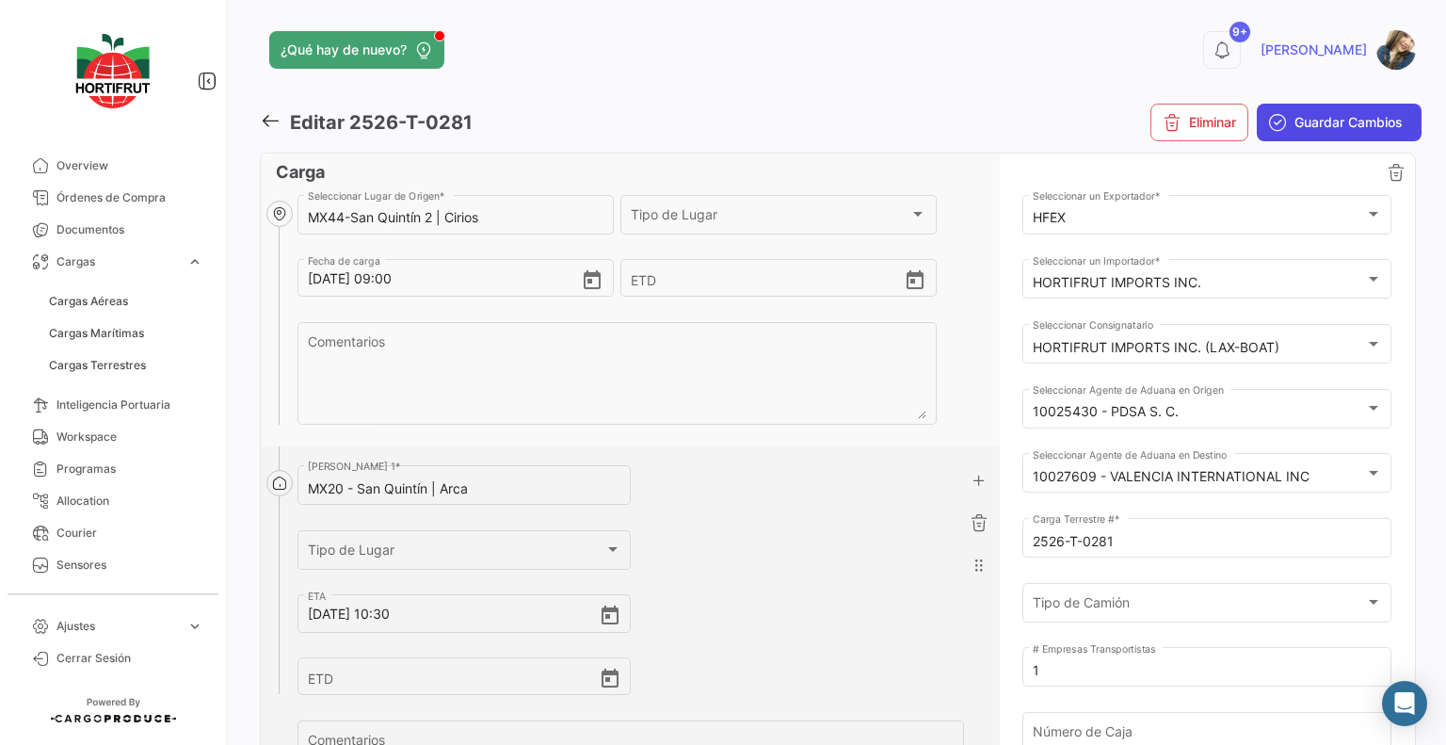
click at [1298, 126] on span "Guardar Cambios" at bounding box center [1348, 122] width 108 height 19
